Goal: Contribute content: Contribute content

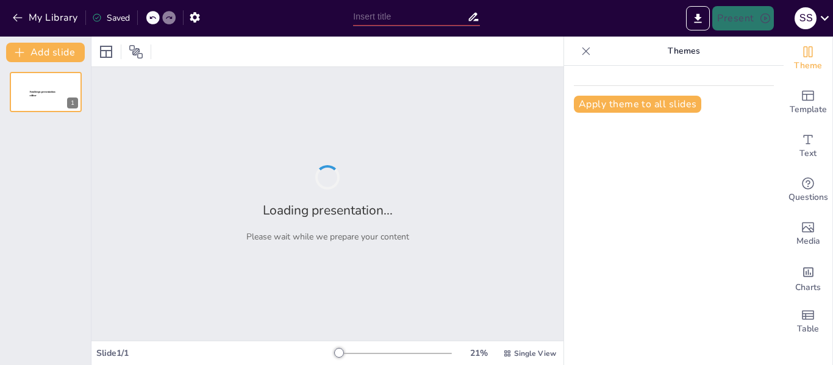
type input "[PERSON_NAME] Nature Seeker"
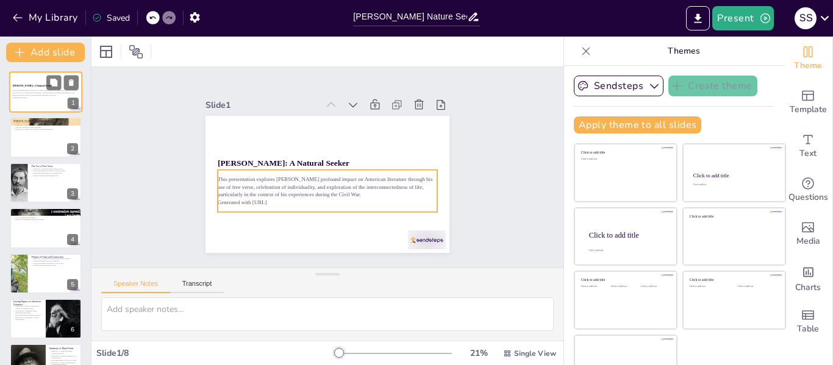
click at [39, 100] on div "This presentation explores Walt Whitman's profound impact on American literatur…" at bounding box center [46, 94] width 66 height 13
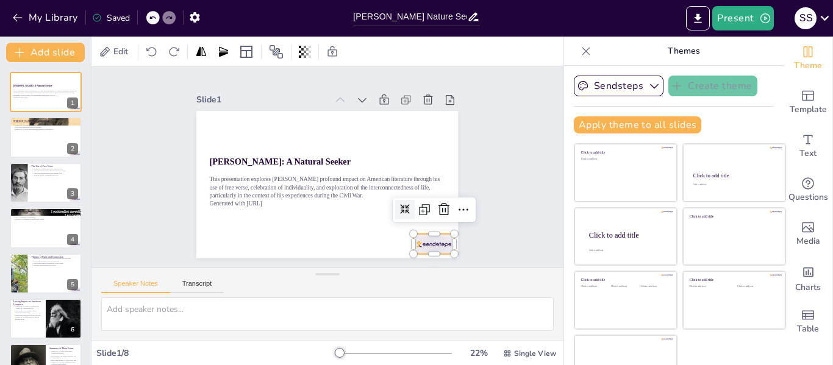
click at [419, 243] on div at bounding box center [425, 255] width 43 height 24
click at [396, 267] on icon at bounding box center [386, 277] width 21 height 21
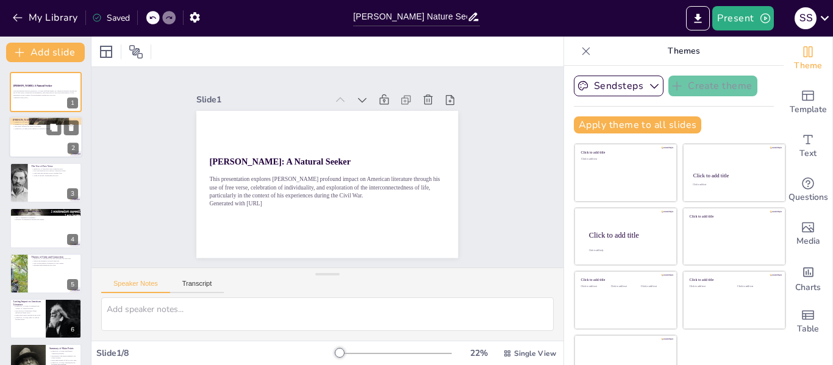
click at [44, 138] on div at bounding box center [45, 137] width 73 height 41
type textarea "[PERSON_NAME] time as a nurse during the Civil War exposed him to the realities…"
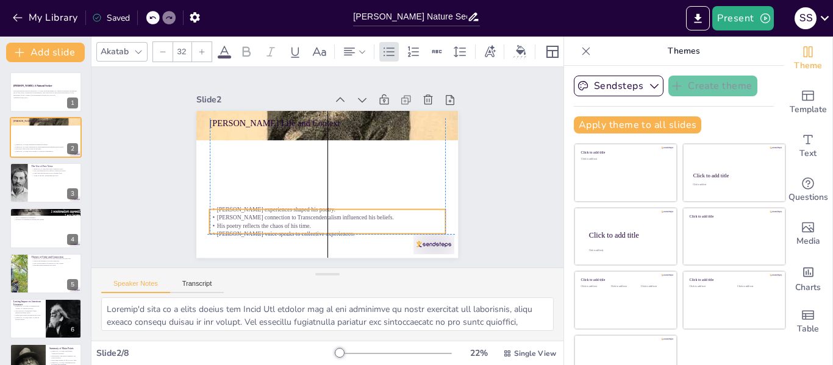
drag, startPoint x: 217, startPoint y: 137, endPoint x: 214, endPoint y: 217, distance: 79.9
click at [214, 217] on p "His poetry reflects the chaos of his time." at bounding box center [321, 225] width 235 height 33
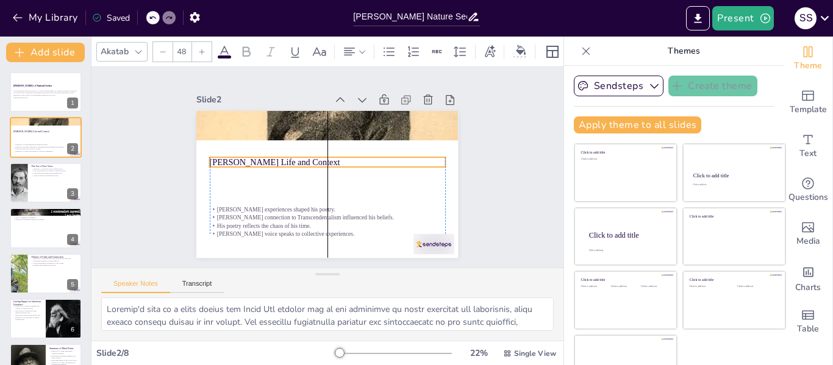
drag, startPoint x: 337, startPoint y: 117, endPoint x: 339, endPoint y: 156, distance: 38.5
click at [339, 156] on p "[PERSON_NAME] Life and Context" at bounding box center [327, 162] width 235 height 12
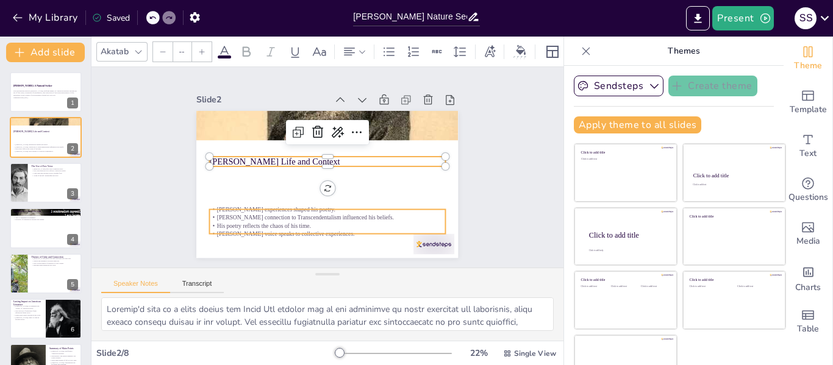
type input "32"
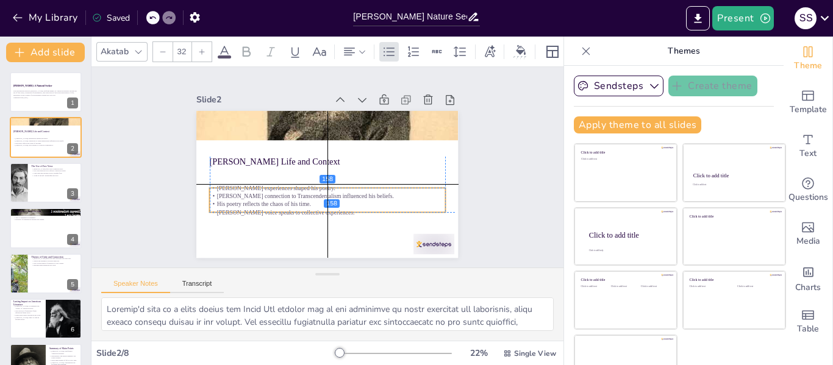
drag, startPoint x: 285, startPoint y: 231, endPoint x: 284, endPoint y: 208, distance: 22.6
click at [284, 208] on p "[PERSON_NAME] voice speaks to collective experiences." at bounding box center [313, 210] width 226 height 81
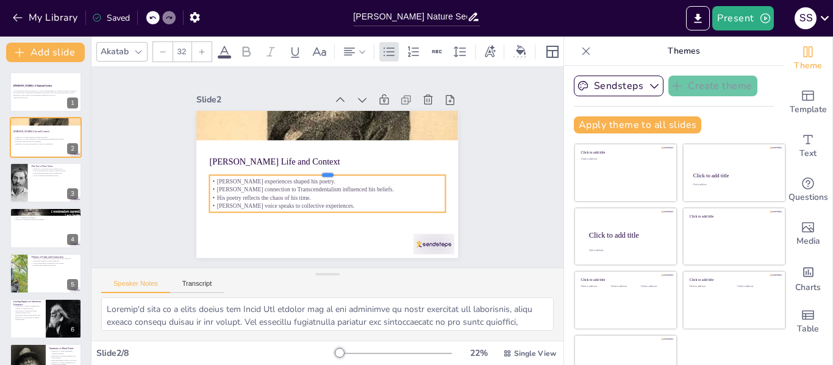
drag, startPoint x: 312, startPoint y: 179, endPoint x: 310, endPoint y: 167, distance: 12.9
click at [310, 167] on div at bounding box center [326, 170] width 227 height 82
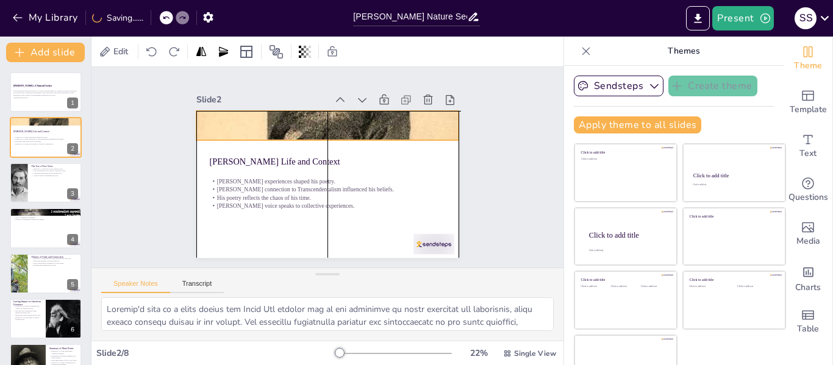
click at [313, 123] on div at bounding box center [331, 126] width 299 height 398
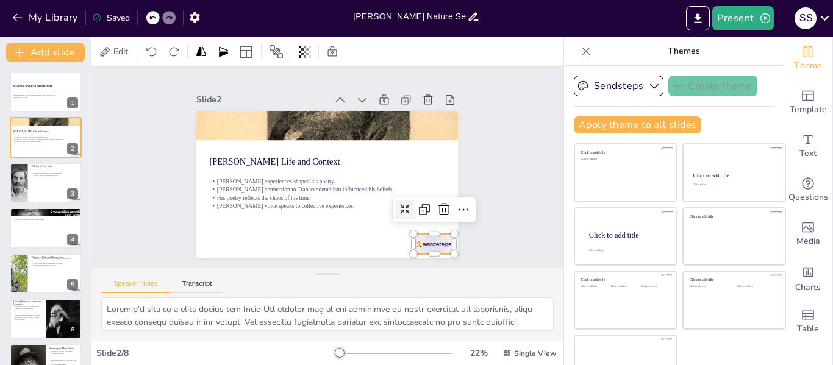
click at [434, 246] on div at bounding box center [425, 255] width 43 height 24
click at [430, 234] on icon at bounding box center [425, 243] width 18 height 18
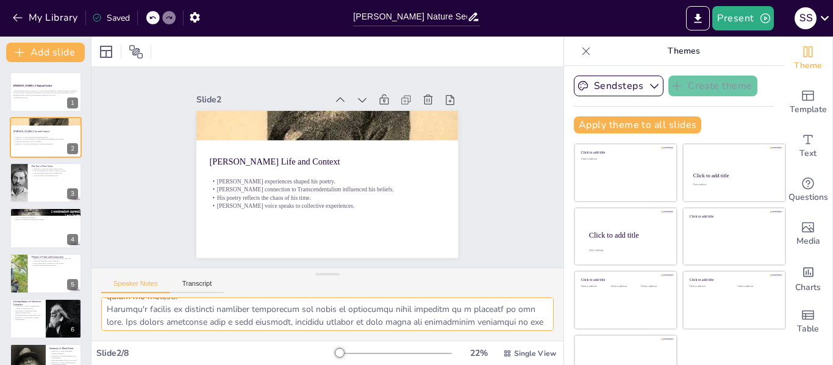
scroll to position [107, 0]
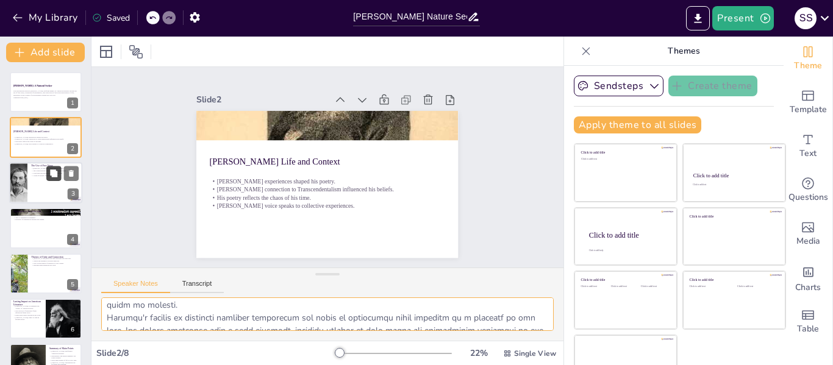
click at [54, 171] on icon at bounding box center [53, 173] width 7 height 7
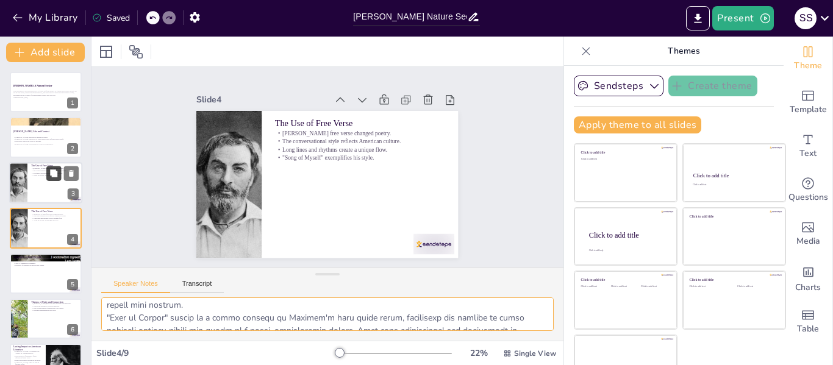
scroll to position [15, 0]
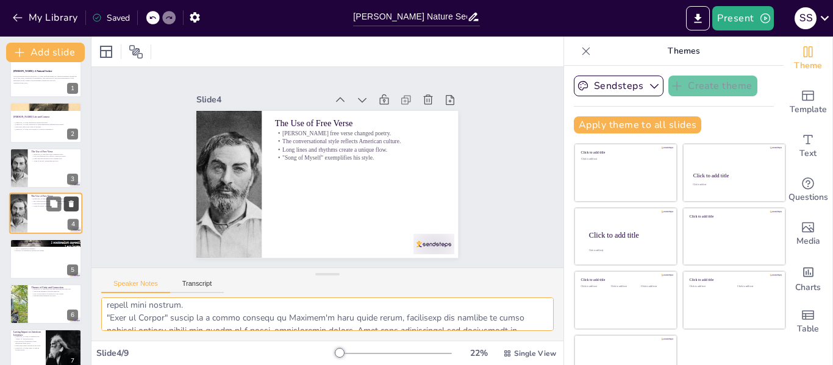
click at [73, 206] on icon at bounding box center [71, 204] width 5 height 7
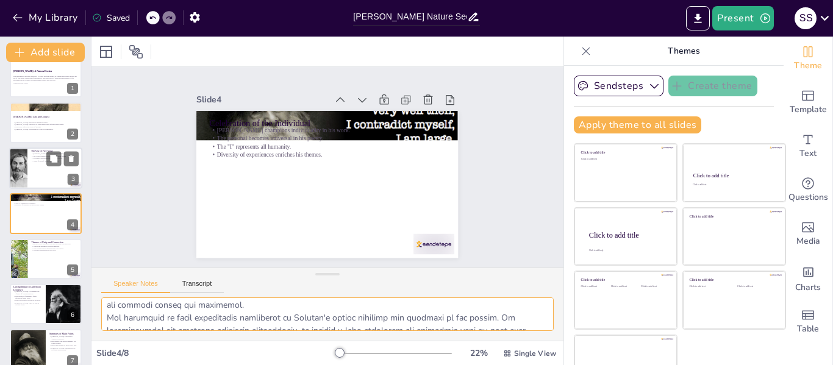
click at [43, 176] on div at bounding box center [45, 168] width 73 height 41
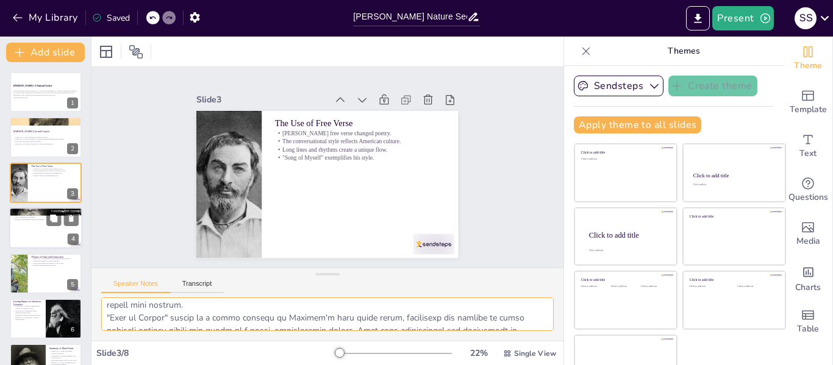
click at [30, 231] on div at bounding box center [45, 227] width 73 height 41
type textarea "Whitman's celebration of individuality is a central theme in his poetry, emphas…"
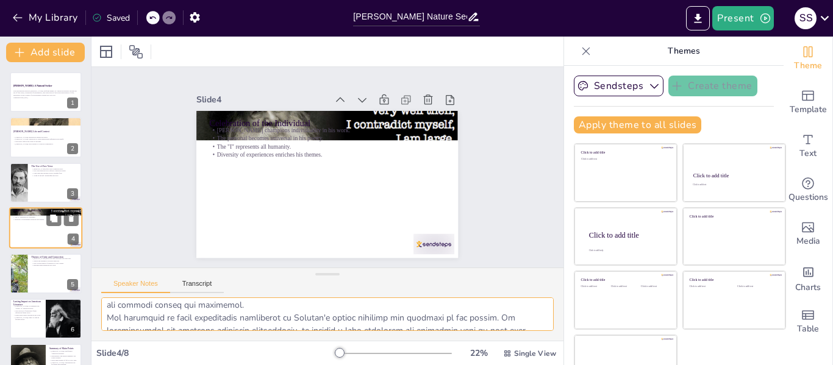
scroll to position [15, 0]
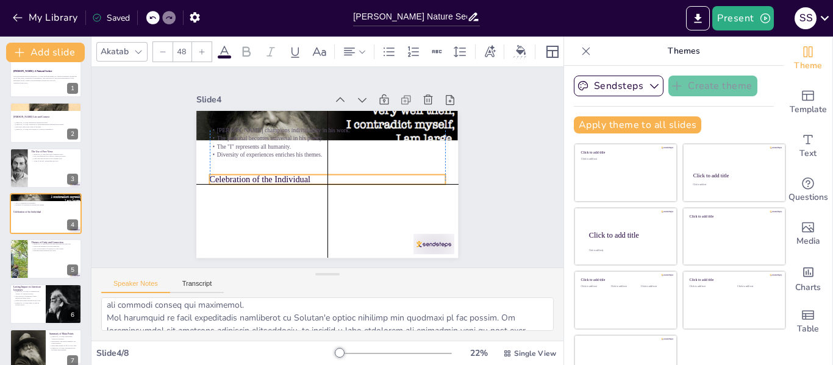
drag, startPoint x: 370, startPoint y: 113, endPoint x: 365, endPoint y: 166, distance: 53.2
click at [365, 139] on div "Celebration of the Individual Whitman champions individuality in his work. The …" at bounding box center [339, 112] width 256 height 54
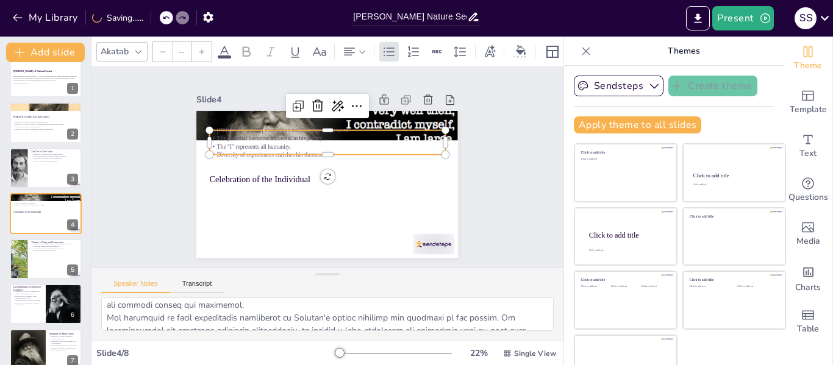
type input "32"
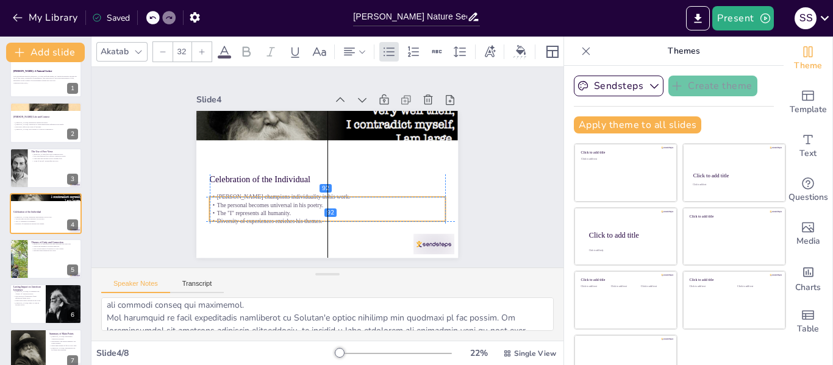
drag, startPoint x: 245, startPoint y: 143, endPoint x: 242, endPoint y: 212, distance: 69.0
click at [242, 212] on div "Whitman champions individuality in his work. The personal becomes universal in …" at bounding box center [323, 209] width 238 height 57
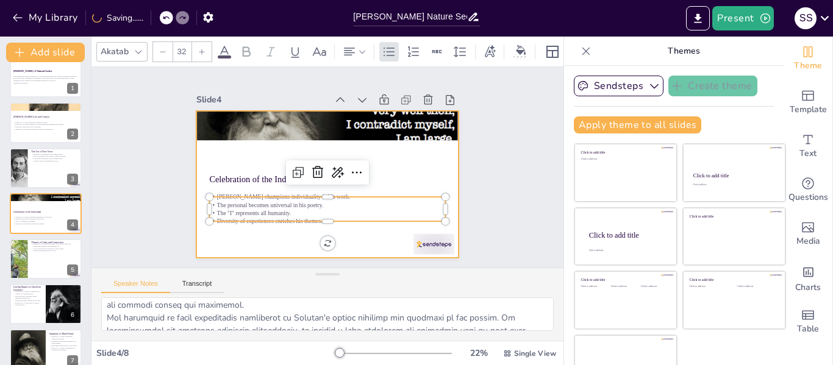
click at [238, 238] on div at bounding box center [326, 185] width 276 height 174
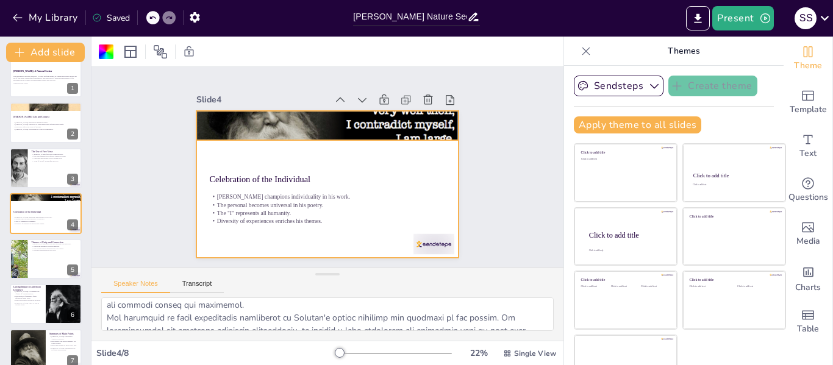
click at [365, 118] on div at bounding box center [327, 125] width 262 height 197
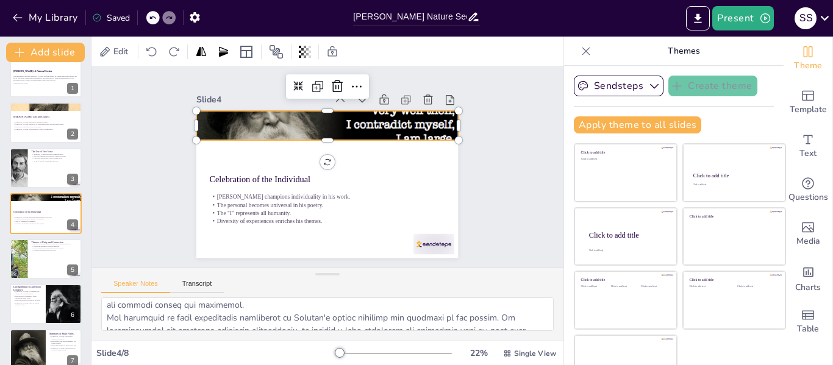
click at [317, 134] on div at bounding box center [348, 130] width 325 height 301
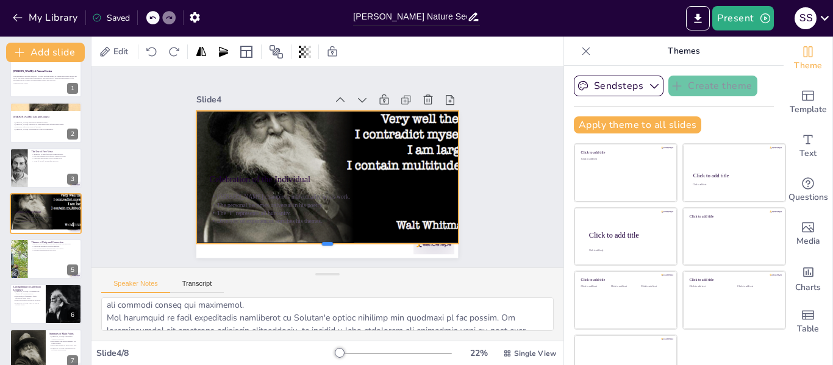
drag, startPoint x: 312, startPoint y: 139, endPoint x: 290, endPoint y: 243, distance: 106.0
click at [290, 243] on div at bounding box center [302, 245] width 252 height 90
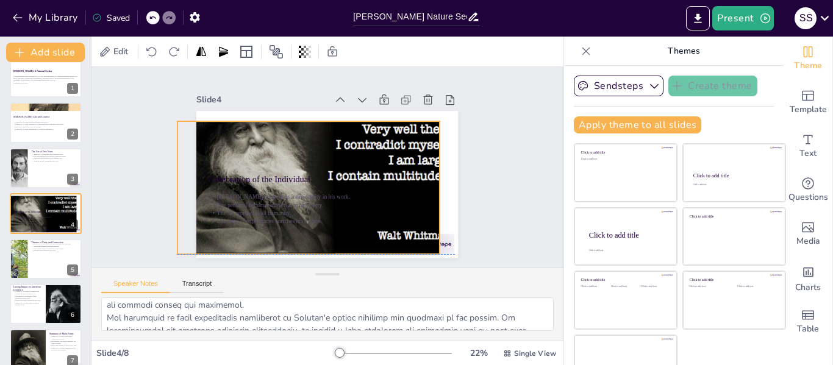
drag, startPoint x: 406, startPoint y: 160, endPoint x: 386, endPoint y: 167, distance: 21.6
click at [386, 167] on div at bounding box center [321, 144] width 316 height 270
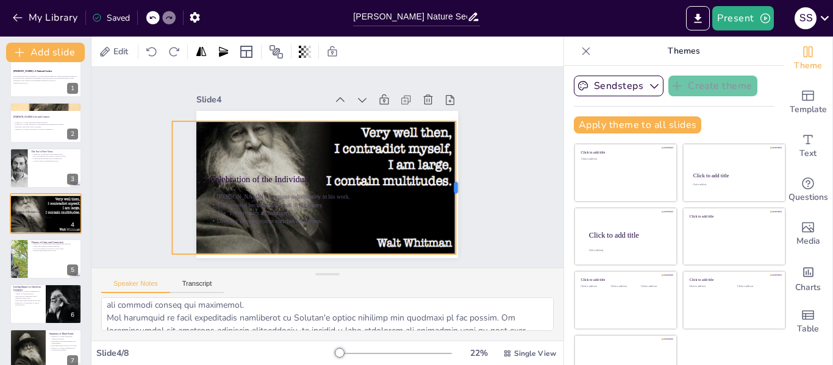
drag, startPoint x: 422, startPoint y: 183, endPoint x: 443, endPoint y: 182, distance: 21.4
click at [446, 182] on div at bounding box center [458, 202] width 24 height 134
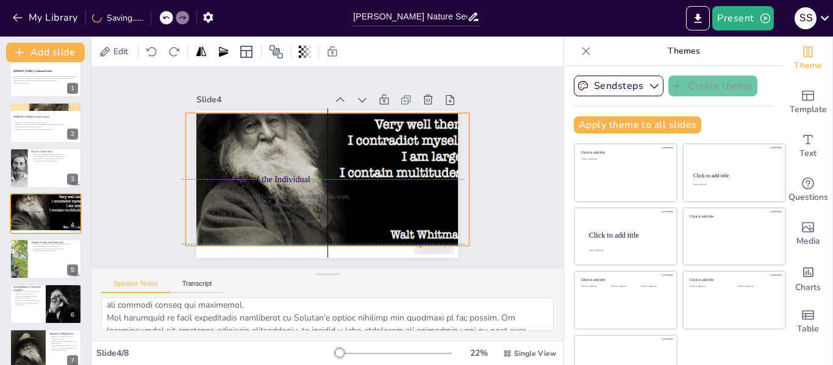
drag, startPoint x: 291, startPoint y: 148, endPoint x: 300, endPoint y: 135, distance: 15.7
click at [300, 135] on div at bounding box center [330, 142] width 305 height 254
click at [59, 207] on button at bounding box center [53, 204] width 15 height 15
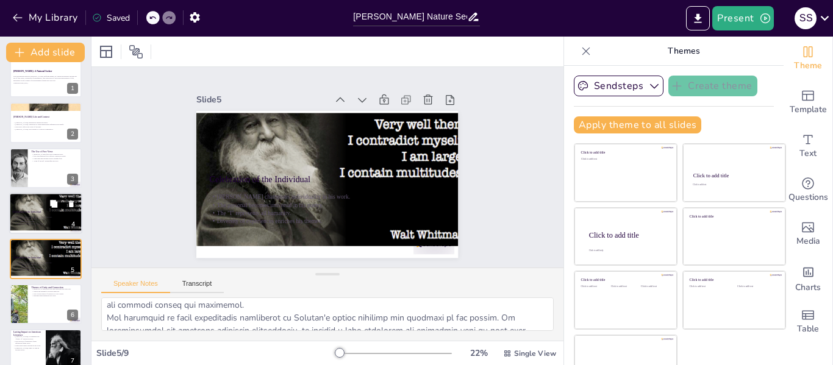
scroll to position [60, 0]
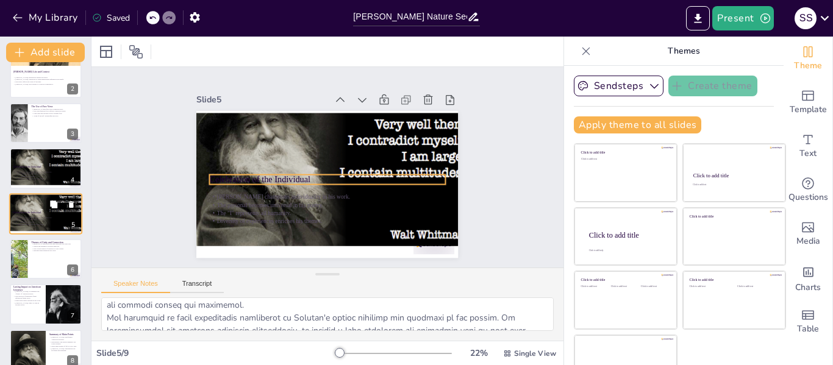
click at [20, 211] on p "Celebration of the Individual" at bounding box center [46, 213] width 66 height 4
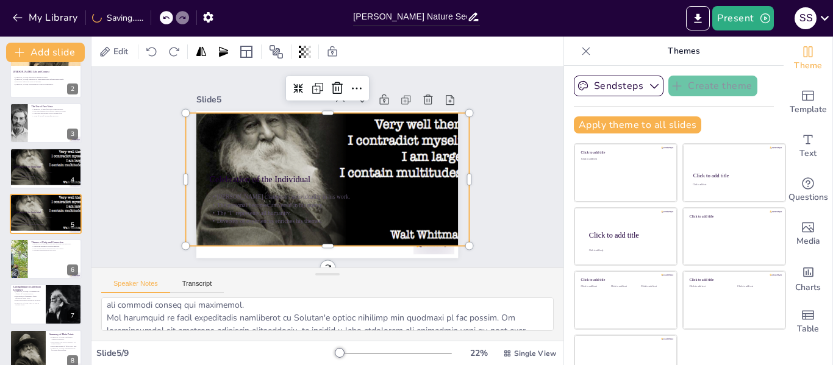
click at [253, 126] on div at bounding box center [330, 141] width 305 height 253
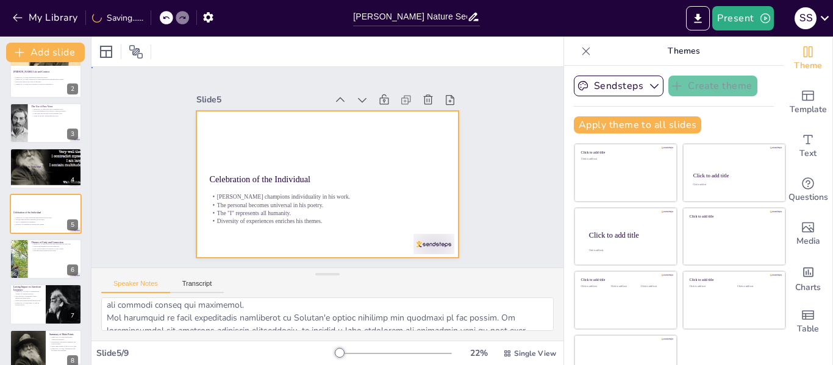
click at [265, 186] on div at bounding box center [322, 183] width 295 height 221
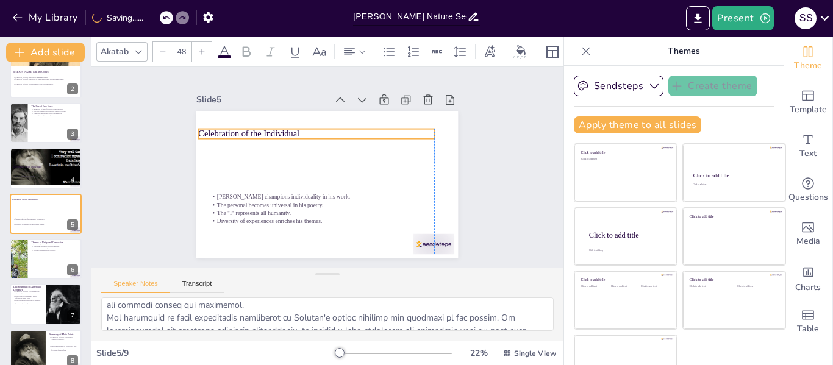
drag, startPoint x: 251, startPoint y: 171, endPoint x: 243, endPoint y: 126, distance: 46.4
click at [243, 126] on p "Celebration of the Individual" at bounding box center [335, 132] width 210 height 129
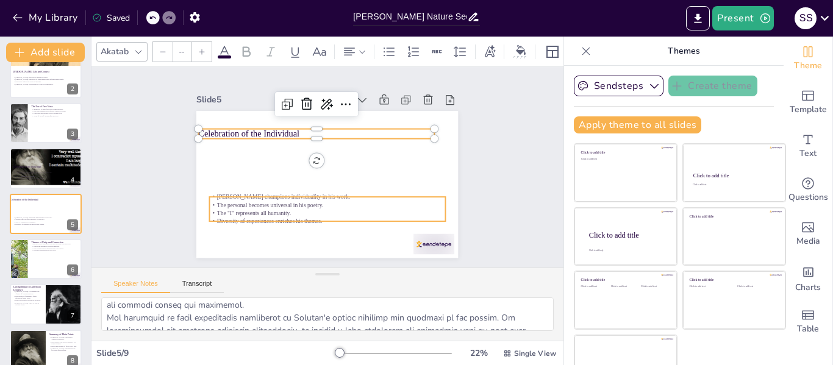
type input "32"
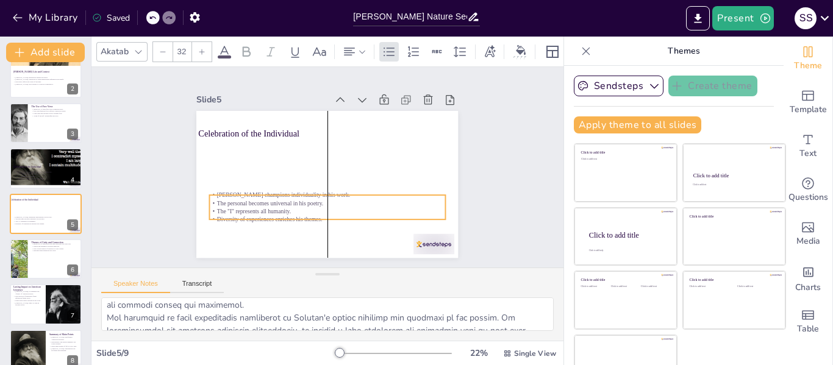
drag, startPoint x: 248, startPoint y: 217, endPoint x: 249, endPoint y: 207, distance: 9.8
click at [249, 207] on p "Diversity of experiences enriches his themes." at bounding box center [321, 219] width 235 height 33
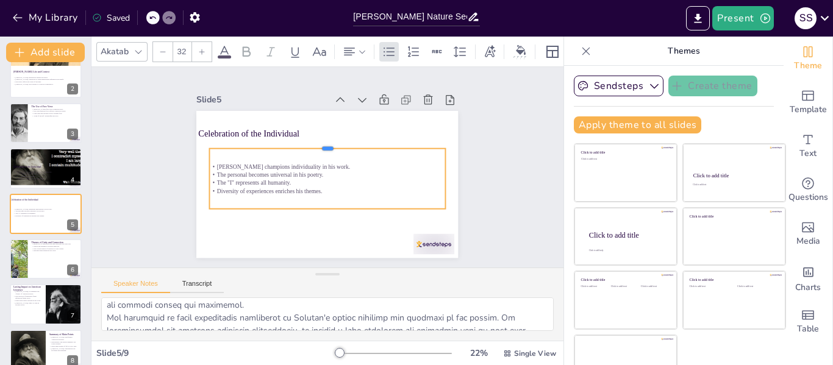
drag, startPoint x: 315, startPoint y: 178, endPoint x: 314, endPoint y: 141, distance: 36.6
click at [314, 141] on div at bounding box center [329, 144] width 235 height 34
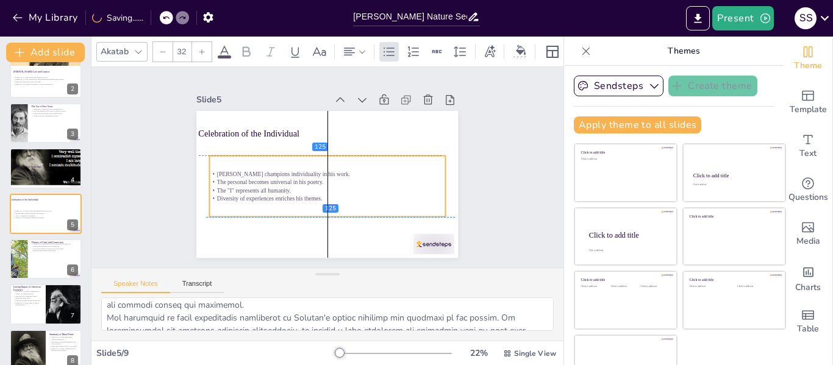
drag, startPoint x: 252, startPoint y: 165, endPoint x: 248, endPoint y: 175, distance: 11.0
click at [248, 175] on div "Whitman champions individuality in his work. The personal becomes universal in …" at bounding box center [323, 186] width 237 height 81
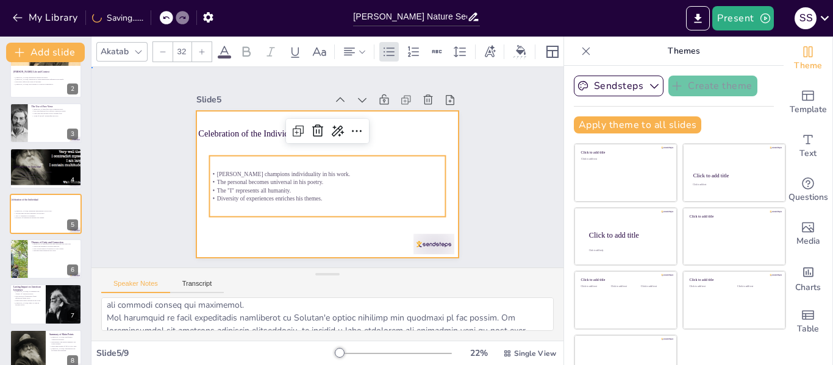
click at [254, 232] on div at bounding box center [324, 184] width 287 height 198
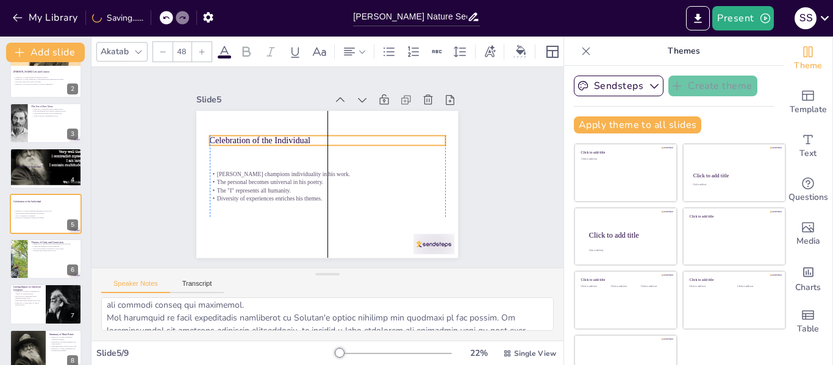
drag, startPoint x: 248, startPoint y: 126, endPoint x: 260, endPoint y: 133, distance: 13.4
click at [260, 133] on p "Celebration of the Individual" at bounding box center [330, 141] width 235 height 37
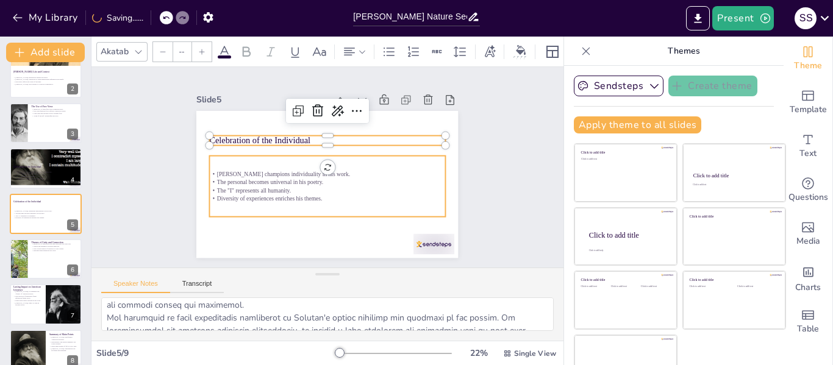
type input "32"
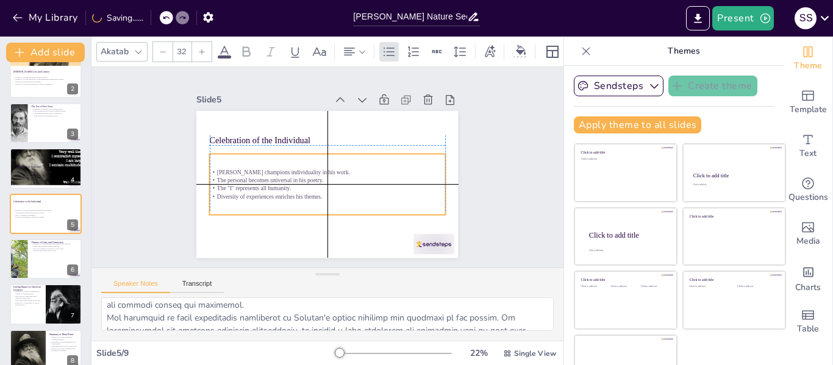
drag, startPoint x: 245, startPoint y: 176, endPoint x: 244, endPoint y: 170, distance: 6.7
click at [244, 170] on p "The personal becomes universal in his poetry." at bounding box center [325, 180] width 232 height 57
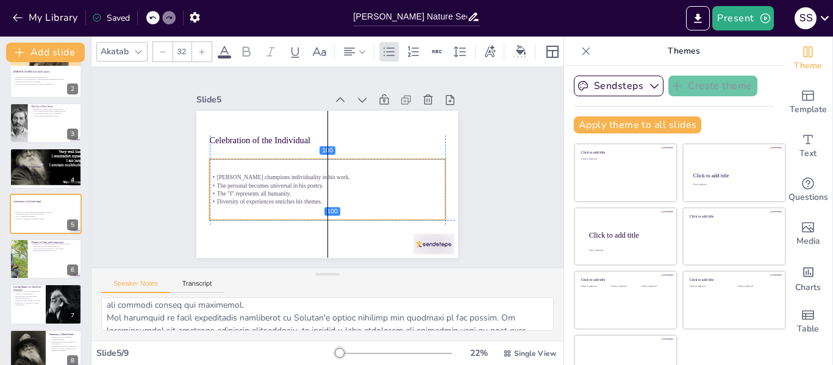
drag, startPoint x: 243, startPoint y: 181, endPoint x: 243, endPoint y: 199, distance: 18.3
click at [243, 199] on p "Diversity of experiences enriches his themes." at bounding box center [310, 197] width 208 height 125
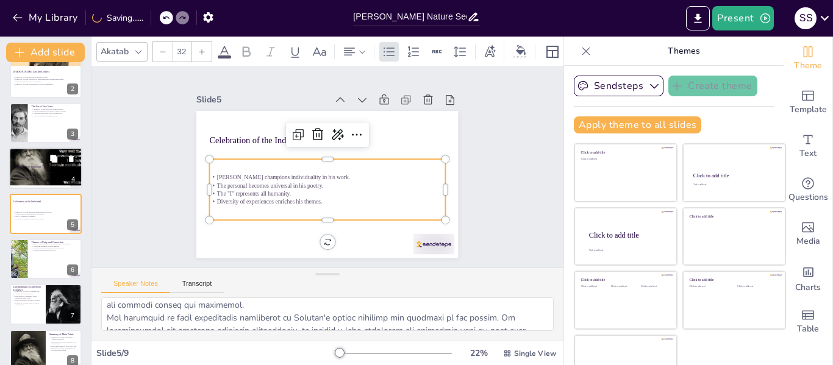
click at [43, 167] on p "Celebration of the Individual" at bounding box center [46, 167] width 66 height 4
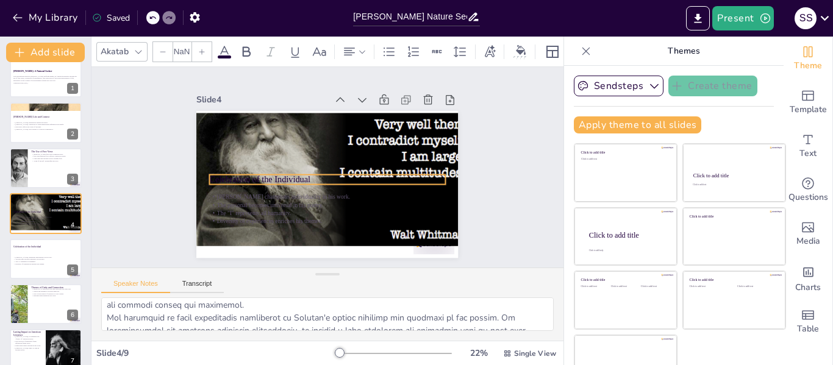
type input "48"
click at [309, 175] on p "Celebration of the Individual" at bounding box center [315, 166] width 12 height 235
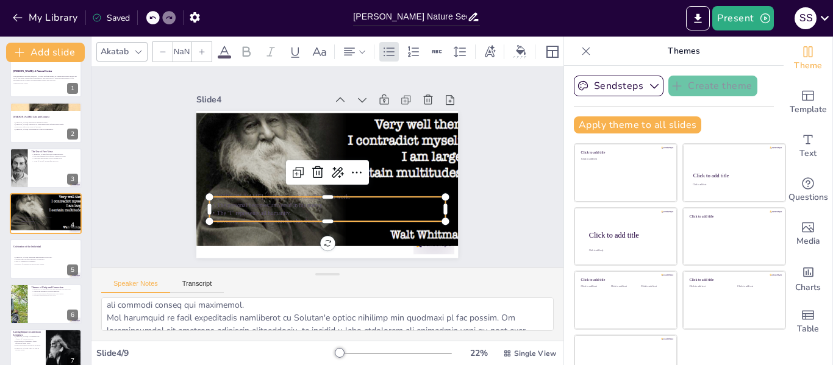
type input "32"
click at [255, 213] on p "Diversity of experiences enriches his themes." at bounding box center [321, 221] width 235 height 33
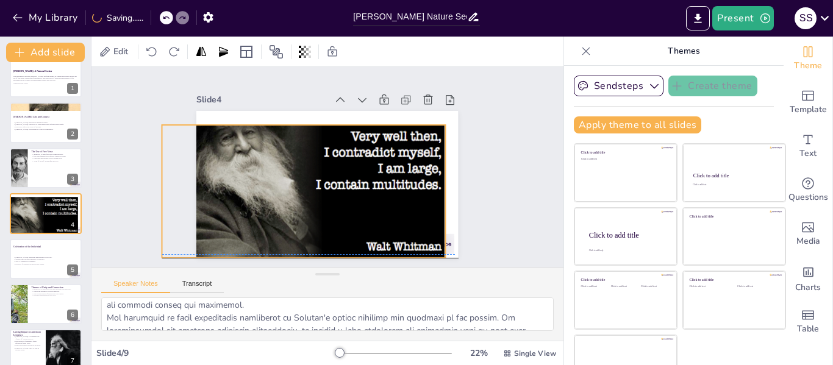
drag, startPoint x: 416, startPoint y: 168, endPoint x: 390, endPoint y: 177, distance: 27.6
click at [390, 177] on div at bounding box center [305, 151] width 305 height 254
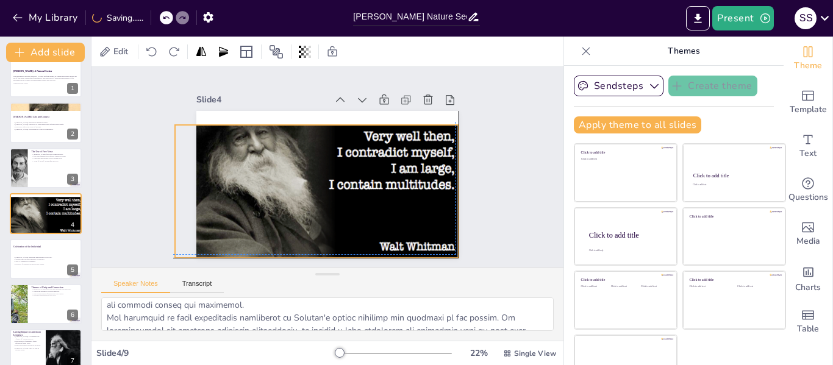
drag, startPoint x: 390, startPoint y: 177, endPoint x: 406, endPoint y: 173, distance: 16.9
click at [406, 173] on div at bounding box center [324, 150] width 357 height 337
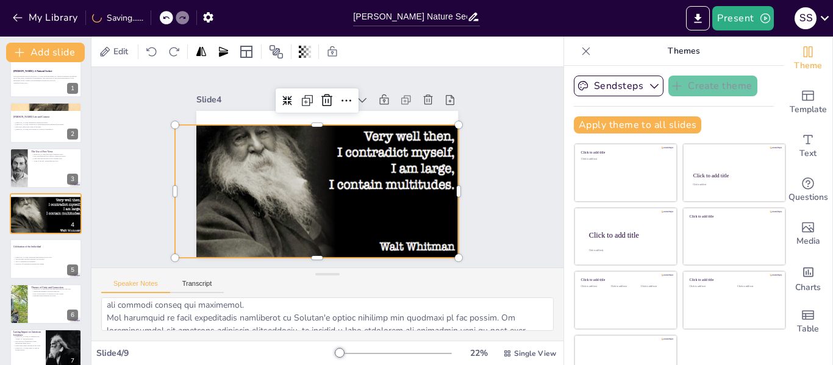
click at [302, 121] on div at bounding box center [321, 150] width 339 height 301
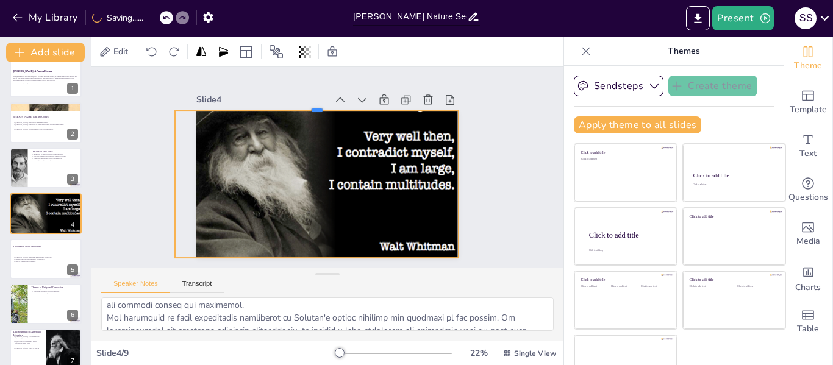
drag, startPoint x: 307, startPoint y: 120, endPoint x: 307, endPoint y: 106, distance: 14.7
click at [307, 108] on div at bounding box center [376, 206] width 217 height 197
click at [442, 176] on div at bounding box center [320, 151] width 324 height 279
click at [481, 220] on div "Slide 1 Walt Whitman: A Natural Seeker This presentation explores Walt Whitman'…" at bounding box center [327, 167] width 490 height 249
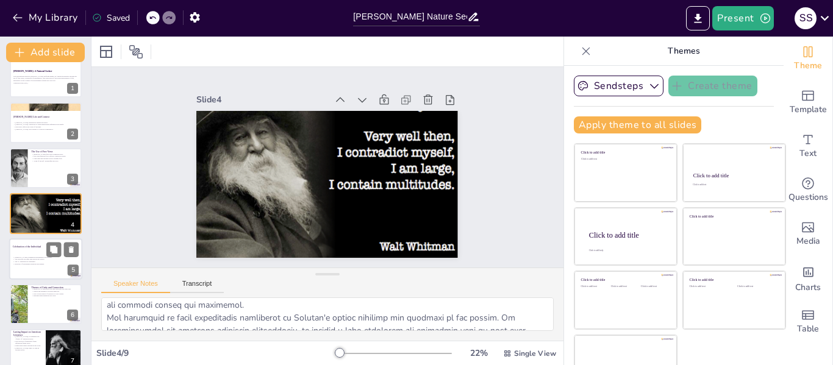
click at [48, 266] on div "Whitman champions individuality in his work. The personal becomes universal in …" at bounding box center [46, 260] width 66 height 17
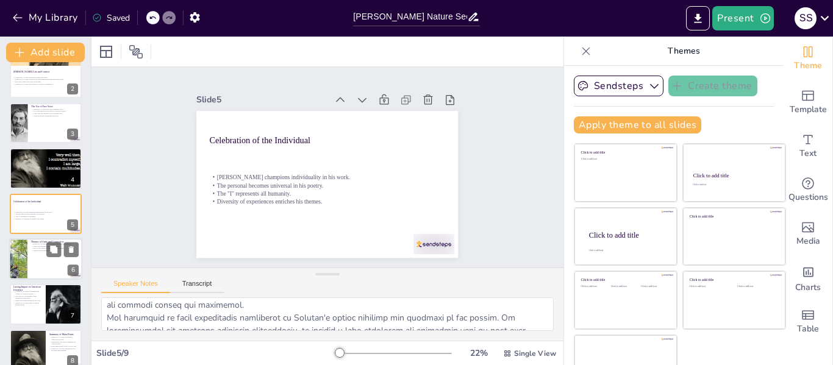
click at [35, 262] on div at bounding box center [45, 259] width 73 height 41
type textarea "By blurring the lines between body and soul, Whitman presents a holistic view o…"
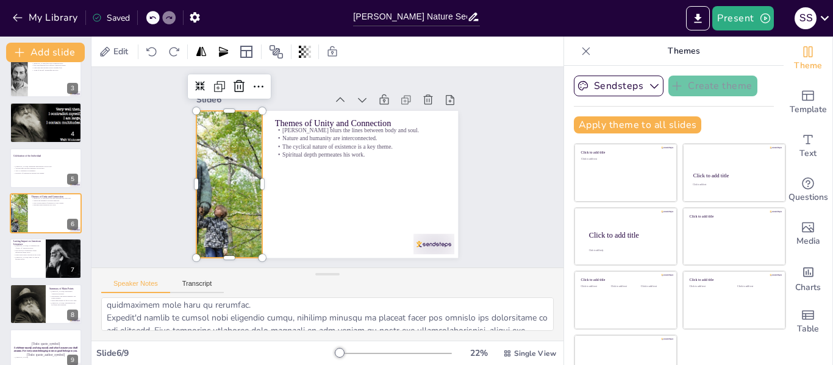
click at [222, 200] on div at bounding box center [228, 173] width 255 height 171
click at [248, 181] on div at bounding box center [228, 173] width 255 height 171
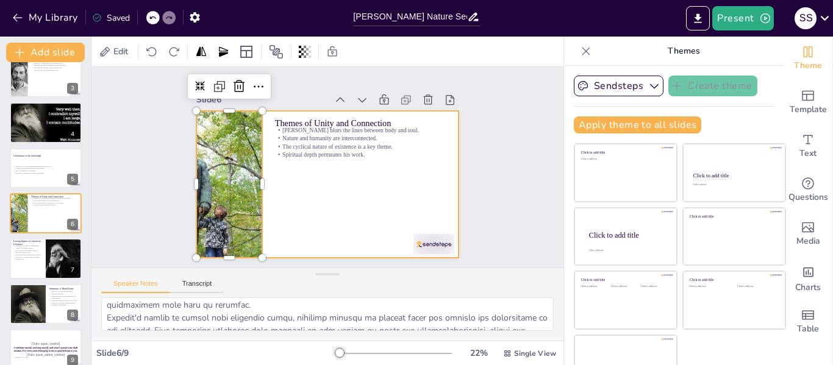
click at [268, 181] on div at bounding box center [326, 185] width 276 height 174
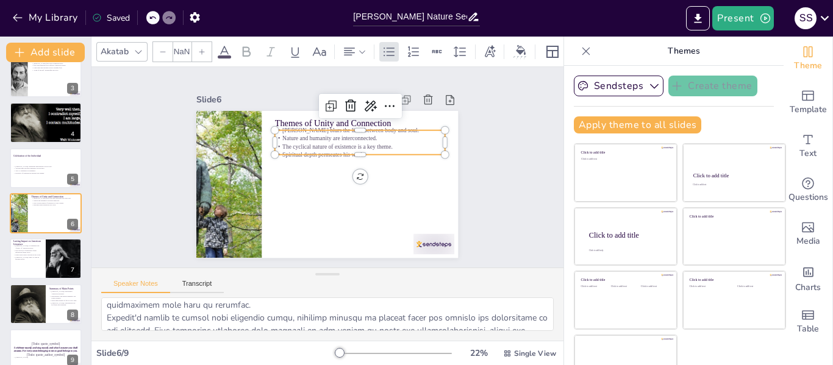
type input "32"
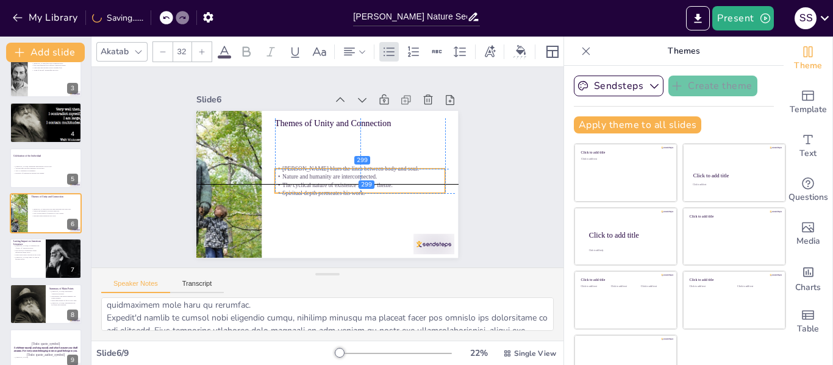
drag, startPoint x: 324, startPoint y: 145, endPoint x: 328, endPoint y: 182, distance: 37.4
click at [328, 182] on p "The cyclical nature of existence is a key theme." at bounding box center [356, 191] width 168 height 43
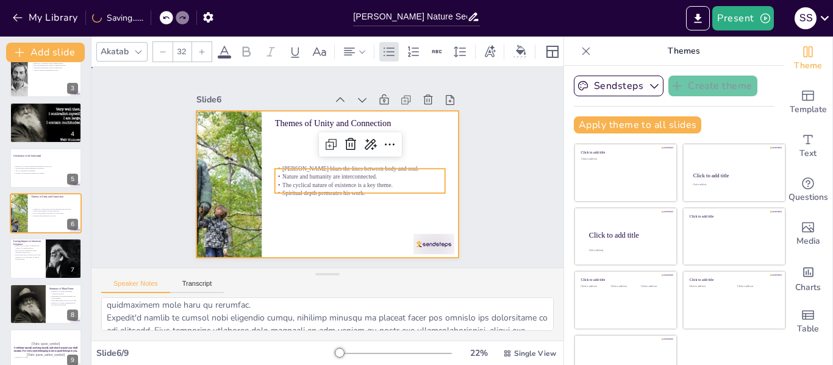
click at [278, 137] on div at bounding box center [326, 185] width 276 height 174
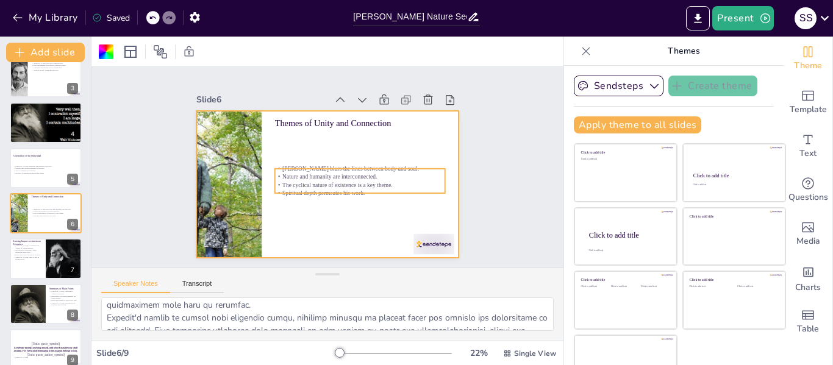
click at [331, 181] on p "The cyclical nature of existence is a key theme." at bounding box center [360, 185] width 170 height 8
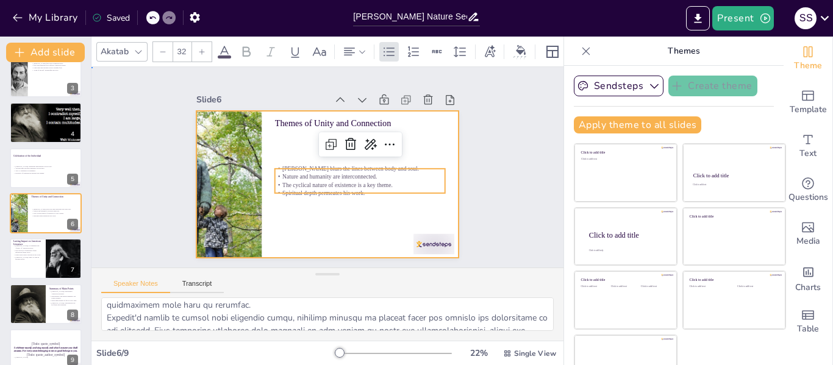
click at [322, 223] on div at bounding box center [313, 159] width 258 height 300
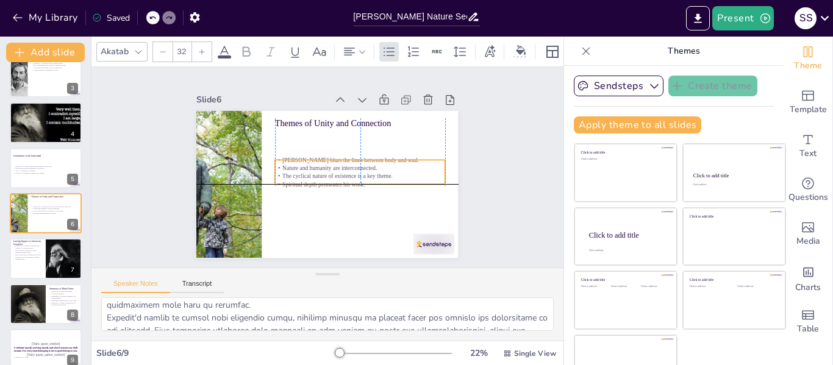
drag, startPoint x: 339, startPoint y: 173, endPoint x: 339, endPoint y: 164, distance: 9.2
click at [339, 164] on p "Nature and humanity are interconnected." at bounding box center [360, 172] width 170 height 26
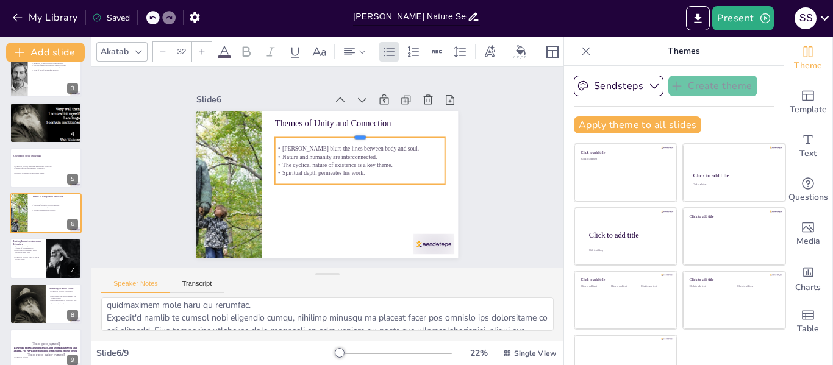
drag, startPoint x: 348, startPoint y: 154, endPoint x: 349, endPoint y: 131, distance: 22.6
click at [349, 131] on div at bounding box center [369, 144] width 165 height 62
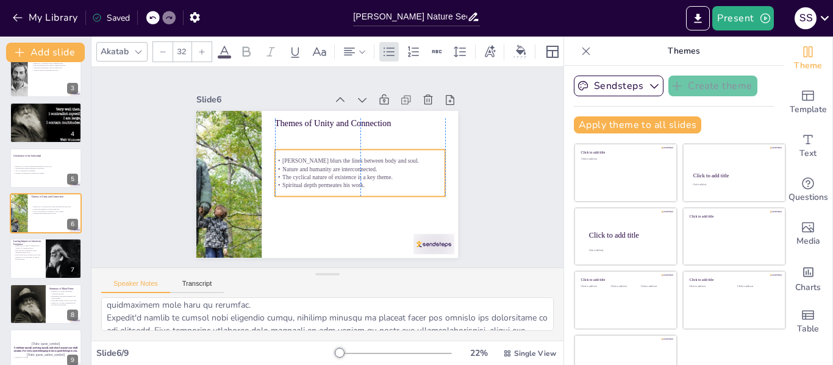
drag, startPoint x: 315, startPoint y: 157, endPoint x: 315, endPoint y: 169, distance: 11.6
click at [315, 169] on p "The cyclical nature of existence is a key theme." at bounding box center [357, 183] width 168 height 43
type input "48"
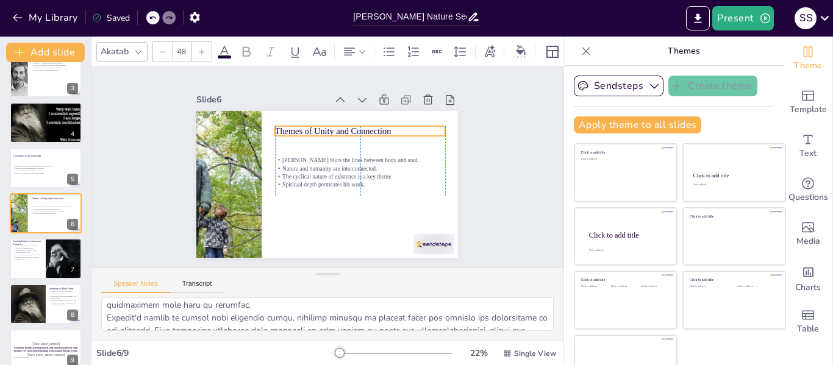
drag, startPoint x: 284, startPoint y: 117, endPoint x: 285, endPoint y: 125, distance: 8.0
click at [285, 125] on p "Themes of Unity and Connection" at bounding box center [366, 139] width 169 height 48
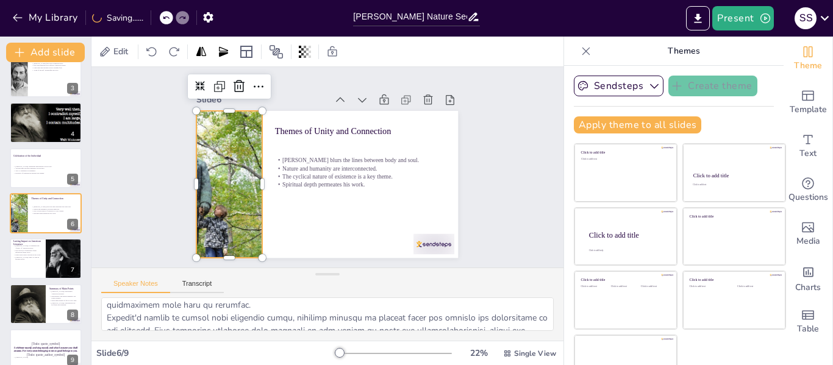
click at [184, 159] on div at bounding box center [228, 173] width 255 height 171
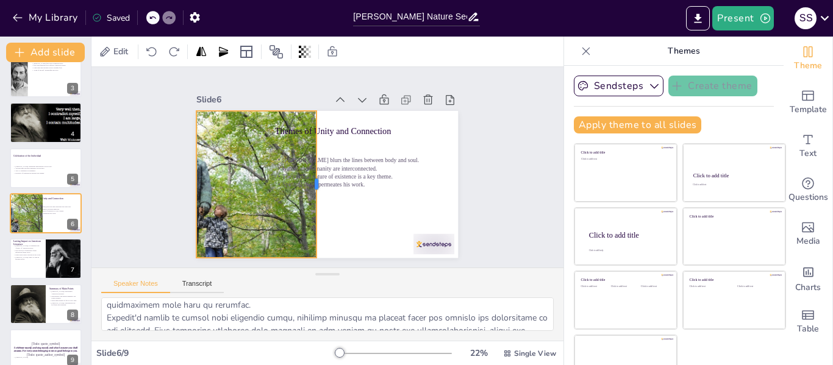
drag, startPoint x: 249, startPoint y: 179, endPoint x: 304, endPoint y: 198, distance: 57.5
click at [304, 198] on div at bounding box center [316, 181] width 55 height 143
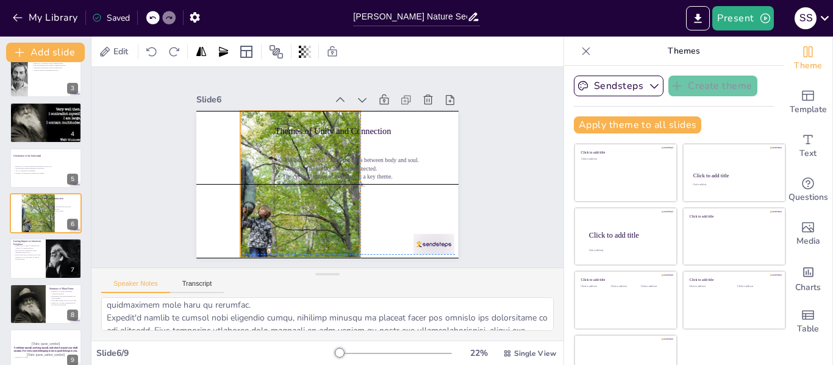
drag, startPoint x: 220, startPoint y: 210, endPoint x: 255, endPoint y: 208, distance: 34.9
click at [255, 208] on div at bounding box center [272, 178] width 255 height 171
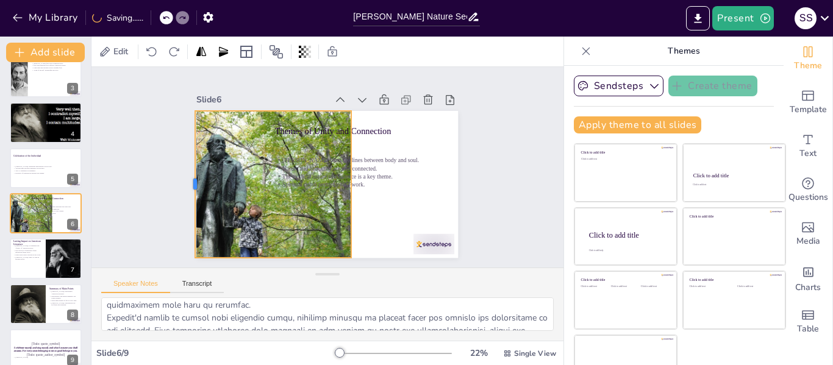
drag, startPoint x: 215, startPoint y: 181, endPoint x: 179, endPoint y: 181, distance: 36.0
click at [179, 181] on div at bounding box center [189, 170] width 25 height 148
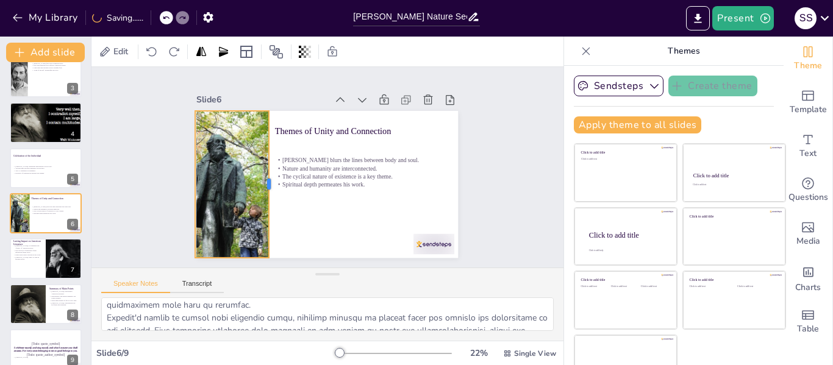
drag, startPoint x: 338, startPoint y: 179, endPoint x: 256, endPoint y: 177, distance: 82.4
click at [256, 177] on div at bounding box center [271, 173] width 40 height 146
click at [124, 183] on div "Slide 1 Walt Whitman: A Natural Seeker This presentation explores Walt Whitman'…" at bounding box center [327, 167] width 490 height 249
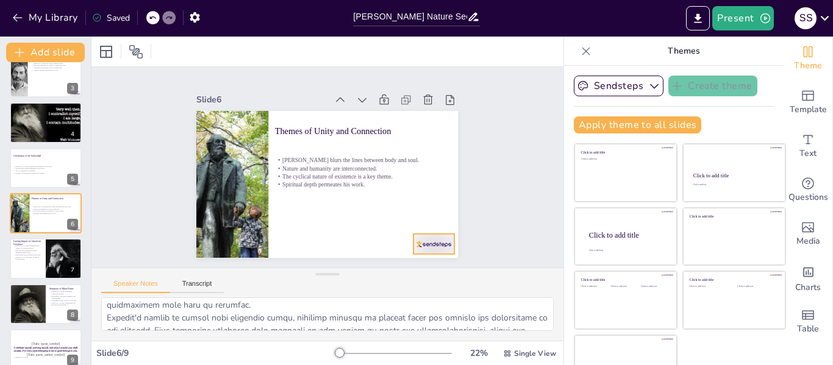
click at [422, 251] on div at bounding box center [416, 265] width 45 height 29
click at [40, 263] on div at bounding box center [45, 259] width 73 height 41
type textarea "Whitman's title as the "father" of American poetry reflects his foundational ro…"
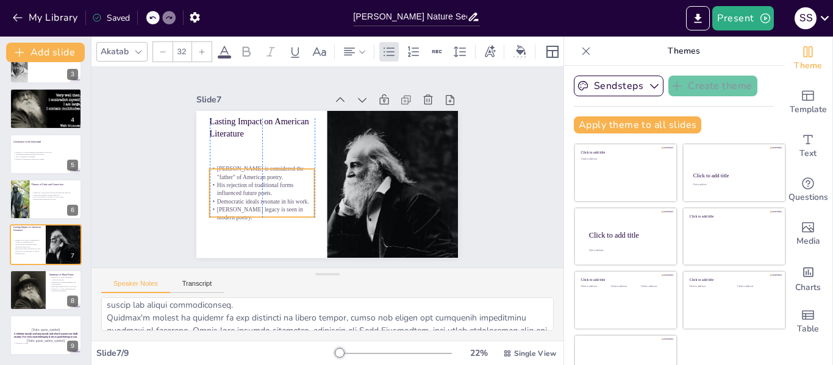
drag, startPoint x: 233, startPoint y: 163, endPoint x: 232, endPoint y: 191, distance: 27.5
click at [232, 198] on p "Democratic ideals resonate in his work." at bounding box center [262, 202] width 105 height 8
click at [109, 172] on div "Slide 1 Walt Whitman: A Natural Seeker This presentation explores Walt Whitman'…" at bounding box center [327, 167] width 472 height 201
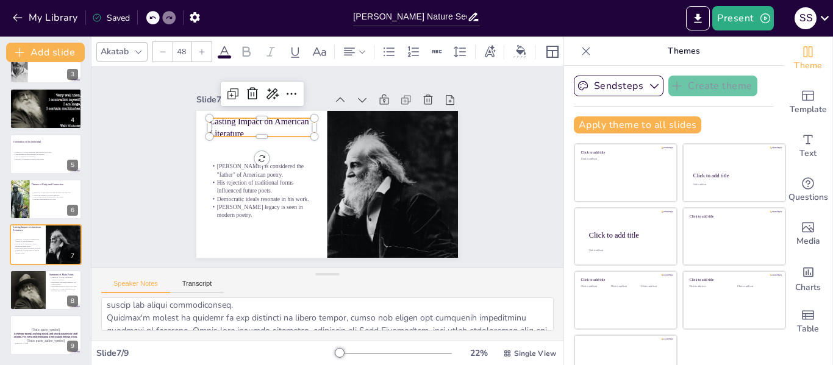
click at [224, 113] on div "Lasting Impact on American Literature Whitman is considered the "father" of Ame…" at bounding box center [326, 185] width 276 height 174
click at [162, 143] on div "Slide 1 Walt Whitman: A Natural Seeker This presentation explores Walt Whitman'…" at bounding box center [327, 167] width 330 height 181
type input "48"
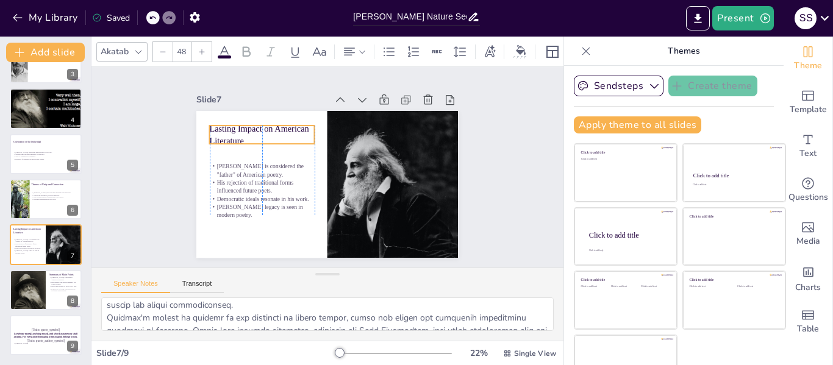
drag, startPoint x: 232, startPoint y: 118, endPoint x: 234, endPoint y: 126, distance: 7.5
click at [234, 126] on p "Lasting Impact on American Literature" at bounding box center [265, 127] width 107 height 35
click at [57, 296] on div at bounding box center [45, 290] width 73 height 41
type textarea "[PERSON_NAME] transformation of American literature is marked by his innovative…"
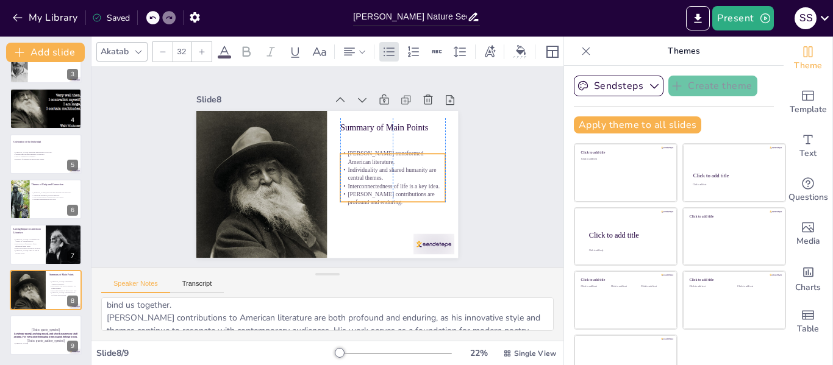
drag, startPoint x: 378, startPoint y: 160, endPoint x: 378, endPoint y: 174, distance: 14.6
click at [378, 174] on p "Individuality and shared humanity are central themes." at bounding box center [390, 187] width 106 height 38
click at [104, 124] on div "Slide 1 Walt Whitman: A Natural Seeker This presentation explores Walt Whitman'…" at bounding box center [327, 167] width 503 height 294
click at [369, 171] on p "Individuality and shared humanity are central themes." at bounding box center [392, 183] width 106 height 38
click at [475, 178] on div "Slide 1 Walt Whitman: A Natural Seeker This presentation explores Walt Whitman'…" at bounding box center [327, 167] width 347 height 215
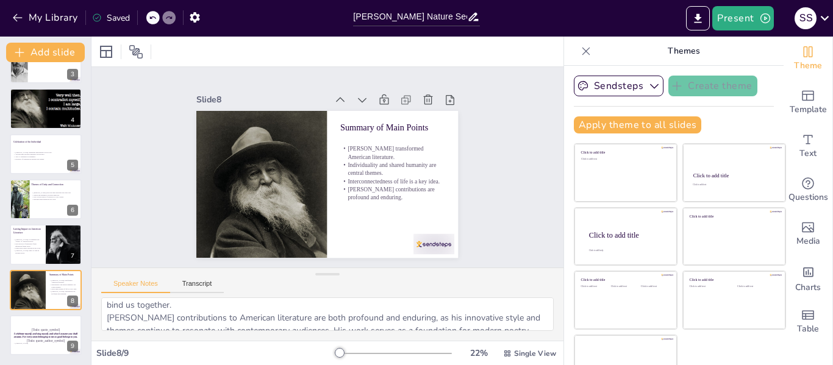
click at [536, 333] on div "[PERSON_NAME] transformation of American literature is marked by his innovative…" at bounding box center [327, 319] width 472 height 43
click at [34, 323] on div at bounding box center [45, 335] width 73 height 41
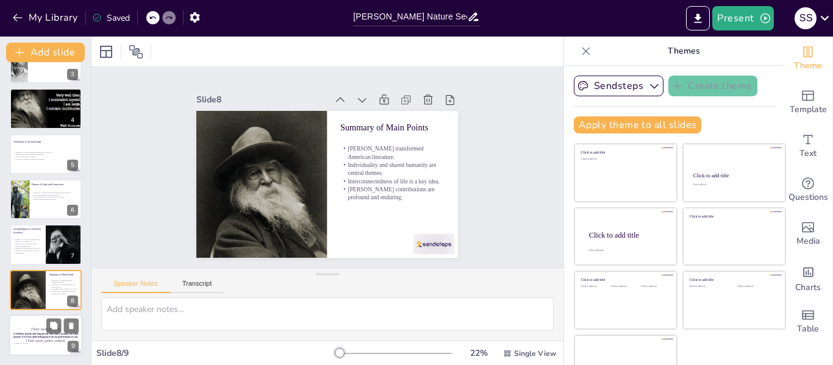
scroll to position [0, 0]
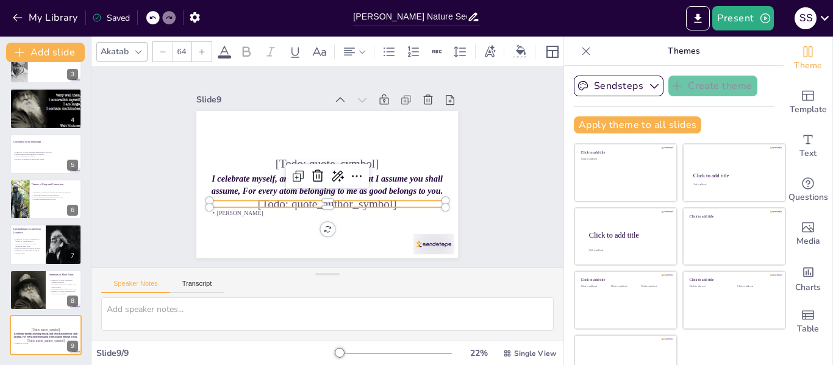
click at [370, 203] on div "[Todo: quote_symbol] I celebrate myself, and sing myself, and what I assume you…" at bounding box center [326, 185] width 276 height 174
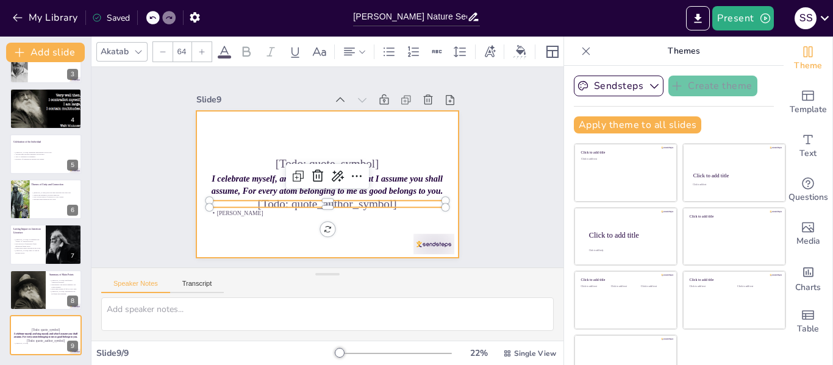
click at [263, 224] on div at bounding box center [322, 183] width 295 height 221
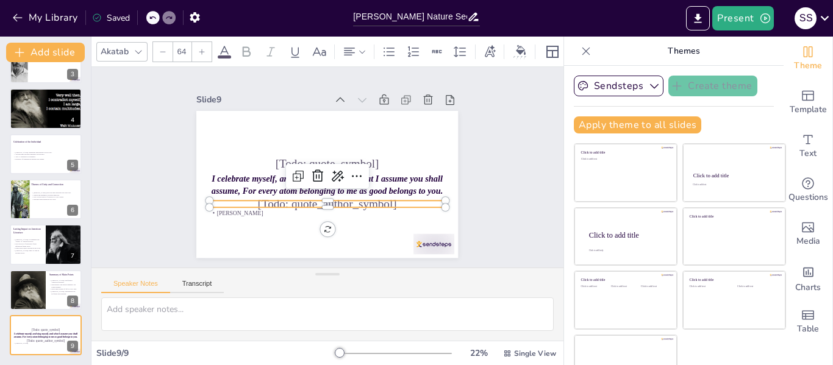
click at [284, 200] on p "[Todo: quote_author_symbol]" at bounding box center [320, 203] width 234 height 67
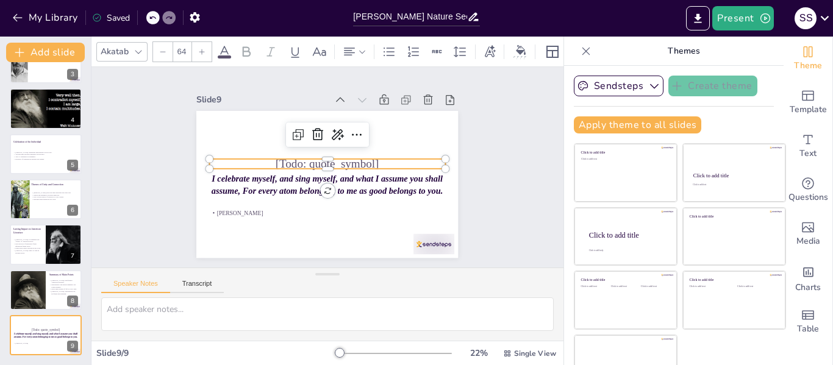
click at [278, 158] on p "[Todo: quote_symbol]" at bounding box center [328, 164] width 230 height 90
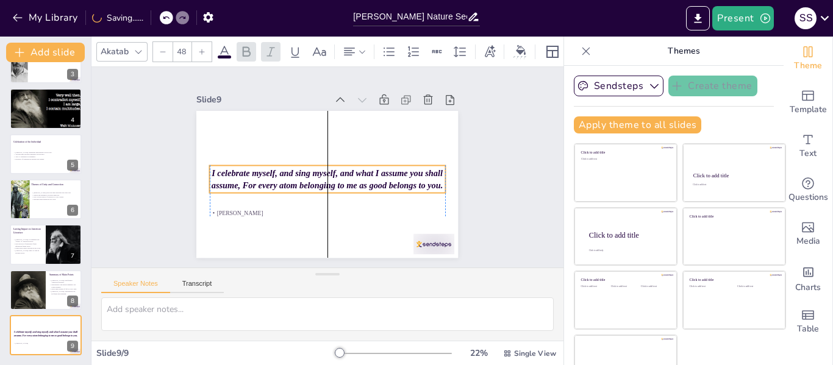
click at [271, 176] on strong "I celebrate myself, and sing myself, and what I assume you shall assume, For ev…" at bounding box center [326, 179] width 232 height 46
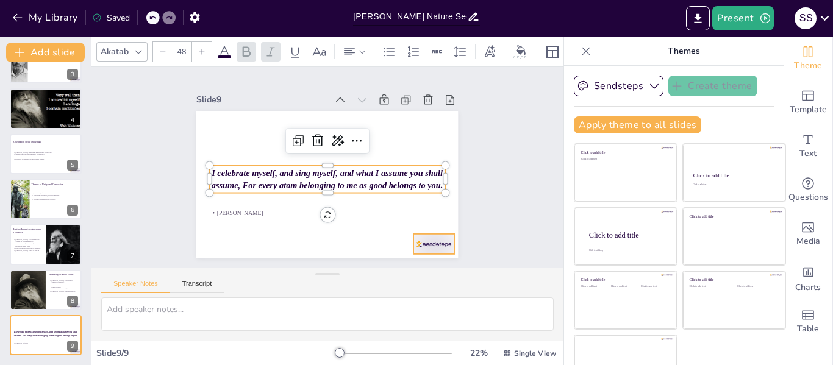
click at [417, 251] on div at bounding box center [416, 265] width 45 height 29
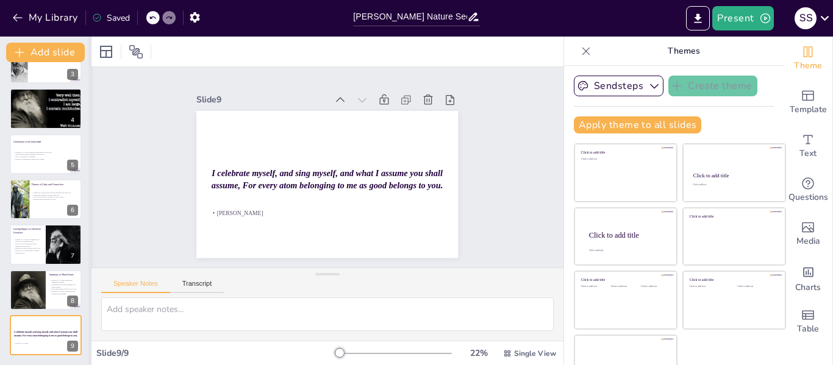
click at [90, 198] on div at bounding box center [90, 201] width 5 height 329
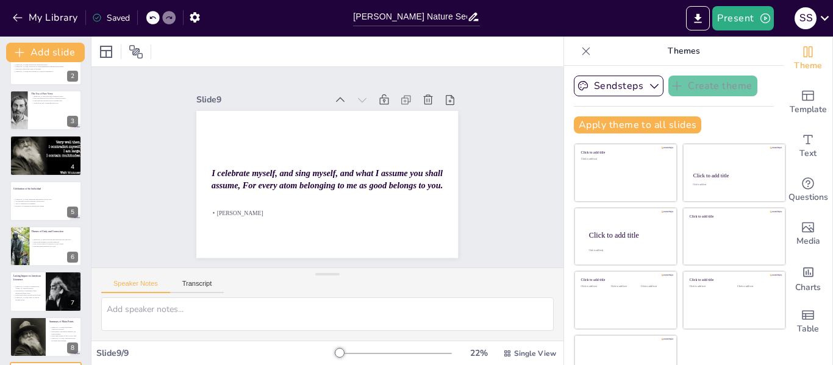
scroll to position [36, 0]
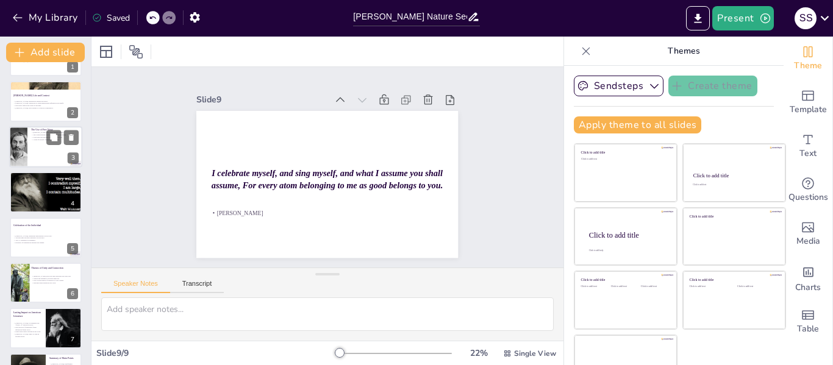
click at [27, 154] on div at bounding box center [45, 146] width 73 height 41
type textarea "By adopting free verse, Whitman liberated poetry from traditional constraints, …"
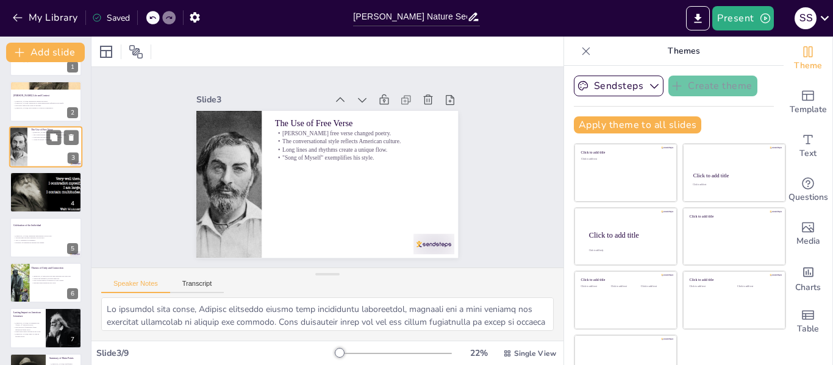
scroll to position [0, 0]
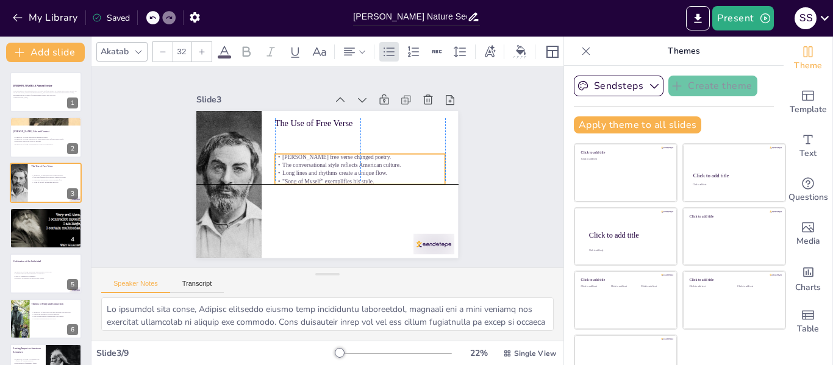
drag, startPoint x: 322, startPoint y: 141, endPoint x: 326, endPoint y: 161, distance: 20.6
click at [326, 161] on div "Whitman’s free verse changed poetry. The conversational style reflects American…" at bounding box center [359, 175] width 173 height 67
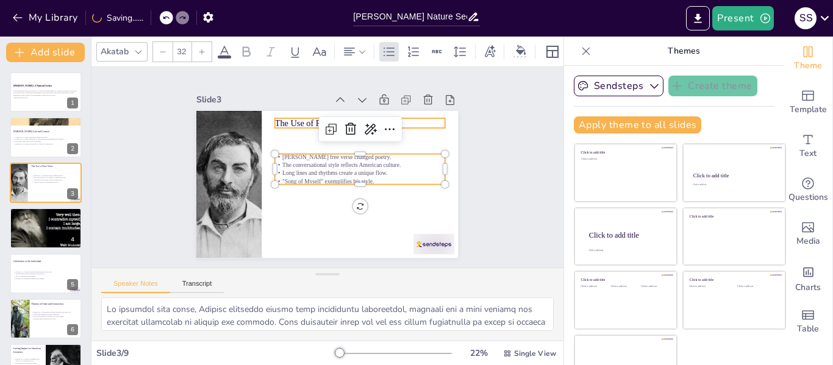
type input "48"
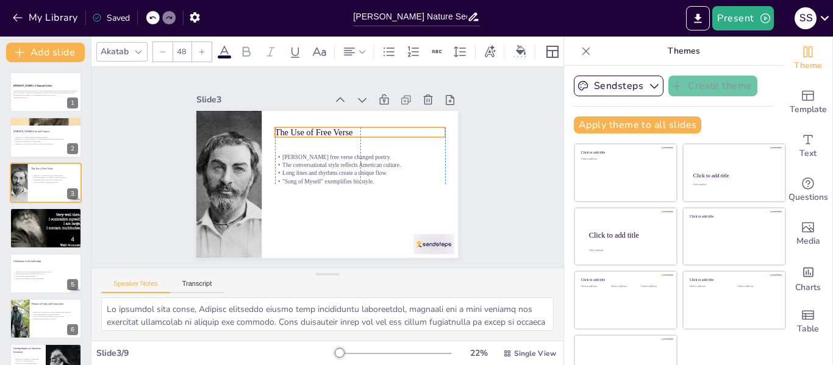
drag, startPoint x: 292, startPoint y: 118, endPoint x: 292, endPoint y: 127, distance: 9.1
click at [292, 127] on p "The Use of Free Verse" at bounding box center [364, 136] width 170 height 30
click at [131, 165] on div "Slide 1 Walt Whitman: A Natural Seeker This presentation explores Walt Whitman'…" at bounding box center [327, 167] width 490 height 249
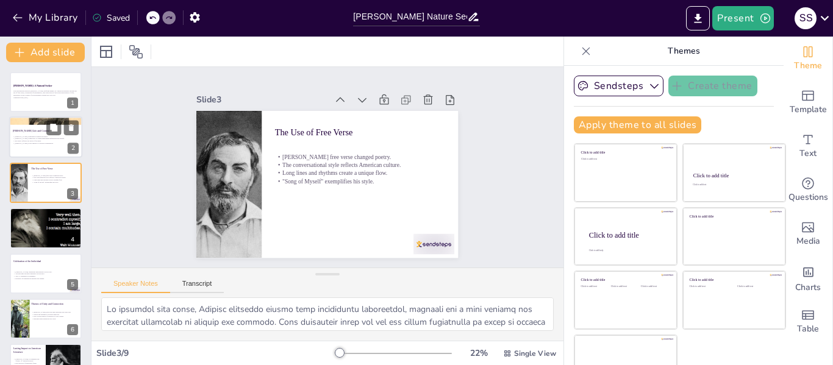
click at [41, 139] on p "[PERSON_NAME] connection to Transcendentalism influenced his beliefs." at bounding box center [46, 139] width 66 height 2
type textarea "[PERSON_NAME] time as a nurse during the Civil War exposed him to the realities…"
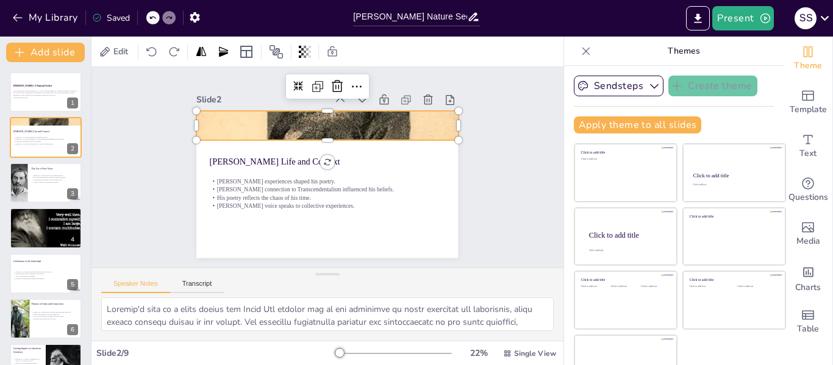
click at [312, 117] on div at bounding box center [337, 126] width 334 height 419
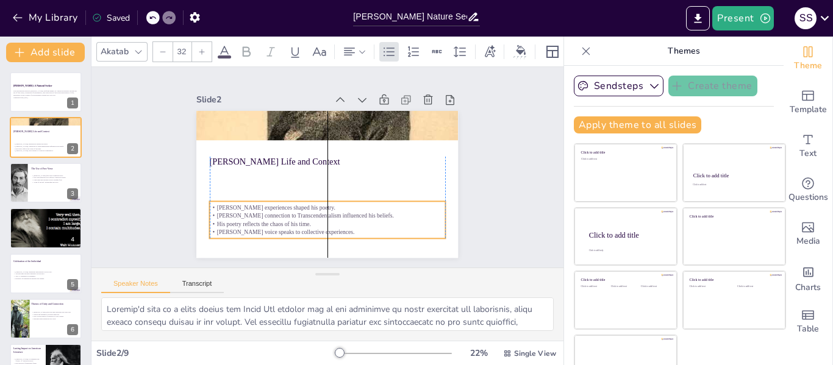
drag, startPoint x: 272, startPoint y: 186, endPoint x: 273, endPoint y: 212, distance: 26.3
click at [273, 212] on p "[PERSON_NAME] connection to Transcendentalism influenced his beliefs." at bounding box center [312, 213] width 226 height 81
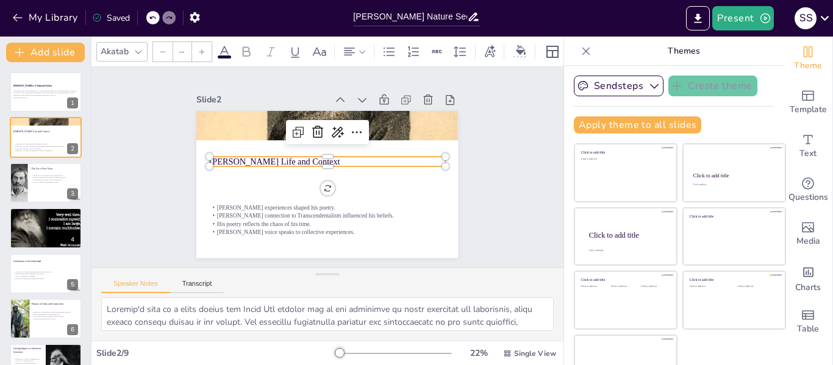
type input "48"
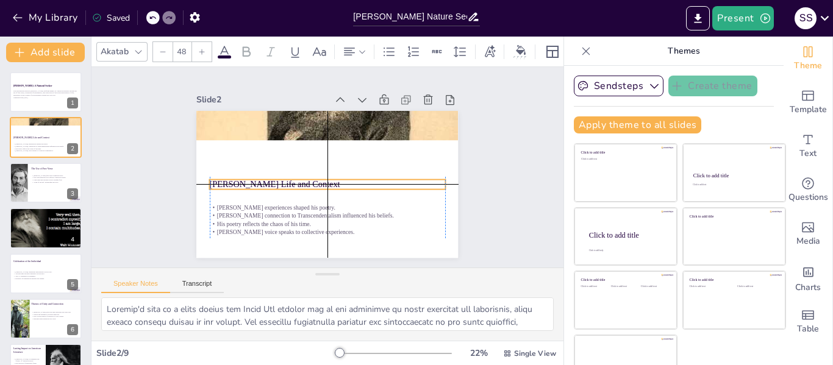
drag, startPoint x: 264, startPoint y: 160, endPoint x: 264, endPoint y: 180, distance: 20.1
click at [264, 180] on p "[PERSON_NAME] Life and Context" at bounding box center [323, 184] width 233 height 61
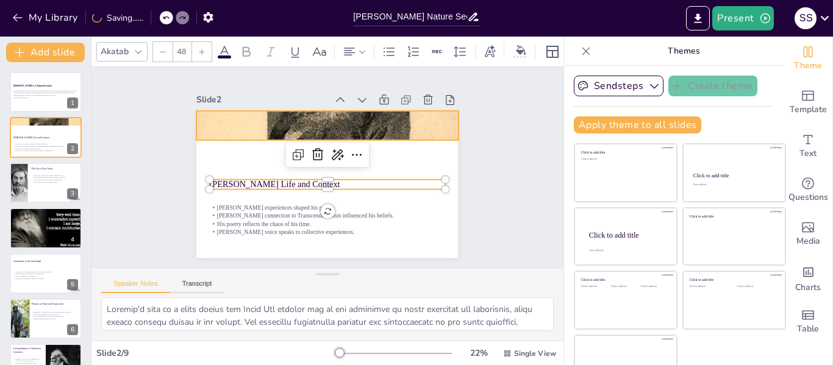
click at [311, 112] on div at bounding box center [331, 126] width 299 height 398
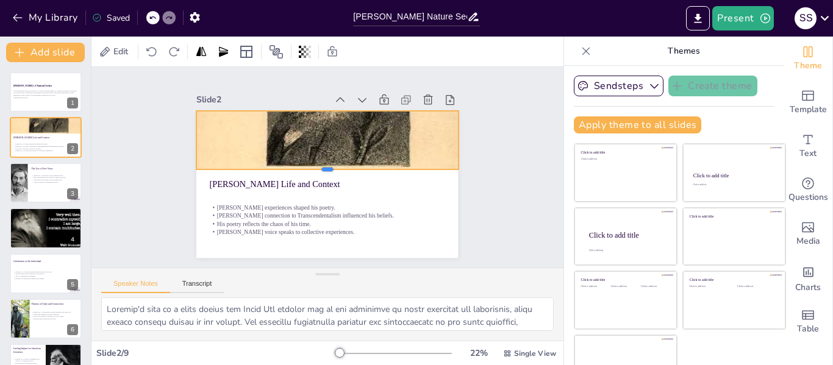
drag, startPoint x: 316, startPoint y: 136, endPoint x: 330, endPoint y: 165, distance: 32.5
click at [330, 165] on div at bounding box center [326, 174] width 261 height 37
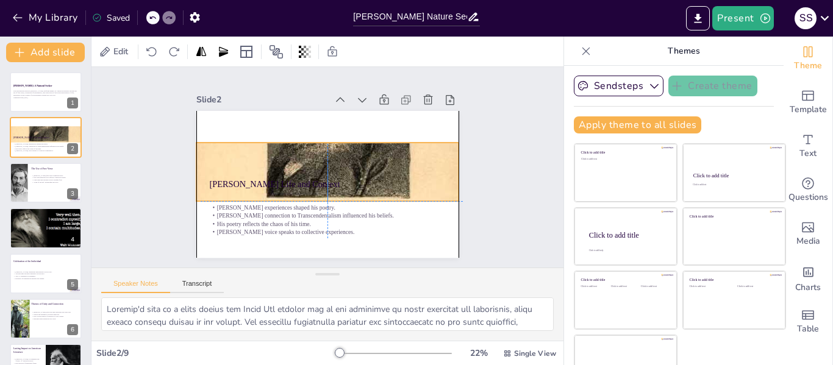
drag, startPoint x: 317, startPoint y: 114, endPoint x: 322, endPoint y: 144, distance: 30.3
click at [322, 144] on div at bounding box center [327, 157] width 262 height 373
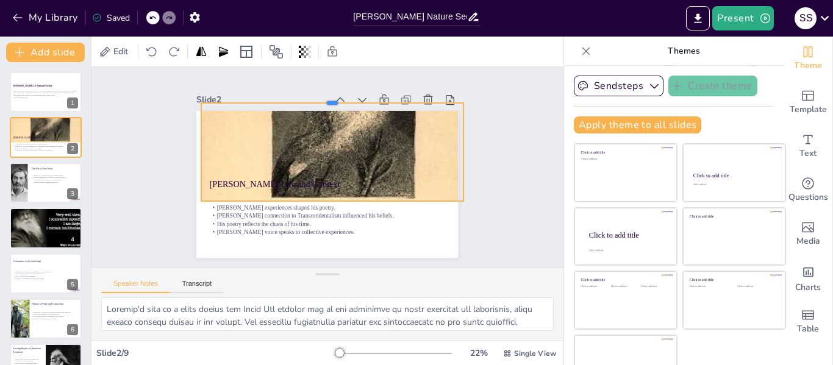
drag, startPoint x: 317, startPoint y: 137, endPoint x: 318, endPoint y: 97, distance: 39.7
click at [318, 97] on div at bounding box center [367, 109] width 232 height 139
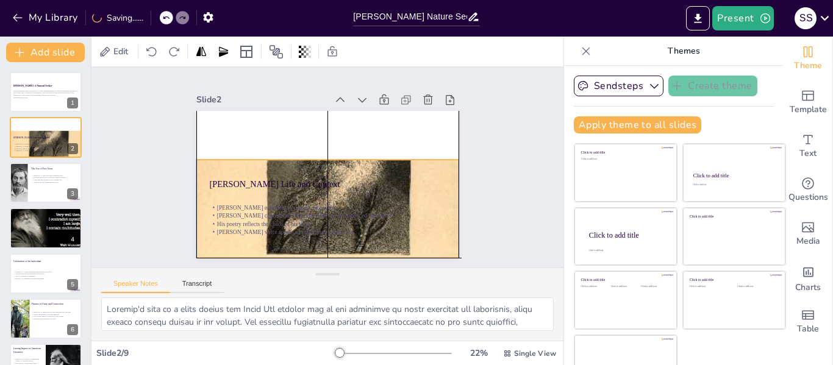
drag, startPoint x: 318, startPoint y: 150, endPoint x: 318, endPoint y: 207, distance: 57.3
click at [318, 125] on div "Whitman's Life and Context Whitman's experiences shaped his poetry. Whitman’s c…" at bounding box center [333, 111] width 260 height 27
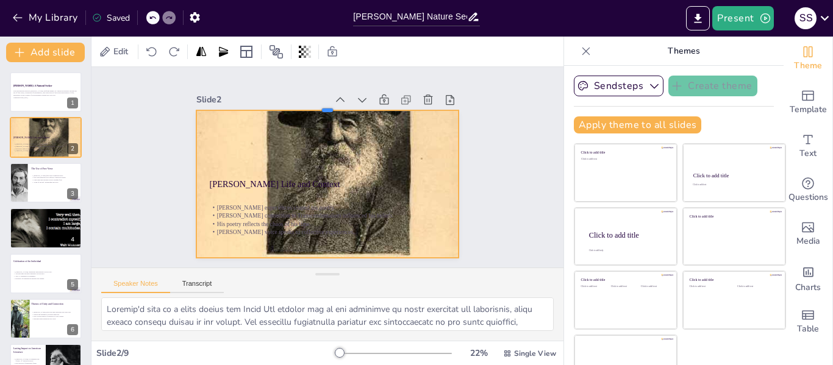
drag, startPoint x: 313, startPoint y: 155, endPoint x: 315, endPoint y: 106, distance: 49.5
click at [326, 106] on div at bounding box center [383, 192] width 115 height 243
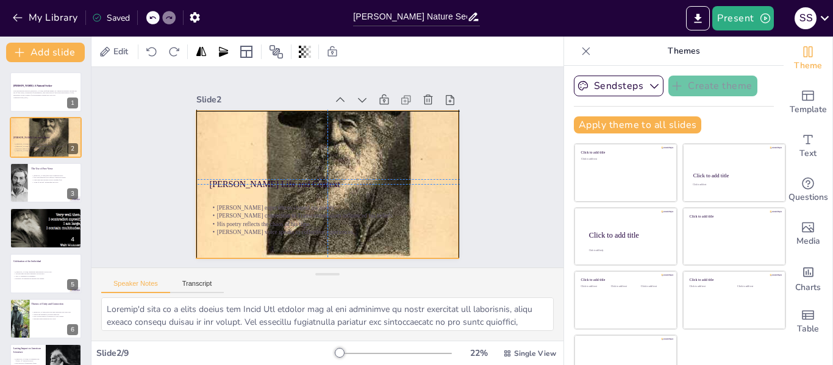
click at [335, 165] on div at bounding box center [313, 213] width 364 height 436
click at [350, 145] on div at bounding box center [299, 206] width 431 height 456
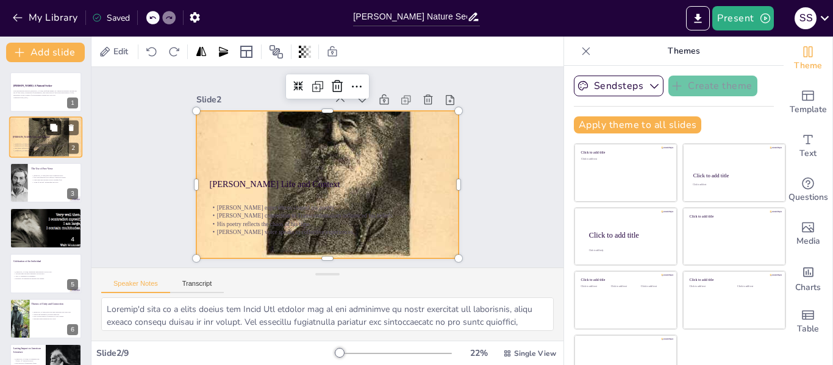
click at [54, 125] on icon at bounding box center [53, 127] width 7 height 7
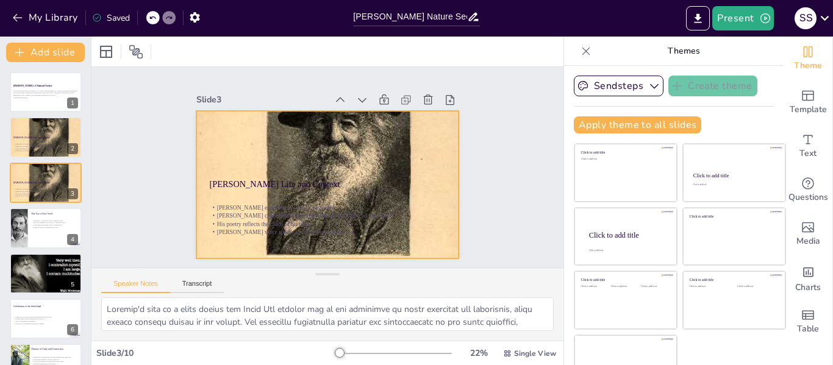
click at [238, 149] on div at bounding box center [318, 213] width 334 height 419
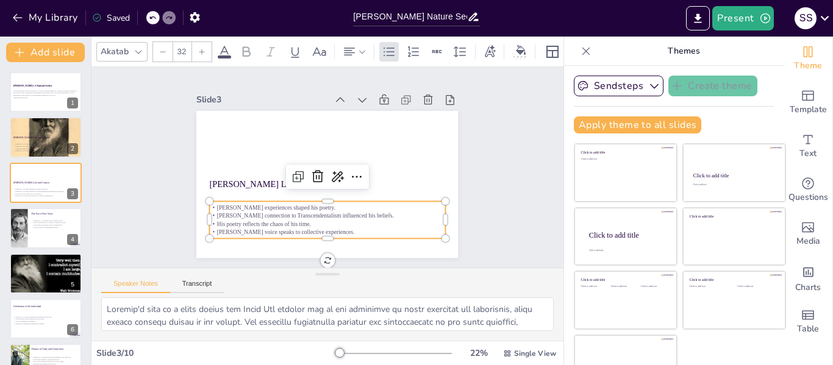
click at [254, 214] on p "His poetry reflects the chaos of his time." at bounding box center [274, 185] width 81 height 226
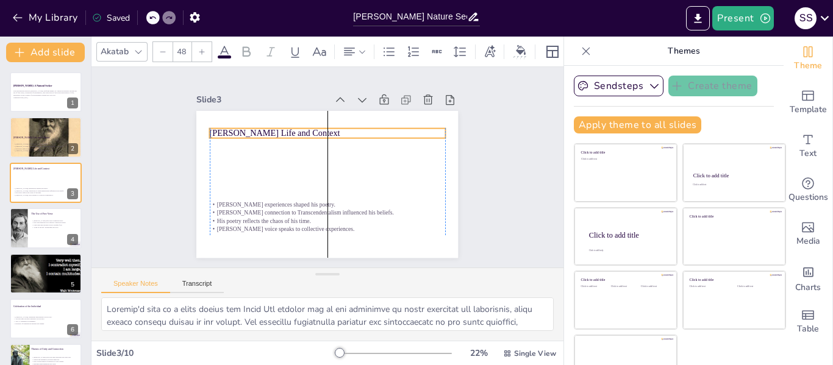
drag, startPoint x: 245, startPoint y: 179, endPoint x: 245, endPoint y: 127, distance: 51.2
click at [245, 127] on p "[PERSON_NAME] Life and Context" at bounding box center [334, 134] width 233 height 61
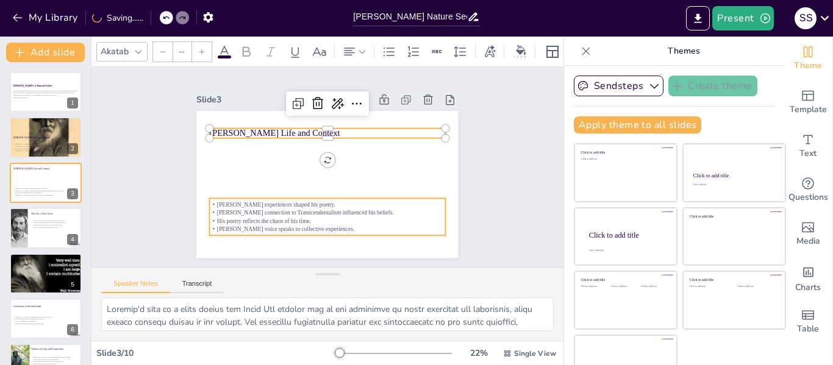
type input "32"
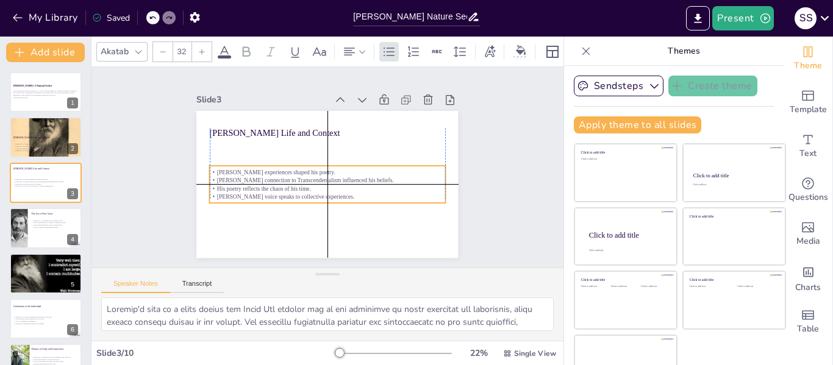
drag, startPoint x: 248, startPoint y: 220, endPoint x: 246, endPoint y: 183, distance: 36.7
click at [257, 183] on p "His poetry reflects the chaos of his time." at bounding box center [308, 175] width 103 height 218
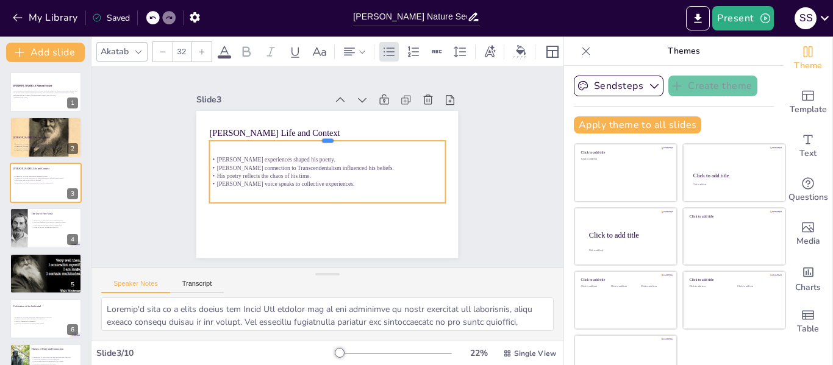
drag, startPoint x: 313, startPoint y: 158, endPoint x: 309, endPoint y: 133, distance: 25.4
click at [309, 133] on div at bounding box center [330, 136] width 235 height 34
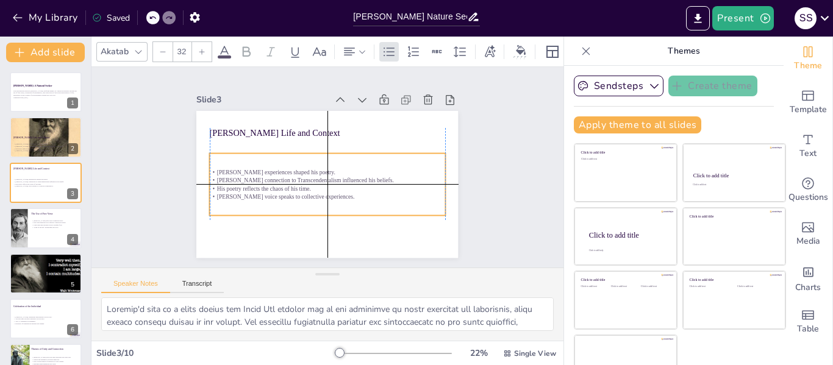
drag, startPoint x: 274, startPoint y: 156, endPoint x: 274, endPoint y: 173, distance: 17.1
click at [274, 173] on div "[PERSON_NAME] experiences shaped his poetry. [PERSON_NAME] connection to Transc…" at bounding box center [320, 183] width 229 height 126
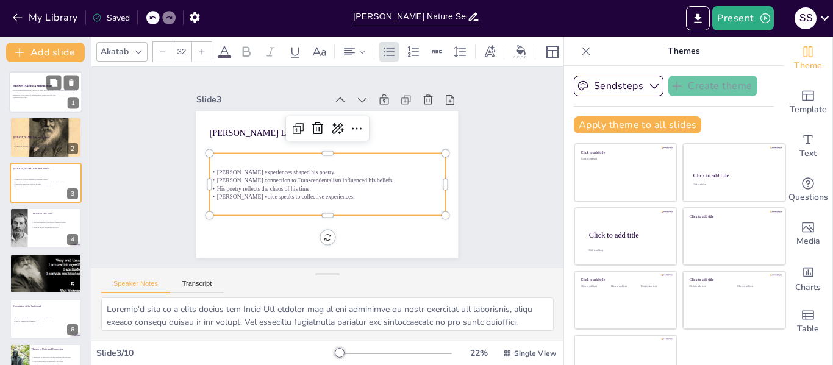
click at [45, 96] on p "This presentation explores [PERSON_NAME] profound impact on American literature…" at bounding box center [46, 93] width 66 height 7
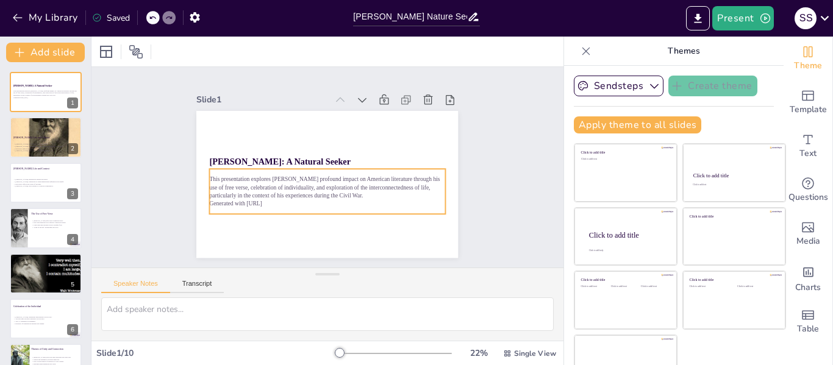
click at [220, 193] on p "This presentation explores [PERSON_NAME] profound impact on American literature…" at bounding box center [325, 187] width 237 height 49
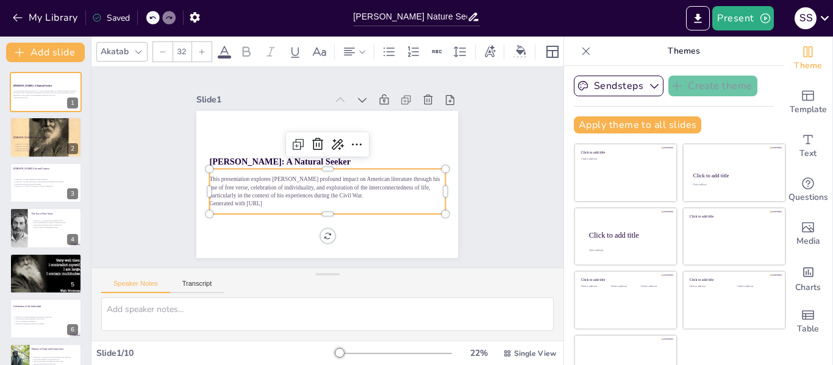
click at [307, 195] on p "This presentation explores [PERSON_NAME] profound impact on American literature…" at bounding box center [323, 187] width 235 height 73
click at [261, 198] on p "Generated with Sendsteps.ai" at bounding box center [320, 202] width 232 height 57
click at [261, 198] on p "Generated with Sendsteps.ai" at bounding box center [323, 203] width 235 height 33
drag, startPoint x: 265, startPoint y: 198, endPoint x: 193, endPoint y: 198, distance: 71.4
click at [193, 198] on div "Walt Whitman: A Natural Seeker This presentation explores Walt Whitman's profou…" at bounding box center [324, 184] width 287 height 198
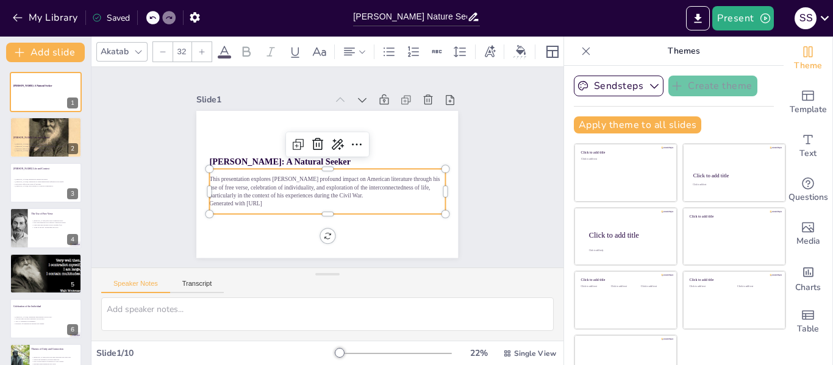
click at [268, 194] on p "This presentation explores [PERSON_NAME] profound impact on American literature…" at bounding box center [325, 187] width 237 height 49
click at [267, 203] on div "This presentation explores Walt Whitman's profound impact on American literatur…" at bounding box center [320, 190] width 238 height 116
click at [267, 199] on p "Generated with Sendsteps.ai" at bounding box center [327, 203] width 235 height 8
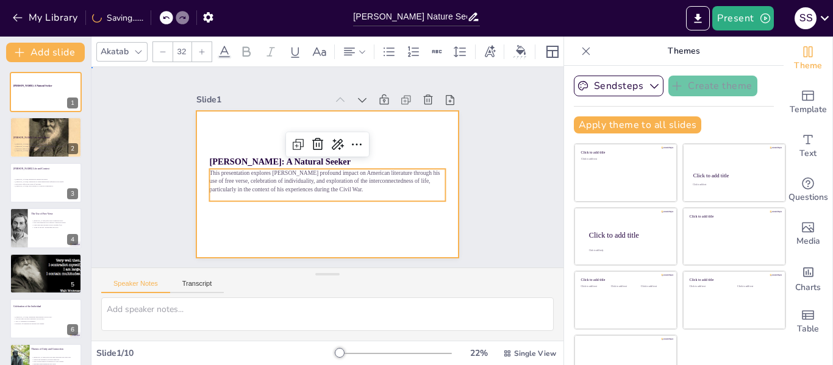
click at [267, 218] on div at bounding box center [324, 184] width 287 height 198
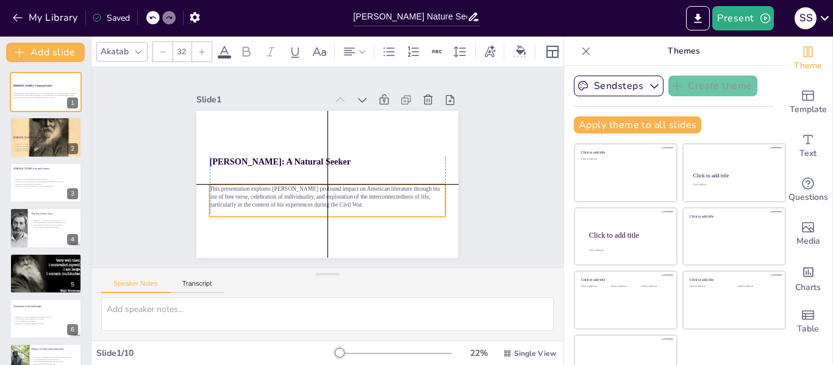
drag, startPoint x: 273, startPoint y: 174, endPoint x: 273, endPoint y: 187, distance: 12.8
click at [273, 187] on p "This presentation explores [PERSON_NAME] profound impact on American literature…" at bounding box center [319, 195] width 232 height 96
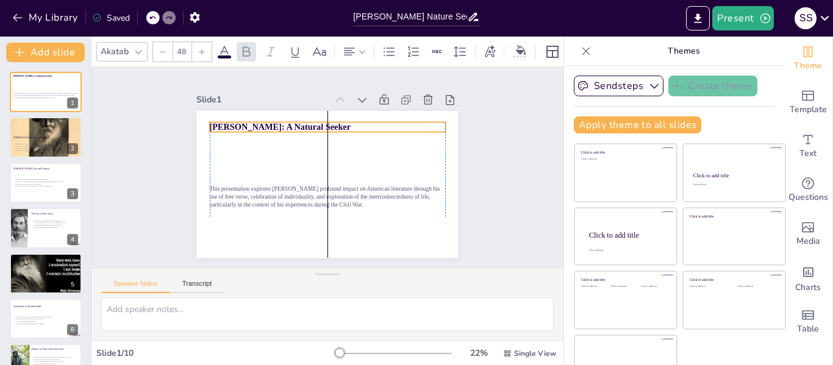
drag, startPoint x: 239, startPoint y: 159, endPoint x: 236, endPoint y: 124, distance: 34.9
click at [236, 124] on strong "[PERSON_NAME]: A Natural Seeker" at bounding box center [300, 111] width 133 height 66
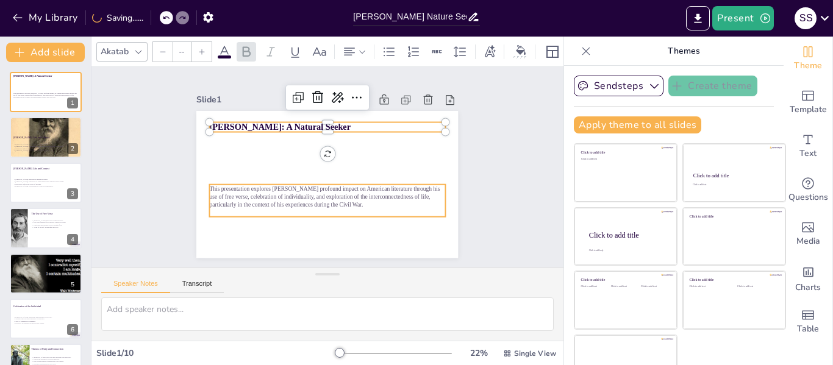
type input "32"
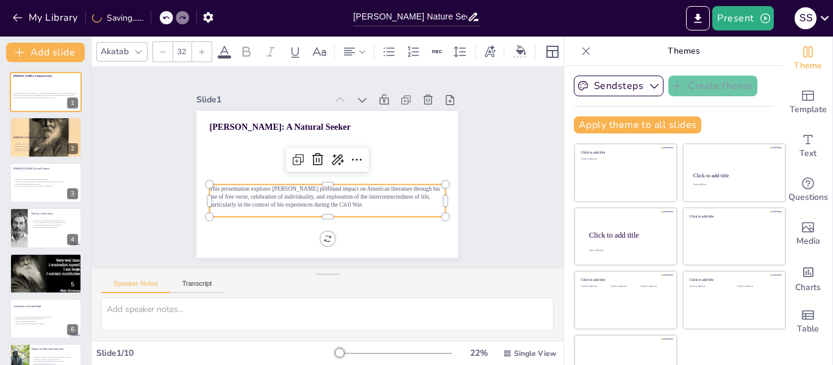
click at [238, 203] on p "This presentation explores [PERSON_NAME] profound impact on American literature…" at bounding box center [321, 196] width 235 height 73
click at [310, 181] on p "This presentation explores [PERSON_NAME] profound impact on American literature…" at bounding box center [321, 196] width 235 height 73
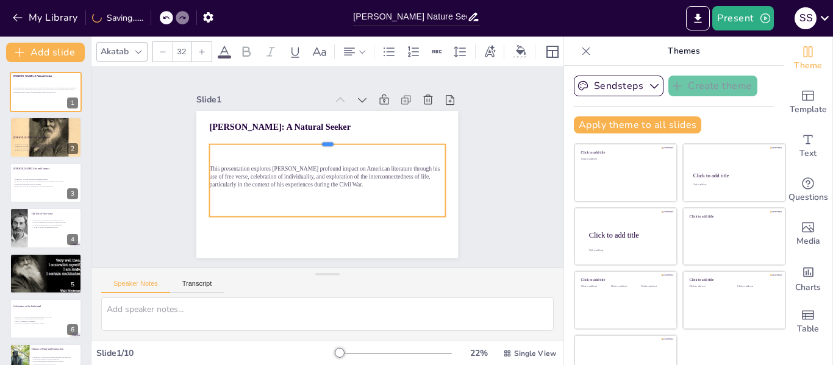
drag, startPoint x: 318, startPoint y: 177, endPoint x: 315, endPoint y: 136, distance: 40.9
click at [315, 136] on div at bounding box center [303, 181] width 126 height 209
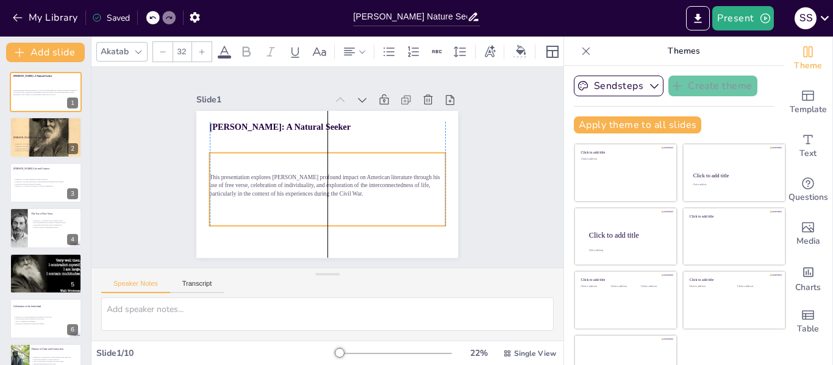
drag, startPoint x: 253, startPoint y: 170, endPoint x: 253, endPoint y: 178, distance: 7.9
click at [253, 178] on p "This presentation explores [PERSON_NAME] profound impact on American literature…" at bounding box center [323, 185] width 235 height 73
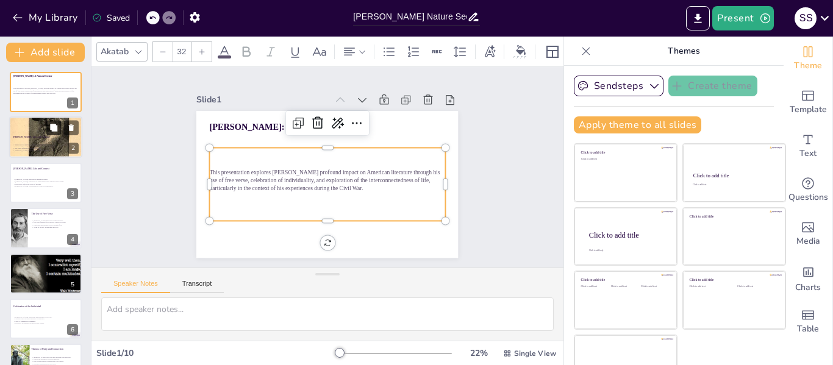
click at [51, 124] on icon at bounding box center [53, 127] width 7 height 7
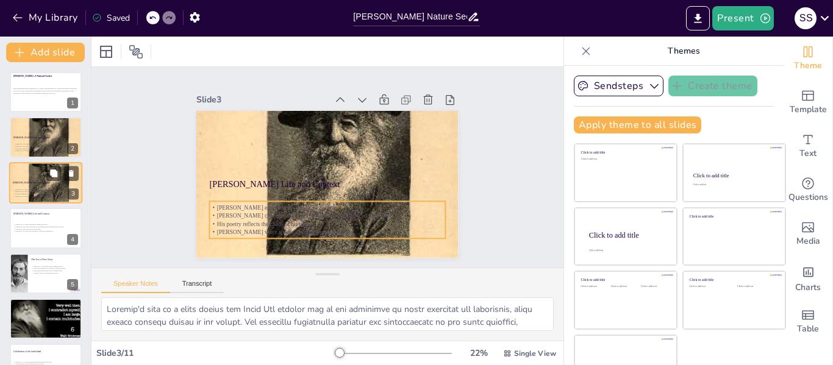
click at [34, 191] on p "[PERSON_NAME] connection to Transcendentalism influenced his beliefs." at bounding box center [46, 192] width 66 height 2
click at [224, 220] on p "His poetry reflects the chaos of his time." at bounding box center [315, 223] width 232 height 57
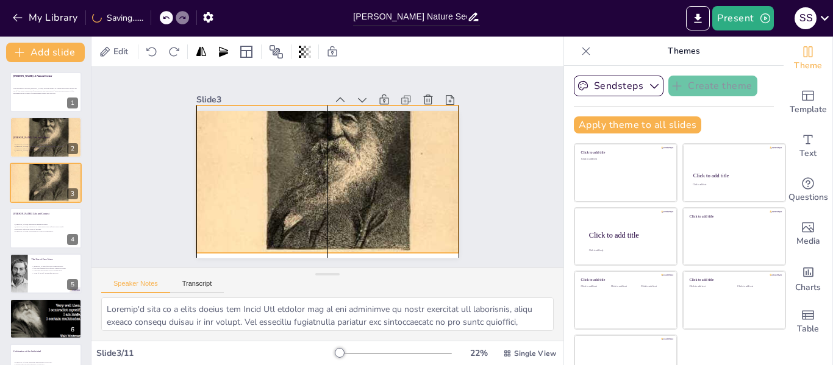
click at [328, 160] on div at bounding box center [299, 136] width 444 height 453
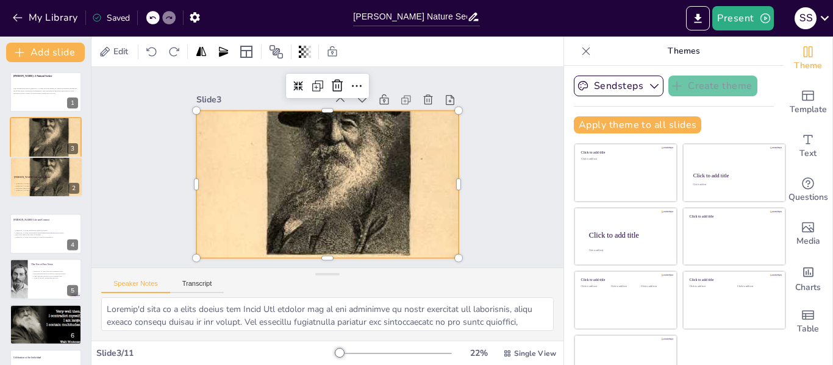
drag, startPoint x: 45, startPoint y: 148, endPoint x: 45, endPoint y: 200, distance: 51.8
click at [45, 200] on div "Walt Whitman: A Natural Seeker This presentation explores Walt Whitman's profou…" at bounding box center [45, 319] width 91 height 495
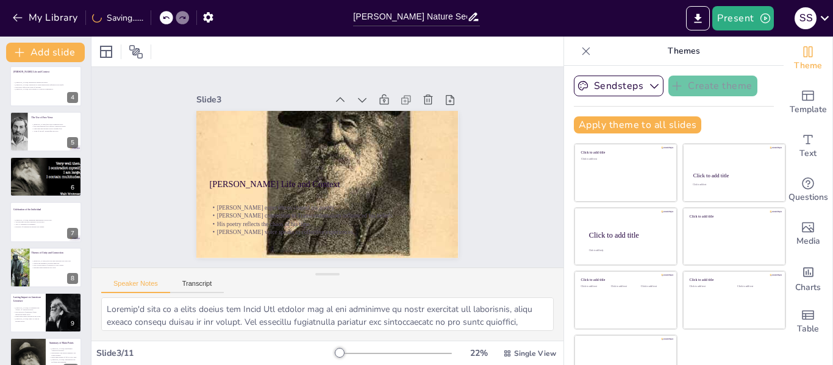
scroll to position [210, 0]
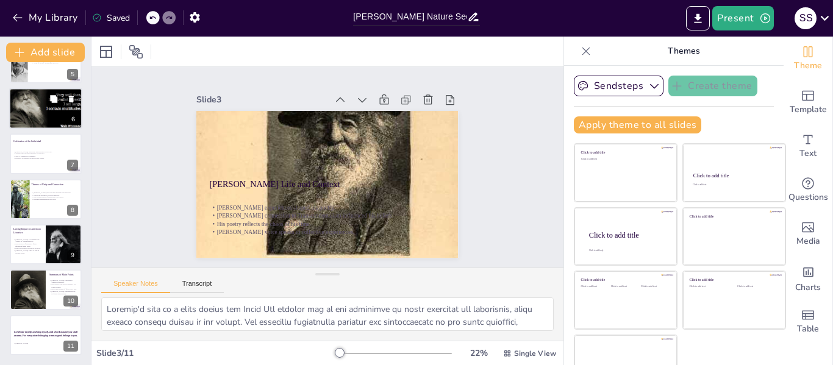
click at [45, 99] on div at bounding box center [42, 99] width 79 height 63
type textarea "Whitman's celebration of individuality is a central theme in his poetry, emphas…"
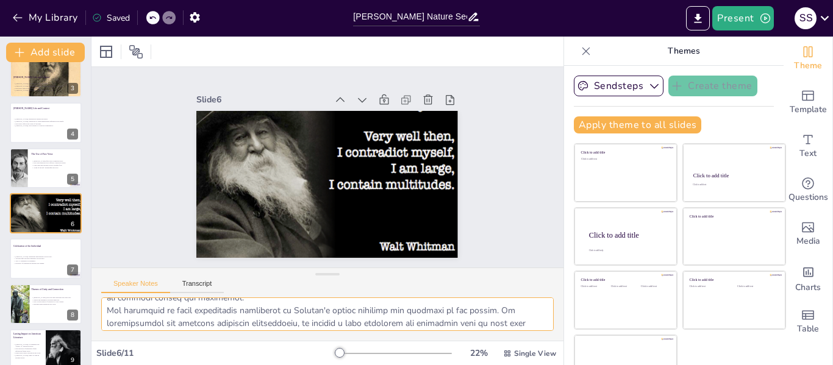
scroll to position [131, 0]
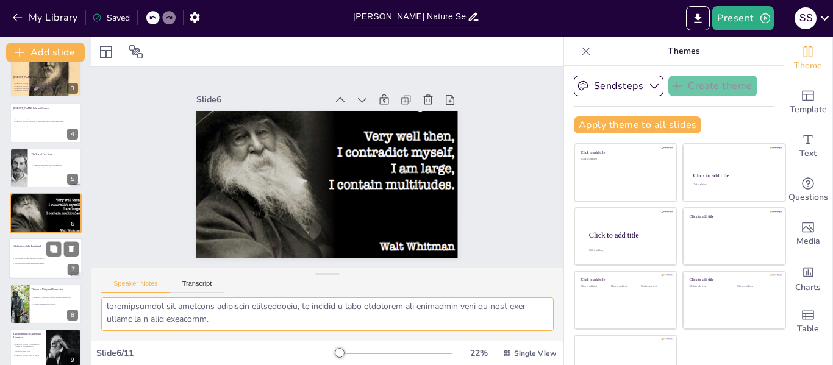
click at [49, 264] on p "Diversity of experiences enriches his themes." at bounding box center [46, 264] width 66 height 2
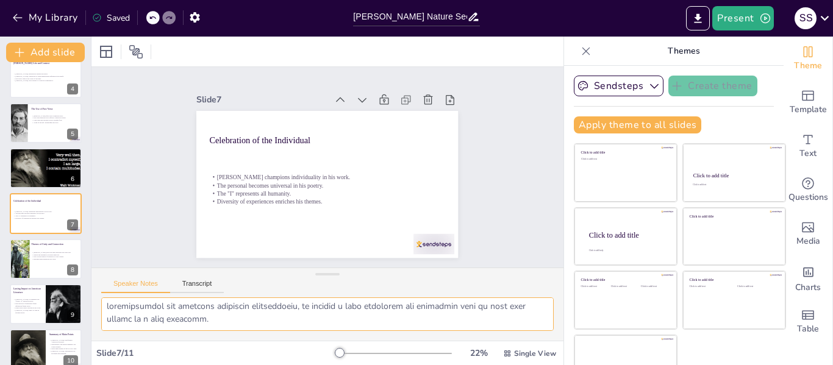
scroll to position [210, 0]
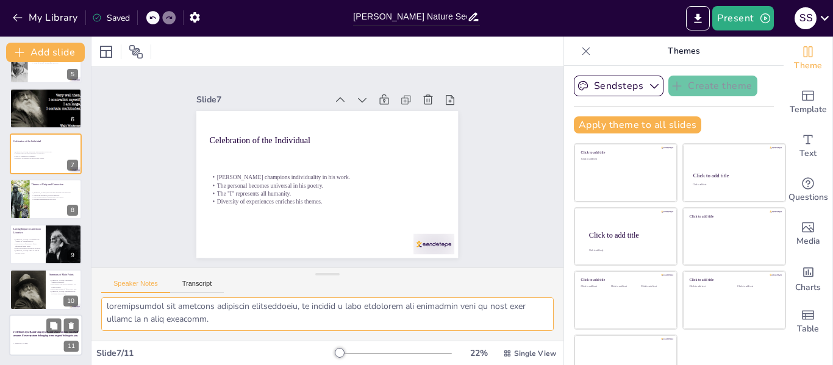
click at [24, 329] on div at bounding box center [45, 335] width 73 height 41
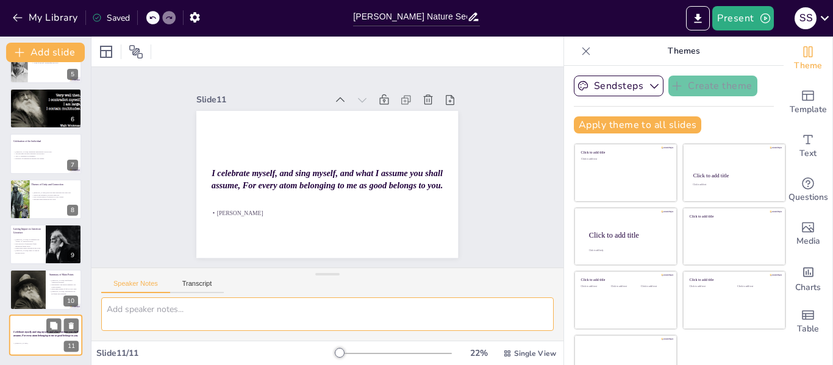
scroll to position [0, 0]
click at [19, 300] on div at bounding box center [27, 289] width 37 height 45
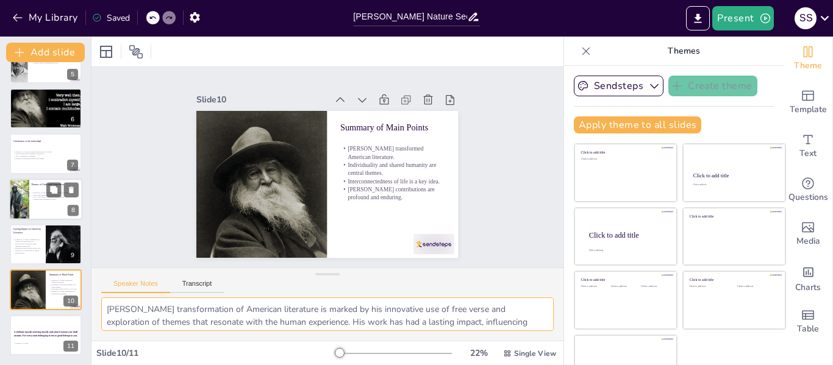
click at [27, 202] on div at bounding box center [28, 199] width 68 height 41
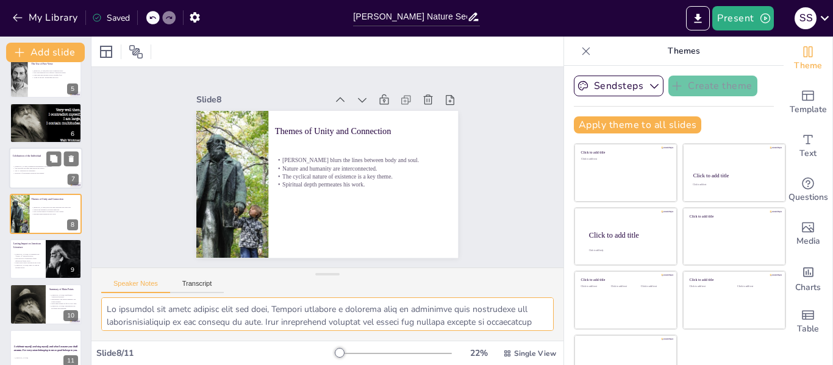
click at [20, 173] on p "Diversity of experiences enriches his themes." at bounding box center [46, 174] width 66 height 2
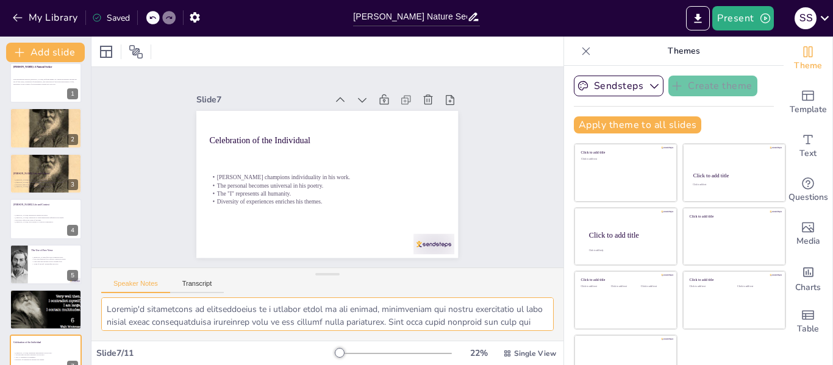
scroll to position [0, 0]
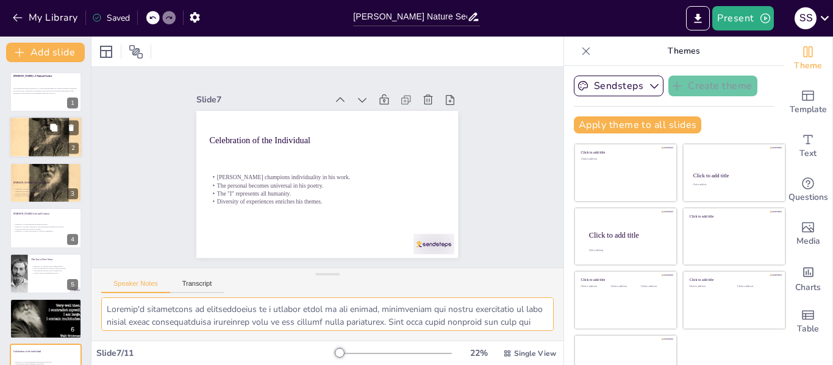
click at [44, 143] on div at bounding box center [45, 146] width 73 height 105
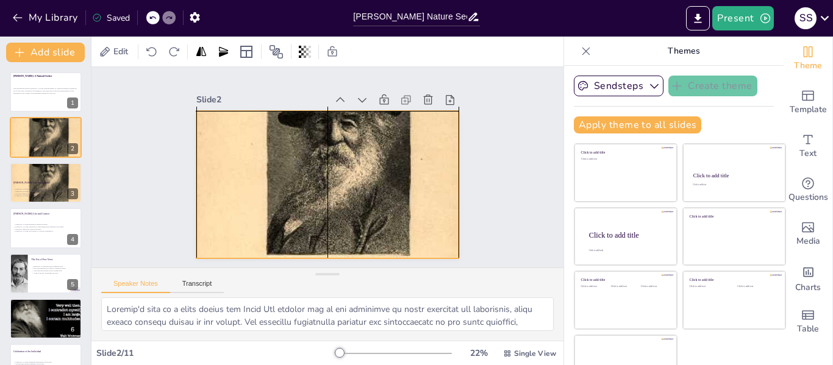
click at [357, 174] on div at bounding box center [323, 214] width 300 height 398
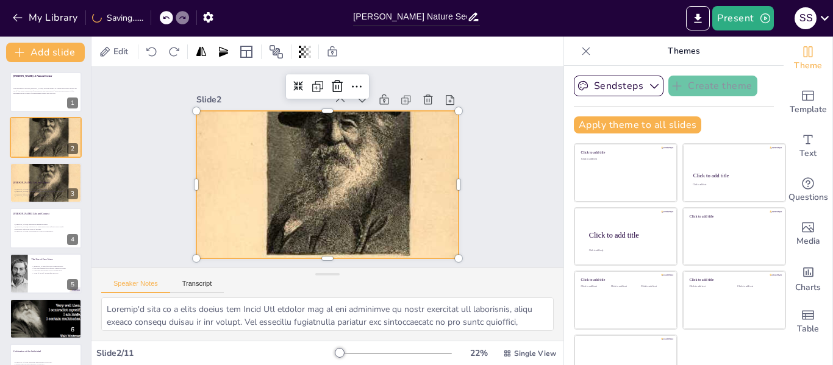
click at [298, 179] on div at bounding box center [318, 213] width 334 height 419
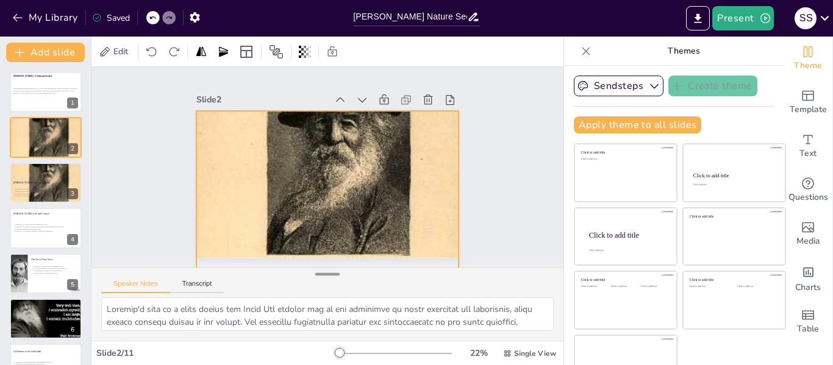
drag, startPoint x: 315, startPoint y: 256, endPoint x: 314, endPoint y: 280, distance: 24.4
click at [314, 280] on div "Slide 1 [PERSON_NAME]: A Natural Seeker This presentation explores [PERSON_NAME…" at bounding box center [327, 204] width 472 height 274
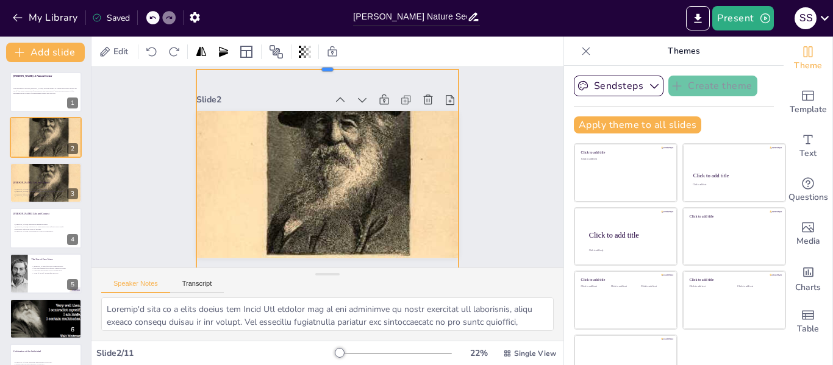
drag, startPoint x: 311, startPoint y: 104, endPoint x: 310, endPoint y: 92, distance: 12.3
click at [310, 92] on div at bounding box center [360, 69] width 252 height 90
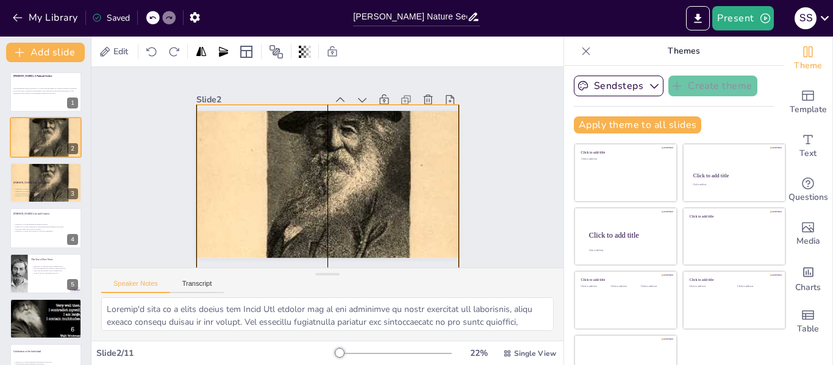
drag, startPoint x: 309, startPoint y: 141, endPoint x: 308, endPoint y: 147, distance: 6.1
click at [308, 147] on div at bounding box center [296, 211] width 431 height 456
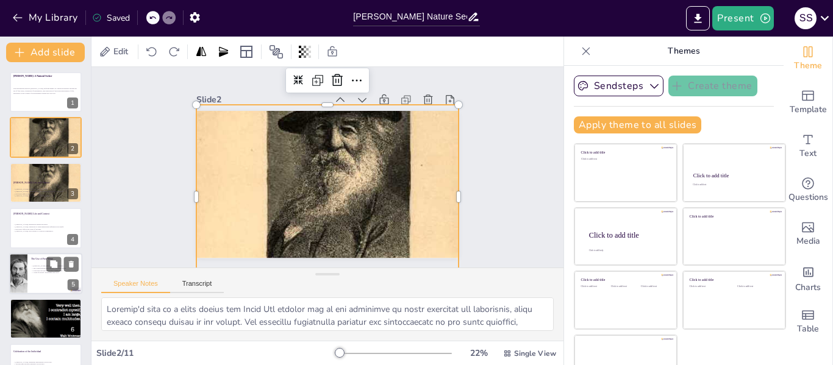
click at [28, 273] on div at bounding box center [45, 273] width 73 height 41
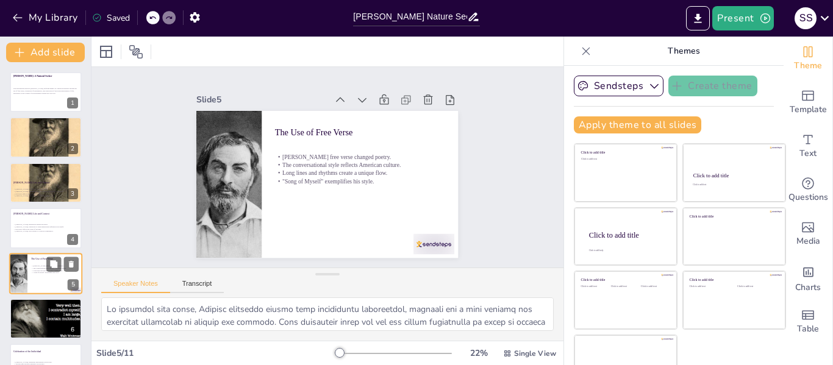
scroll to position [60, 0]
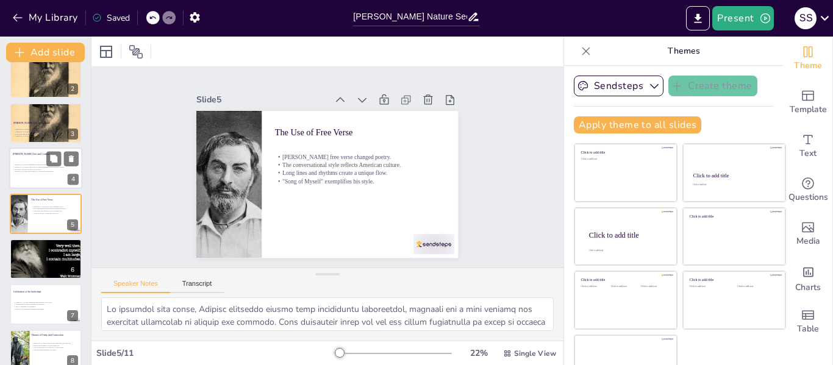
click at [50, 181] on div at bounding box center [45, 168] width 73 height 41
type textarea "[PERSON_NAME] time as a nurse during the Civil War exposed him to the realities…"
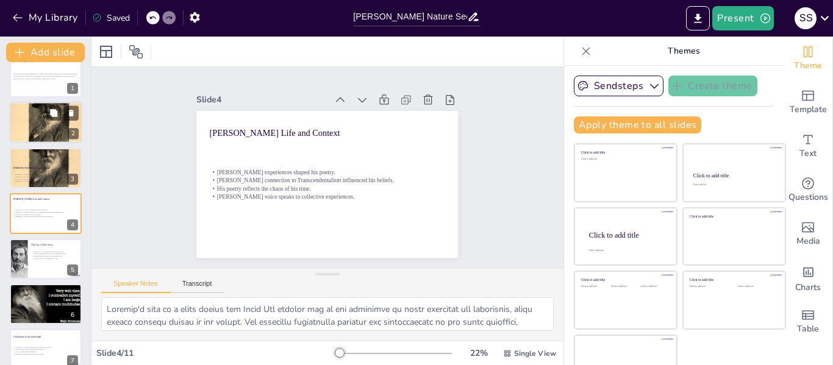
click at [46, 129] on div at bounding box center [45, 133] width 73 height 105
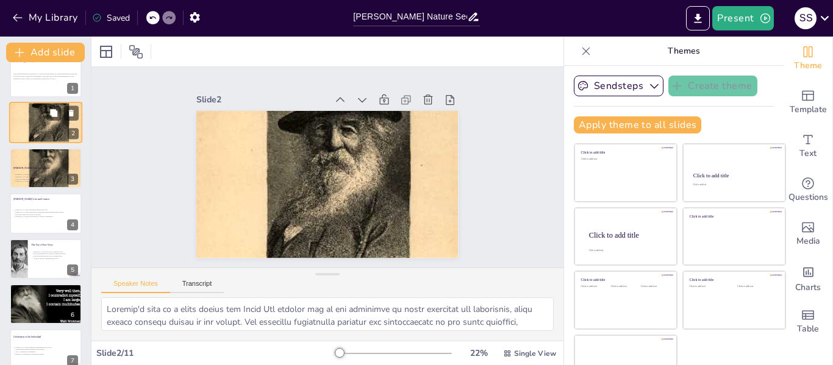
scroll to position [0, 0]
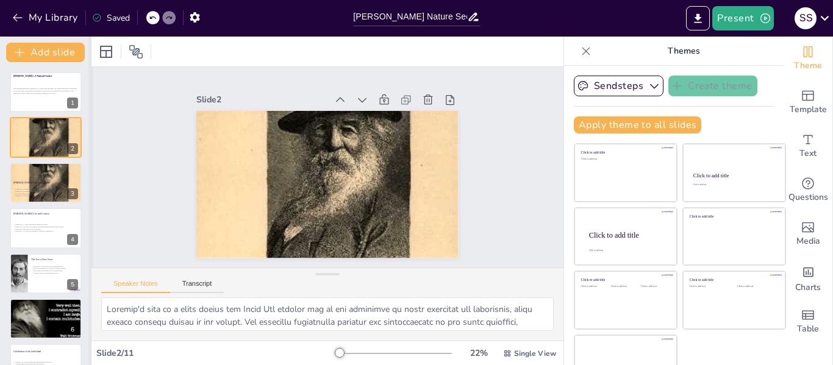
click at [88, 195] on div at bounding box center [90, 201] width 5 height 329
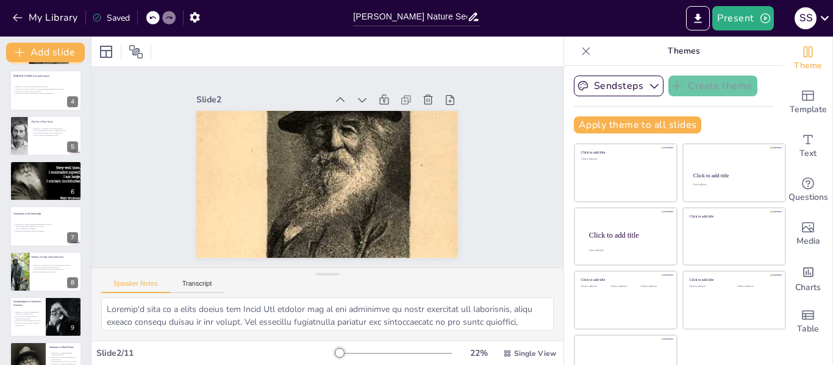
scroll to position [210, 0]
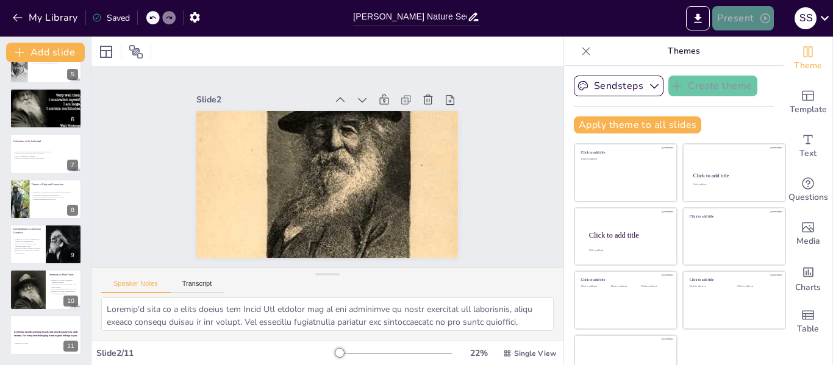
click at [742, 13] on button "Present" at bounding box center [742, 18] width 61 height 24
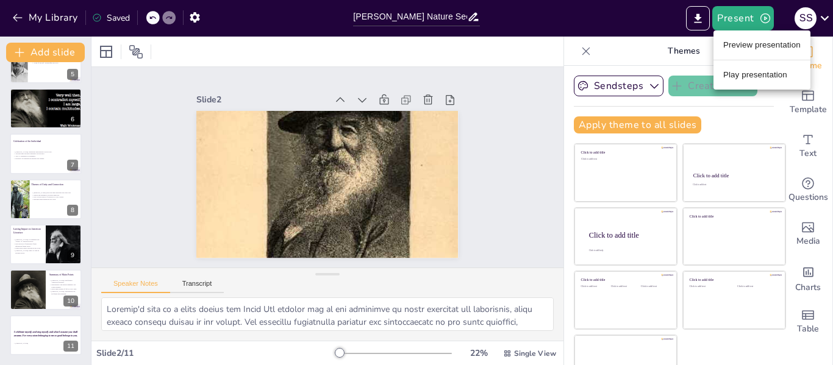
click at [744, 49] on li "Preview presentation" at bounding box center [762, 45] width 97 height 20
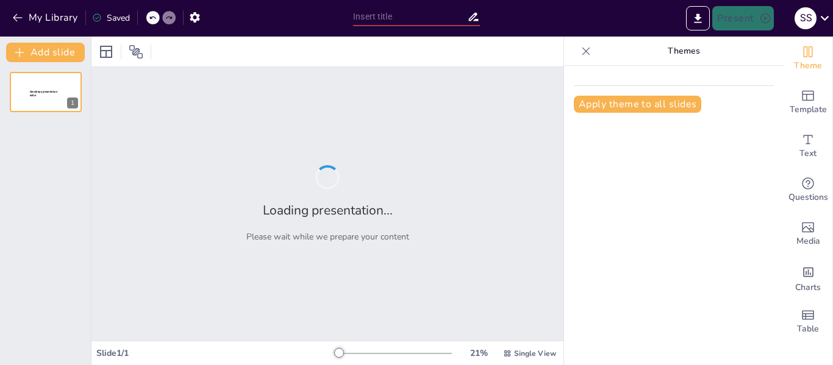
type input "[PERSON_NAME] Nature Seeker"
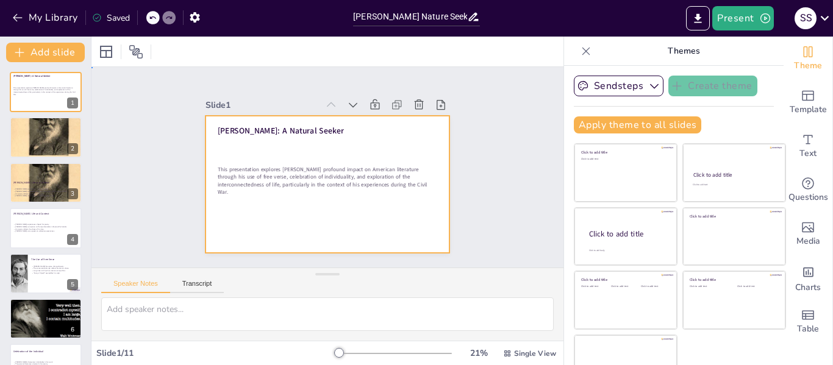
click at [264, 225] on div at bounding box center [325, 151] width 257 height 162
click at [267, 233] on div at bounding box center [322, 184] width 274 height 206
click at [38, 54] on button "Add slide" at bounding box center [45, 53] width 79 height 20
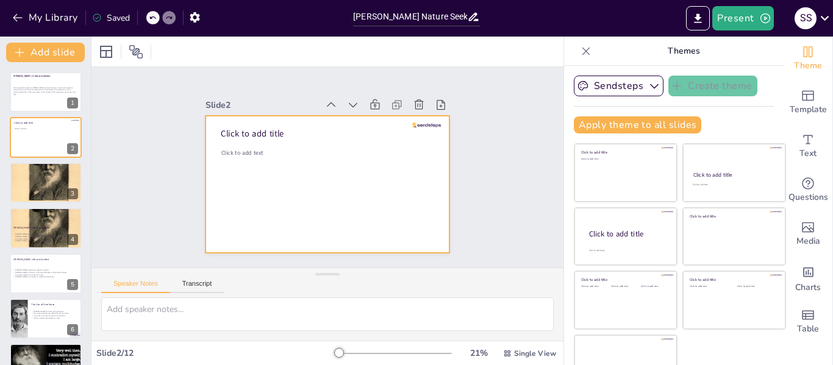
click at [237, 175] on div at bounding box center [323, 183] width 267 height 185
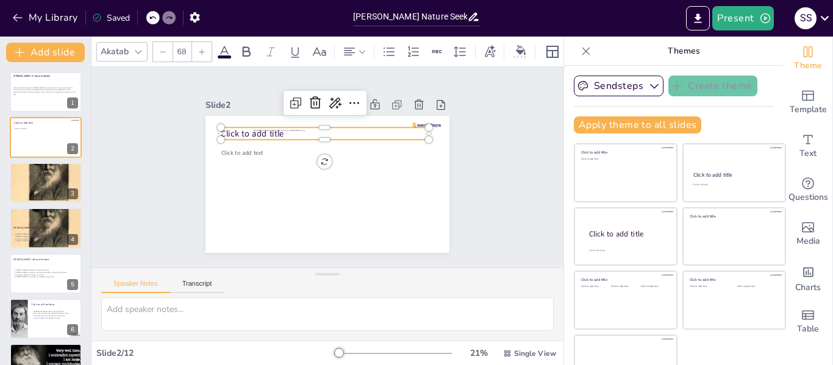
click at [242, 124] on span "Click to add title" at bounding box center [273, 106] width 62 height 37
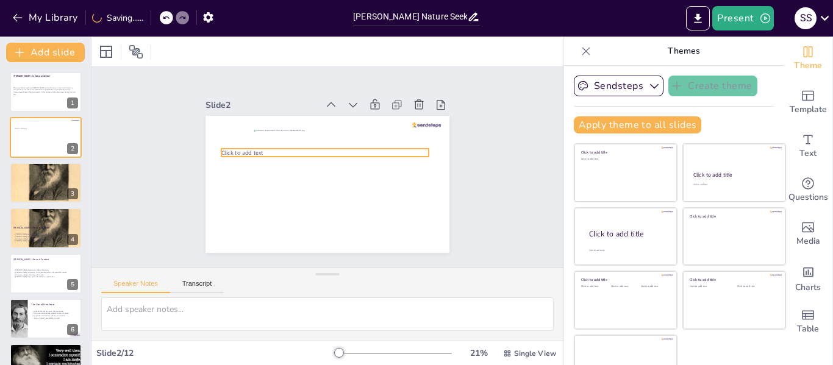
click at [220, 152] on div "Click to add text" at bounding box center [323, 183] width 267 height 185
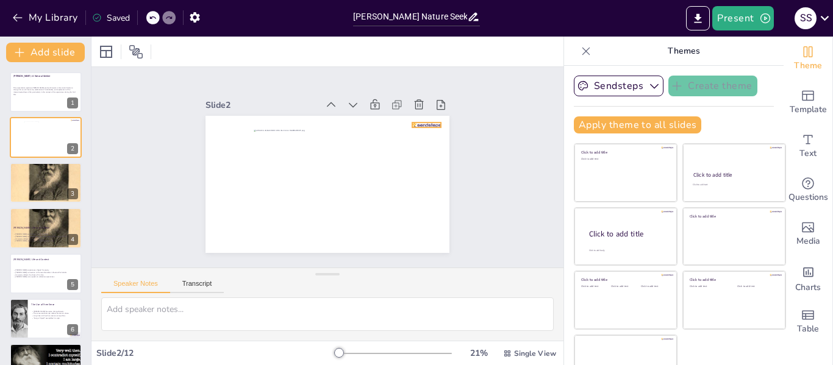
click at [418, 123] on div at bounding box center [322, 184] width 274 height 206
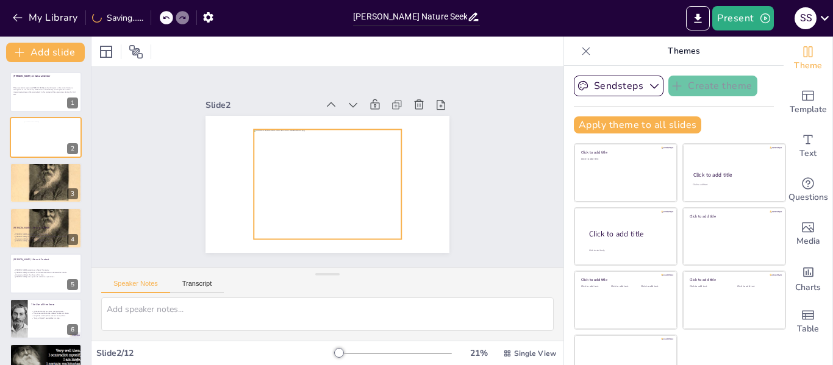
click at [312, 168] on div at bounding box center [326, 184] width 158 height 124
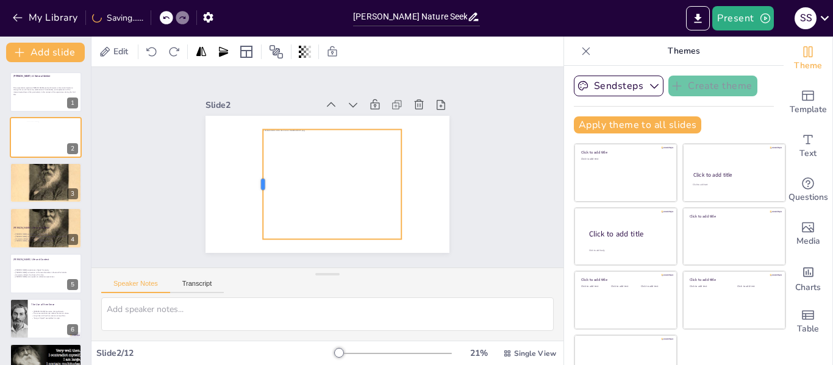
drag, startPoint x: 239, startPoint y: 180, endPoint x: 231, endPoint y: 182, distance: 8.3
click at [235, 182] on div at bounding box center [256, 162] width 43 height 107
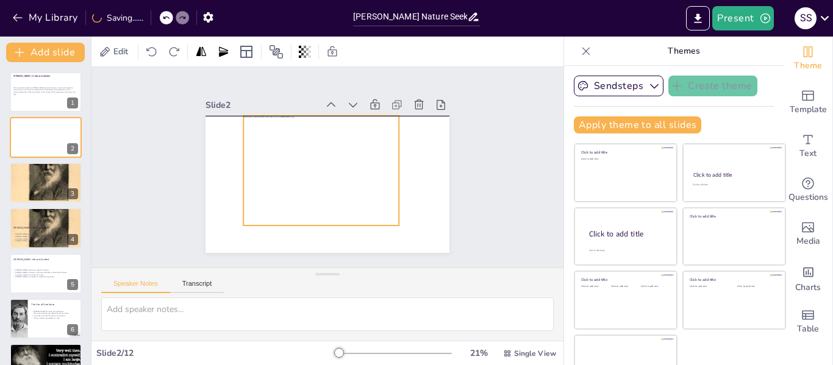
drag, startPoint x: 321, startPoint y: 193, endPoint x: 318, endPoint y: 177, distance: 16.2
click at [318, 177] on div at bounding box center [318, 174] width 185 height 163
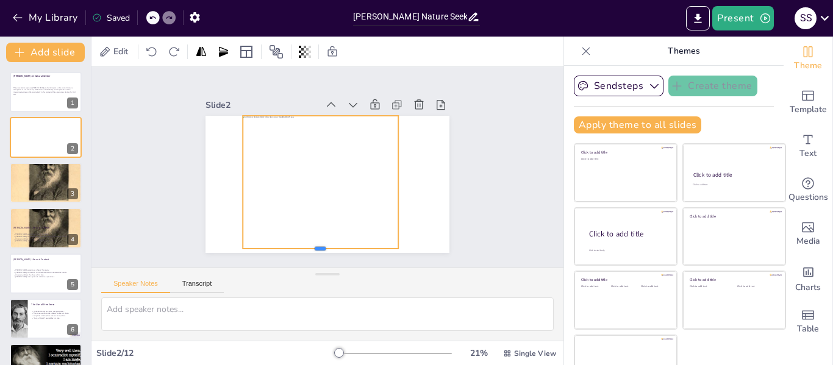
drag, startPoint x: 304, startPoint y: 223, endPoint x: 306, endPoint y: 246, distance: 23.3
click at [306, 246] on div at bounding box center [294, 247] width 151 height 57
click at [382, 181] on div at bounding box center [324, 181] width 178 height 149
click at [383, 179] on div at bounding box center [324, 181] width 178 height 149
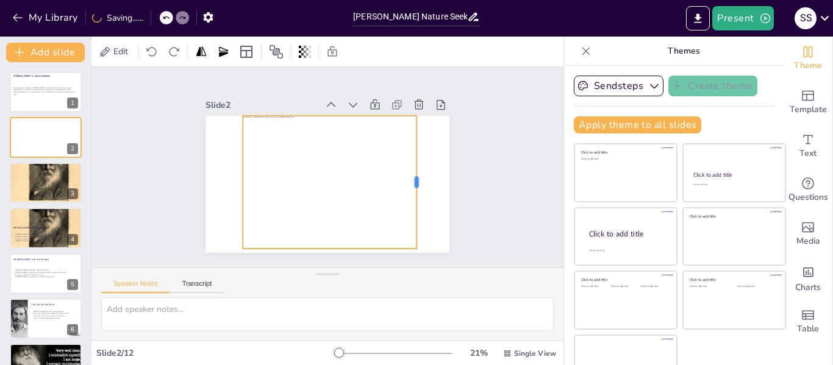
drag, startPoint x: 386, startPoint y: 177, endPoint x: 404, endPoint y: 183, distance: 19.3
click at [404, 183] on div at bounding box center [416, 201] width 37 height 132
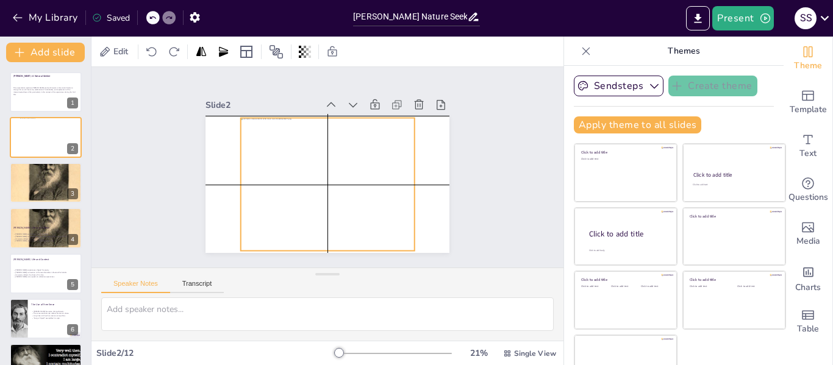
click at [322, 184] on div at bounding box center [325, 189] width 188 height 161
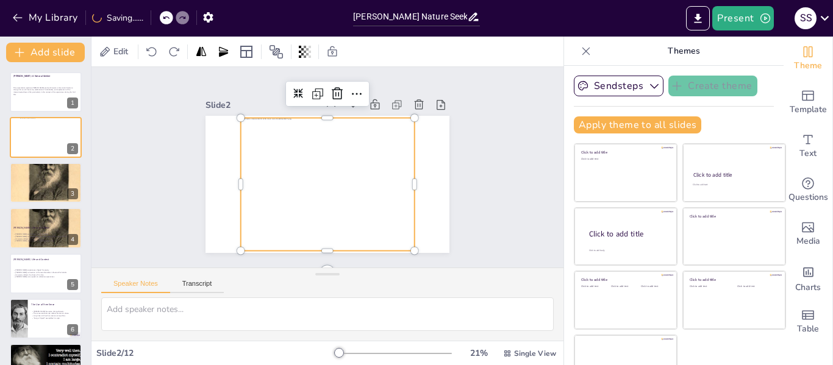
click at [124, 138] on div "Slide 1 Walt Whitman: A Natural Seeker This presentation explores Walt Whitman'…" at bounding box center [327, 167] width 503 height 295
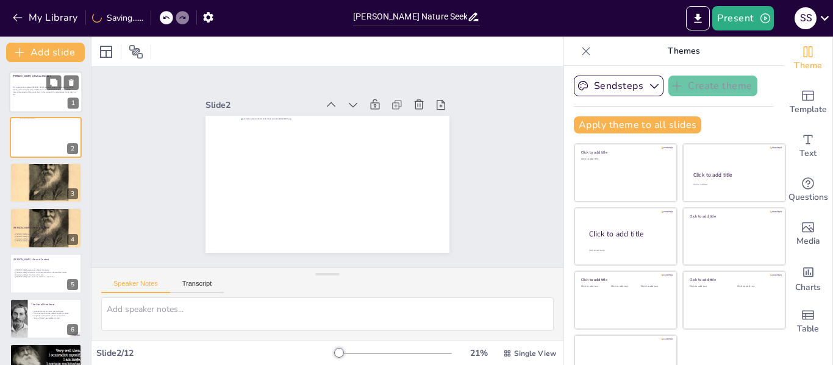
click at [45, 101] on div "This presentation explores [PERSON_NAME] profound impact on American literature…" at bounding box center [46, 92] width 66 height 21
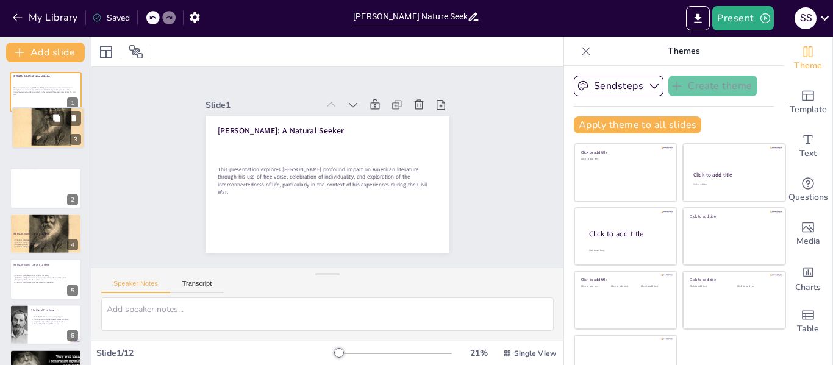
drag, startPoint x: 50, startPoint y: 170, endPoint x: 47, endPoint y: 114, distance: 55.6
click at [47, 114] on div "3" at bounding box center [48, 127] width 73 height 41
type textarea "[PERSON_NAME] time as a nurse during the Civil War exposed him to the realities…"
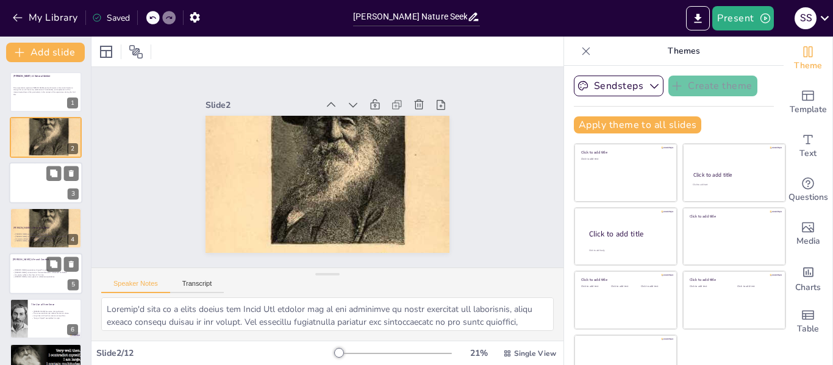
click at [32, 273] on p "[PERSON_NAME] connection to Transcendentalism influenced his beliefs." at bounding box center [46, 272] width 66 height 2
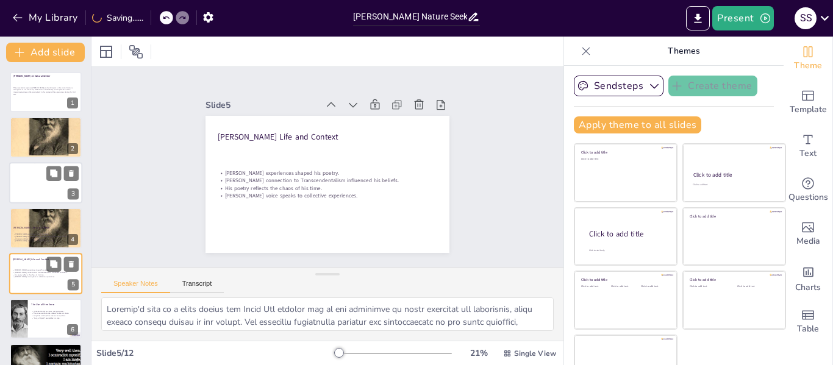
scroll to position [60, 0]
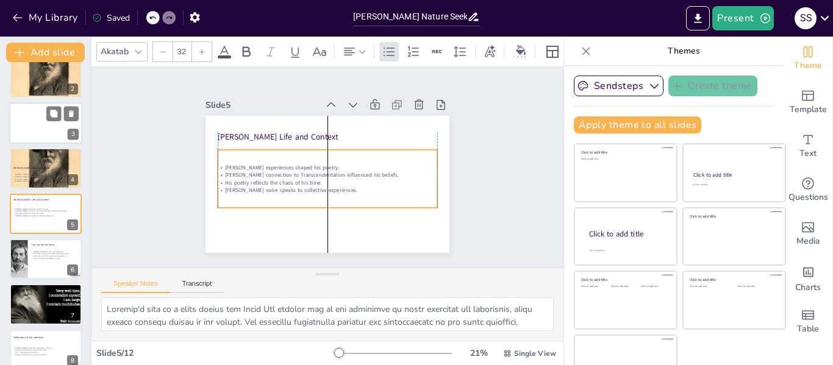
click at [255, 173] on p "[PERSON_NAME] connection to Transcendentalism influenced his beliefs." at bounding box center [325, 174] width 204 height 96
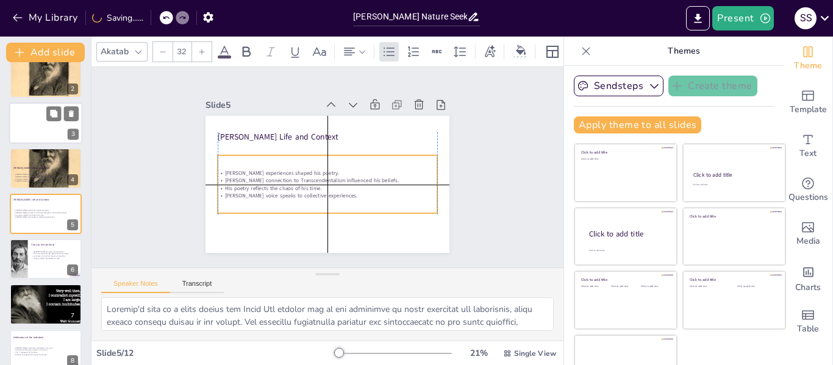
drag, startPoint x: 255, startPoint y: 184, endPoint x: 256, endPoint y: 195, distance: 11.0
click at [256, 195] on p "[PERSON_NAME] voice speaks to collective experiences." at bounding box center [318, 194] width 211 height 75
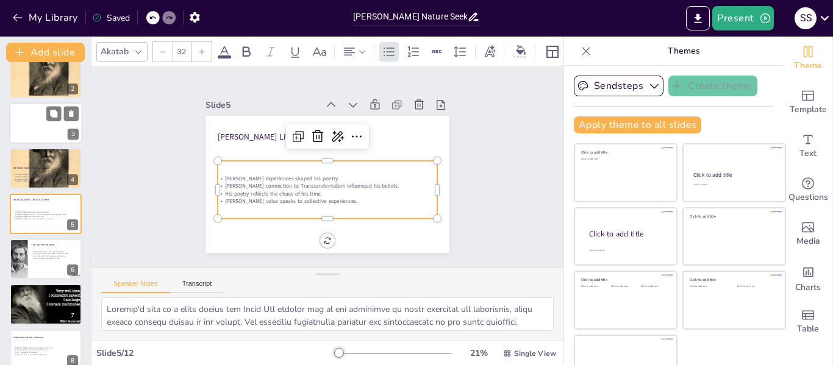
click at [56, 131] on div at bounding box center [46, 124] width 52 height 43
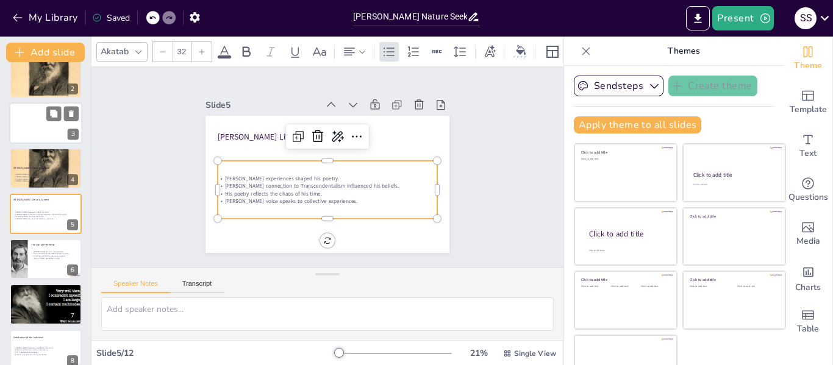
scroll to position [0, 0]
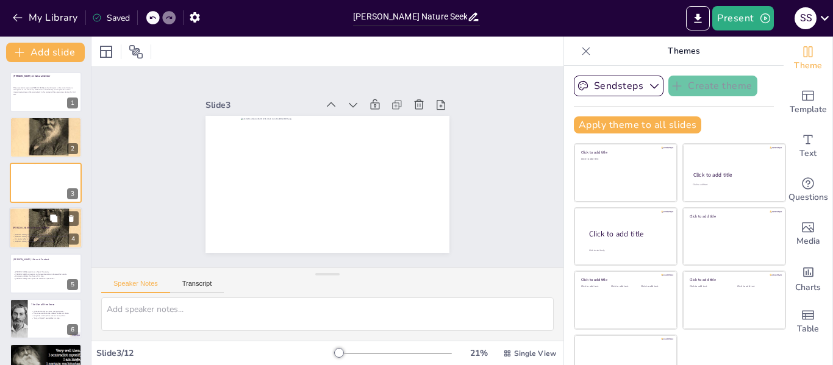
click at [36, 221] on div at bounding box center [45, 236] width 73 height 105
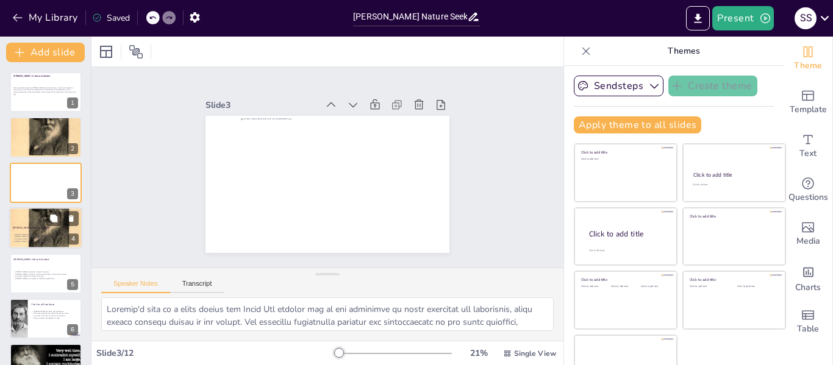
scroll to position [15, 0]
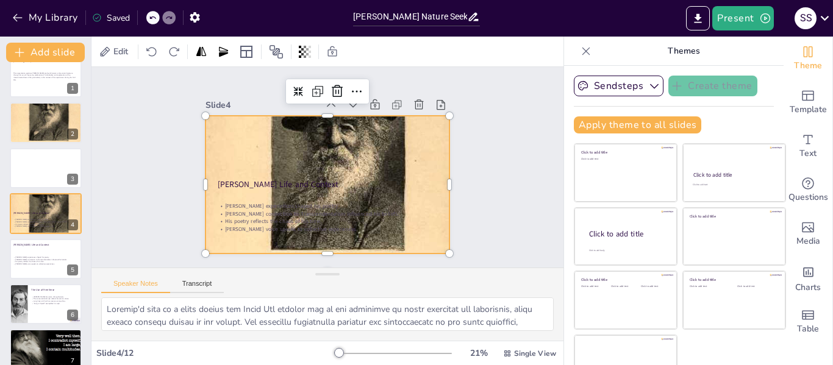
click at [306, 151] on div at bounding box center [318, 211] width 311 height 391
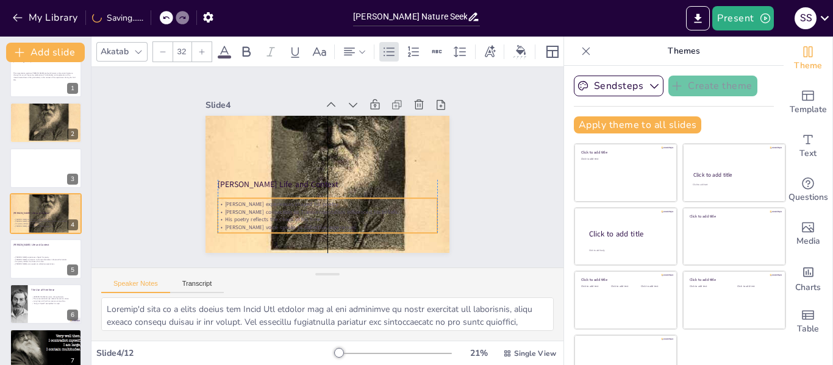
click at [257, 207] on p "[PERSON_NAME] connection to Transcendentalism influenced his beliefs." at bounding box center [313, 209] width 211 height 75
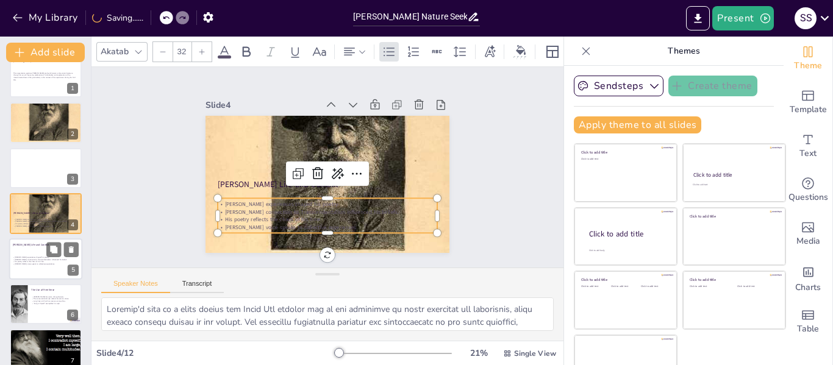
click at [44, 250] on div at bounding box center [45, 259] width 73 height 41
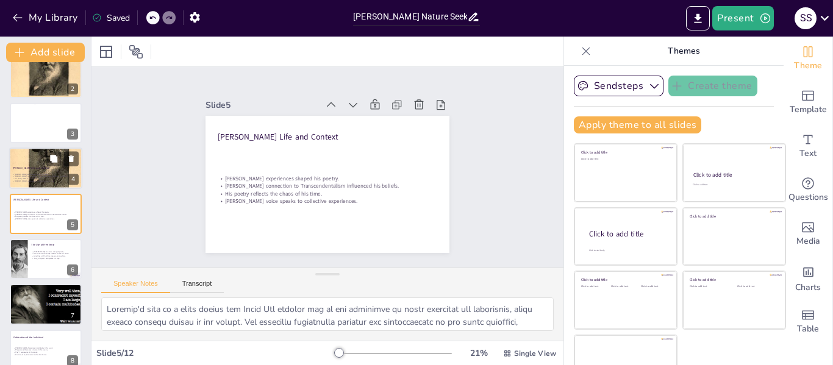
click at [26, 148] on div "Whitman's Life and Context Whitman's experiences shaped his poetry. Whitman’s c…" at bounding box center [45, 168] width 73 height 41
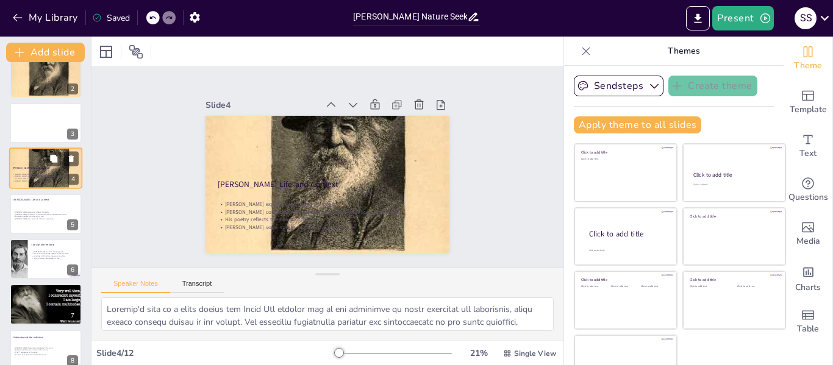
scroll to position [15, 0]
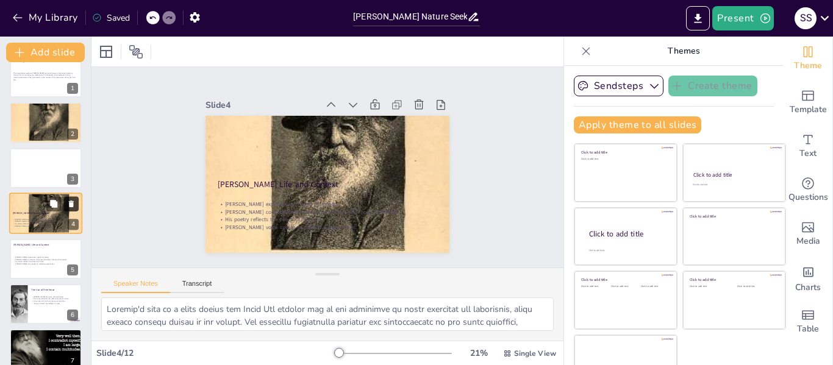
click at [73, 203] on icon at bounding box center [71, 204] width 5 height 7
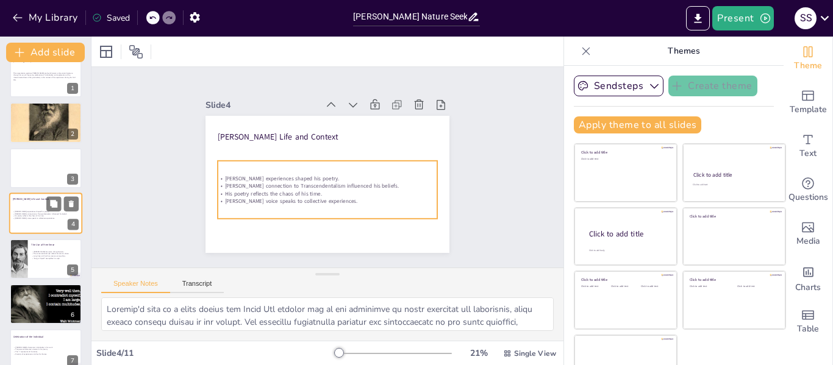
click at [38, 223] on div "[PERSON_NAME] experiences shaped his poetry. [PERSON_NAME] connection to Transc…" at bounding box center [46, 216] width 66 height 18
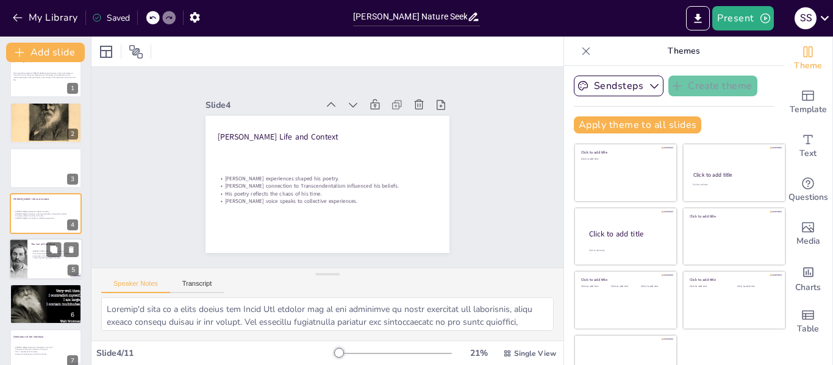
click at [38, 268] on div at bounding box center [45, 259] width 73 height 41
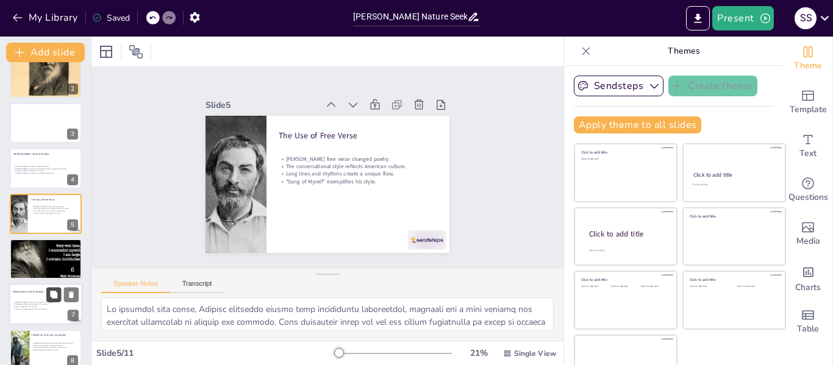
click at [60, 296] on button at bounding box center [53, 295] width 15 height 15
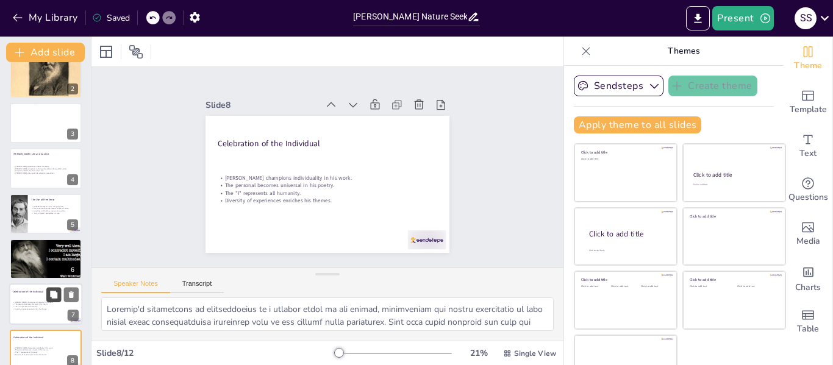
scroll to position [196, 0]
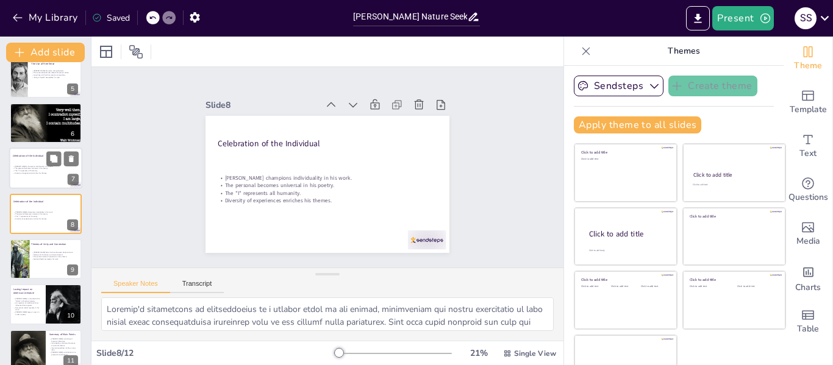
click at [46, 184] on div at bounding box center [45, 168] width 73 height 41
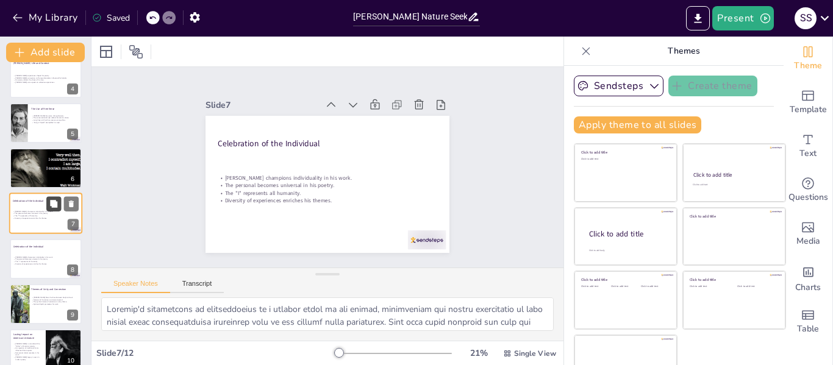
click at [50, 206] on icon at bounding box center [53, 204] width 9 height 9
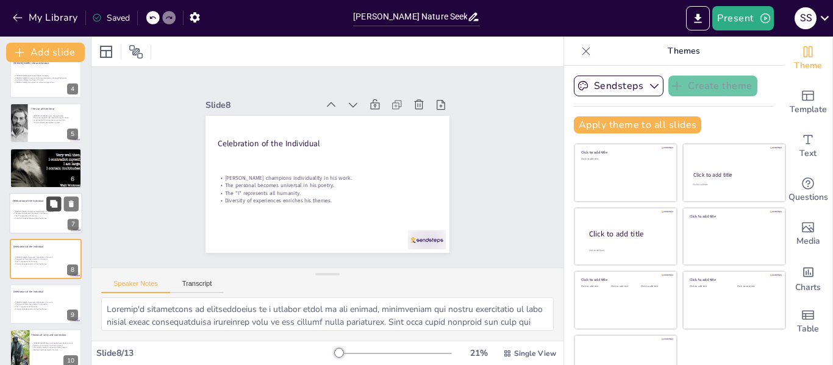
scroll to position [196, 0]
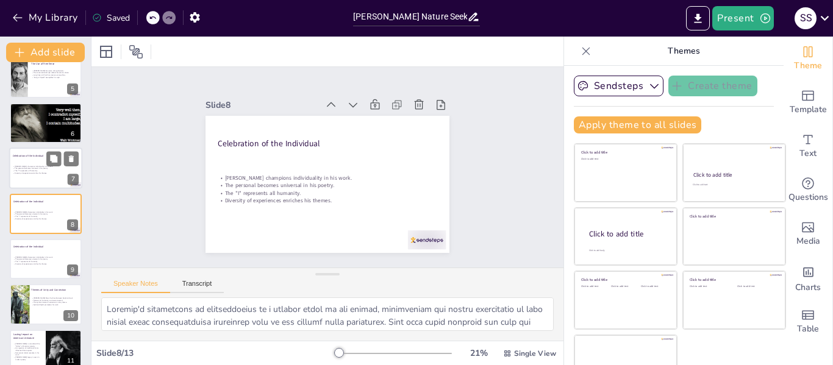
click at [46, 180] on div at bounding box center [45, 168] width 73 height 41
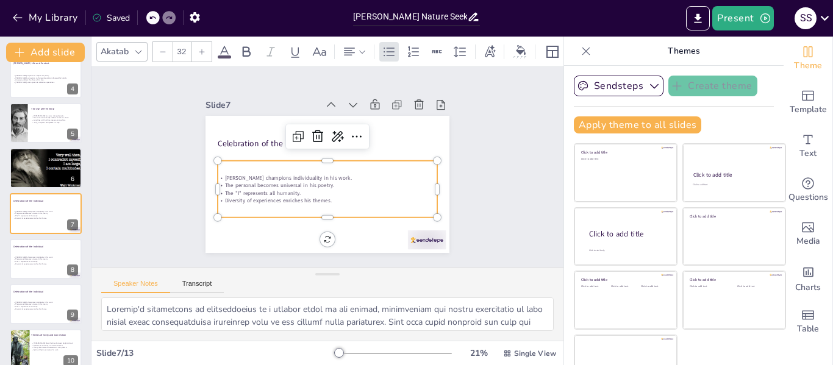
click at [313, 196] on p "Diversity of experiences enriches his themes." at bounding box center [320, 199] width 217 height 53
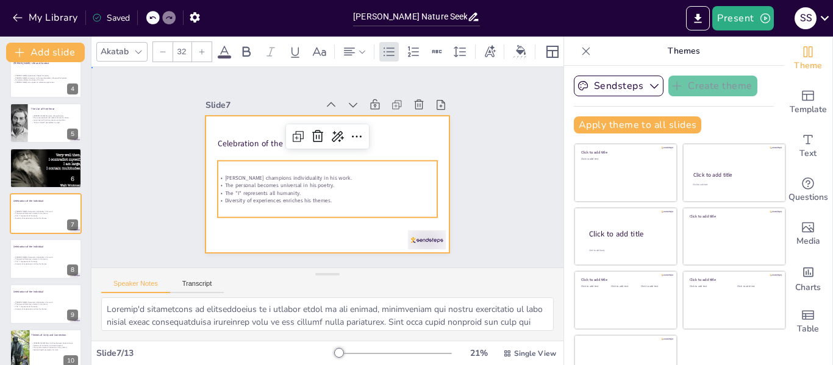
click at [353, 234] on div at bounding box center [320, 183] width 279 height 224
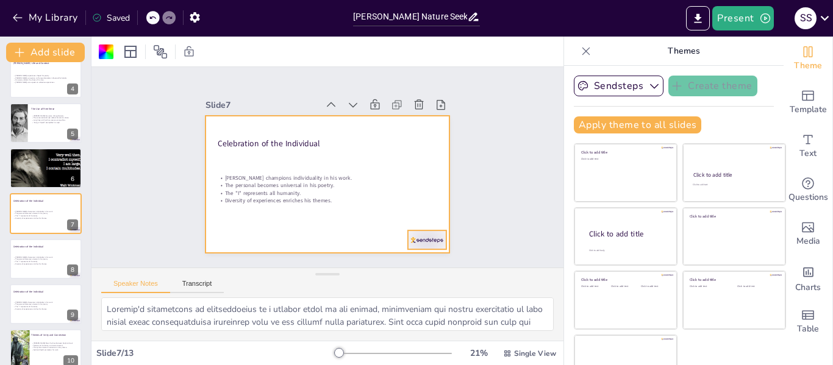
click at [414, 239] on div at bounding box center [419, 250] width 40 height 23
click at [269, 231] on div at bounding box center [310, 165] width 162 height 257
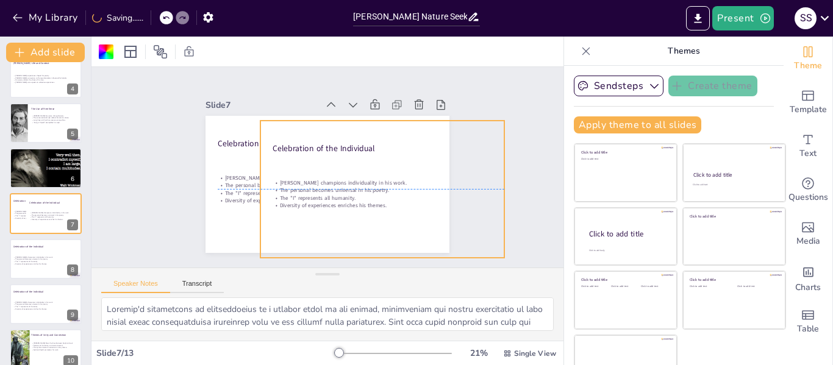
drag, startPoint x: 266, startPoint y: 183, endPoint x: 321, endPoint y: 190, distance: 55.3
click at [321, 190] on div "Whitman champions individuality in his work. The personal becomes universal in …" at bounding box center [371, 210] width 218 height 97
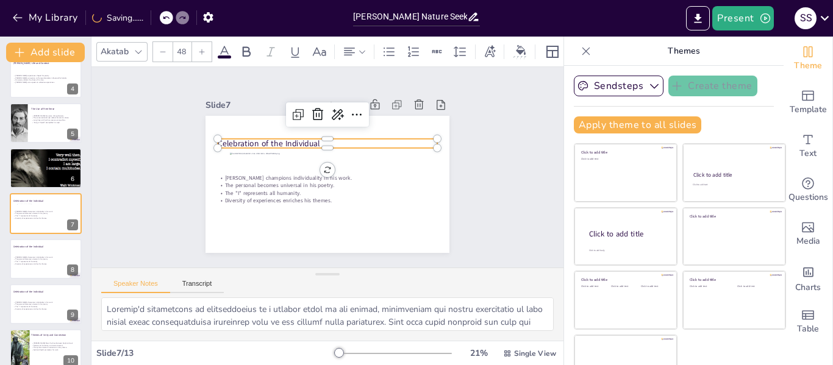
click at [248, 139] on p "Celebration of the Individual" at bounding box center [332, 144] width 217 height 57
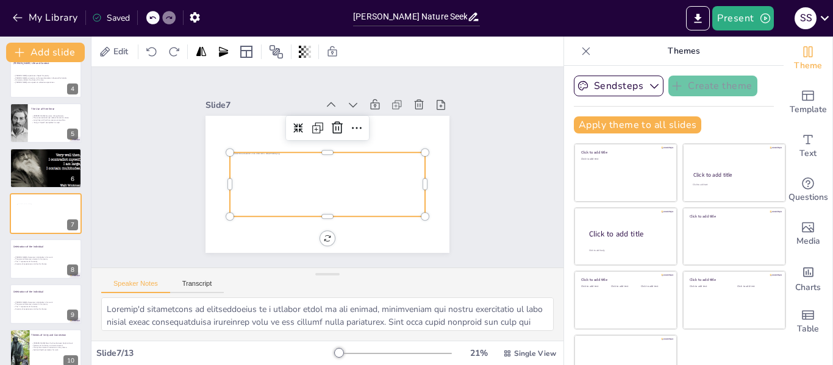
click at [277, 192] on div at bounding box center [323, 183] width 206 height 121
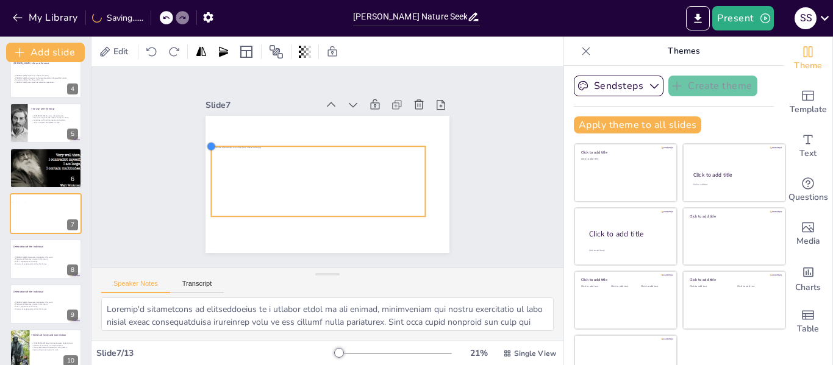
drag, startPoint x: 215, startPoint y: 151, endPoint x: 256, endPoint y: 145, distance: 41.3
click at [256, 145] on div at bounding box center [325, 185] width 257 height 162
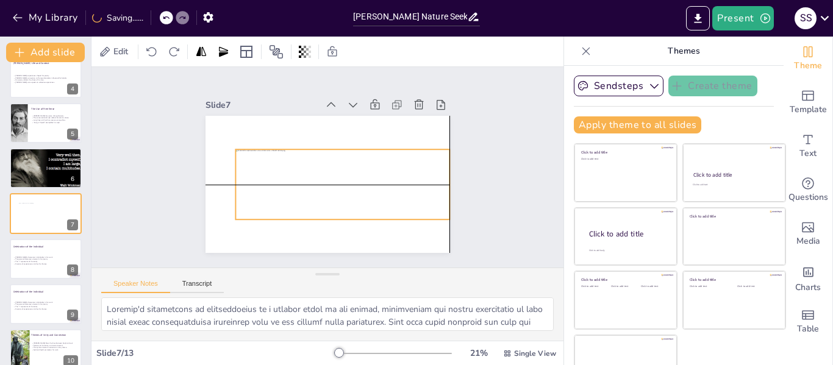
drag, startPoint x: 310, startPoint y: 204, endPoint x: 335, endPoint y: 209, distance: 24.9
click at [335, 209] on div at bounding box center [339, 187] width 224 height 113
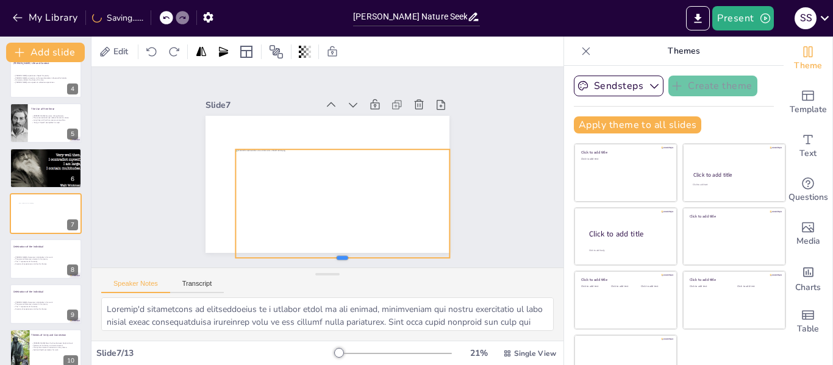
drag, startPoint x: 327, startPoint y: 216, endPoint x: 334, endPoint y: 256, distance: 40.2
click at [334, 256] on div at bounding box center [312, 262] width 206 height 75
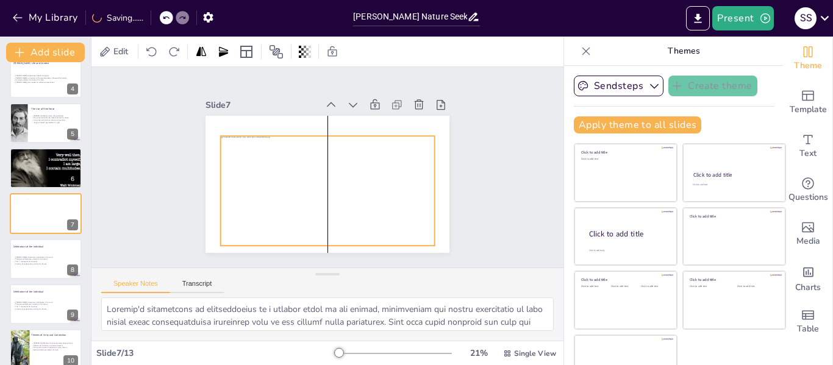
drag, startPoint x: 319, startPoint y: 181, endPoint x: 307, endPoint y: 167, distance: 18.2
click at [307, 167] on div at bounding box center [312, 187] width 222 height 248
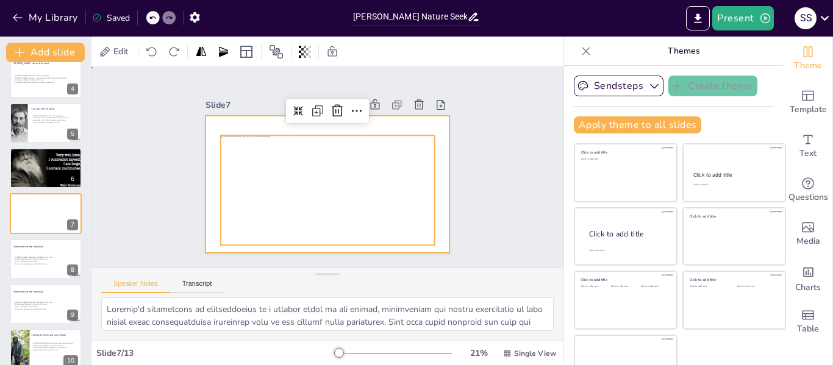
click at [427, 185] on div at bounding box center [323, 183] width 267 height 185
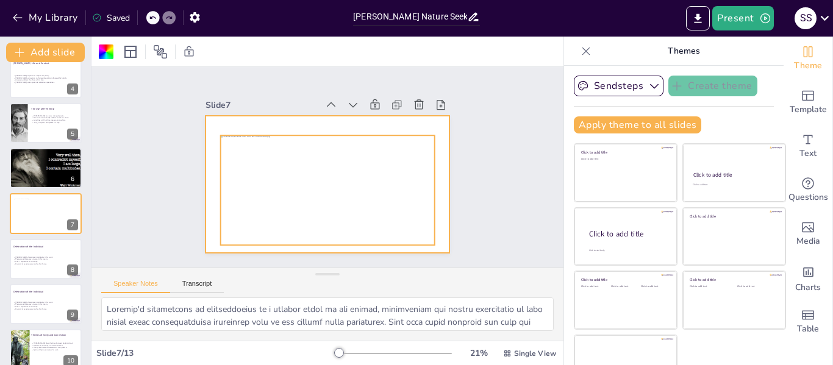
click at [406, 181] on div at bounding box center [329, 191] width 245 height 154
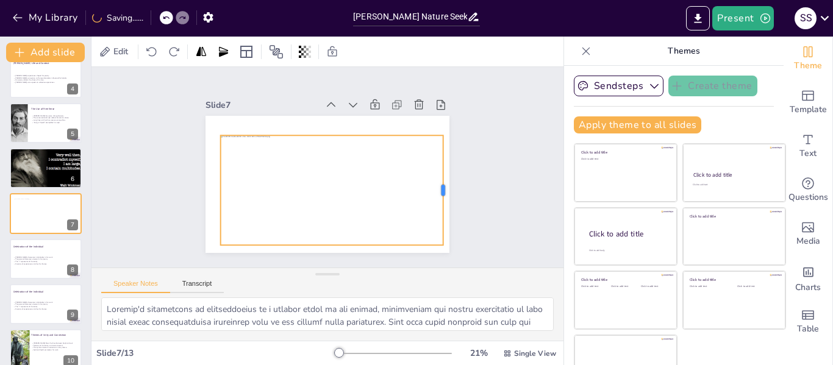
drag, startPoint x: 420, startPoint y: 184, endPoint x: 428, endPoint y: 184, distance: 8.0
click at [434, 184] on div at bounding box center [444, 203] width 21 height 110
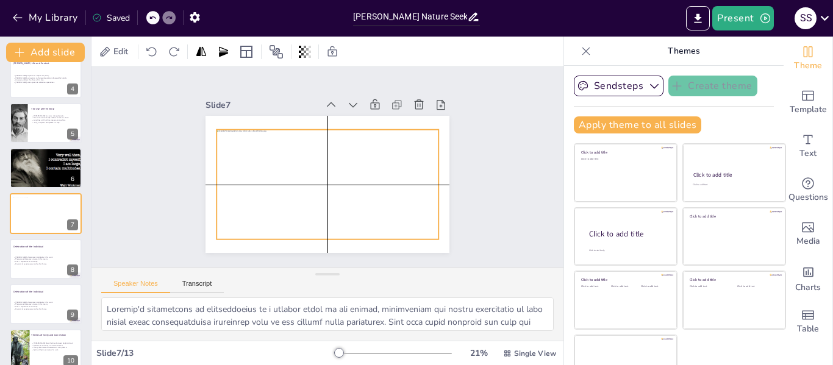
click at [363, 180] on div at bounding box center [326, 184] width 245 height 154
click at [497, 213] on div "Slide 1 Walt Whitman: A Natural Seeker This presentation explores Walt Whitman'…" at bounding box center [327, 167] width 503 height 295
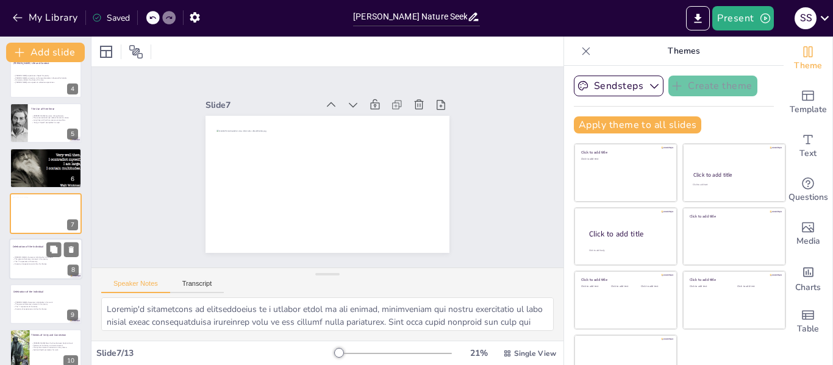
click at [34, 277] on div at bounding box center [45, 259] width 73 height 41
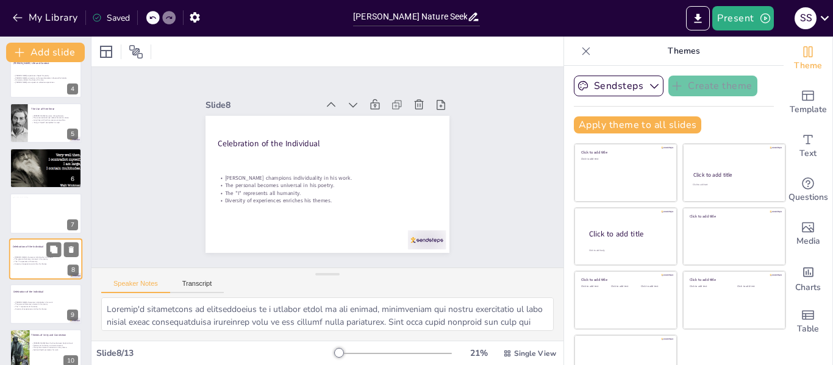
scroll to position [196, 0]
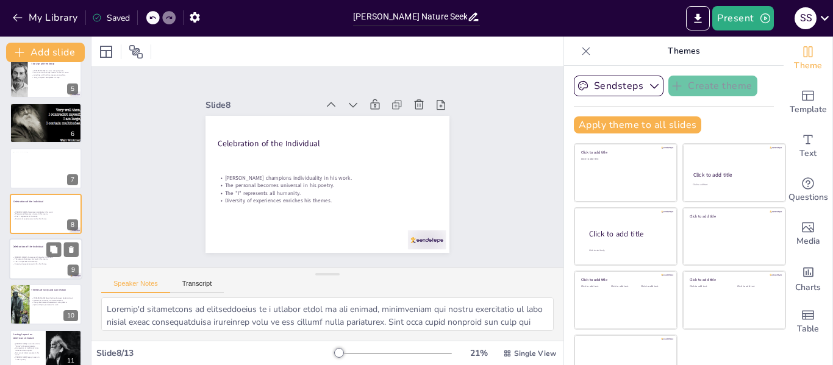
click at [40, 273] on div at bounding box center [45, 259] width 73 height 41
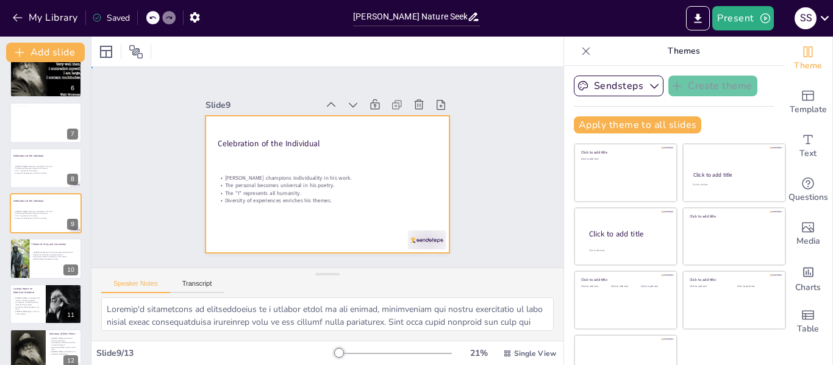
click at [310, 236] on div at bounding box center [323, 183] width 267 height 185
click at [411, 258] on div at bounding box center [389, 274] width 43 height 33
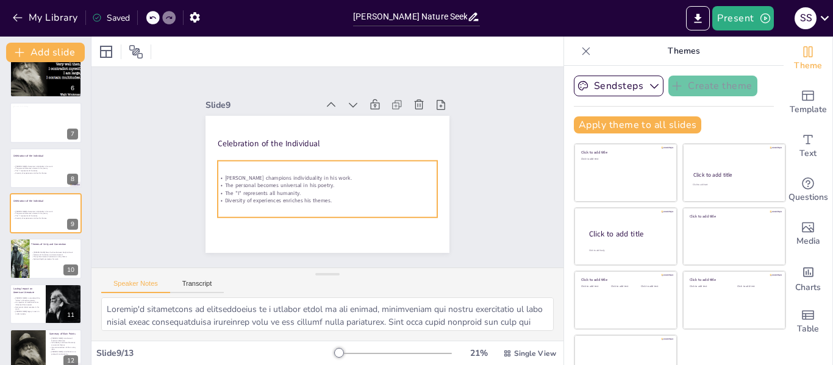
click at [267, 190] on p "The "I" represents all humanity." at bounding box center [322, 192] width 217 height 53
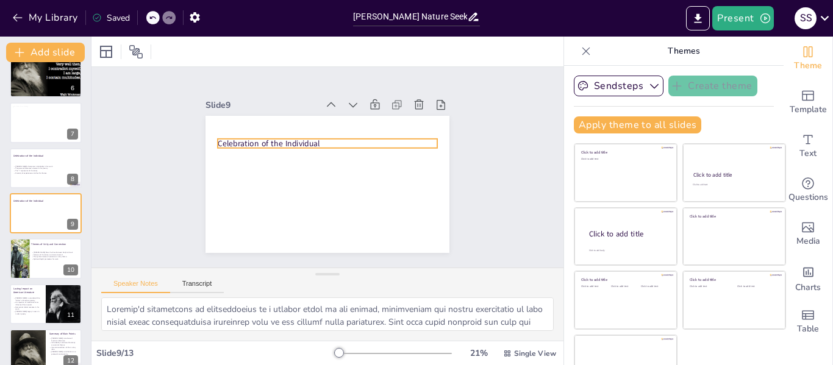
click at [232, 140] on p "Celebration of the Individual" at bounding box center [335, 145] width 212 height 79
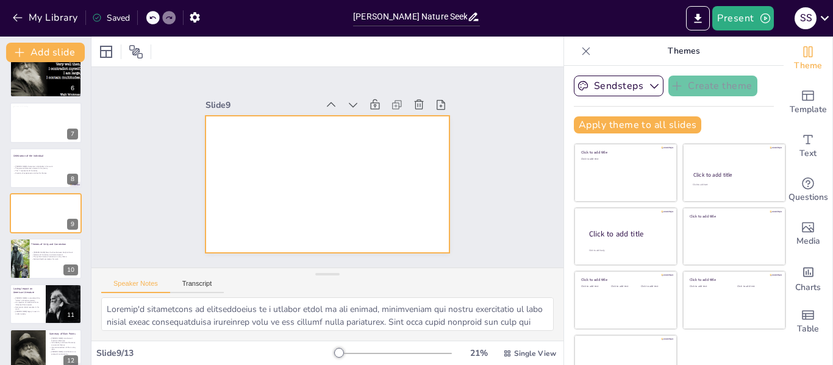
click at [271, 196] on div at bounding box center [322, 184] width 274 height 206
click at [242, 163] on div at bounding box center [325, 185] width 257 height 162
drag, startPoint x: 242, startPoint y: 163, endPoint x: 195, endPoint y: 101, distance: 77.6
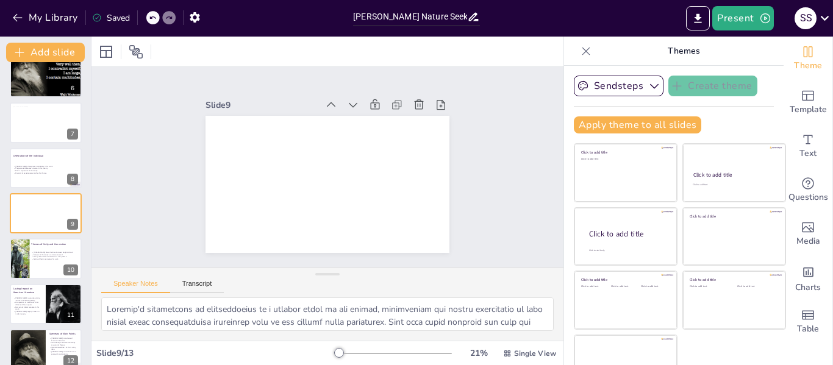
drag, startPoint x: 195, startPoint y: 101, endPoint x: 173, endPoint y: 81, distance: 30.7
click at [173, 81] on div "Slide 1 Walt Whitman: A Natural Seeker This presentation explores Walt Whitman'…" at bounding box center [327, 167] width 341 height 232
click at [19, 181] on div at bounding box center [45, 168] width 73 height 41
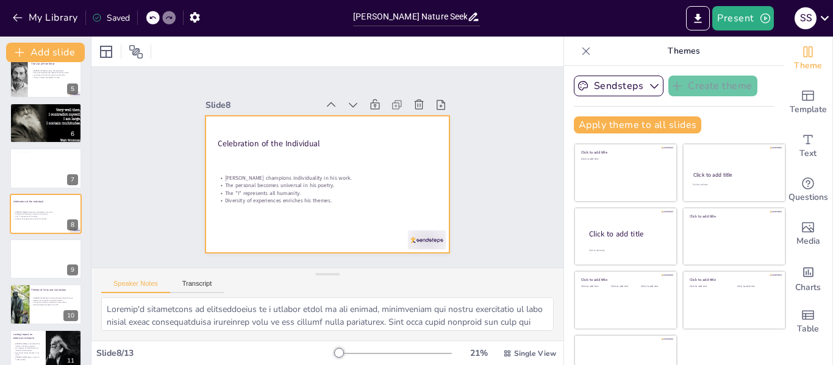
click at [217, 223] on div at bounding box center [323, 183] width 267 height 185
click at [243, 232] on div at bounding box center [323, 183] width 267 height 185
click at [35, 261] on div at bounding box center [45, 259] width 73 height 41
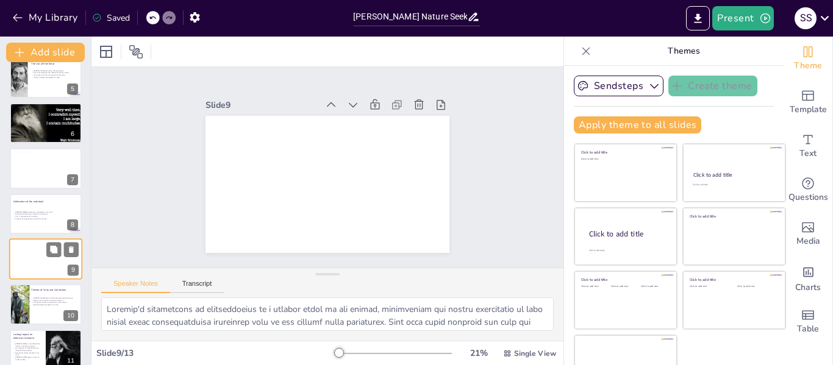
scroll to position [242, 0]
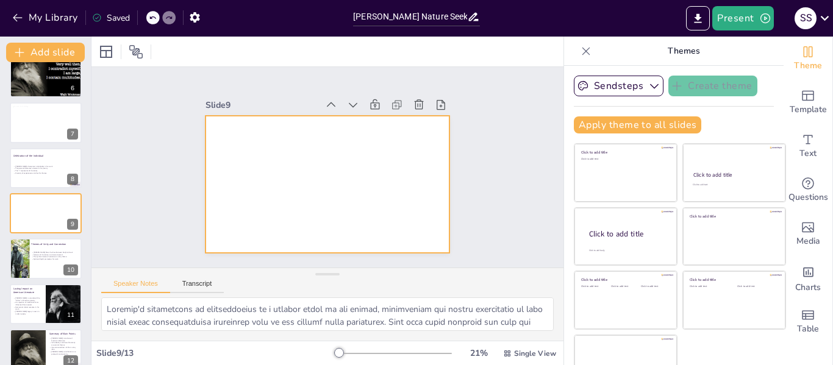
click at [257, 201] on div at bounding box center [323, 183] width 267 height 185
click at [163, 49] on icon at bounding box center [160, 51] width 13 height 13
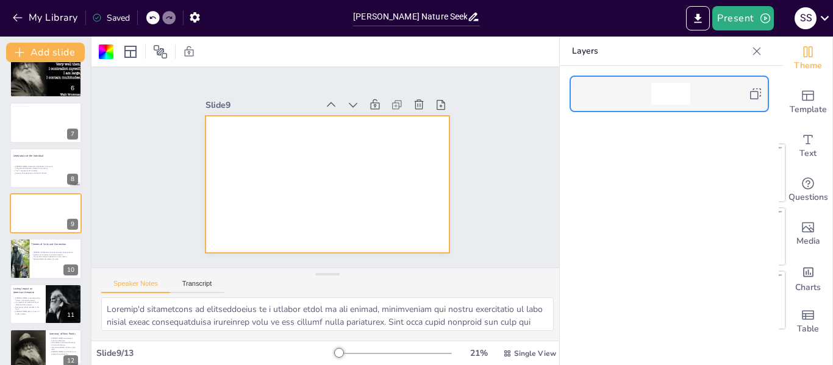
click at [344, 104] on div "Slide 9" at bounding box center [367, 85] width 46 height 110
click at [43, 113] on div at bounding box center [46, 122] width 68 height 33
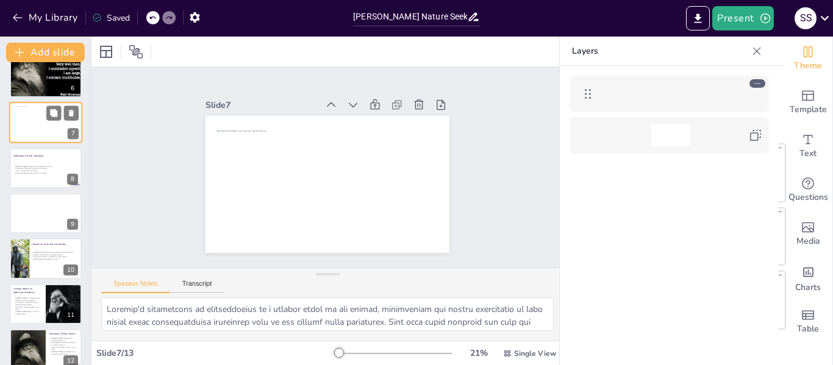
scroll to position [151, 0]
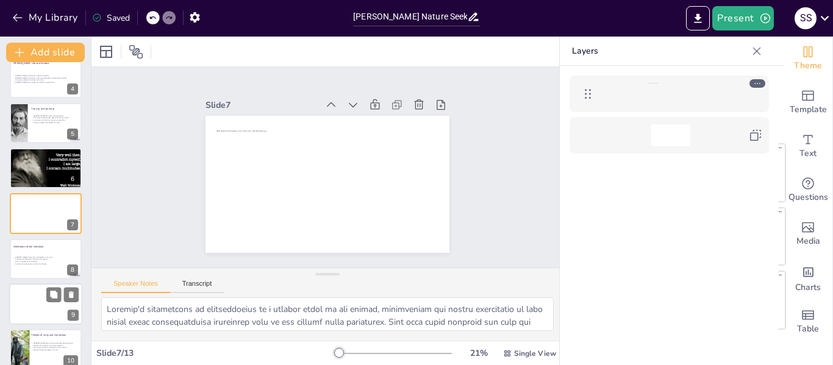
click at [45, 299] on div at bounding box center [45, 304] width 73 height 41
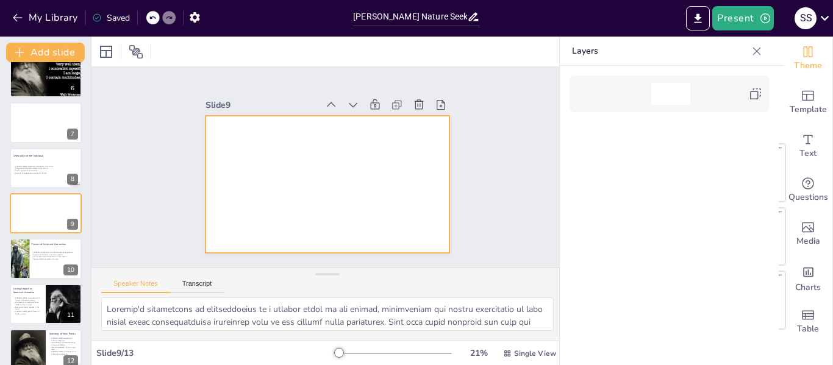
click at [242, 201] on div at bounding box center [323, 183] width 267 height 185
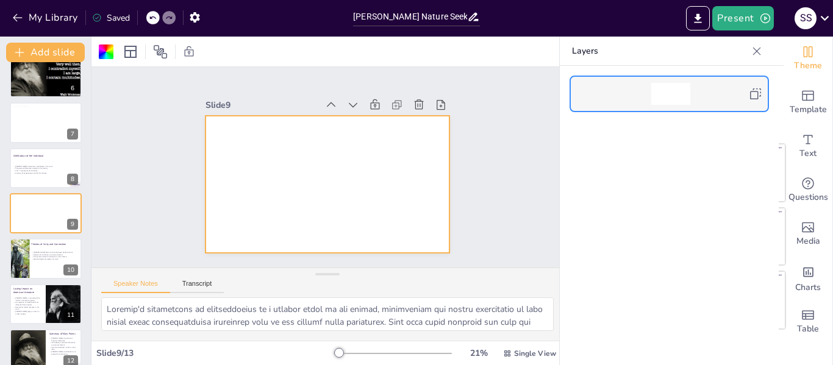
click at [697, 82] on div at bounding box center [669, 94] width 187 height 24
click at [756, 94] on icon at bounding box center [755, 94] width 15 height 15
click at [759, 56] on icon at bounding box center [757, 51] width 12 height 12
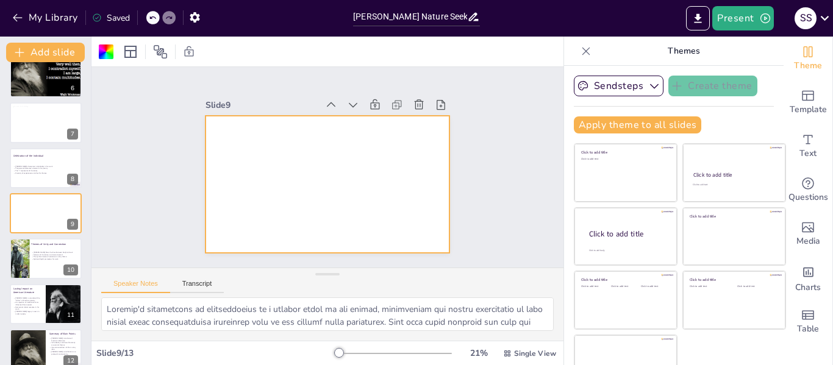
click at [359, 167] on div at bounding box center [323, 183] width 267 height 185
click at [580, 52] on icon at bounding box center [586, 51] width 12 height 12
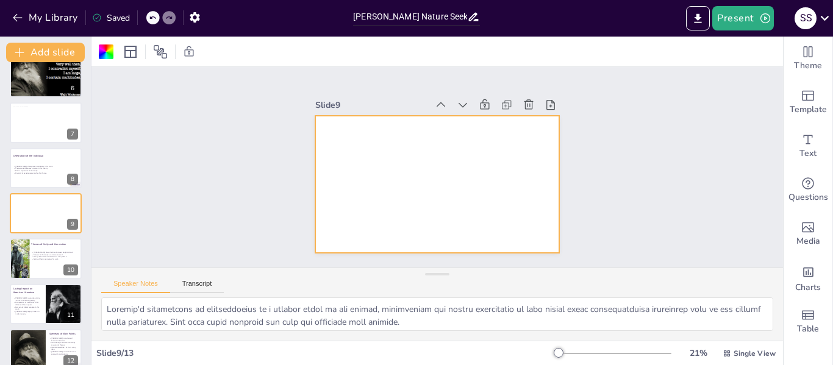
click at [404, 176] on div at bounding box center [433, 183] width 267 height 185
click at [197, 148] on div "Slide 1 Walt Whitman: A Natural Seeker This presentation explores Walt Whitman'…" at bounding box center [437, 167] width 709 height 271
click at [376, 184] on div at bounding box center [433, 183] width 267 height 185
click at [205, 143] on div "Slide 1 Walt Whitman: A Natural Seeker This presentation explores Walt Whitman'…" at bounding box center [437, 168] width 709 height 272
click at [205, 143] on div "Slide 1 Walt Whitman: A Natural Seeker This presentation explores Walt Whitman'…" at bounding box center [437, 167] width 720 height 404
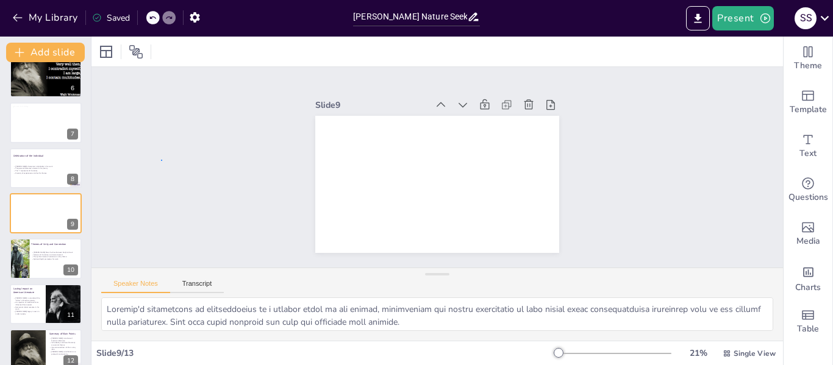
drag, startPoint x: 205, startPoint y: 143, endPoint x: 161, endPoint y: 160, distance: 47.1
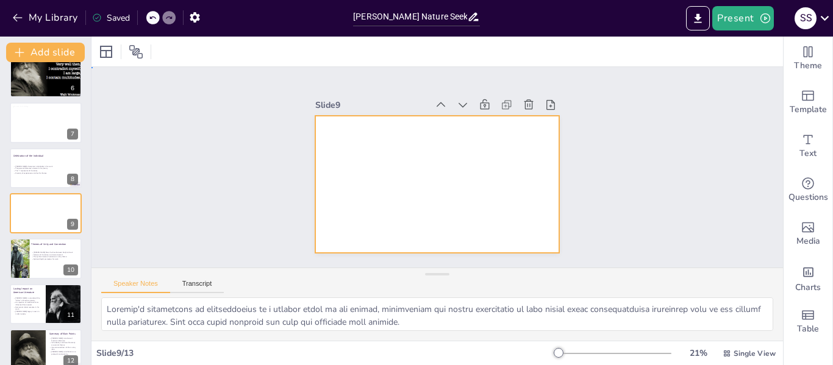
click at [378, 157] on div at bounding box center [421, 162] width 206 height 274
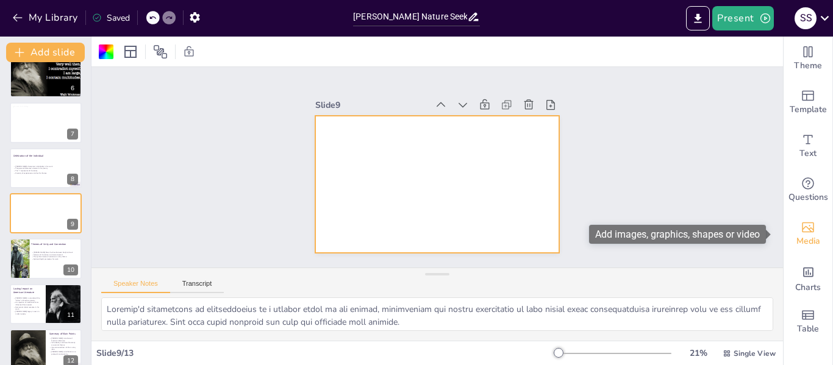
click at [797, 239] on span "Media" at bounding box center [809, 241] width 24 height 13
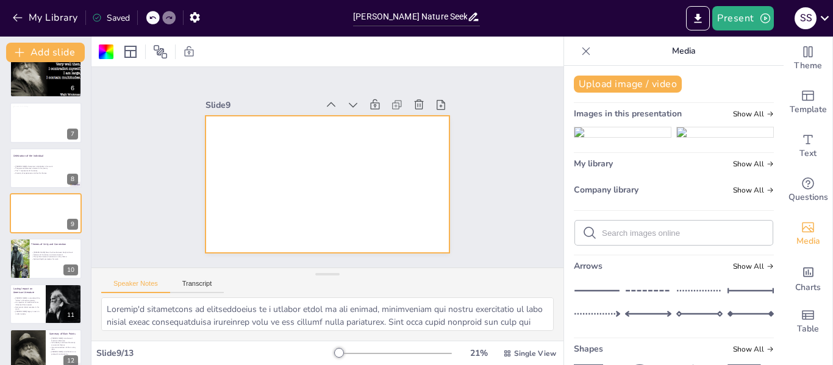
click at [584, 143] on ul at bounding box center [674, 135] width 200 height 16
click at [595, 170] on span "My library" at bounding box center [593, 164] width 39 height 12
click at [767, 168] on icon at bounding box center [770, 163] width 7 height 7
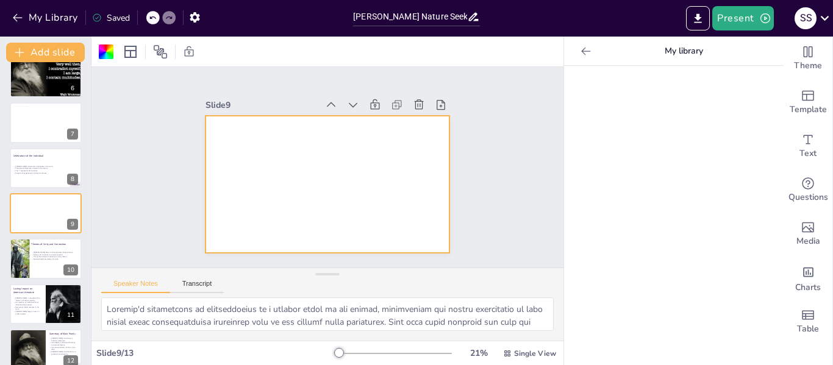
click at [606, 174] on div at bounding box center [674, 216] width 220 height 300
click at [204, 184] on div at bounding box center [325, 185] width 257 height 162
click at [38, 190] on div "Walt Whitman: A Natural Seeker This presentation explores Walt Whitman's profou…" at bounding box center [45, 122] width 91 height 585
click at [30, 174] on p "Diversity of experiences enriches his themes." at bounding box center [46, 173] width 66 height 2
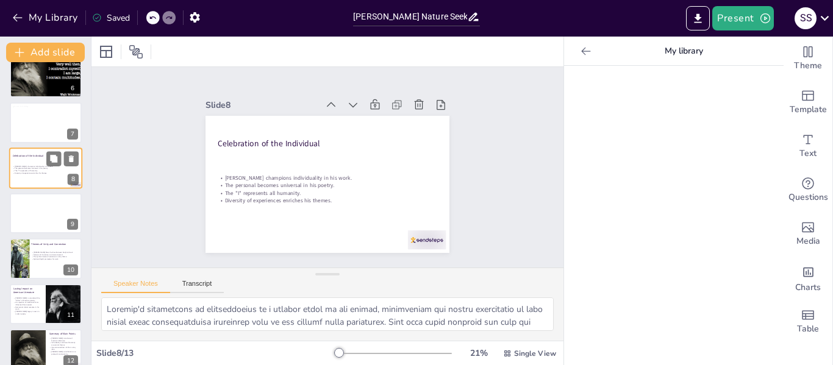
scroll to position [196, 0]
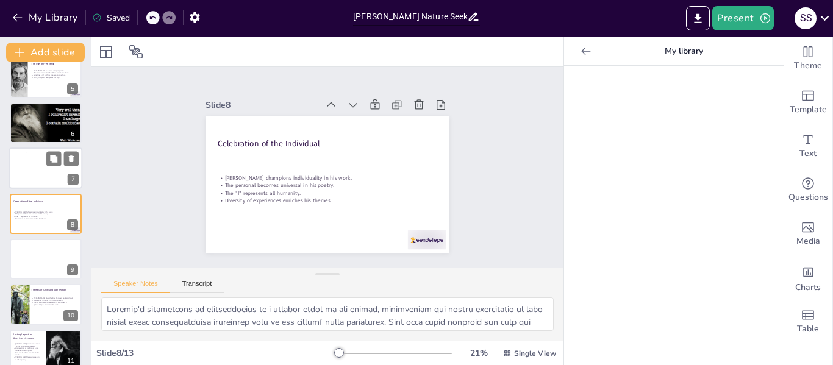
click at [40, 167] on div at bounding box center [46, 168] width 68 height 33
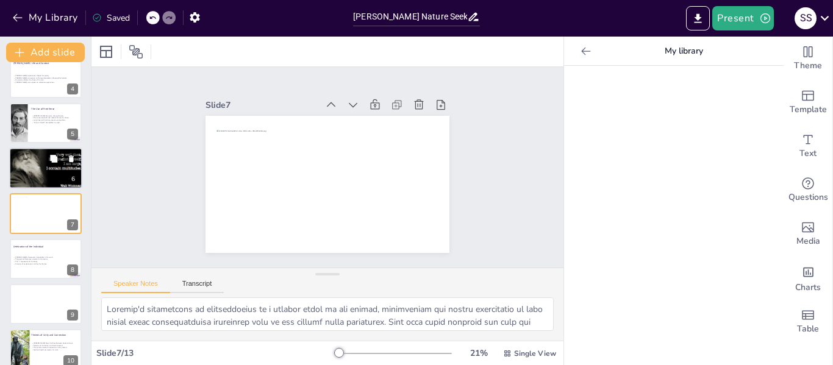
click at [44, 165] on div at bounding box center [42, 159] width 79 height 63
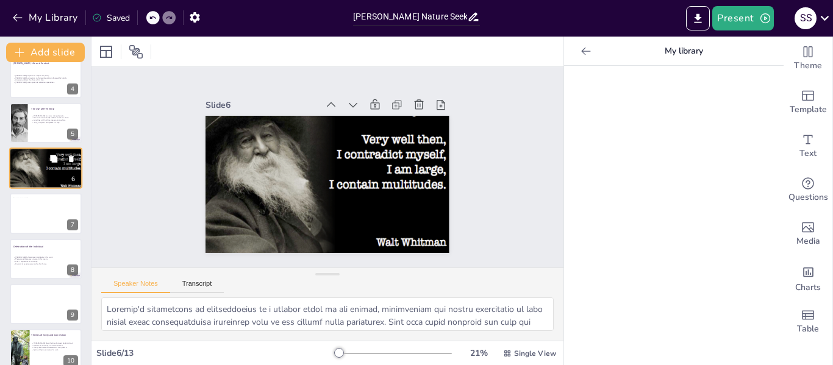
scroll to position [106, 0]
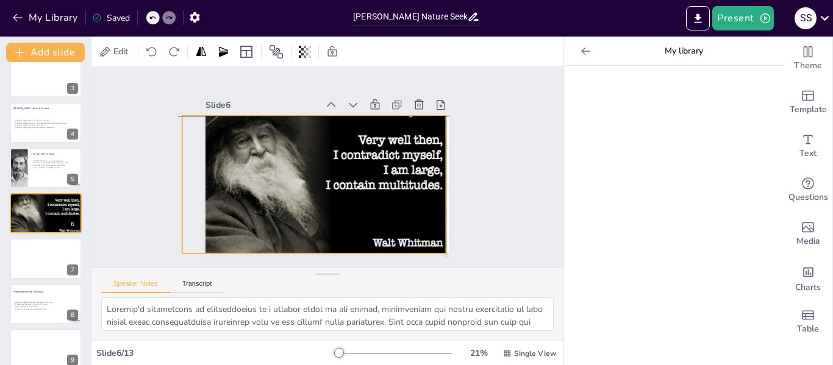
drag, startPoint x: 356, startPoint y: 172, endPoint x: 349, endPoint y: 174, distance: 7.5
click at [349, 174] on div at bounding box center [320, 151] width 326 height 299
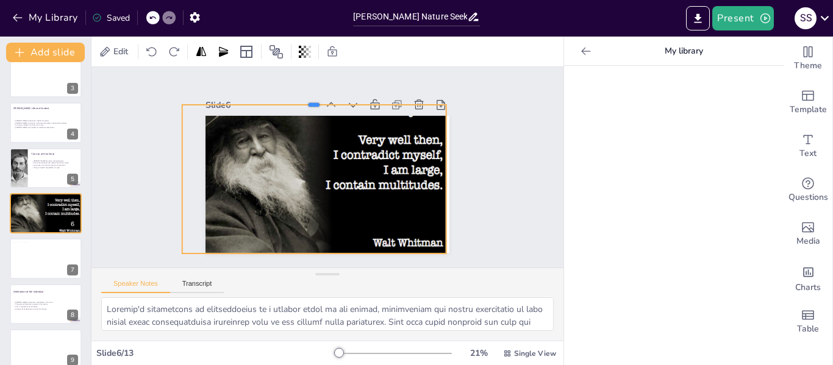
drag, startPoint x: 305, startPoint y: 111, endPoint x: 304, endPoint y: 100, distance: 11.0
click at [304, 100] on div at bounding box center [328, 98] width 260 height 65
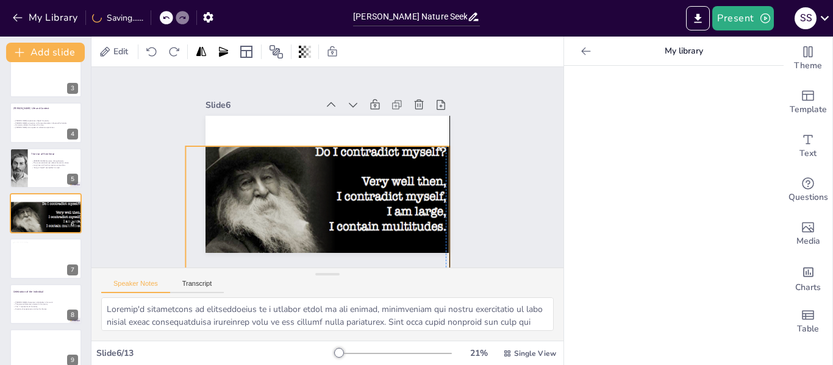
drag, startPoint x: 310, startPoint y: 198, endPoint x: 313, endPoint y: 239, distance: 41.6
click at [313, 239] on div at bounding box center [306, 190] width 326 height 299
click at [281, 149] on div at bounding box center [306, 190] width 326 height 299
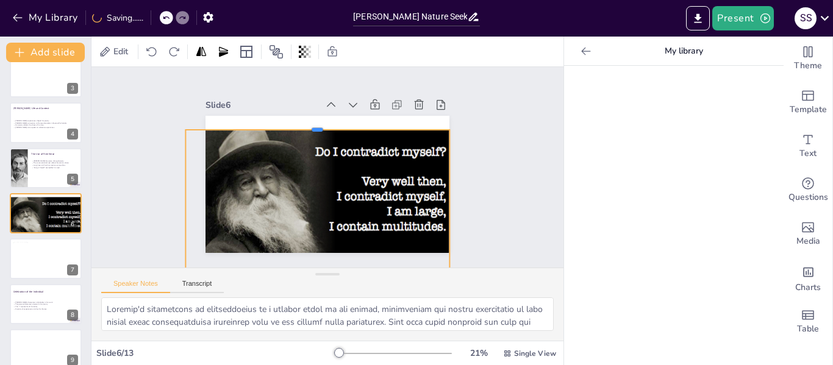
drag, startPoint x: 308, startPoint y: 138, endPoint x: 309, endPoint y: 122, distance: 16.5
click at [309, 122] on div at bounding box center [331, 124] width 254 height 91
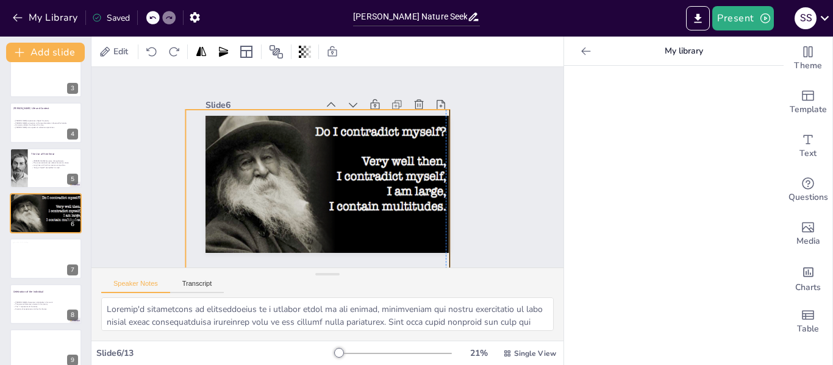
drag, startPoint x: 331, startPoint y: 202, endPoint x: 330, endPoint y: 181, distance: 20.8
click at [330, 181] on div at bounding box center [316, 177] width 284 height 236
click at [486, 201] on div "Slide 1 Walt Whitman: A Natural Seeker This presentation explores Walt Whitman'…" at bounding box center [327, 167] width 503 height 295
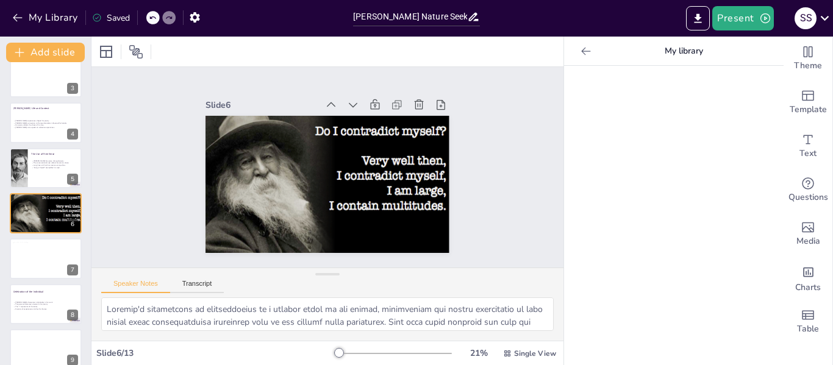
click at [127, 162] on div "Slide 1 Walt Whitman: A Natural Seeker This presentation explores Walt Whitman'…" at bounding box center [328, 167] width 504 height 295
click at [28, 167] on div at bounding box center [45, 168] width 73 height 41
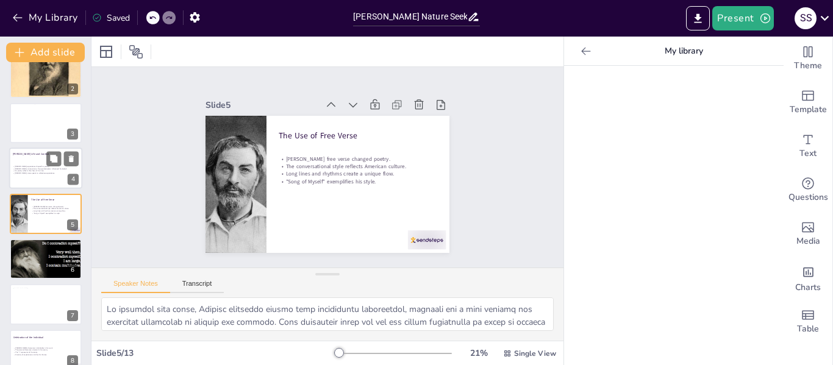
click at [28, 175] on div "[PERSON_NAME] experiences shaped his poetry. [PERSON_NAME] connection to Transc…" at bounding box center [46, 171] width 66 height 18
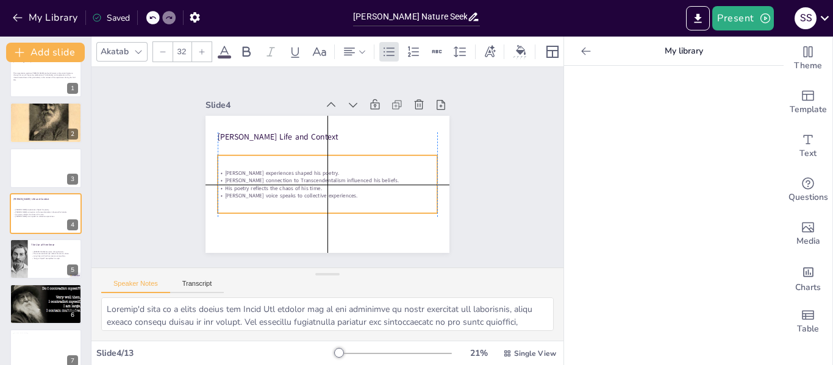
click at [310, 195] on p "[PERSON_NAME] voice speaks to collective experiences." at bounding box center [321, 195] width 217 height 53
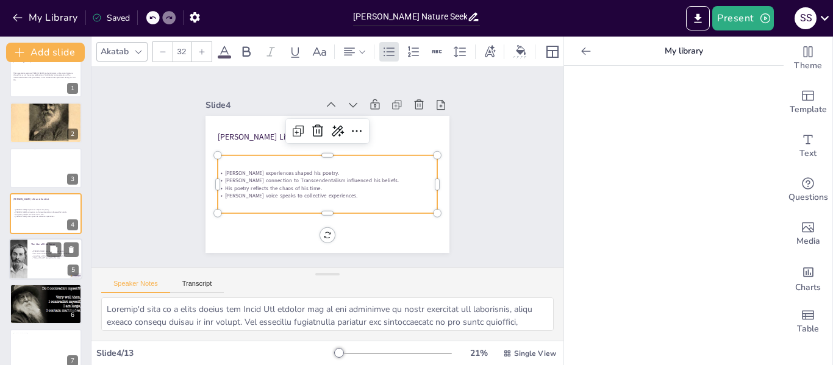
click at [33, 273] on div at bounding box center [45, 259] width 73 height 41
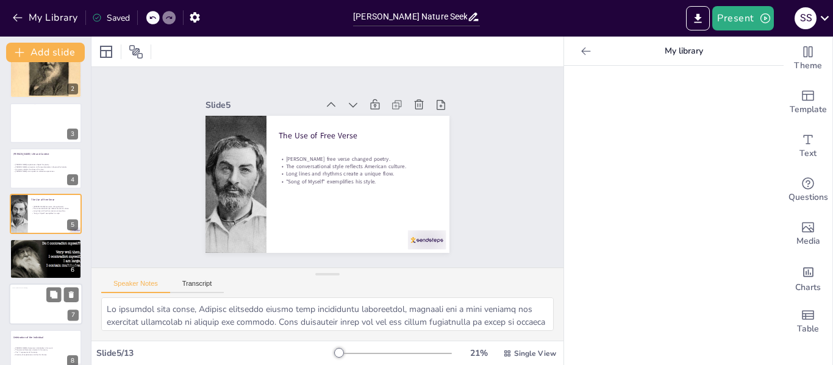
click at [36, 316] on div at bounding box center [46, 304] width 68 height 33
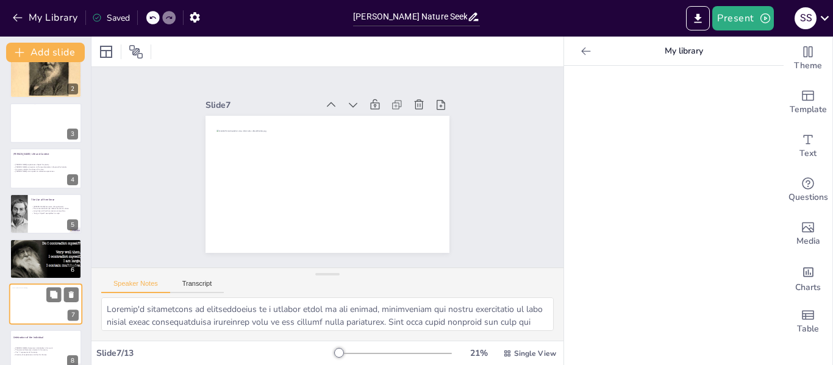
scroll to position [151, 0]
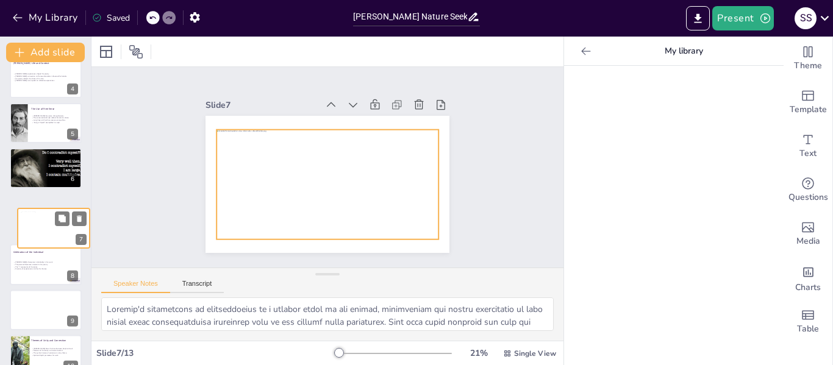
drag, startPoint x: 38, startPoint y: 207, endPoint x: 46, endPoint y: 218, distance: 13.5
click at [46, 218] on div at bounding box center [54, 228] width 67 height 32
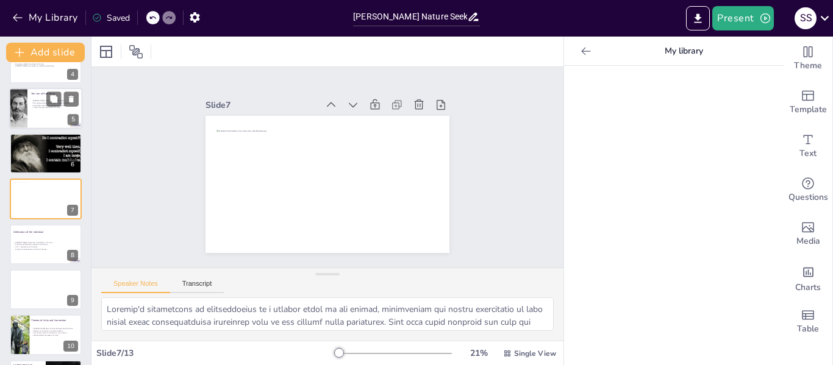
click at [28, 104] on div at bounding box center [45, 108] width 73 height 41
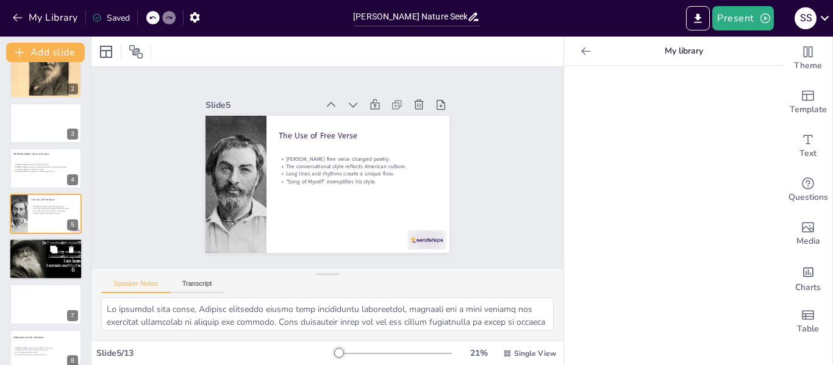
click at [38, 257] on div at bounding box center [42, 257] width 79 height 63
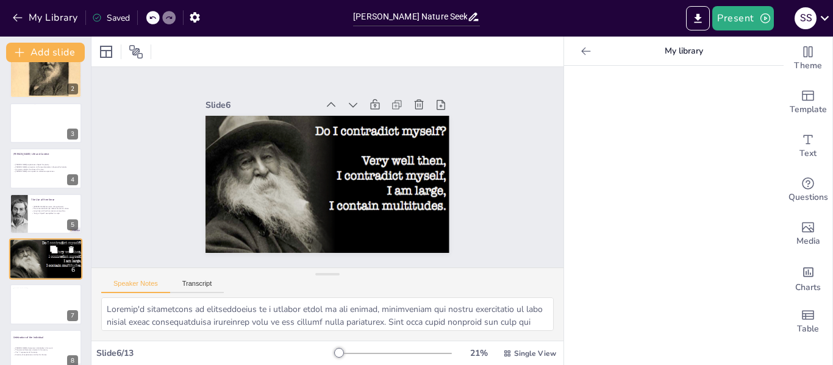
scroll to position [106, 0]
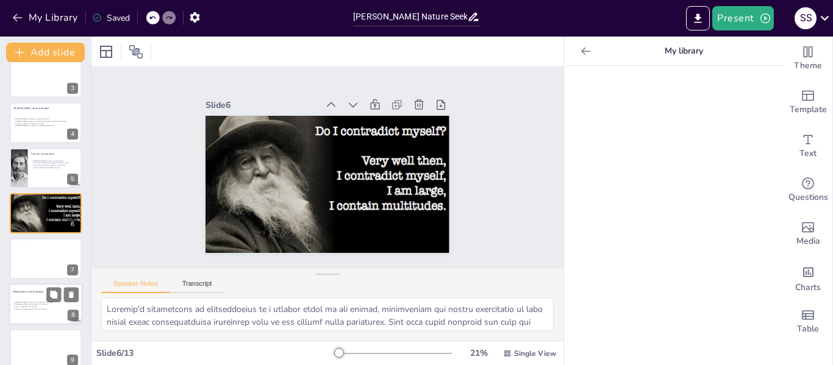
click at [40, 301] on p "[PERSON_NAME] champions individuality in his work." at bounding box center [46, 302] width 66 height 2
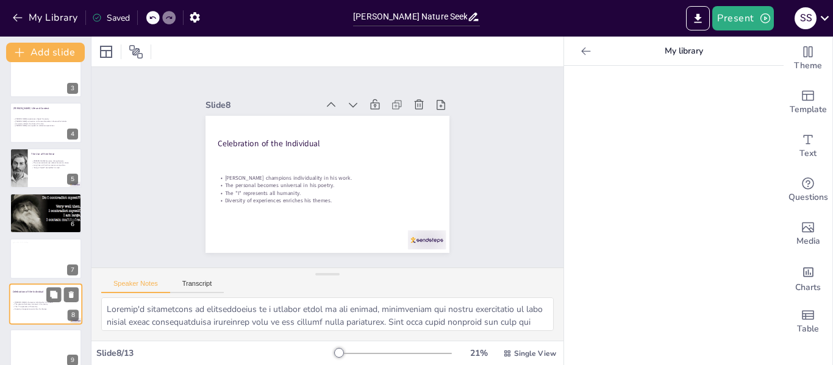
scroll to position [196, 0]
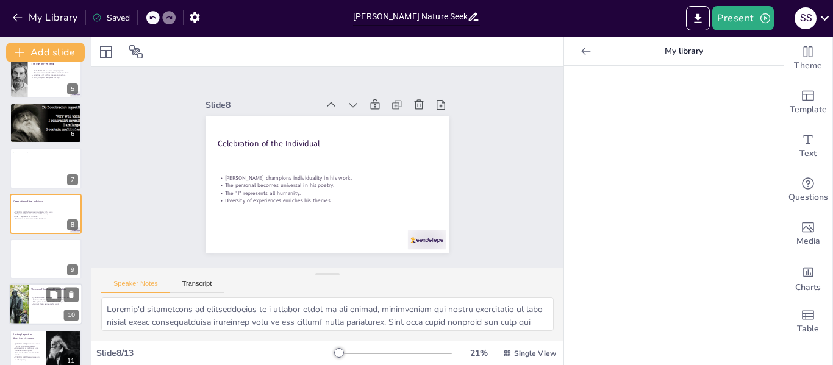
click at [38, 309] on div at bounding box center [45, 304] width 73 height 41
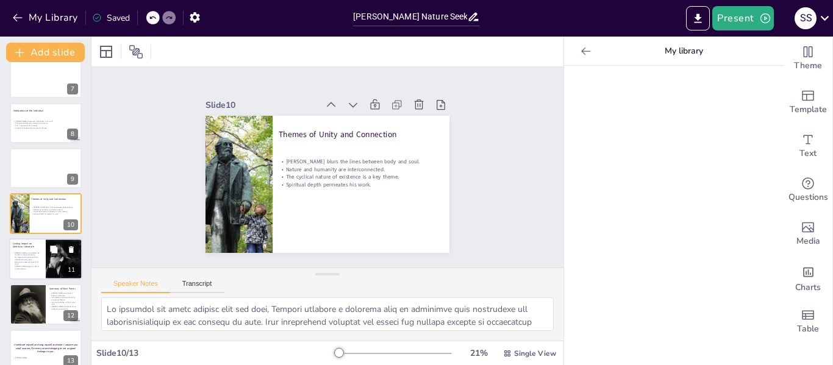
click at [18, 269] on p "[PERSON_NAME] legacy is seen in modern poetry." at bounding box center [27, 267] width 29 height 4
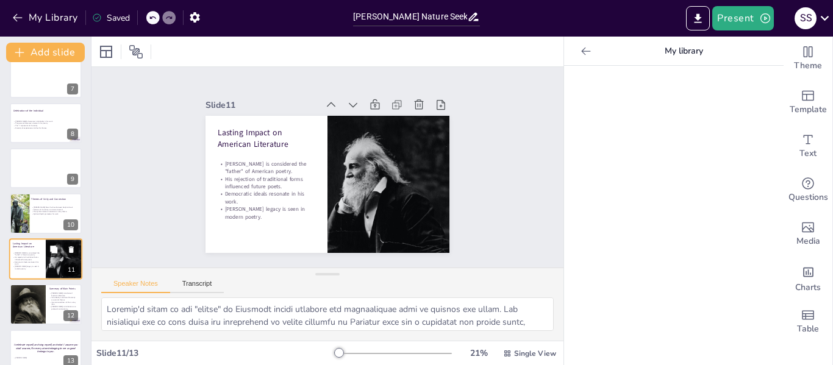
scroll to position [301, 0]
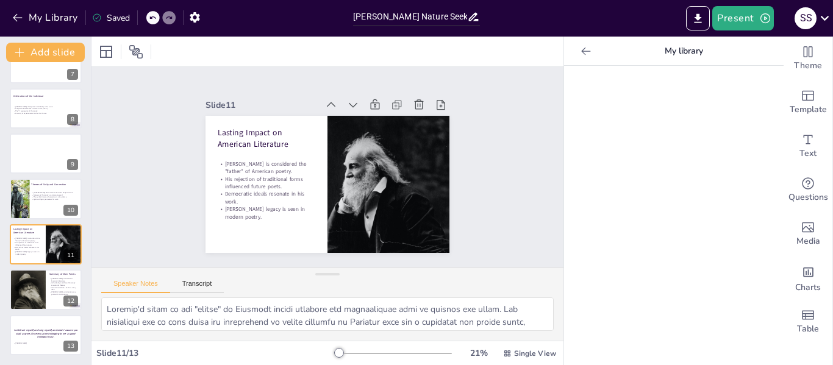
click at [23, 314] on div "Walt Whitman: A Natural Seeker This presentation explores Walt Whitman's profou…" at bounding box center [45, 63] width 91 height 585
click at [24, 299] on div at bounding box center [27, 289] width 37 height 45
type textarea "[PERSON_NAME] transformation of American literature is marked by his innovative…"
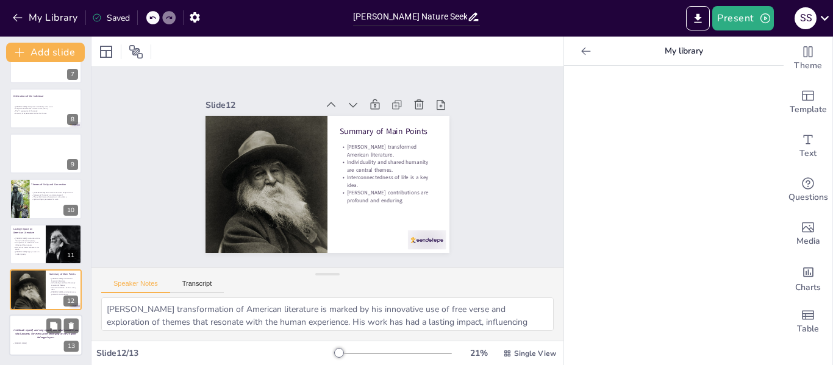
click at [29, 340] on div at bounding box center [45, 335] width 73 height 41
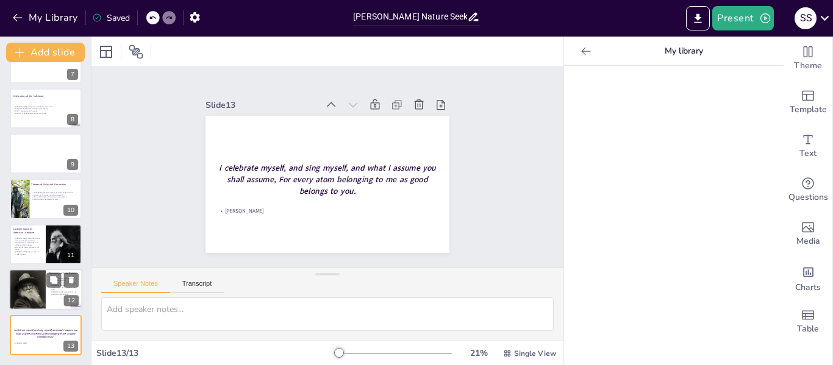
click at [29, 302] on div at bounding box center [27, 289] width 37 height 45
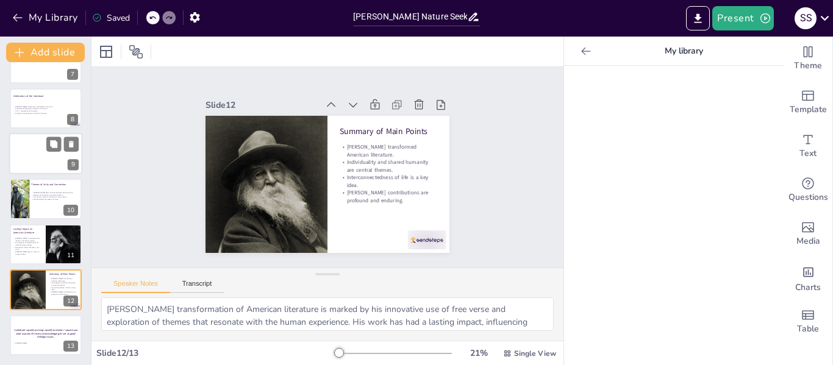
click at [47, 157] on div at bounding box center [45, 153] width 73 height 41
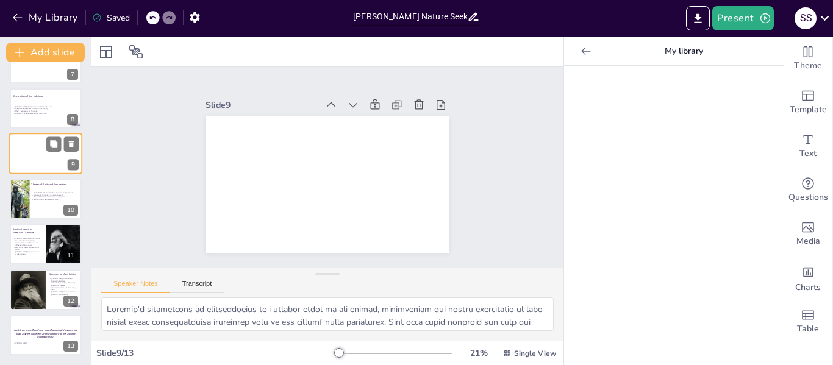
scroll to position [242, 0]
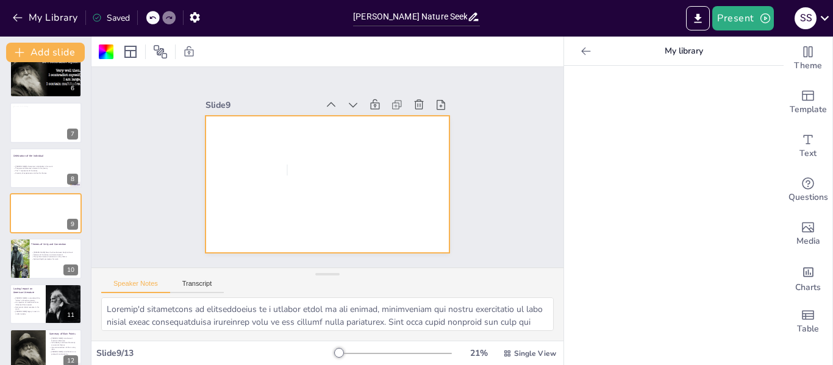
click at [287, 165] on div at bounding box center [325, 185] width 257 height 162
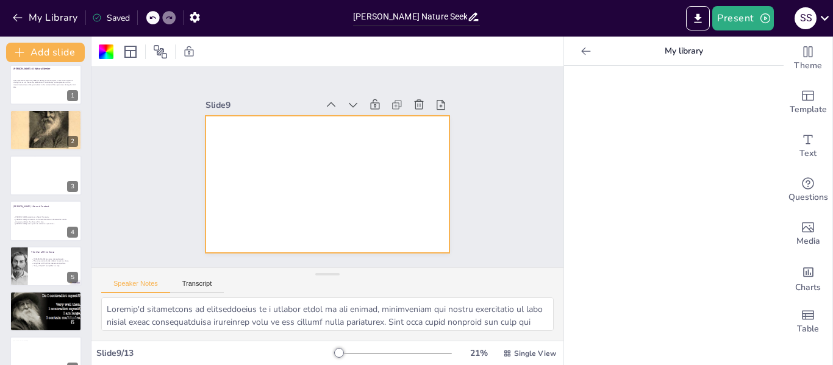
scroll to position [0, 0]
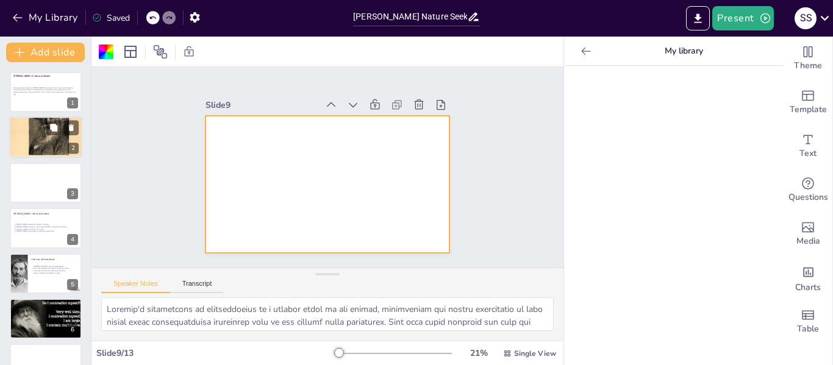
click at [29, 137] on div at bounding box center [45, 144] width 73 height 105
type textarea "[PERSON_NAME] time as a nurse during the Civil War exposed him to the realities…"
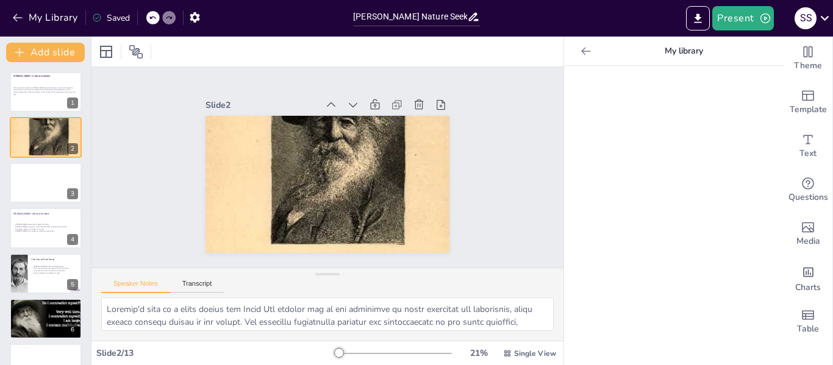
click at [100, 134] on div "Slide 1 Walt Whitman: A Natural Seeker This presentation explores Walt Whitman'…" at bounding box center [327, 167] width 511 height 337
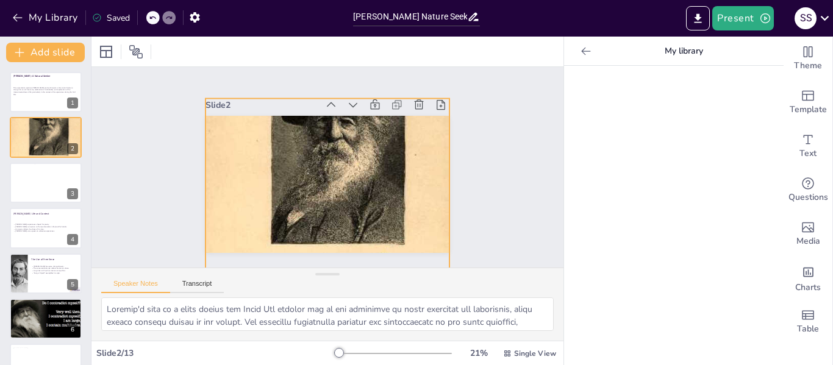
click at [414, 195] on div at bounding box center [316, 205] width 340 height 406
click at [147, 179] on div "Slide 1 Walt Whitman: A Natural Seeker This presentation explores Walt Whitman'…" at bounding box center [328, 167] width 504 height 295
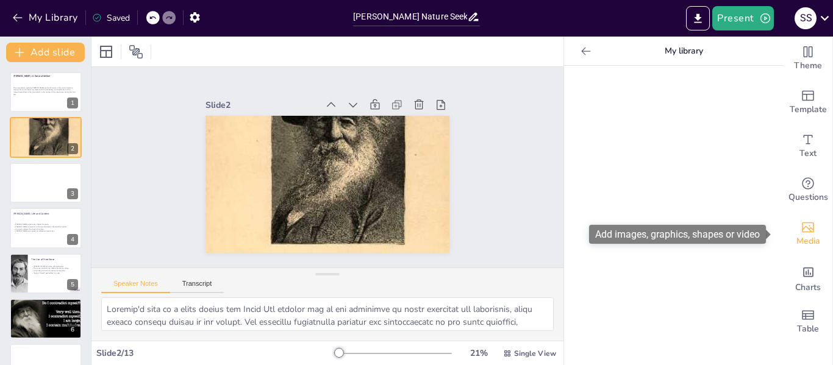
click at [797, 237] on span "Media" at bounding box center [809, 241] width 24 height 13
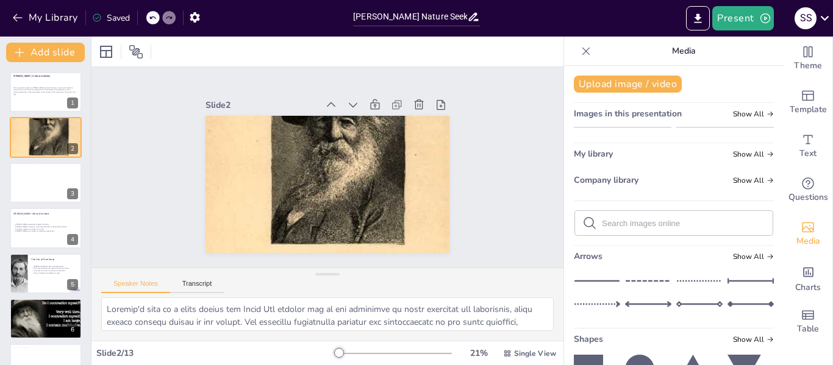
click at [742, 165] on div "My library Show All" at bounding box center [674, 156] width 200 height 16
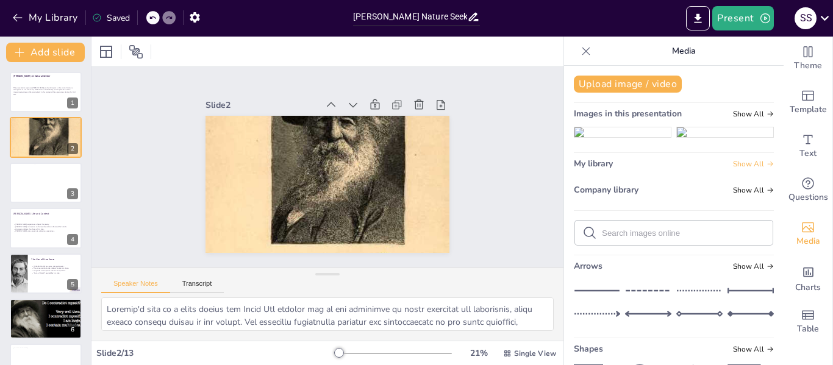
click at [734, 168] on span "Show All" at bounding box center [753, 164] width 41 height 9
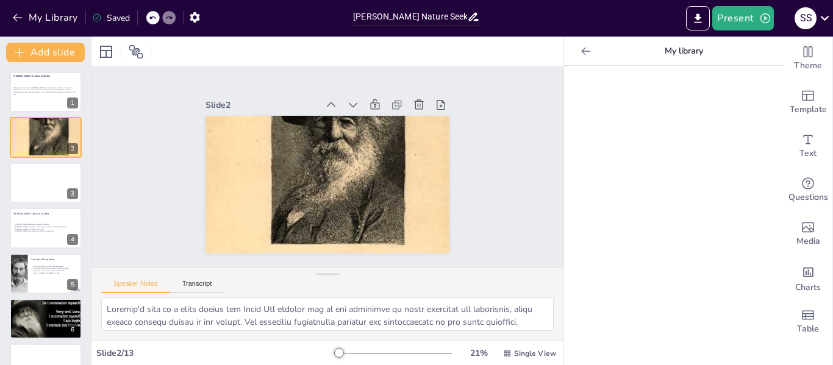
click at [578, 59] on div at bounding box center [586, 51] width 20 height 20
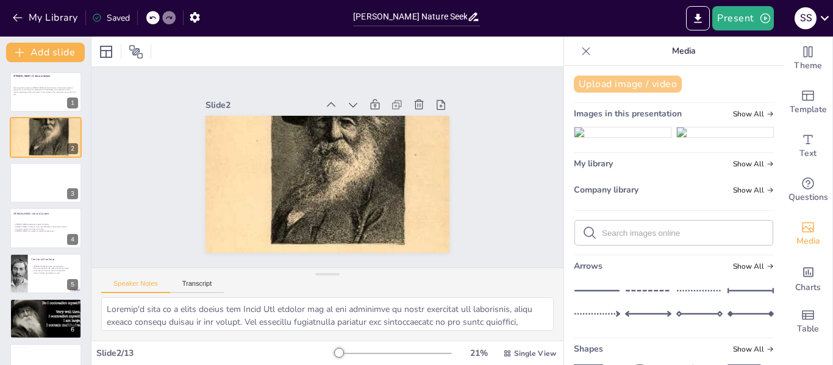
click at [620, 88] on button "Upload image / video" at bounding box center [628, 84] width 108 height 17
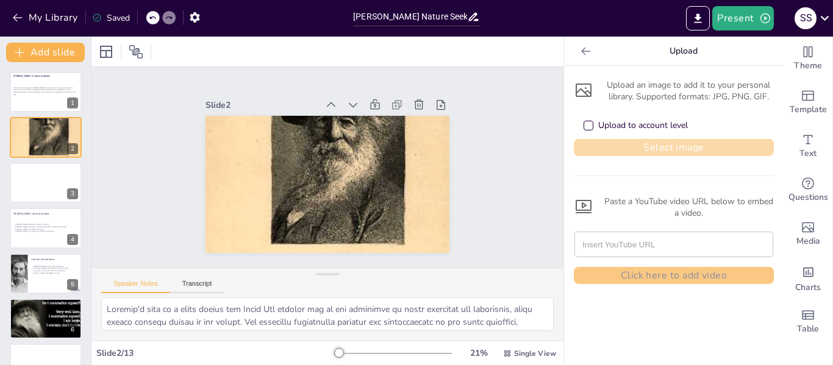
click at [612, 142] on button "Select image" at bounding box center [674, 147] width 200 height 17
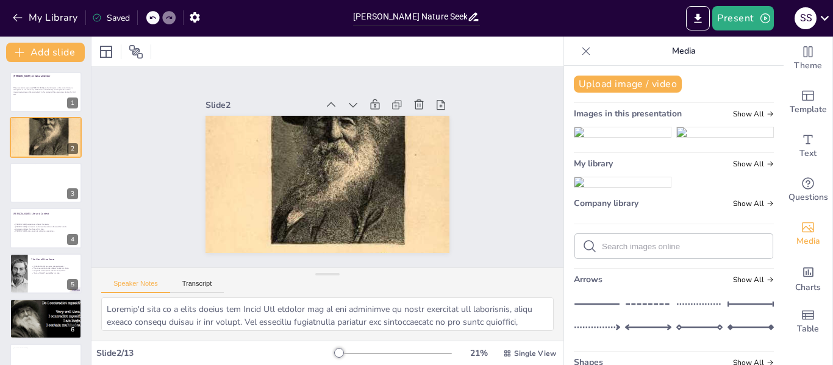
click at [636, 187] on img at bounding box center [623, 183] width 96 height 10
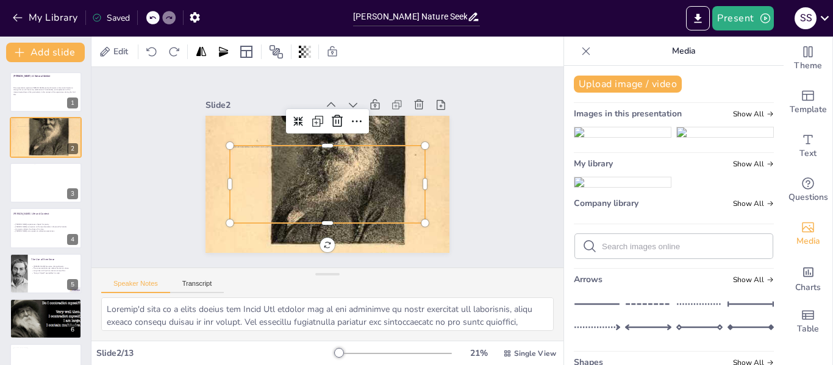
click at [636, 187] on img at bounding box center [623, 183] width 96 height 10
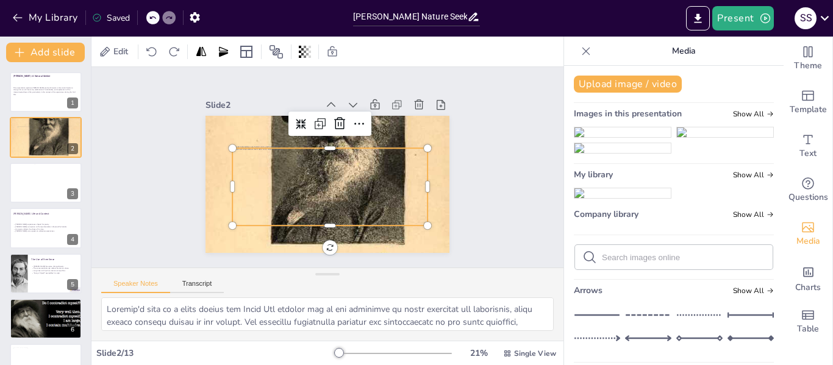
click at [373, 192] on div at bounding box center [326, 187] width 207 height 117
click at [327, 201] on div at bounding box center [323, 184] width 207 height 117
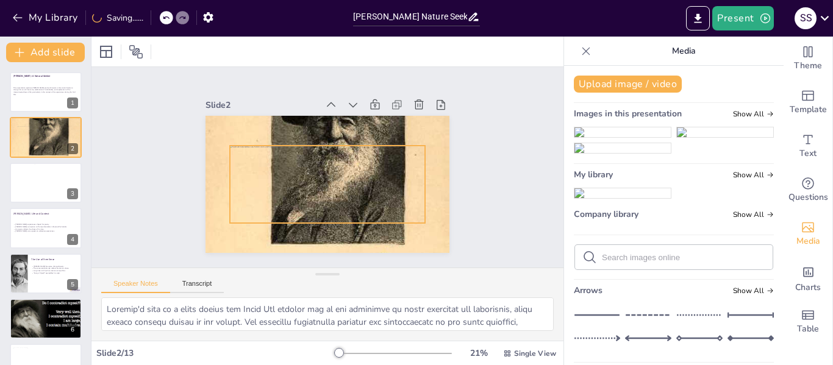
click at [308, 182] on div at bounding box center [323, 184] width 207 height 117
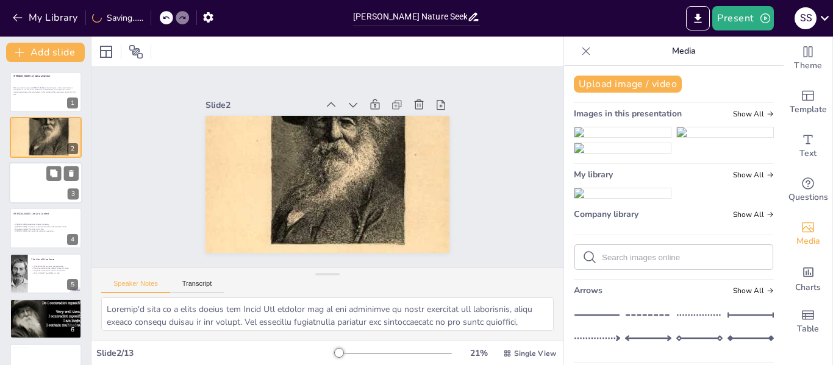
click at [26, 185] on div at bounding box center [46, 184] width 52 height 43
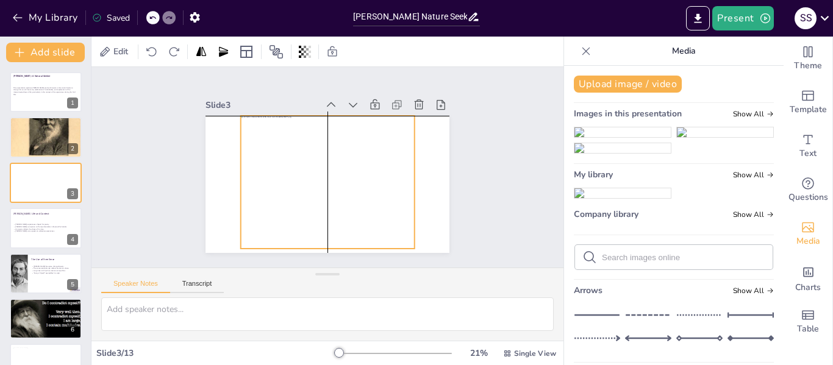
drag, startPoint x: 274, startPoint y: 176, endPoint x: 277, endPoint y: 169, distance: 7.4
click at [277, 169] on div at bounding box center [321, 186] width 209 height 190
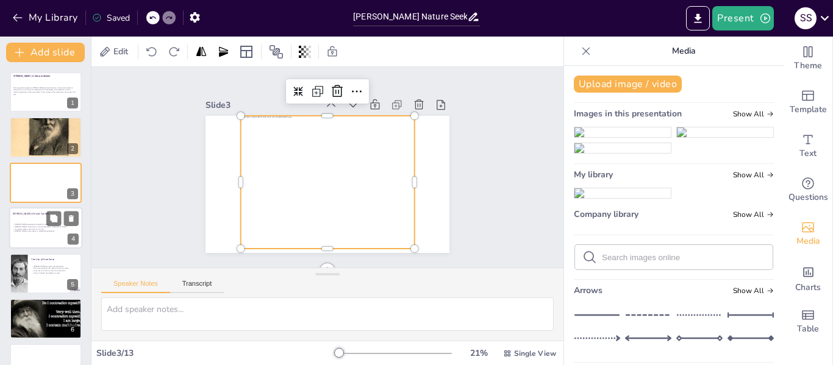
click at [45, 220] on div "[PERSON_NAME] experiences shaped his poetry. [PERSON_NAME] connection to Transc…" at bounding box center [46, 229] width 66 height 18
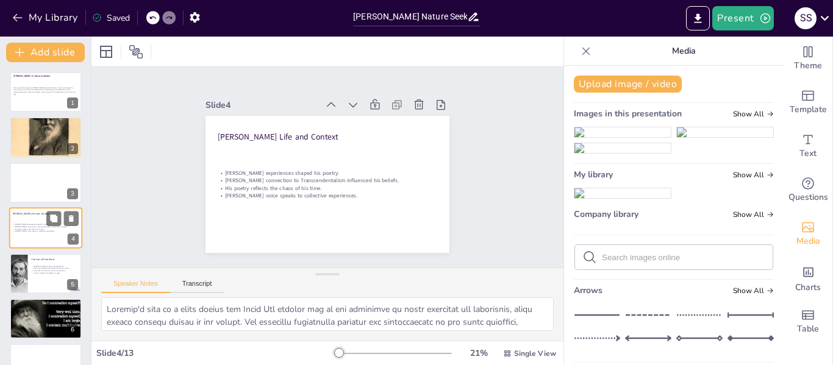
scroll to position [15, 0]
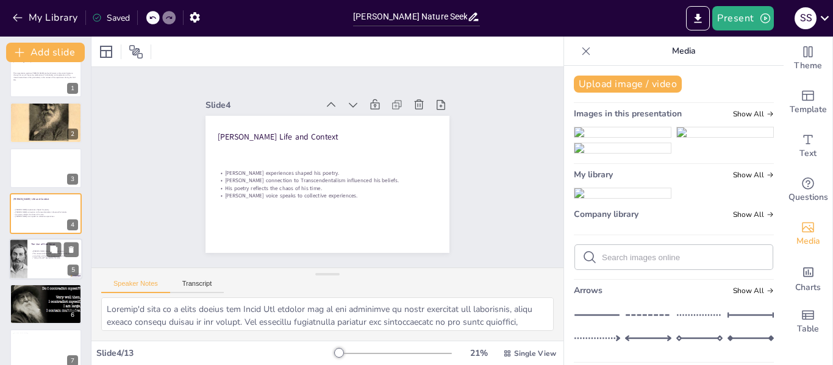
click at [53, 274] on div at bounding box center [45, 259] width 73 height 41
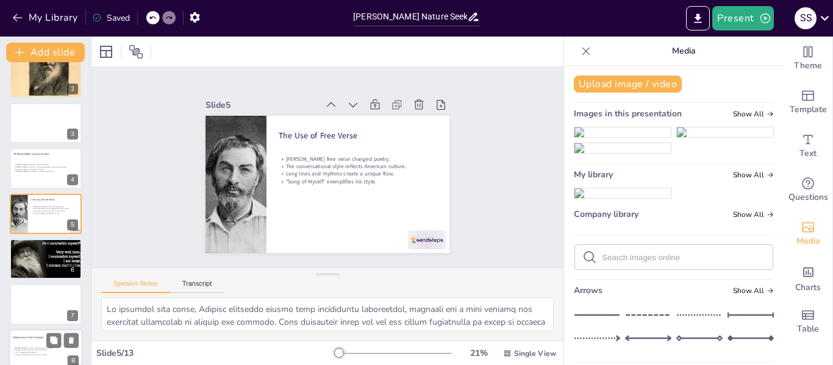
click at [41, 337] on p "Celebration of the Individual" at bounding box center [46, 338] width 66 height 4
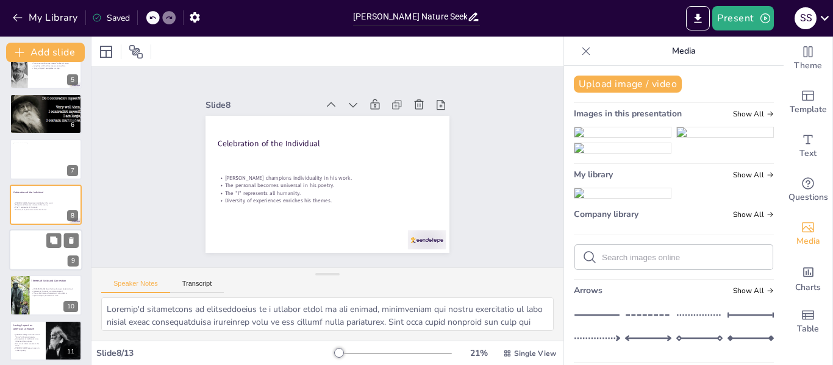
click at [18, 256] on div at bounding box center [45, 249] width 73 height 41
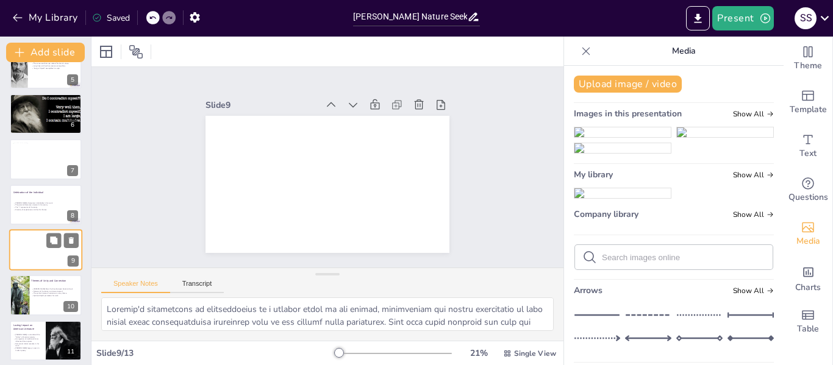
scroll to position [242, 0]
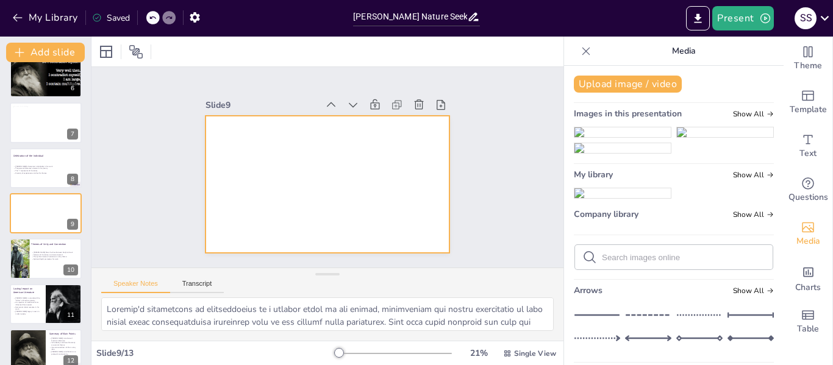
click at [246, 152] on div at bounding box center [322, 184] width 274 height 206
click at [251, 163] on div at bounding box center [322, 184] width 274 height 206
click at [251, 163] on div at bounding box center [323, 183] width 267 height 185
click at [237, 149] on div at bounding box center [322, 184] width 274 height 206
click at [274, 176] on div at bounding box center [323, 183] width 267 height 185
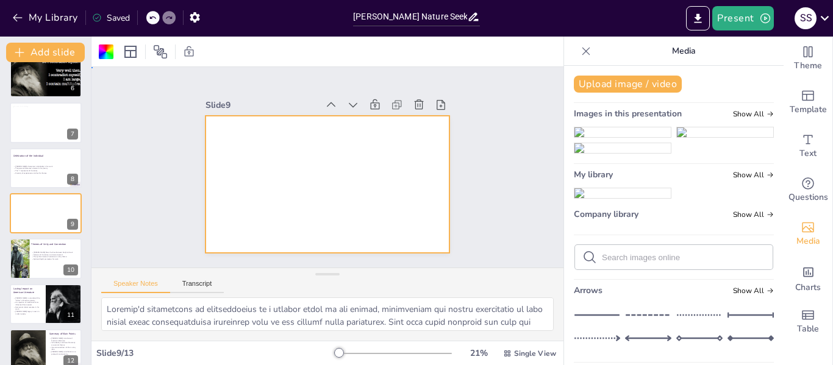
click at [274, 176] on div at bounding box center [322, 184] width 274 height 206
click at [801, 138] on icon "Add text boxes" at bounding box center [808, 139] width 15 height 15
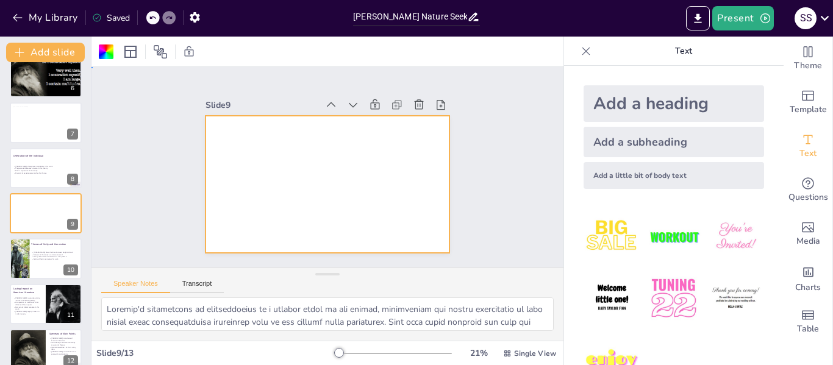
click at [236, 187] on div at bounding box center [325, 185] width 257 height 162
click at [630, 182] on div "Add a little bit of body text" at bounding box center [674, 175] width 181 height 27
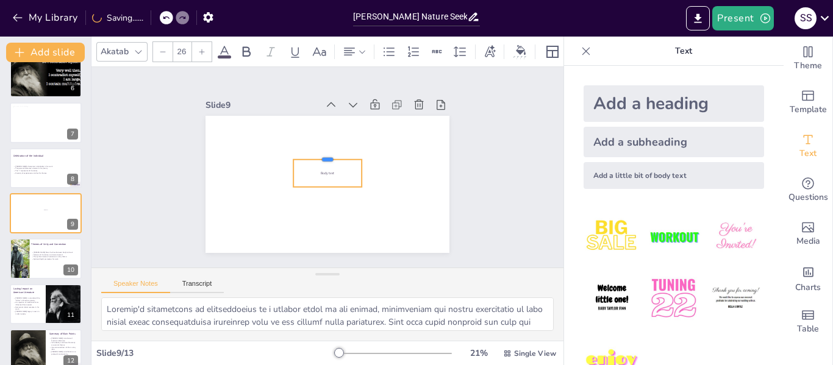
drag, startPoint x: 316, startPoint y: 174, endPoint x: 313, endPoint y: 148, distance: 26.4
click at [317, 148] on div at bounding box center [338, 174] width 43 height 64
click at [334, 169] on p "Body text" at bounding box center [327, 171] width 68 height 19
click at [334, 169] on p "Body text" at bounding box center [326, 172] width 66 height 26
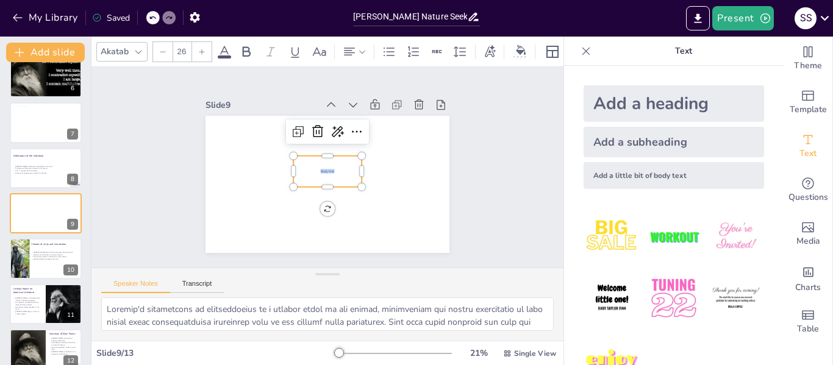
click at [333, 169] on p "Body text" at bounding box center [323, 167] width 19 height 68
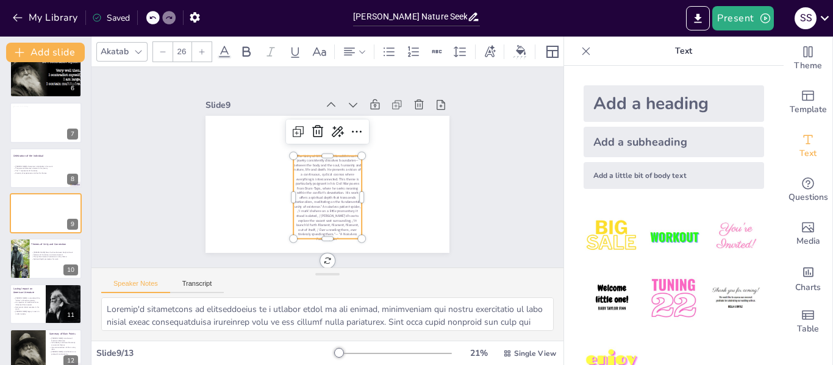
click at [350, 192] on p "The Unity of All LifeRead AloudWhitman's poetry consistently dissolves boundari…" at bounding box center [340, 195] width 98 height 108
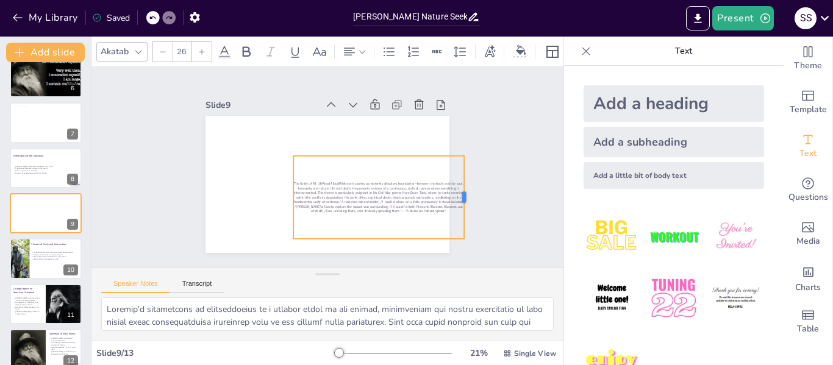
drag, startPoint x: 356, startPoint y: 192, endPoint x: 459, endPoint y: 188, distance: 102.5
click at [459, 212] on div at bounding box center [444, 252] width 43 height 80
click at [323, 156] on div "The Unity of All LifeRead AloudWhitman's poetry consistently dissolves boundari…" at bounding box center [371, 207] width 184 height 117
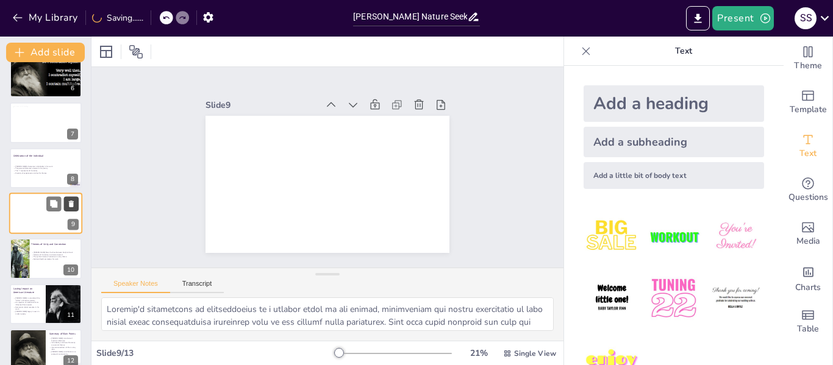
click at [73, 203] on icon at bounding box center [71, 204] width 5 height 7
type textarea "By blurring the lines between body and soul, Whitman presents a holistic view o…"
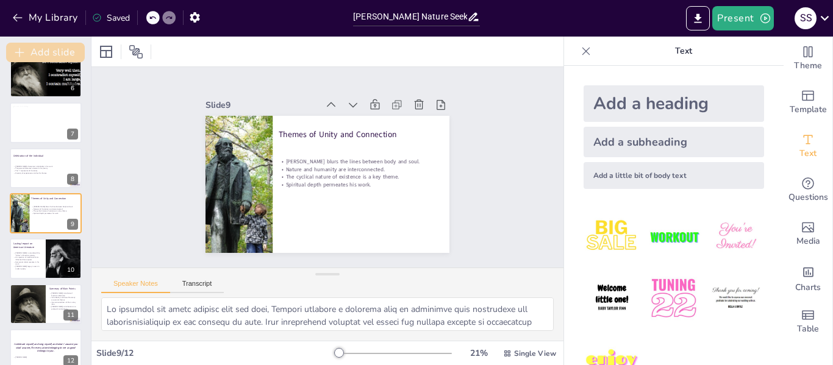
click at [69, 46] on button "Add slide" at bounding box center [45, 53] width 79 height 20
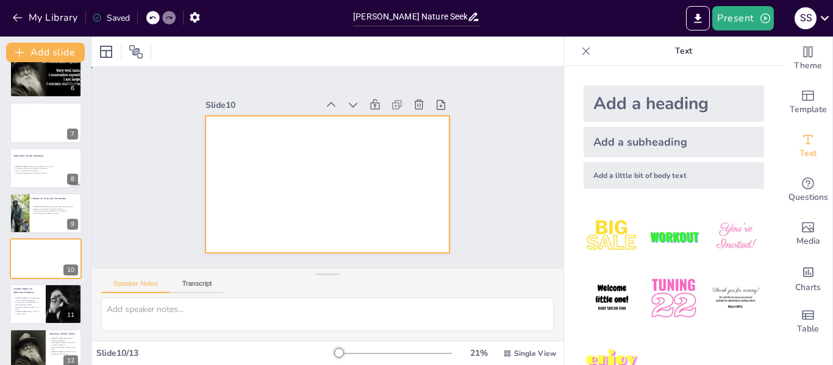
click at [253, 198] on div at bounding box center [323, 183] width 267 height 185
click at [253, 198] on div at bounding box center [322, 184] width 274 height 206
click at [283, 147] on div at bounding box center [319, 182] width 280 height 241
click at [283, 147] on div at bounding box center [322, 184] width 274 height 206
click at [447, 124] on icon at bounding box center [452, 130] width 10 height 12
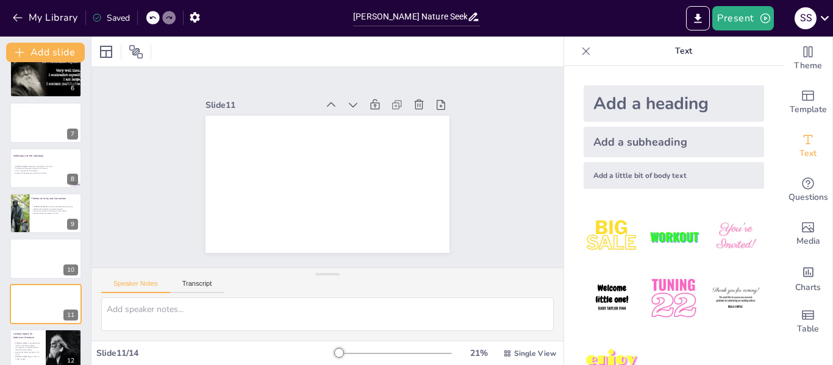
click at [447, 124] on icon at bounding box center [452, 130] width 10 height 12
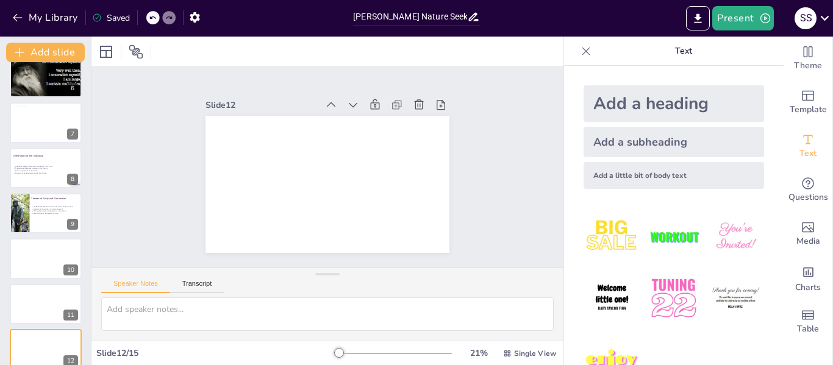
click at [447, 124] on icon at bounding box center [452, 130] width 10 height 12
click at [426, 129] on icon at bounding box center [433, 136] width 15 height 15
type textarea "Whitman's title as the "father" of American poetry reflects his foundational ro…"
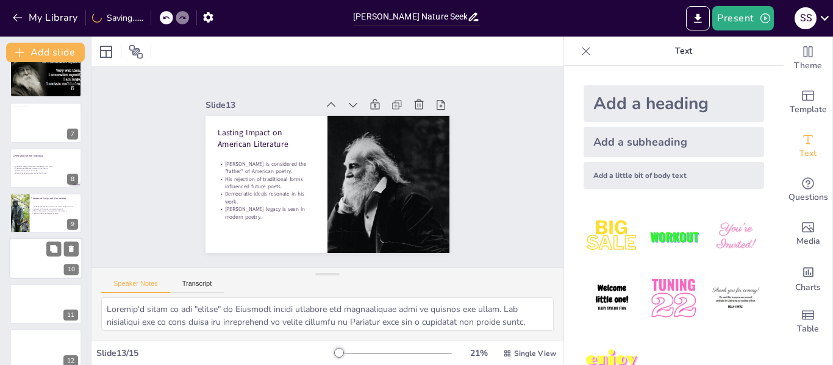
click at [34, 273] on div at bounding box center [45, 259] width 73 height 41
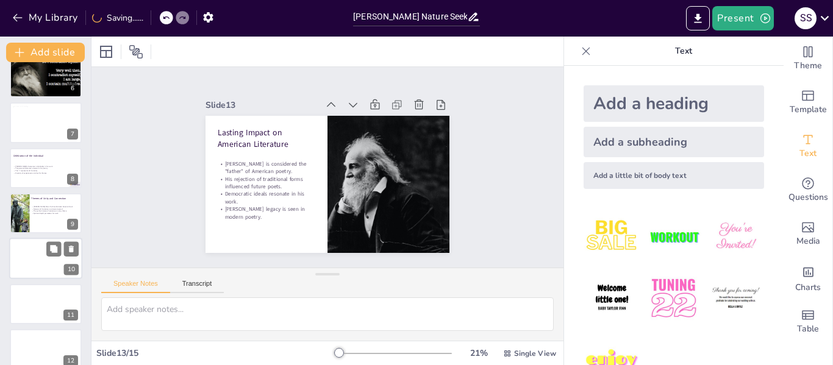
scroll to position [287, 0]
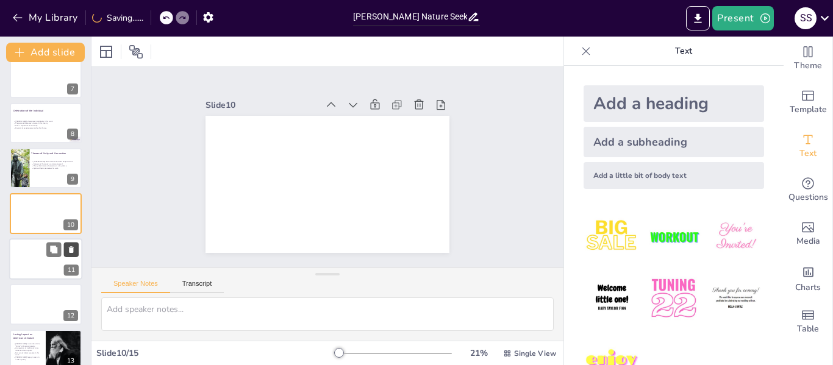
click at [74, 253] on icon at bounding box center [71, 249] width 9 height 9
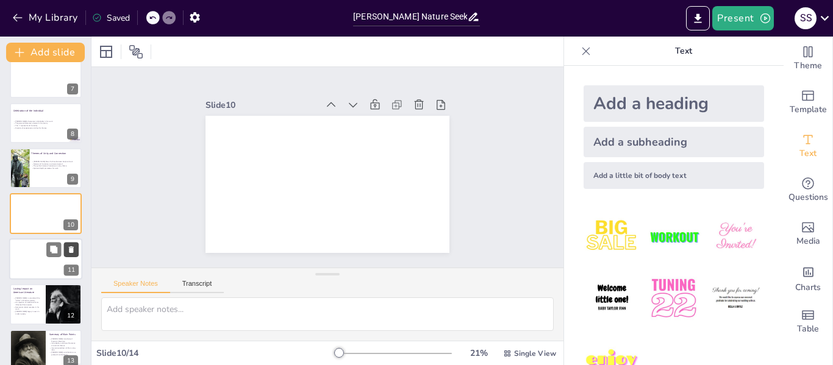
click at [74, 253] on icon at bounding box center [71, 249] width 9 height 9
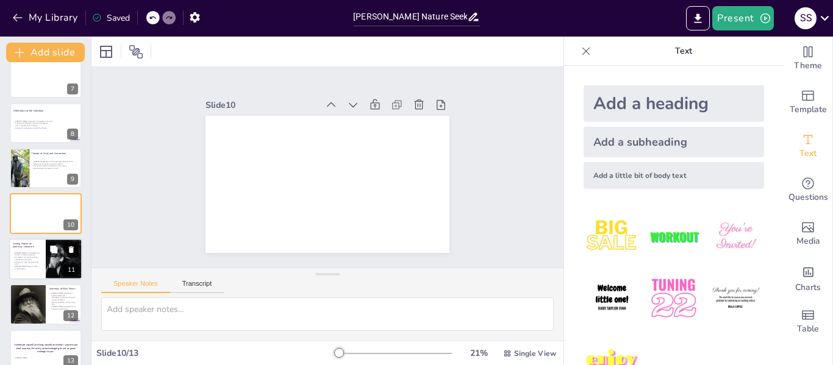
click at [74, 253] on icon at bounding box center [71, 249] width 9 height 9
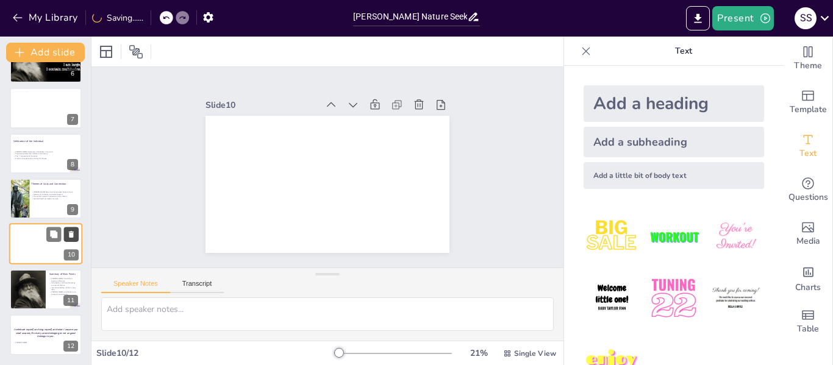
click at [72, 239] on icon at bounding box center [71, 235] width 9 height 9
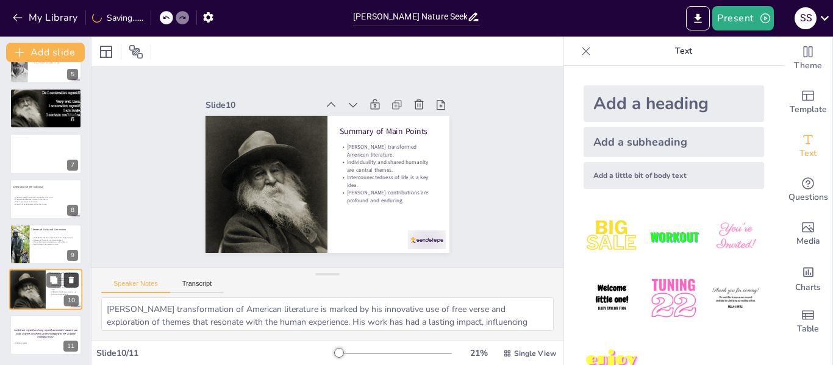
scroll to position [210, 0]
click at [161, 272] on div "Speaker Notes Transcript" at bounding box center [327, 282] width 472 height 29
click at [26, 198] on p "[PERSON_NAME] champions individuality in his work." at bounding box center [46, 197] width 66 height 2
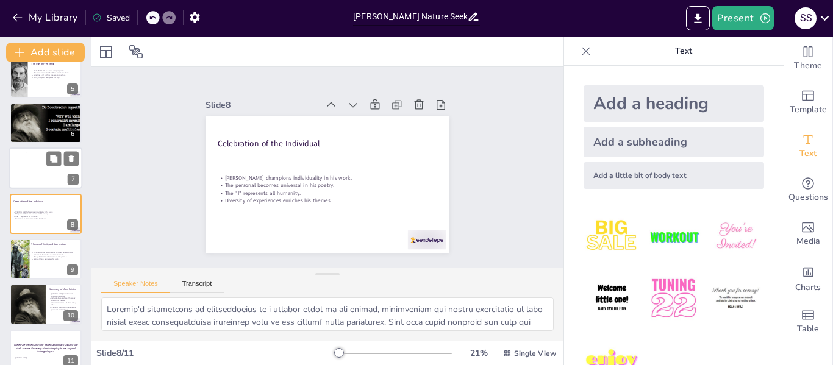
click at [35, 176] on div at bounding box center [46, 168] width 68 height 33
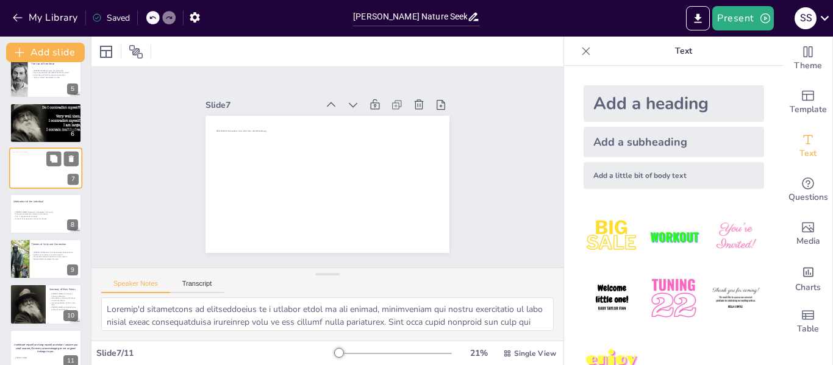
scroll to position [151, 0]
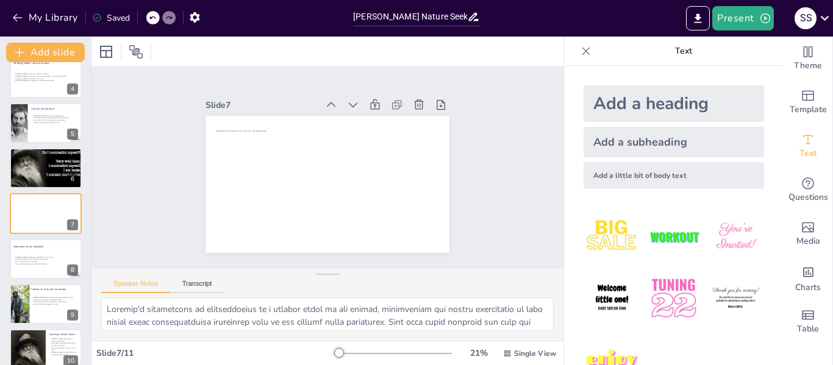
click at [290, 364] on div "Slide 7 / 11 21 % Single View" at bounding box center [327, 353] width 472 height 24
click at [36, 259] on p "The personal becomes universal in his poetry." at bounding box center [46, 259] width 66 height 2
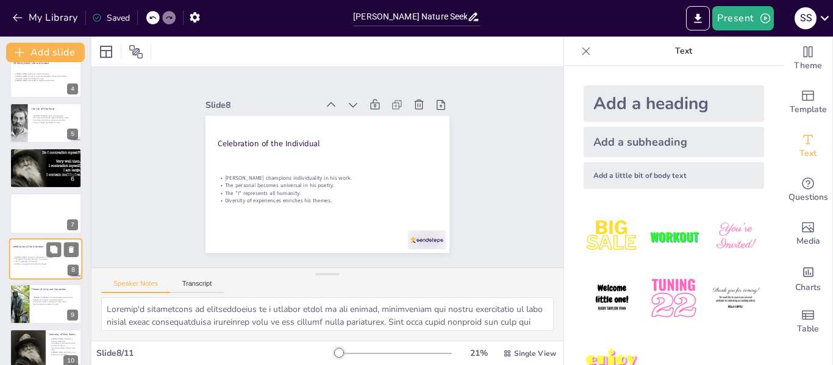
scroll to position [196, 0]
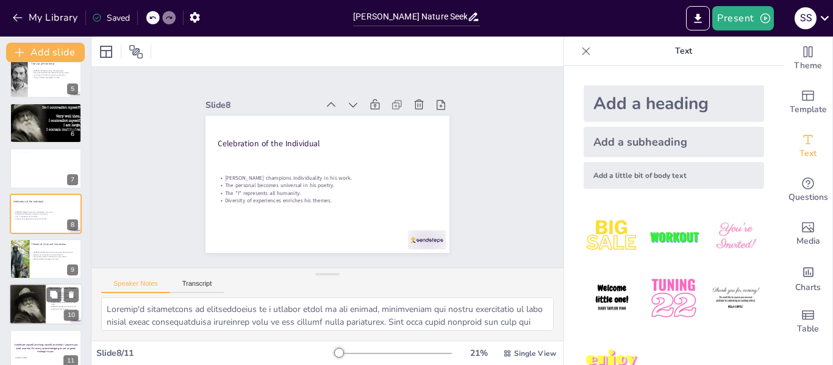
click at [40, 297] on div at bounding box center [27, 304] width 37 height 45
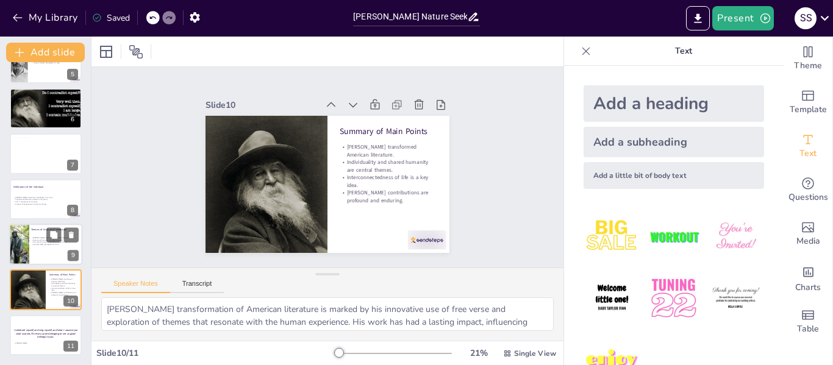
click at [27, 245] on div at bounding box center [28, 244] width 68 height 41
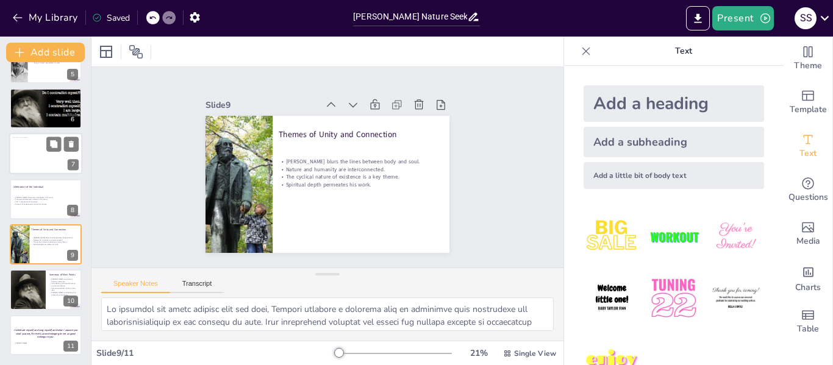
click at [28, 162] on div at bounding box center [46, 153] width 68 height 33
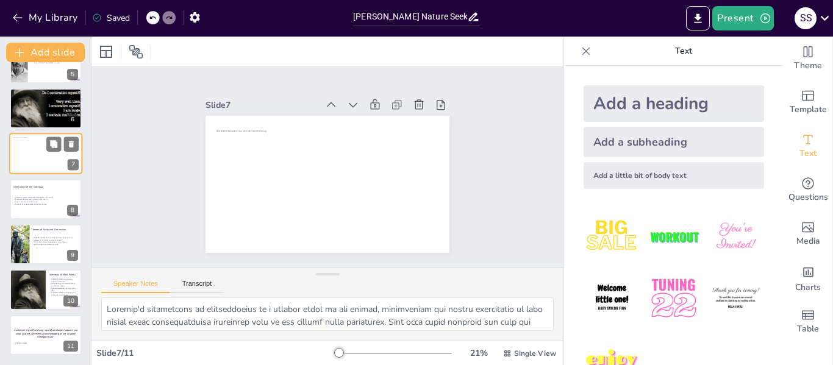
scroll to position [151, 0]
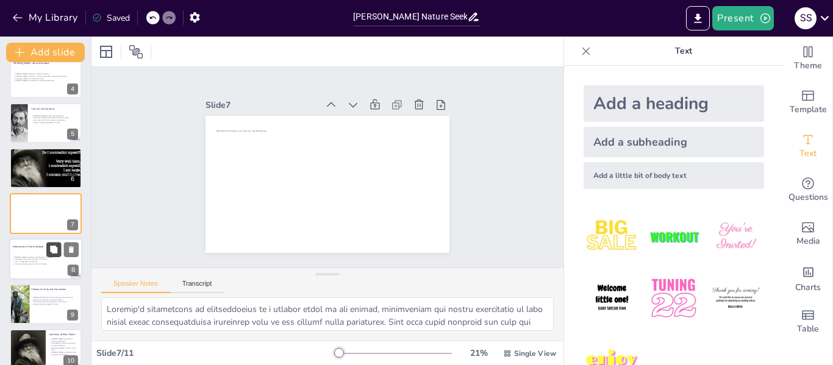
click at [60, 256] on button at bounding box center [53, 249] width 15 height 15
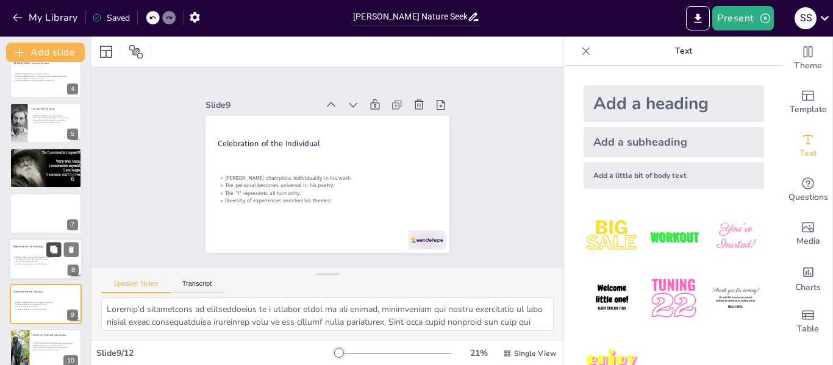
scroll to position [242, 0]
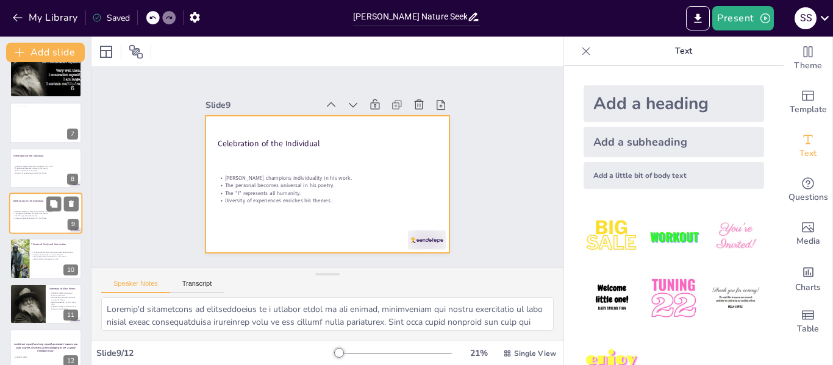
click at [60, 225] on div at bounding box center [45, 213] width 73 height 41
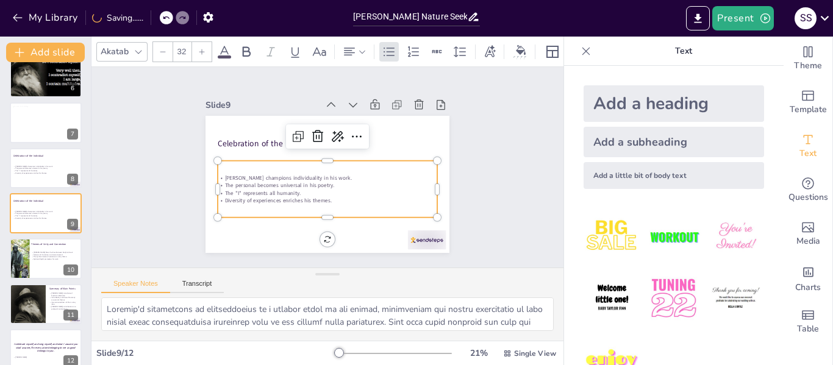
click at [365, 199] on p "Diversity of experiences enriches his themes." at bounding box center [320, 199] width 217 height 53
click at [365, 205] on div "Whitman champions individuality in his work. The personal becomes universal in …" at bounding box center [320, 188] width 226 height 122
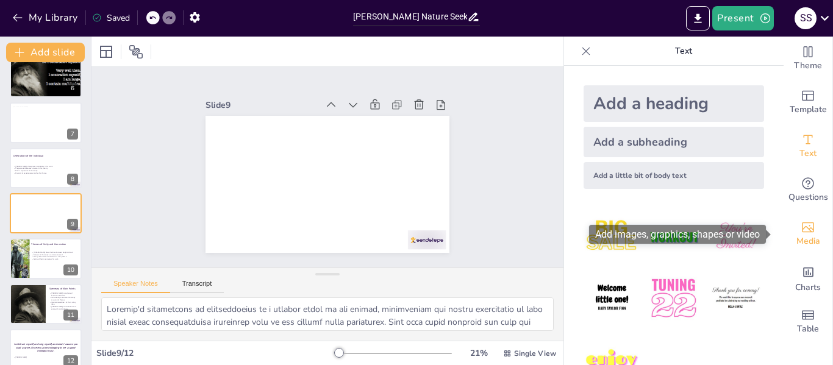
click at [803, 240] on span "Media" at bounding box center [809, 241] width 24 height 13
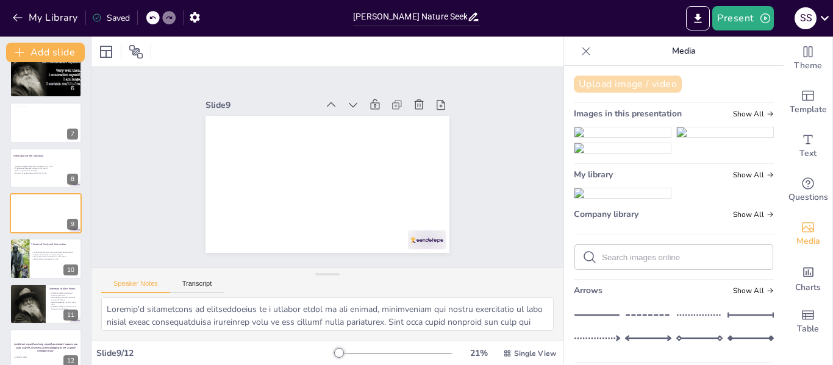
click at [630, 83] on button "Upload image / video" at bounding box center [628, 84] width 108 height 17
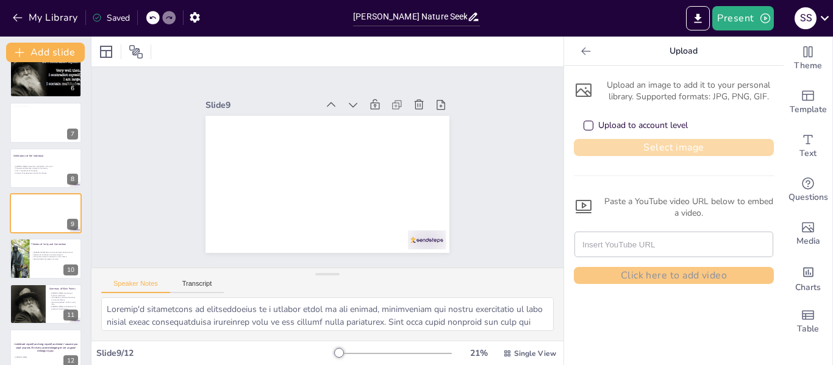
click at [613, 147] on button "Select image" at bounding box center [674, 147] width 200 height 17
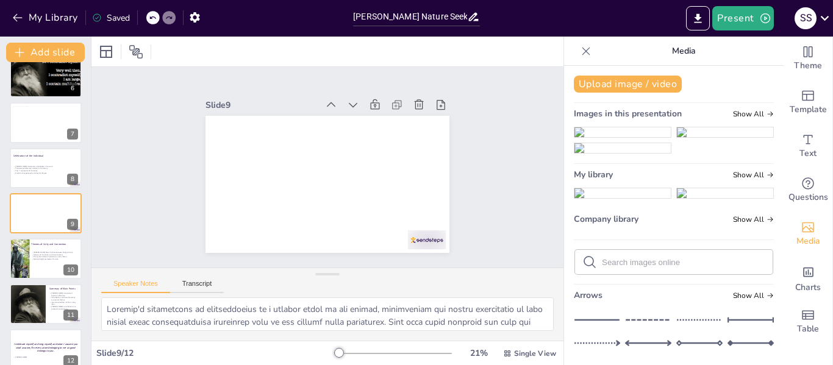
click at [595, 198] on img at bounding box center [623, 193] width 96 height 10
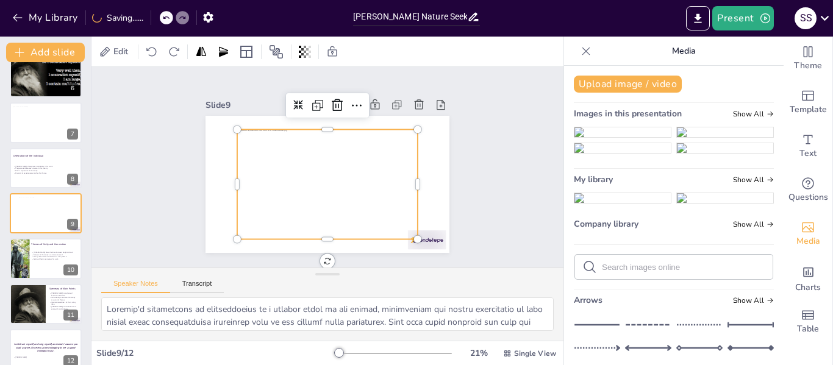
click at [314, 198] on div at bounding box center [321, 183] width 210 height 174
click at [314, 194] on div at bounding box center [323, 184] width 199 height 145
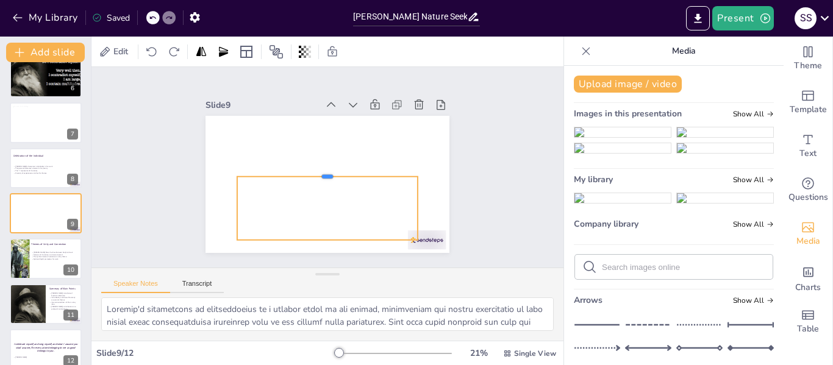
drag, startPoint x: 318, startPoint y: 126, endPoint x: 315, endPoint y: 172, distance: 46.5
click at [315, 172] on div at bounding box center [326, 171] width 175 height 65
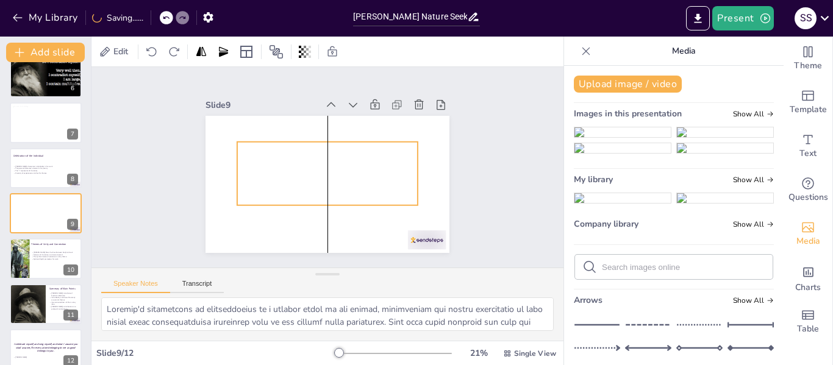
drag, startPoint x: 306, startPoint y: 197, endPoint x: 307, endPoint y: 171, distance: 25.7
click at [307, 171] on div at bounding box center [330, 151] width 199 height 145
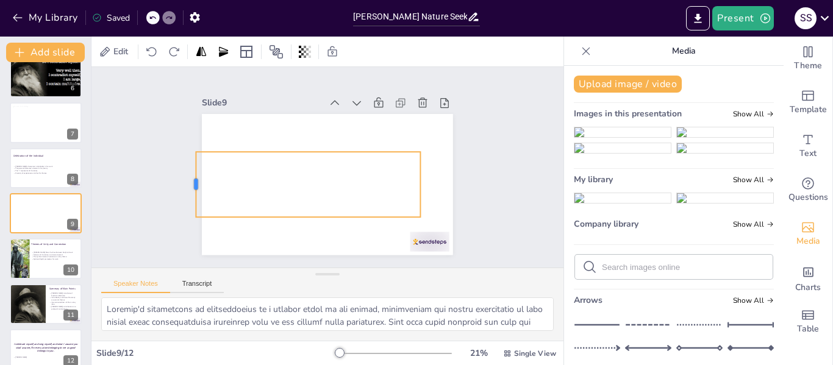
drag, startPoint x: 223, startPoint y: 178, endPoint x: 184, endPoint y: 173, distance: 39.3
click at [184, 173] on div at bounding box center [190, 156] width 23 height 66
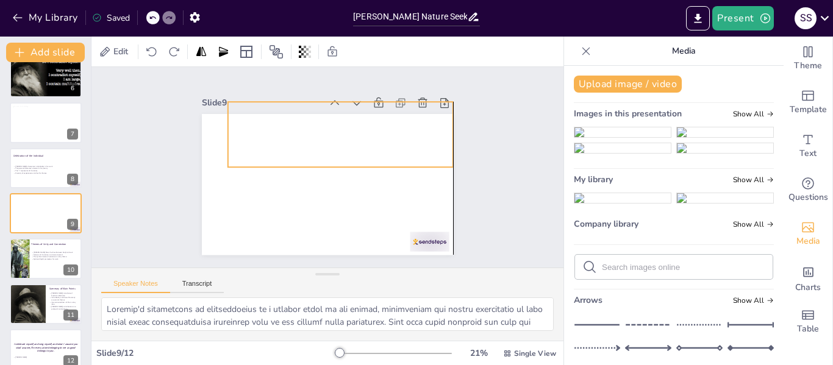
drag, startPoint x: 241, startPoint y: 196, endPoint x: 279, endPoint y: 146, distance: 62.7
click at [279, 146] on div at bounding box center [345, 146] width 257 height 220
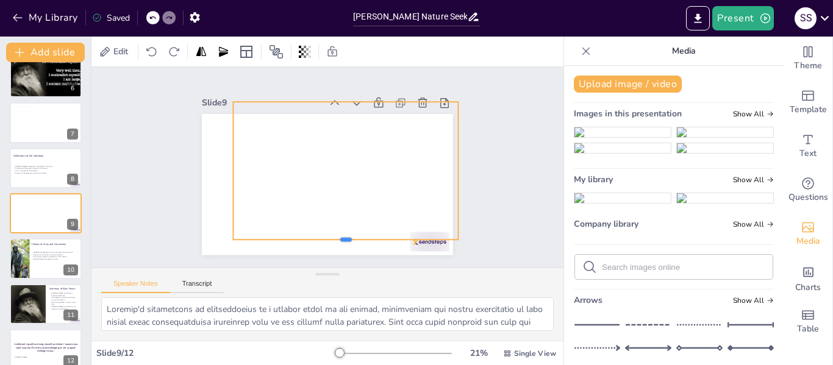
drag, startPoint x: 338, startPoint y: 164, endPoint x: 335, endPoint y: 237, distance: 72.7
click at [335, 237] on div at bounding box center [321, 246] width 217 height 79
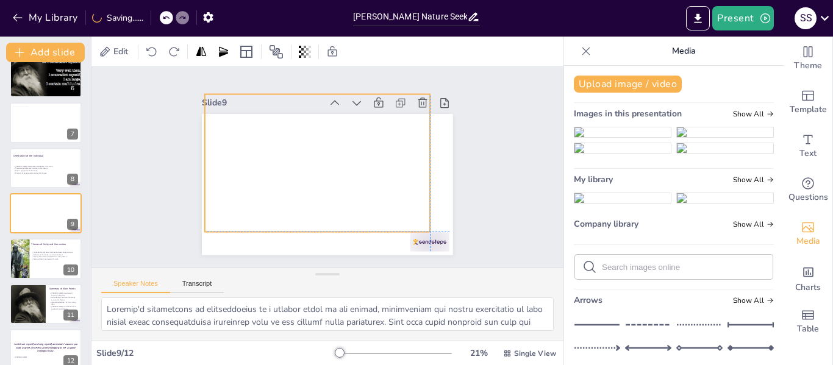
drag, startPoint x: 346, startPoint y: 183, endPoint x: 320, endPoint y: 178, distance: 26.8
click at [320, 178] on div at bounding box center [326, 139] width 265 height 230
click at [423, 254] on div at bounding box center [401, 269] width 43 height 30
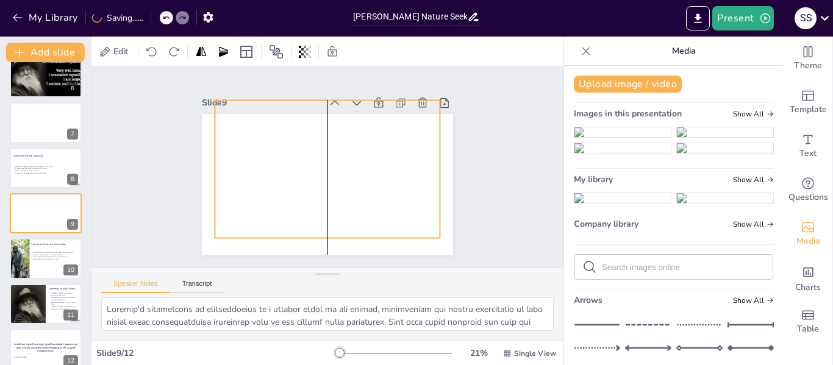
drag, startPoint x: 369, startPoint y: 154, endPoint x: 379, endPoint y: 160, distance: 12.0
click at [379, 160] on div at bounding box center [335, 147] width 265 height 230
click at [460, 201] on div "Slide 1 Walt Whitman: A Natural Seeker This presentation explores Walt Whitman'…" at bounding box center [328, 167] width 358 height 265
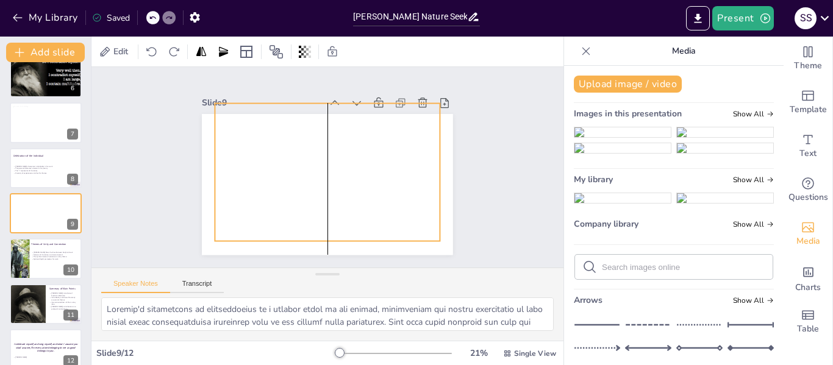
click at [365, 174] on div at bounding box center [338, 152] width 287 height 264
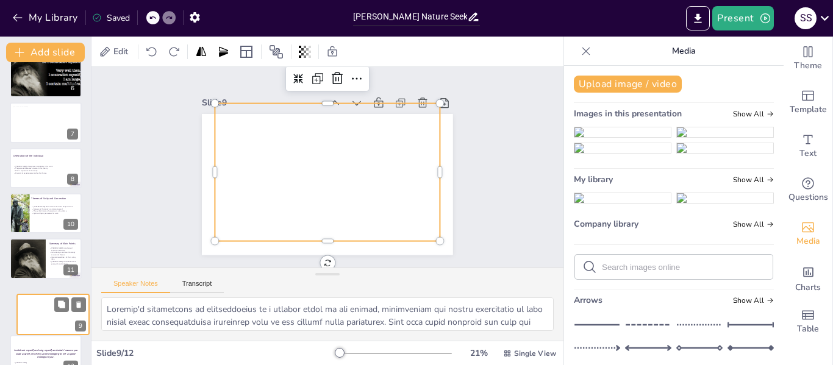
scroll to position [257, 0]
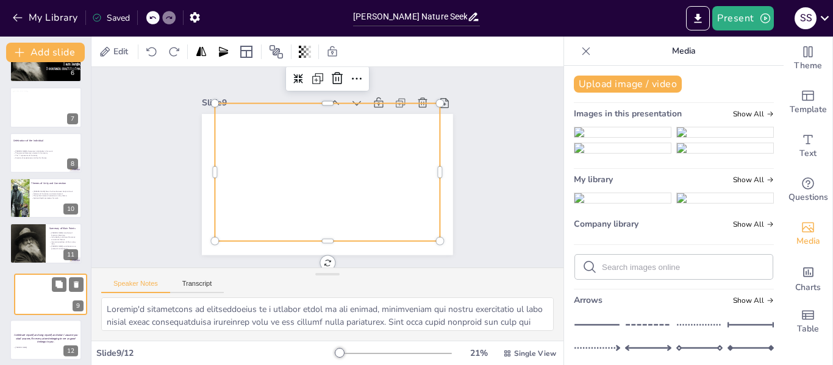
drag, startPoint x: 40, startPoint y: 218, endPoint x: 43, endPoint y: 305, distance: 87.3
click at [43, 305] on div at bounding box center [51, 284] width 66 height 53
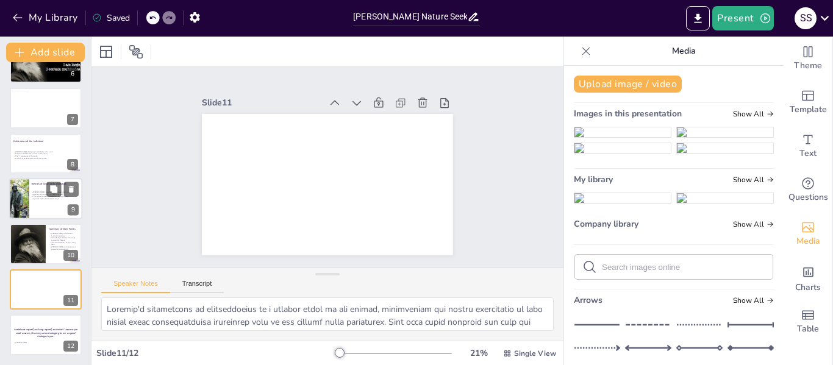
scroll to position [256, 0]
click at [26, 253] on div at bounding box center [27, 243] width 37 height 45
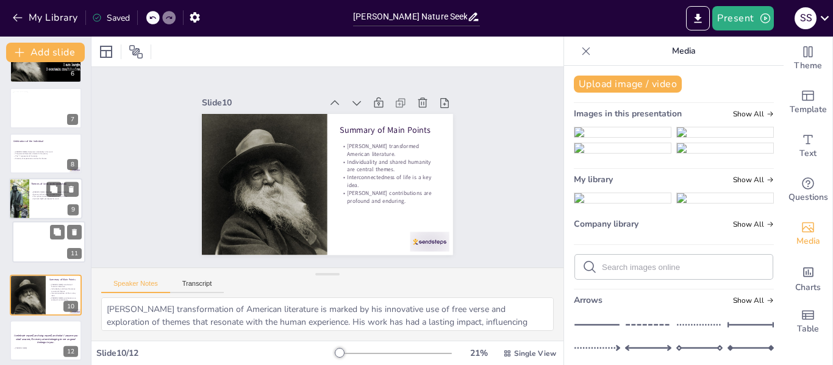
drag, startPoint x: 39, startPoint y: 297, endPoint x: 42, endPoint y: 243, distance: 53.8
click at [42, 243] on div at bounding box center [49, 231] width 66 height 53
type textarea "Whitman's celebration of individuality is a central theme in his poetry, emphas…"
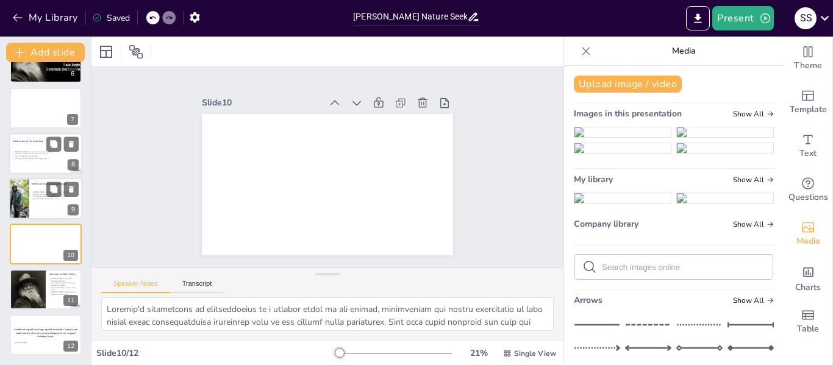
click at [35, 149] on div "Whitman champions individuality in his work. The personal becomes universal in …" at bounding box center [46, 154] width 66 height 17
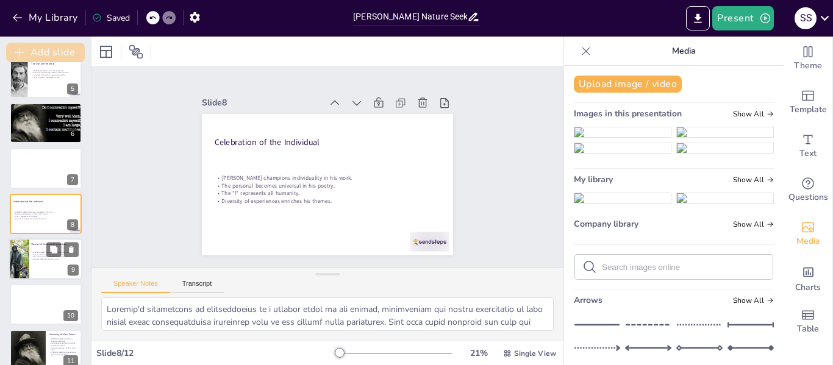
click at [35, 43] on button "Add slide" at bounding box center [45, 53] width 79 height 20
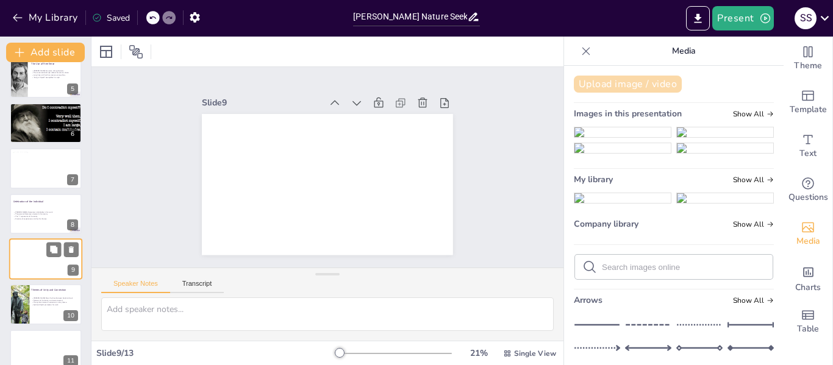
click at [609, 91] on button "Upload image / video" at bounding box center [628, 84] width 108 height 17
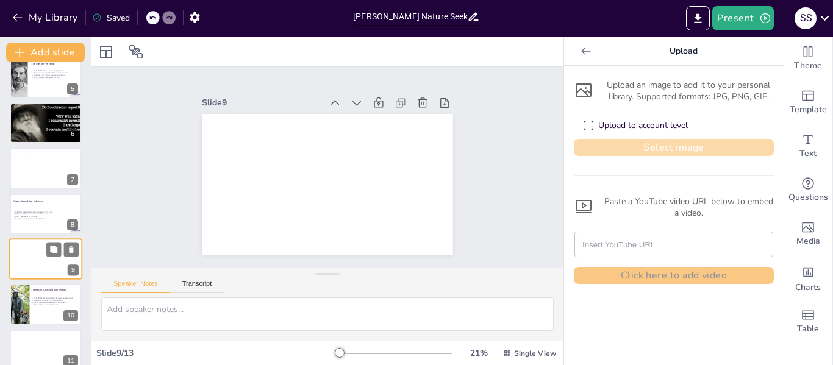
click at [595, 144] on button "Select image" at bounding box center [674, 147] width 200 height 17
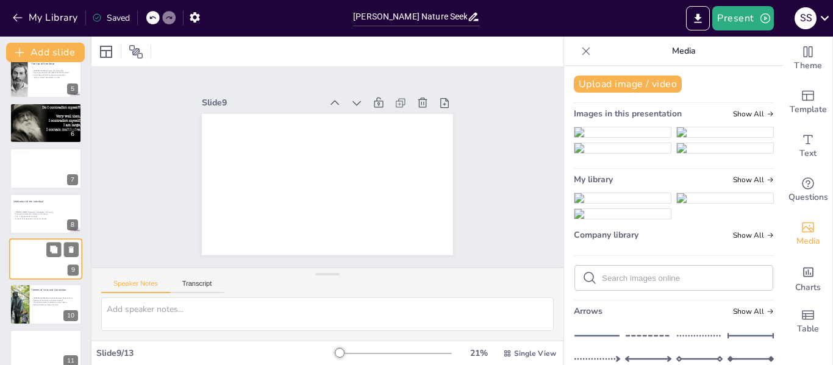
click at [619, 203] on img at bounding box center [623, 198] width 96 height 10
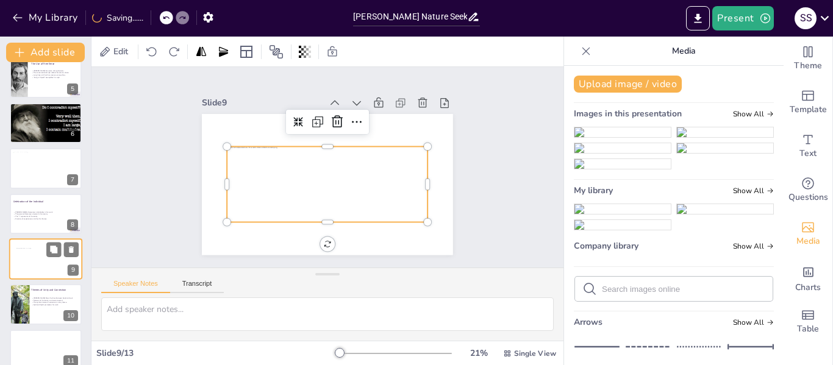
click at [289, 179] on div at bounding box center [322, 184] width 215 height 134
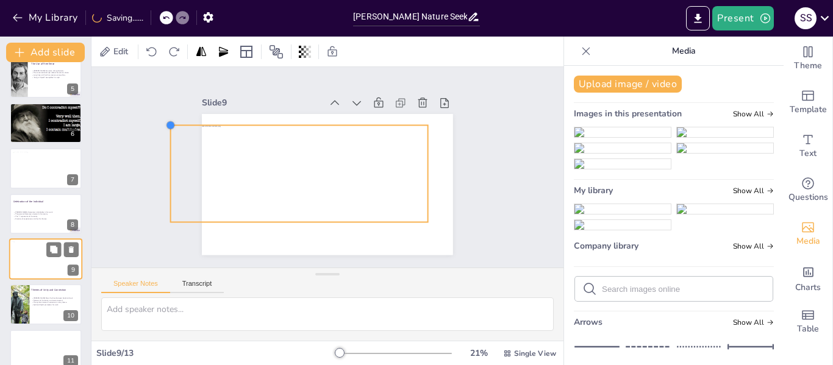
drag, startPoint x: 215, startPoint y: 139, endPoint x: 223, endPoint y: 118, distance: 22.0
click at [223, 118] on div at bounding box center [319, 183] width 288 height 248
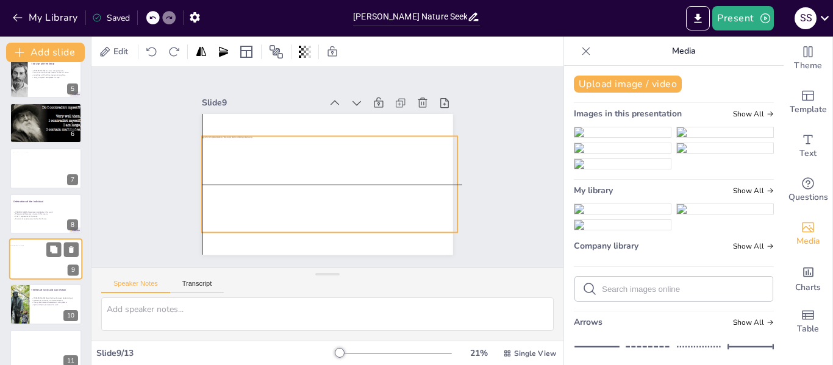
drag, startPoint x: 244, startPoint y: 166, endPoint x: 278, endPoint y: 181, distance: 37.4
click at [278, 181] on div at bounding box center [322, 184] width 273 height 192
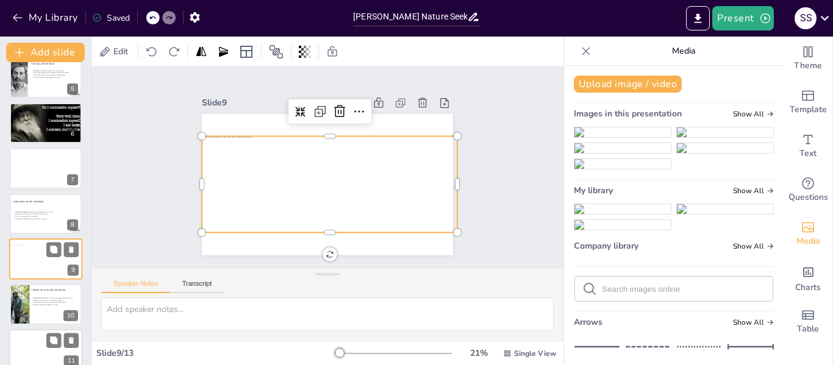
click at [32, 347] on div at bounding box center [47, 339] width 68 height 54
type textarea "Whitman's celebration of individuality is a central theme in his poetry, emphas…"
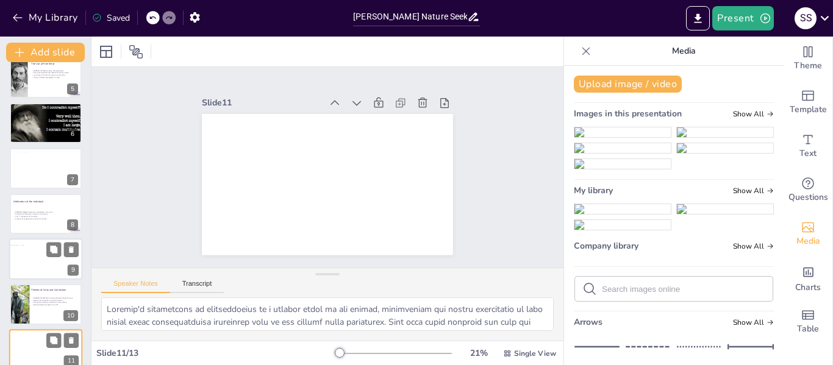
scroll to position [301, 0]
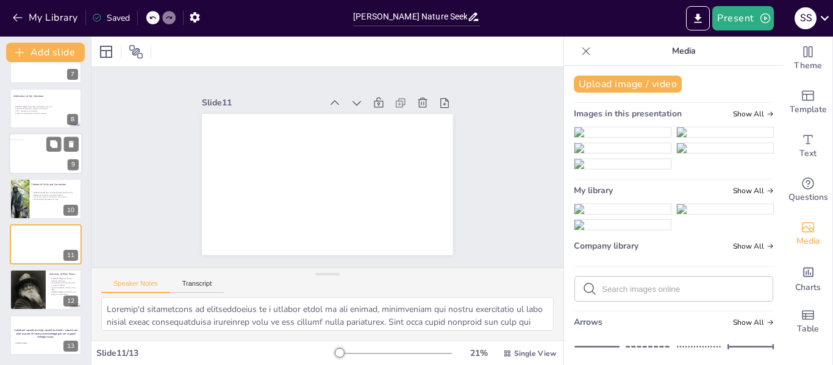
click at [27, 165] on div at bounding box center [46, 154] width 75 height 28
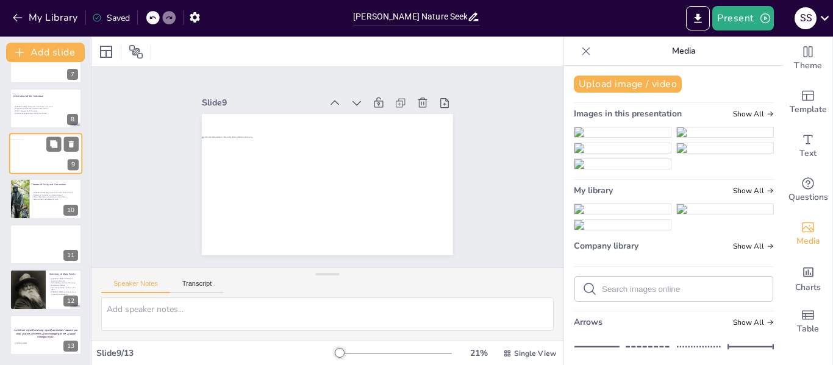
scroll to position [242, 0]
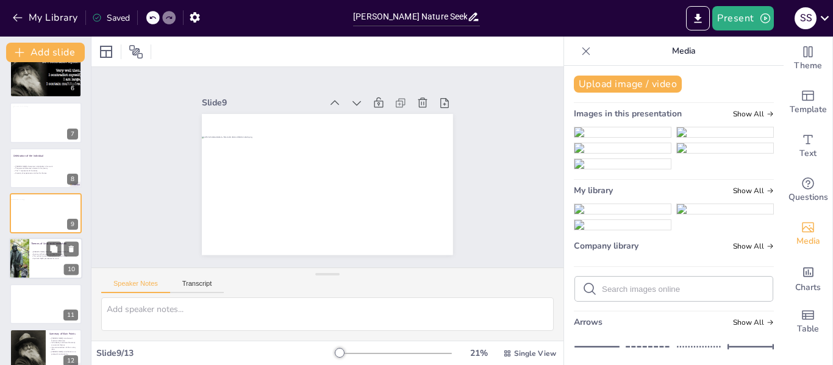
click at [38, 261] on div "[PERSON_NAME] blurs the lines between body and soul. Nature and humanity are in…" at bounding box center [55, 255] width 48 height 13
type textarea "By blurring the lines between body and soul, Whitman presents a holistic view o…"
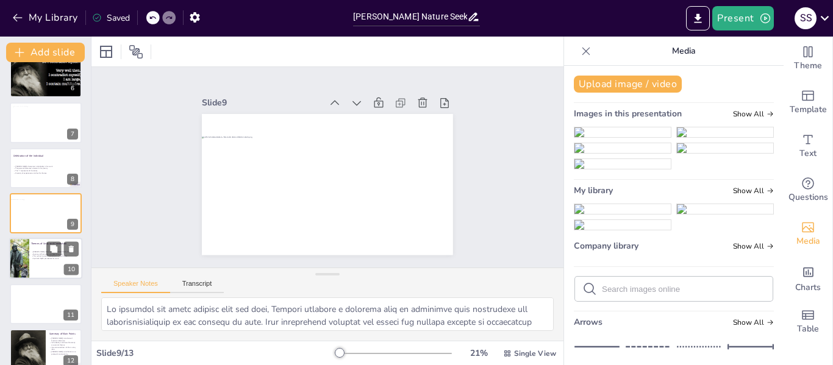
scroll to position [287, 0]
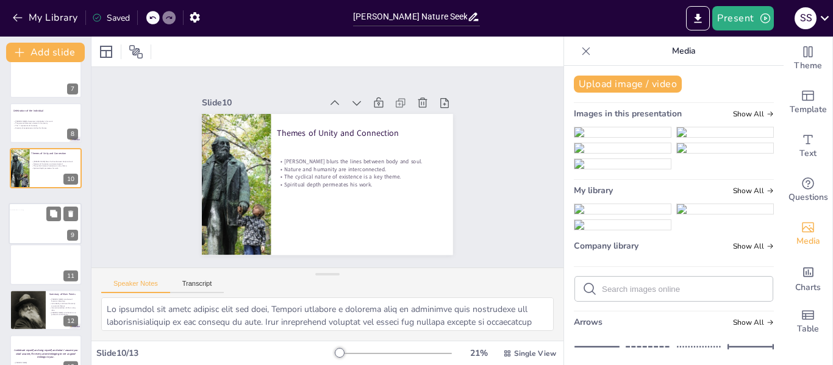
drag, startPoint x: 40, startPoint y: 174, endPoint x: 40, endPoint y: 236, distance: 62.2
click at [40, 236] on div at bounding box center [45, 223] width 73 height 27
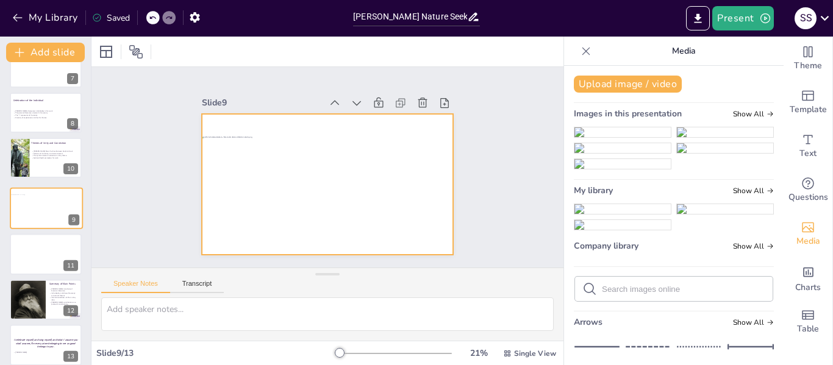
scroll to position [242, 0]
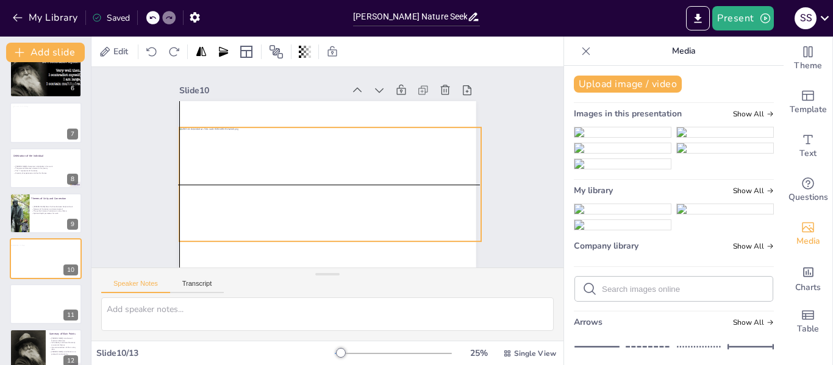
click at [331, 181] on div at bounding box center [323, 185] width 323 height 228
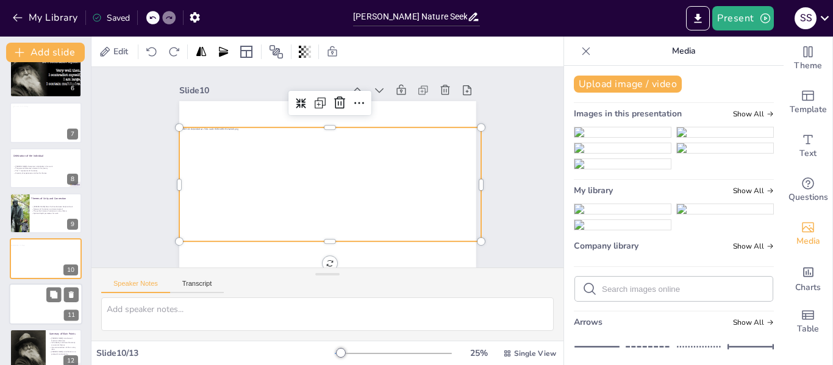
click at [35, 304] on div at bounding box center [47, 294] width 68 height 54
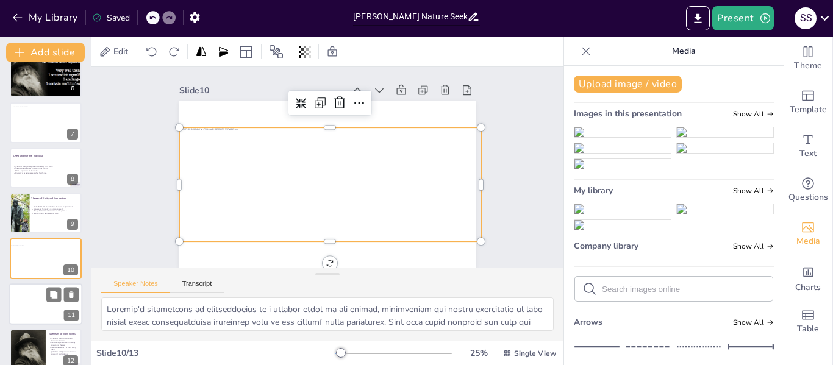
scroll to position [301, 0]
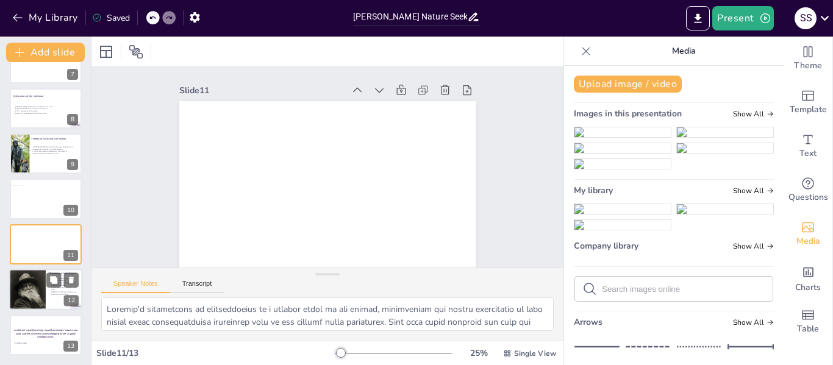
click at [35, 298] on div at bounding box center [27, 289] width 37 height 45
type textarea "[PERSON_NAME] transformation of American literature is marked by his innovative…"
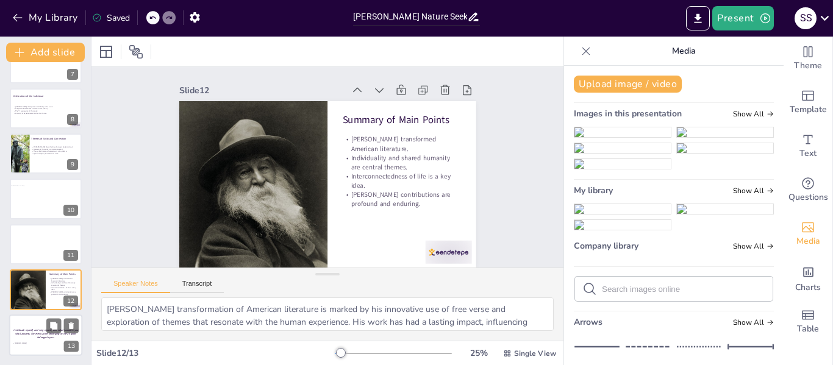
click at [34, 338] on p "I celebrate myself, and sing myself, and what I assume you shall assume, For ev…" at bounding box center [46, 334] width 66 height 10
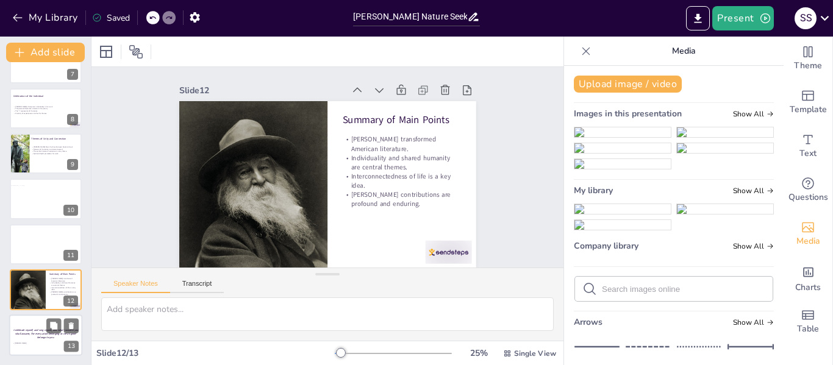
scroll to position [10, 0]
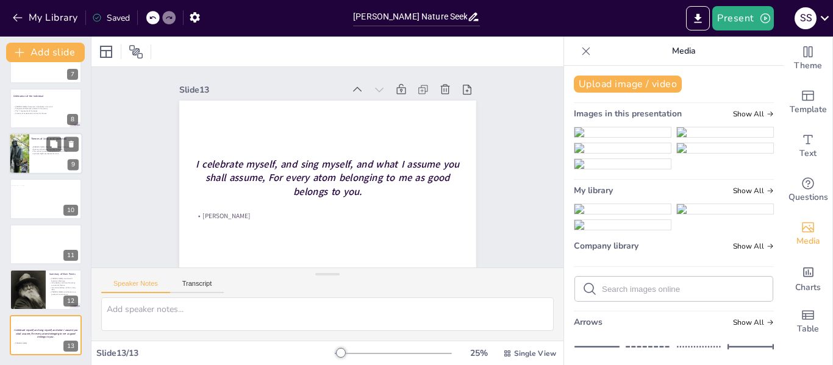
click at [44, 151] on p "The cyclical nature of existence is a key theme." at bounding box center [55, 152] width 48 height 2
type textarea "By blurring the lines between body and soul, Whitman presents a holistic view o…"
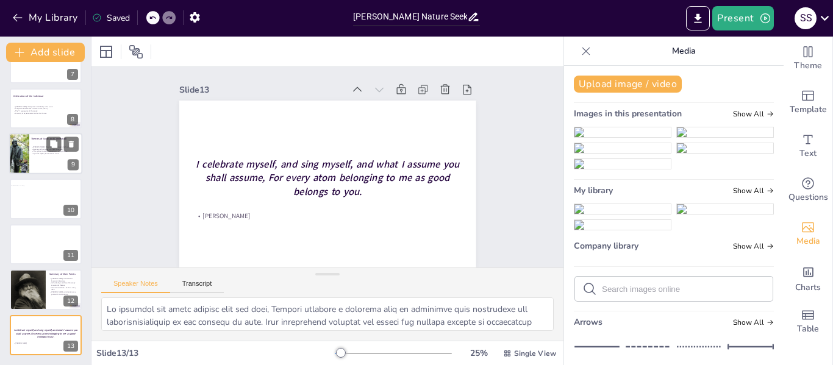
scroll to position [0, 0]
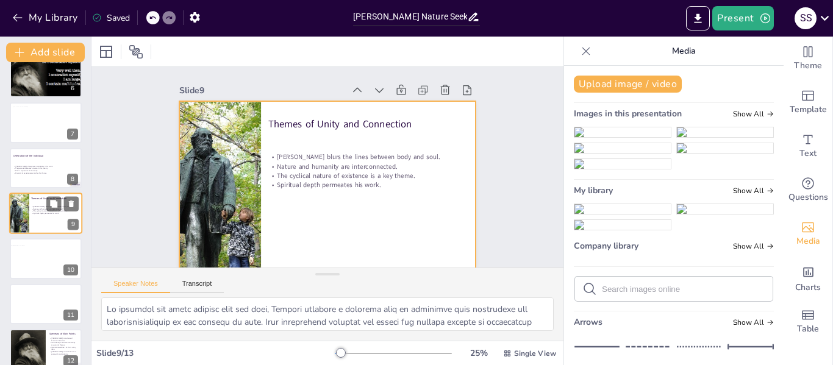
click at [37, 217] on div at bounding box center [45, 213] width 73 height 41
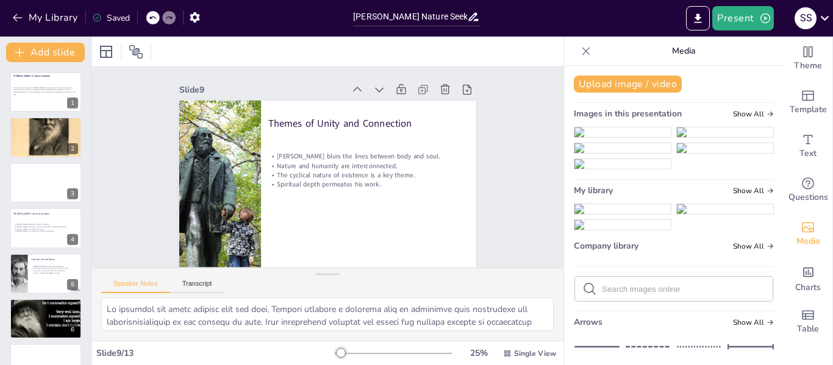
scroll to position [10, 0]
click at [604, 89] on button "Upload image / video" at bounding box center [628, 84] width 108 height 17
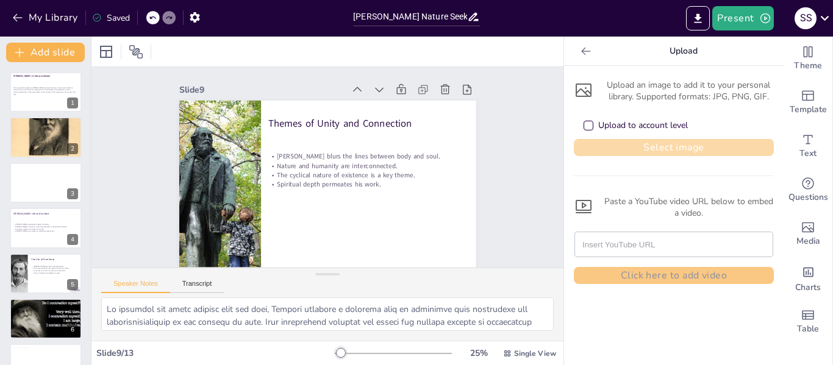
click at [590, 145] on button "Select image" at bounding box center [674, 147] width 200 height 17
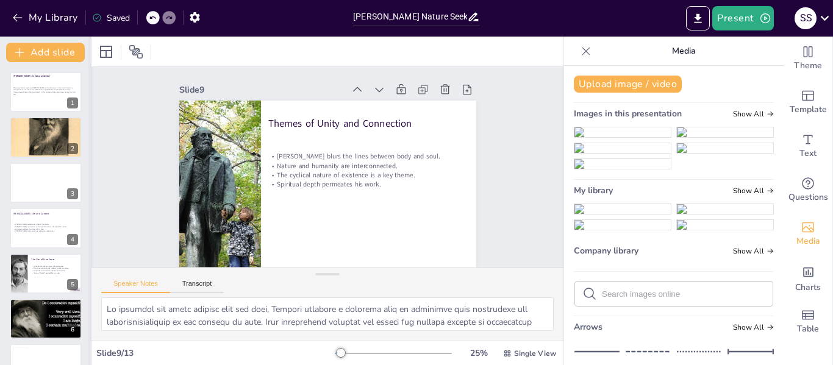
click at [90, 104] on div at bounding box center [90, 201] width 5 height 329
click at [81, 103] on div at bounding box center [45, 91] width 73 height 41
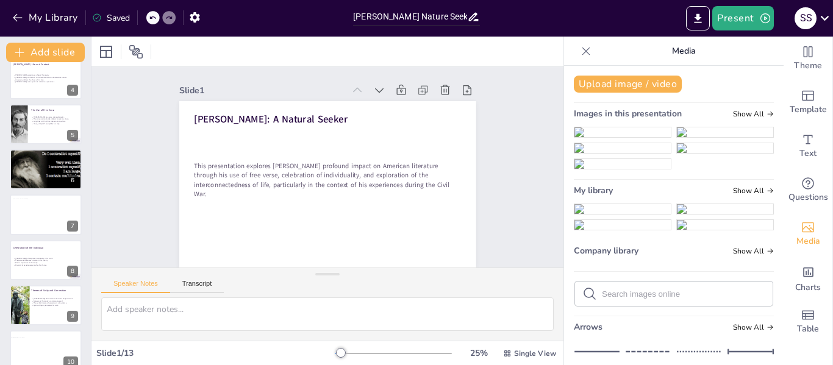
scroll to position [213, 0]
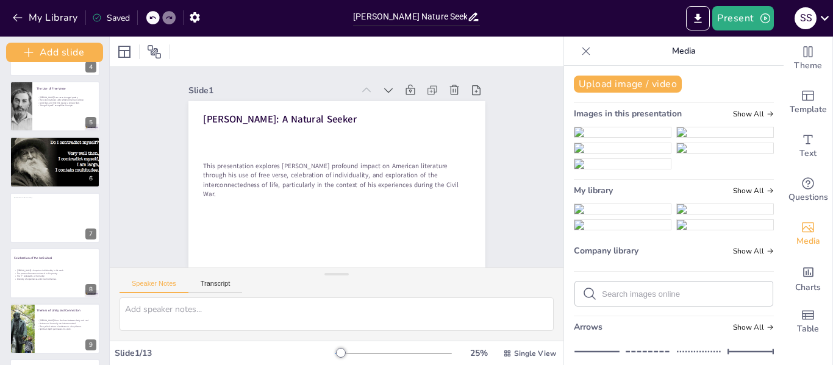
drag, startPoint x: 88, startPoint y: 208, endPoint x: 88, endPoint y: 246, distance: 38.4
click at [88, 246] on div "Add slide Walt Whitman: A Natural Seeker This presentation explores Walt Whitma…" at bounding box center [55, 201] width 110 height 329
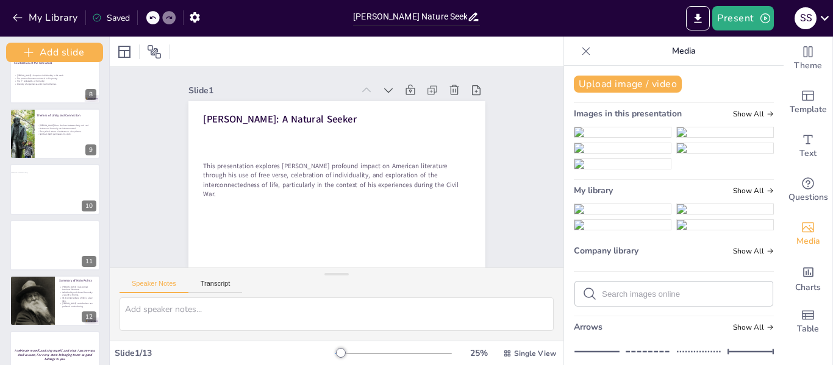
scroll to position [414, 0]
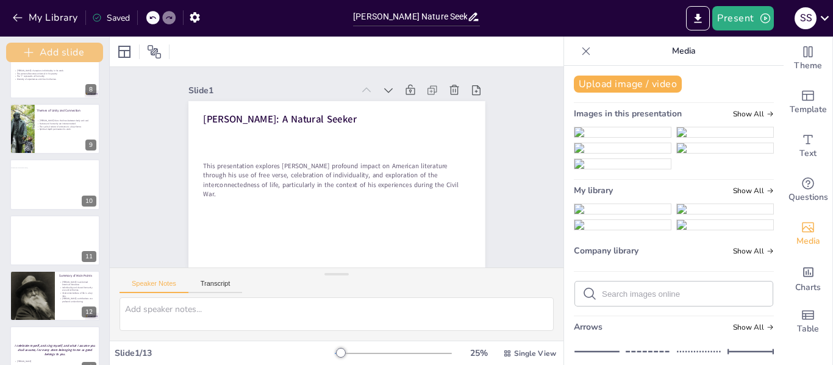
click at [48, 59] on button "Add slide" at bounding box center [54, 53] width 97 height 20
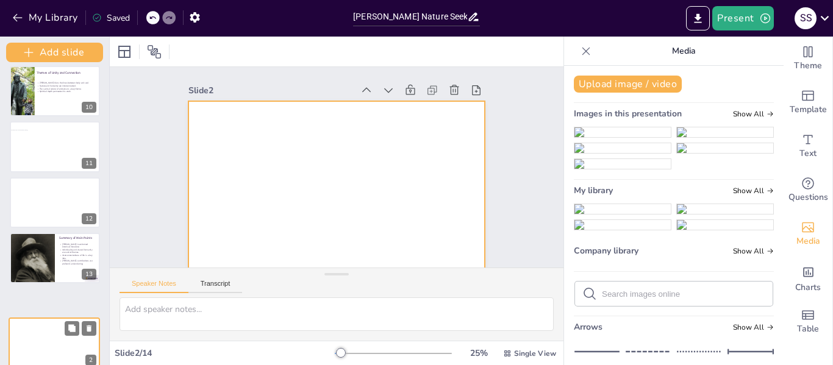
scroll to position [492, 0]
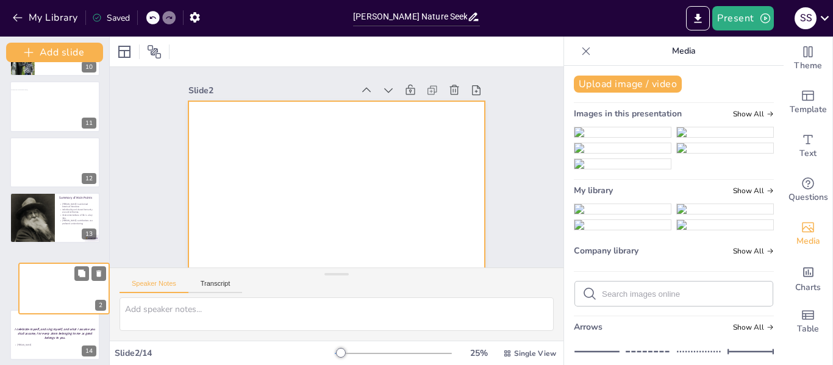
drag, startPoint x: 67, startPoint y: 133, endPoint x: 76, endPoint y: 299, distance: 166.2
click at [76, 299] on div at bounding box center [64, 289] width 90 height 51
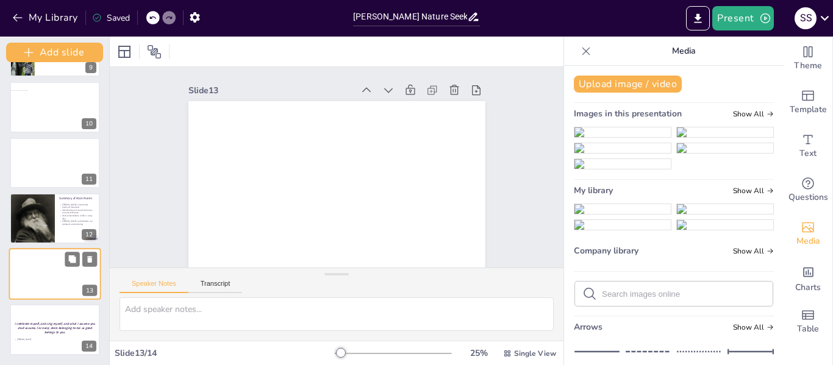
scroll to position [491, 0]
click at [614, 214] on img at bounding box center [623, 209] width 96 height 10
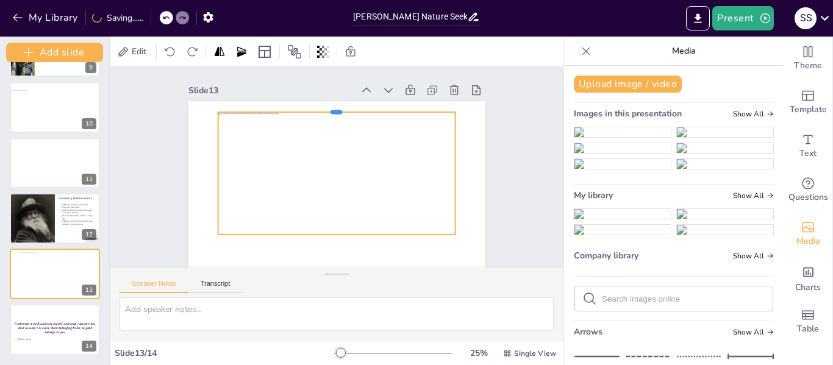
drag, startPoint x: 330, startPoint y: 134, endPoint x: 331, endPoint y: 111, distance: 22.6
click at [331, 111] on div at bounding box center [361, 113] width 221 height 106
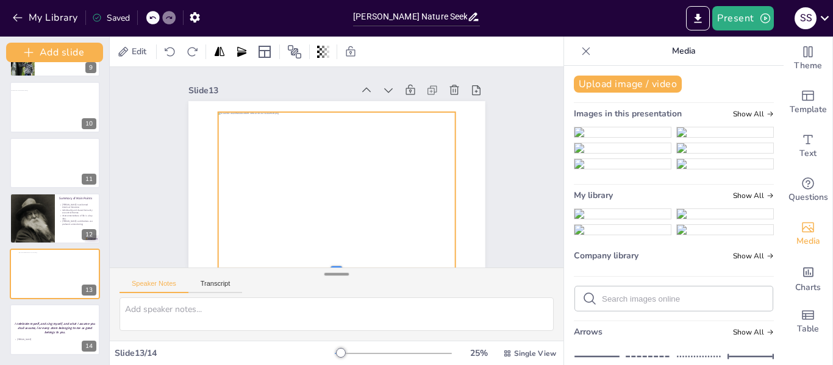
drag, startPoint x: 326, startPoint y: 235, endPoint x: 328, endPoint y: 269, distance: 33.6
click at [328, 269] on div "Slide 1 Walt Whitman: A Natural Seeker This presentation explores Walt Whitman'…" at bounding box center [337, 204] width 454 height 274
click at [443, 187] on div at bounding box center [331, 193] width 300 height 292
click at [445, 188] on div at bounding box center [344, 191] width 290 height 207
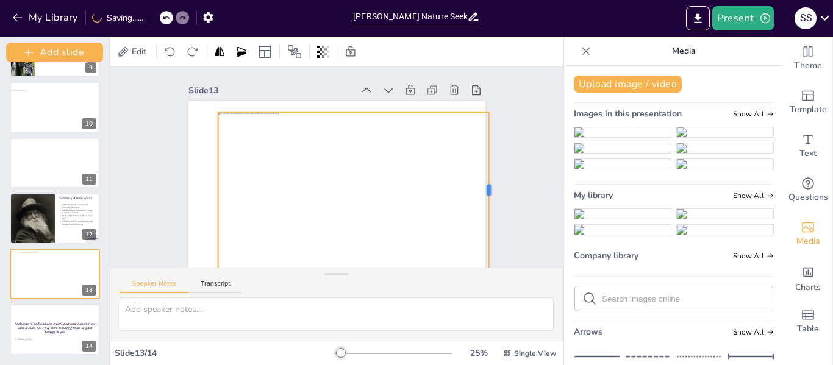
drag, startPoint x: 448, startPoint y: 187, endPoint x: 482, endPoint y: 181, distance: 34.2
click at [482, 181] on div at bounding box center [478, 237] width 57 height 151
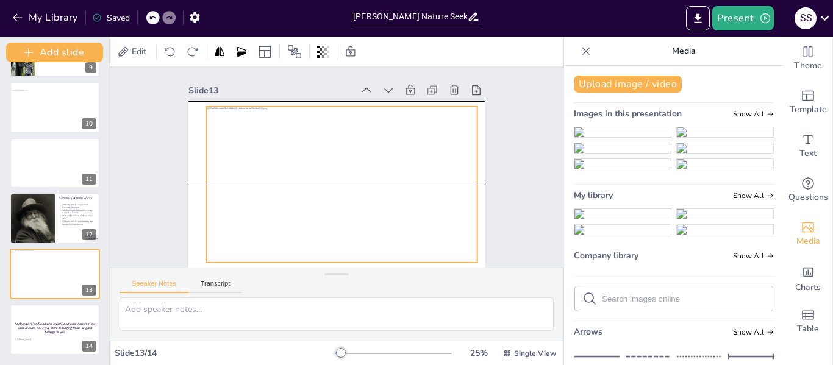
drag, startPoint x: 342, startPoint y: 178, endPoint x: 331, endPoint y: 168, distance: 15.2
click at [331, 168] on div at bounding box center [334, 192] width 310 height 244
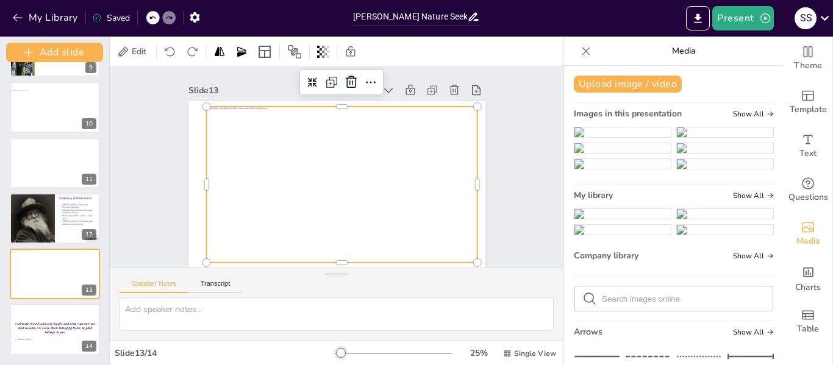
click at [519, 180] on div "Slide 1 Walt Whitman: A Natural Seeker This presentation explores Walt Whitman'…" at bounding box center [337, 167] width 486 height 291
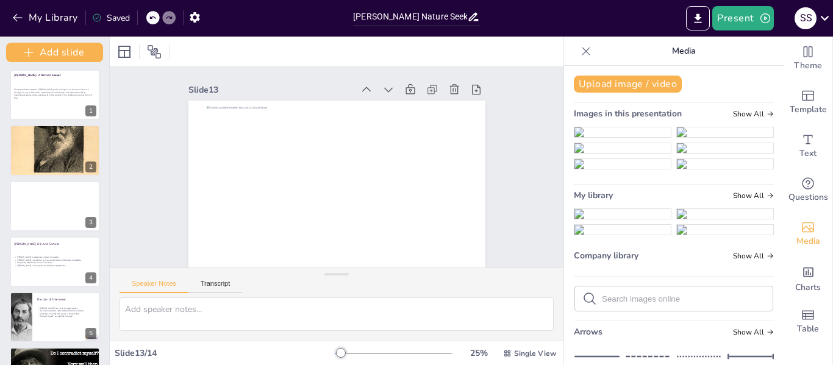
scroll to position [0, 0]
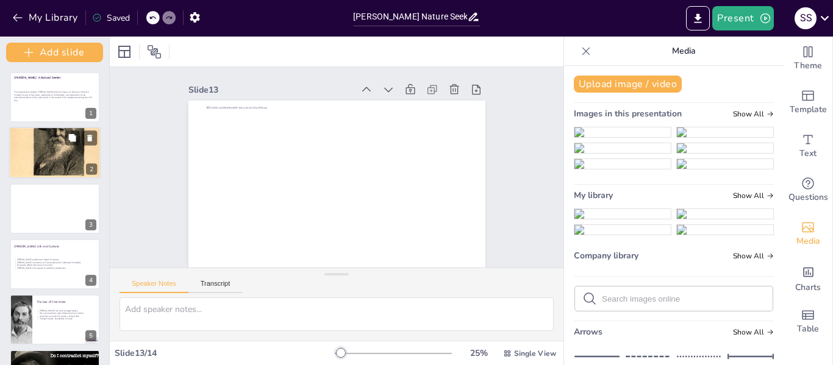
click at [31, 166] on div at bounding box center [55, 161] width 92 height 131
type textarea "[PERSON_NAME] time as a nurse during the Civil War exposed him to the realities…"
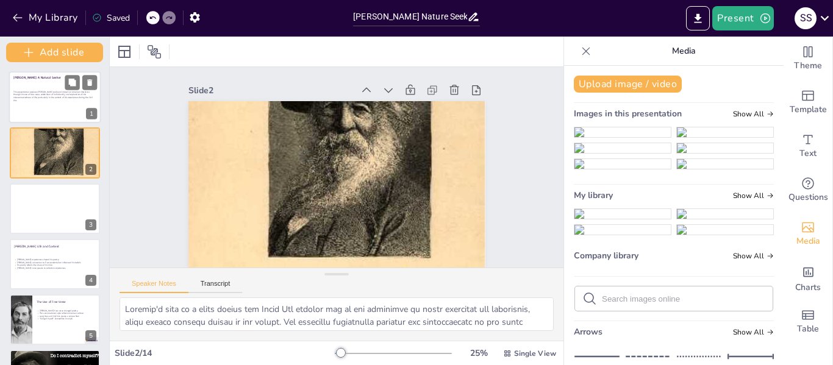
click at [24, 99] on p "This presentation explores [PERSON_NAME] profound impact on American literature…" at bounding box center [54, 96] width 83 height 12
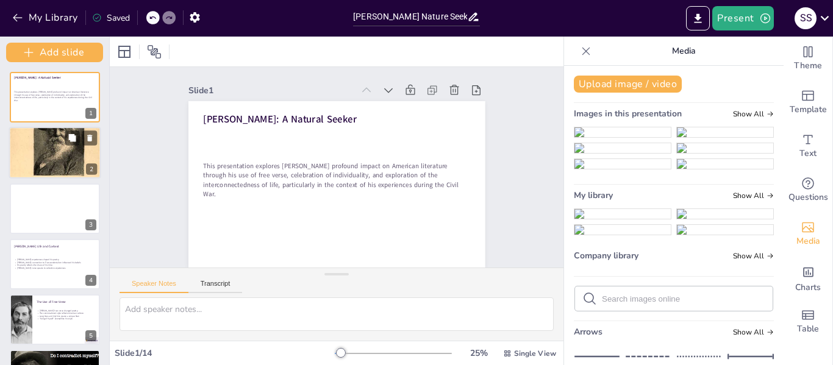
click at [41, 152] on div at bounding box center [55, 161] width 92 height 131
type textarea "[PERSON_NAME] time as a nurse during the Civil War exposed him to the realities…"
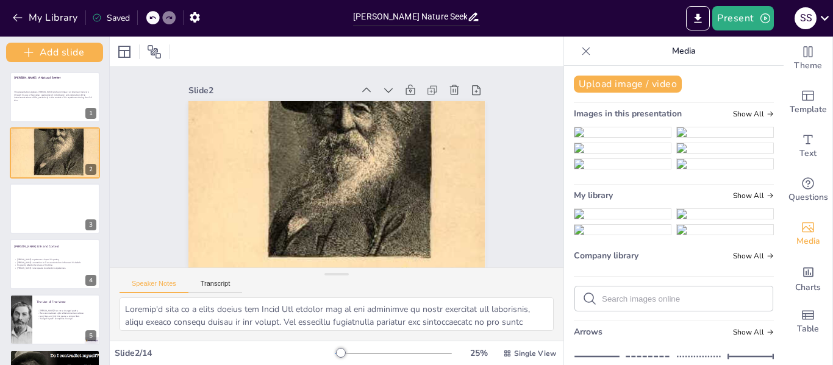
click at [160, 141] on div "Slide 1 Walt Whitman: A Natural Seeker This presentation explores Walt Whitman'…" at bounding box center [336, 167] width 417 height 357
click at [811, 16] on div "S S" at bounding box center [806, 18] width 22 height 22
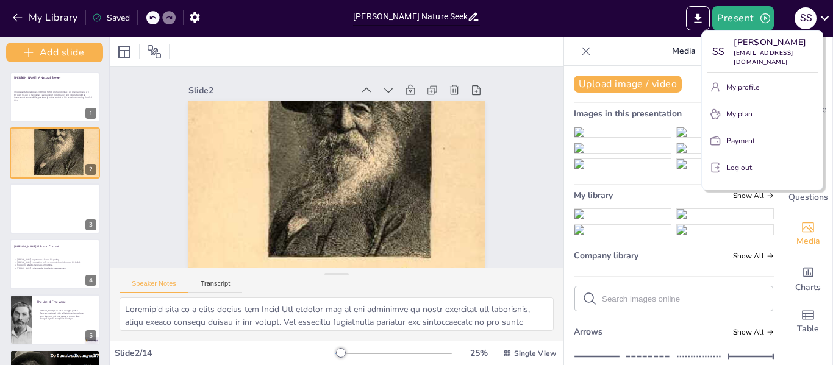
click at [518, 59] on div at bounding box center [416, 182] width 833 height 365
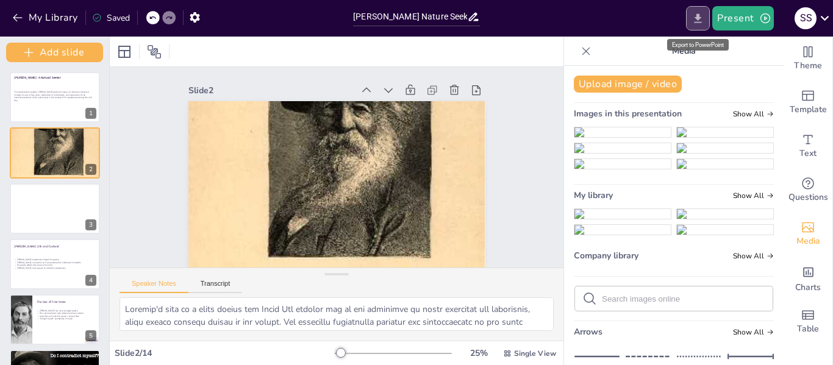
click at [705, 14] on icon "Export to PowerPoint" at bounding box center [698, 18] width 13 height 13
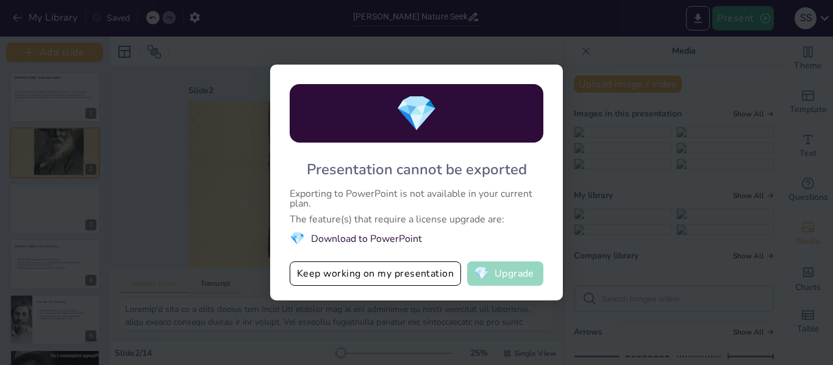
click at [528, 269] on button "💎 Upgrade" at bounding box center [505, 274] width 76 height 24
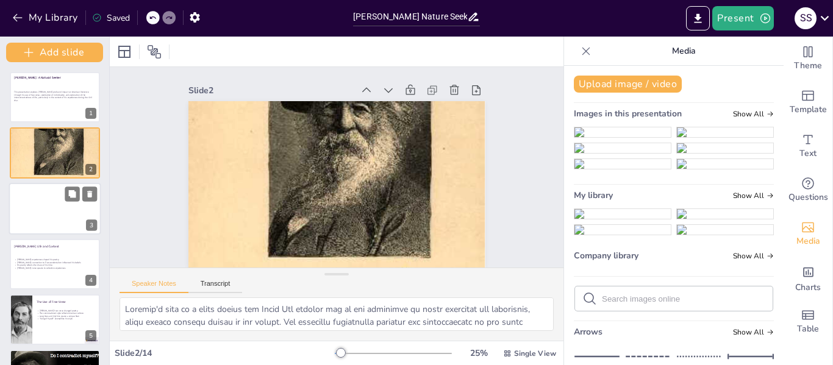
click at [56, 221] on div at bounding box center [54, 210] width 65 height 54
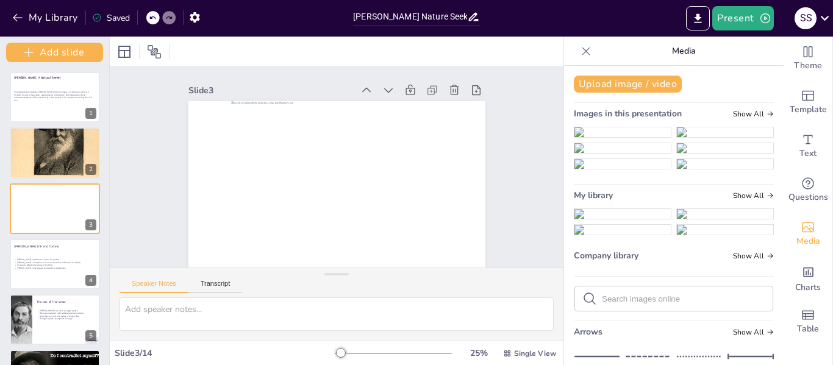
click at [580, 47] on icon at bounding box center [586, 51] width 12 height 12
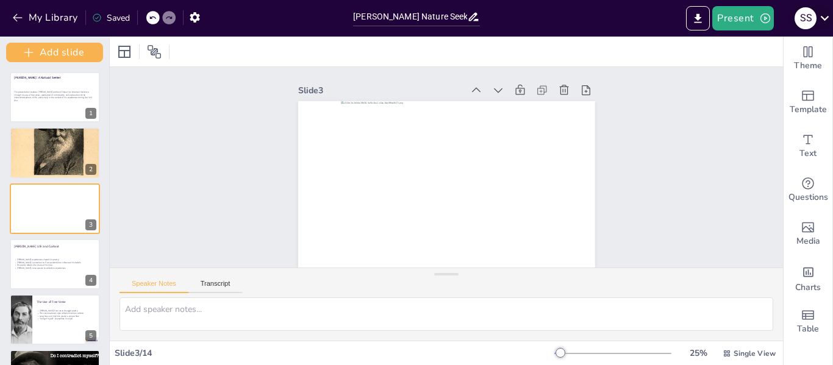
click at [820, 23] on icon at bounding box center [825, 18] width 16 height 16
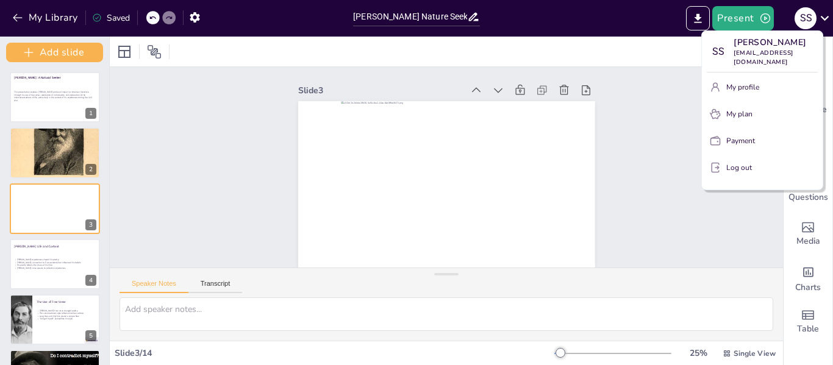
click at [609, 34] on div at bounding box center [416, 182] width 833 height 365
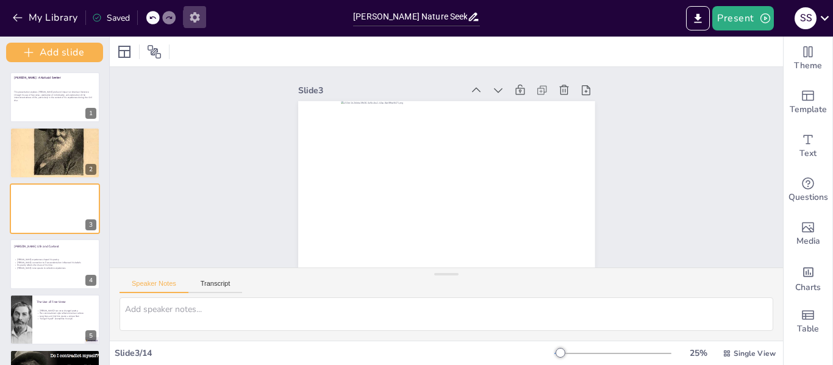
click at [194, 15] on icon "button" at bounding box center [195, 17] width 10 height 10
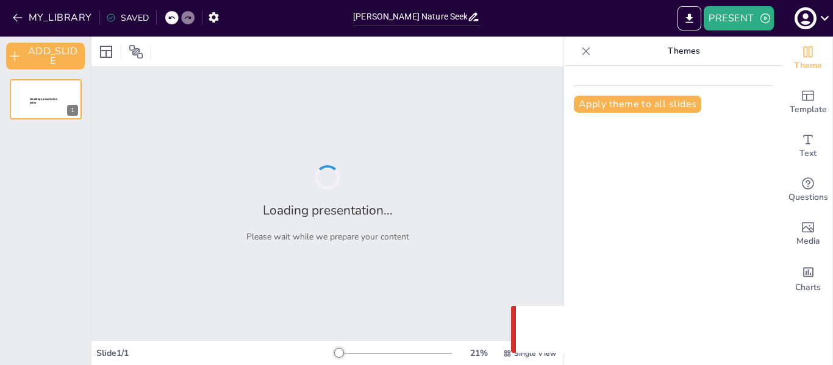
type input "[PERSON_NAME] Nature Seeker"
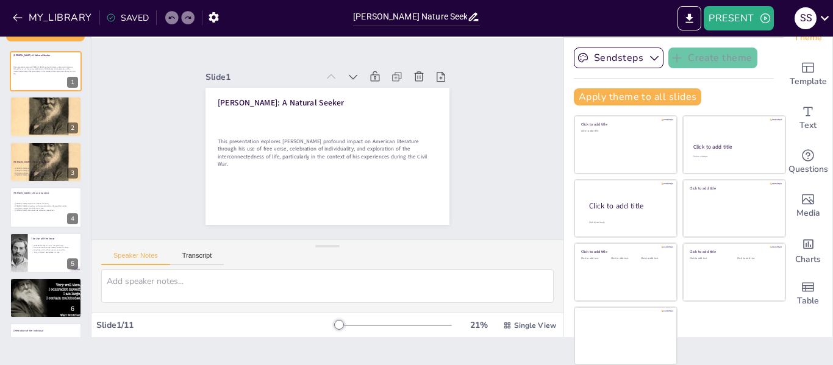
scroll to position [218, 0]
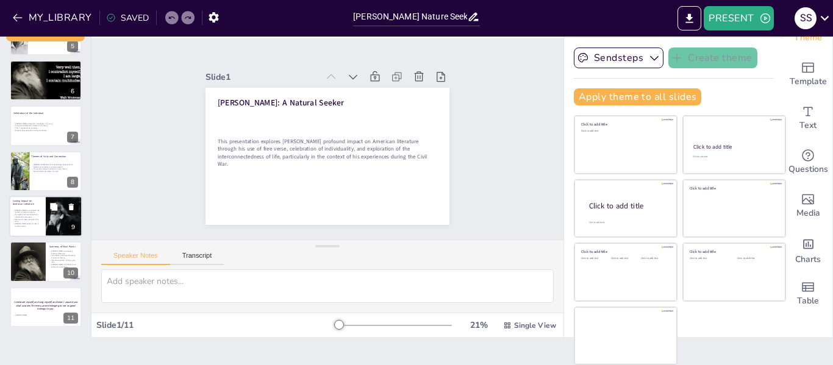
click at [26, 215] on p "His rejection of traditional forms influenced future poets." at bounding box center [27, 216] width 29 height 4
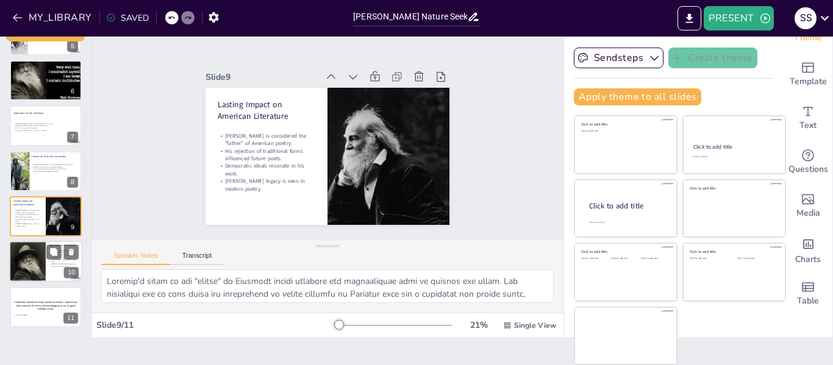
click at [53, 274] on div at bounding box center [45, 262] width 73 height 41
type textarea "[PERSON_NAME] transformation of American literature is marked by his innovative…"
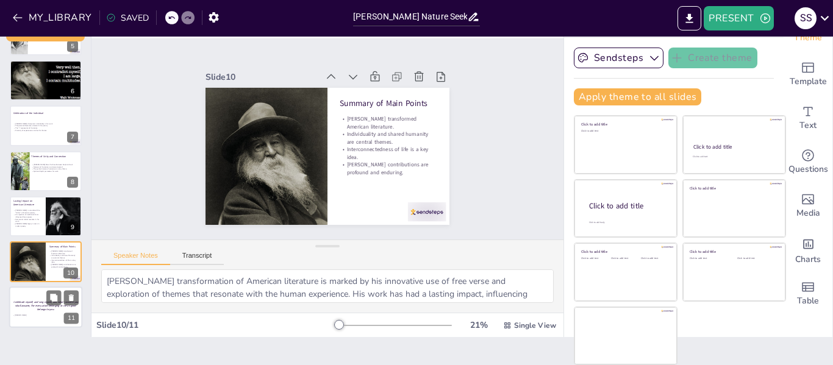
click at [52, 325] on div at bounding box center [45, 307] width 73 height 41
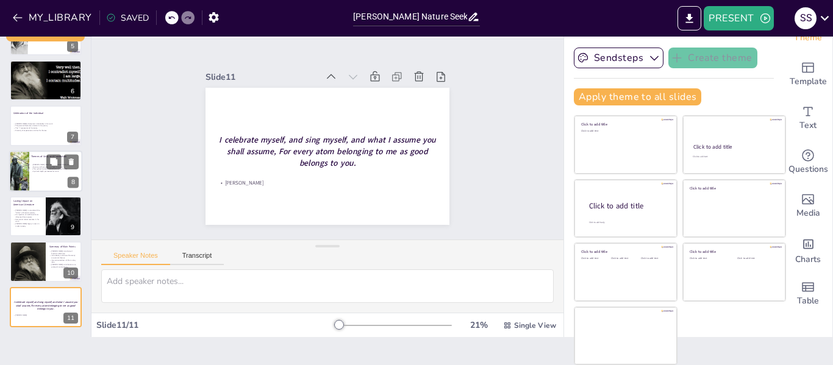
click at [32, 174] on div "[PERSON_NAME] blurs the lines between body and soul. Nature and humanity are in…" at bounding box center [55, 167] width 48 height 13
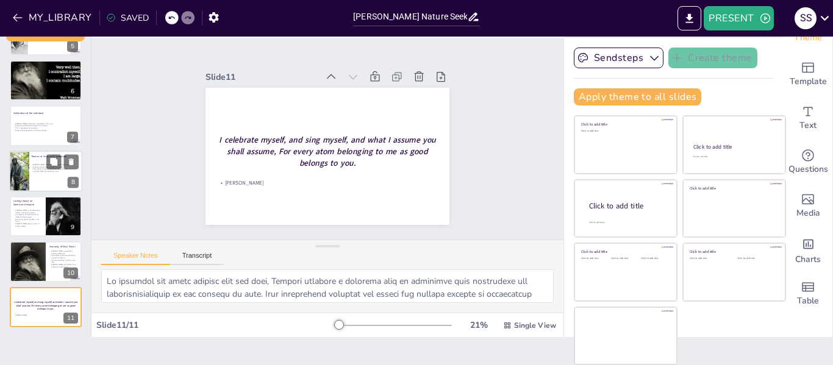
scroll to position [199, 0]
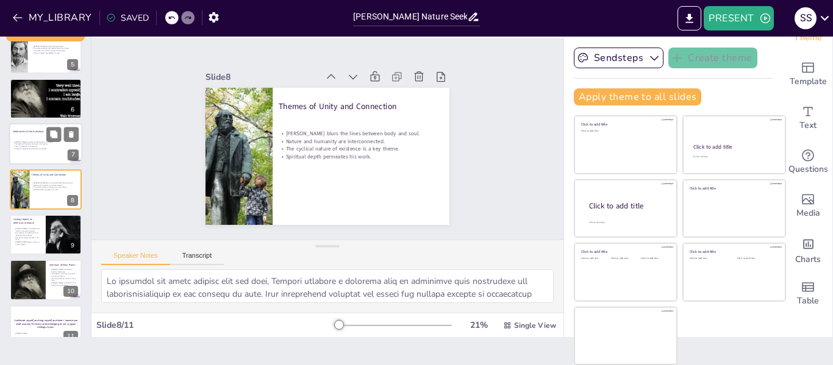
click at [28, 142] on p "[PERSON_NAME] champions individuality in his work." at bounding box center [46, 142] width 66 height 2
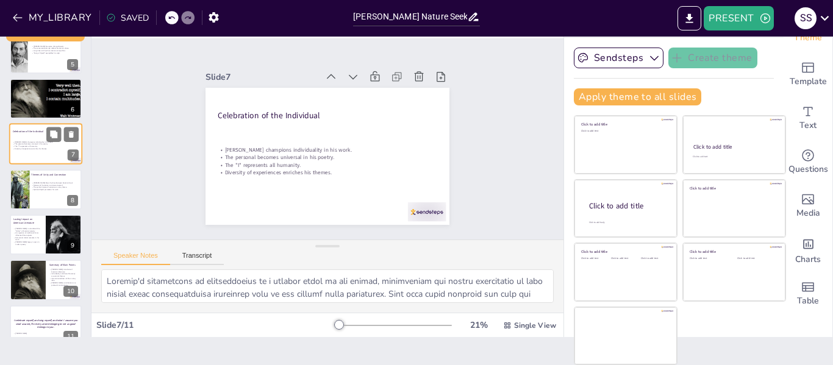
scroll to position [154, 0]
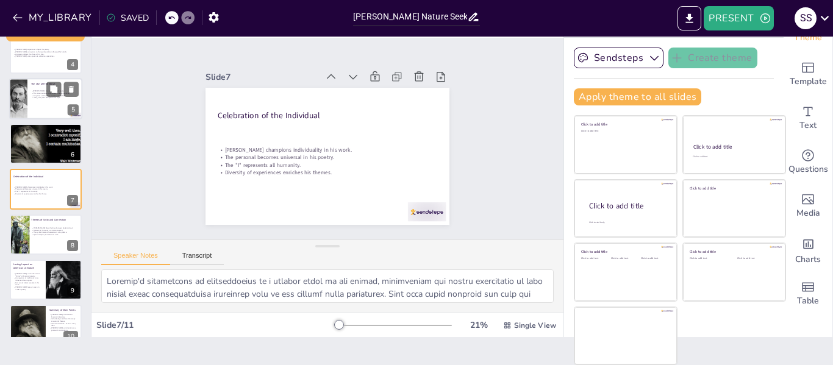
click at [40, 105] on div at bounding box center [45, 98] width 73 height 41
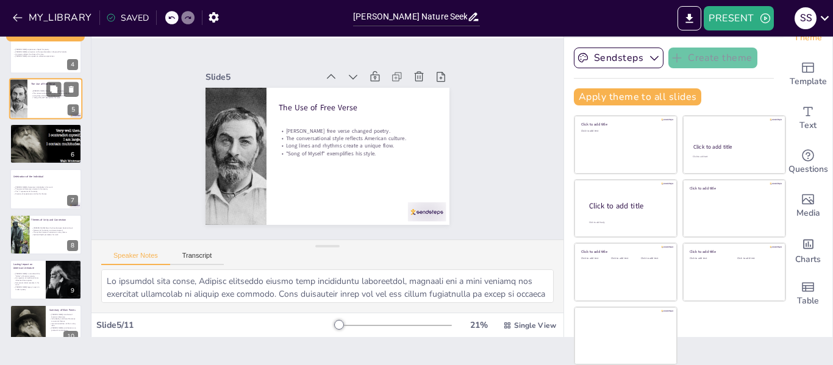
scroll to position [63, 0]
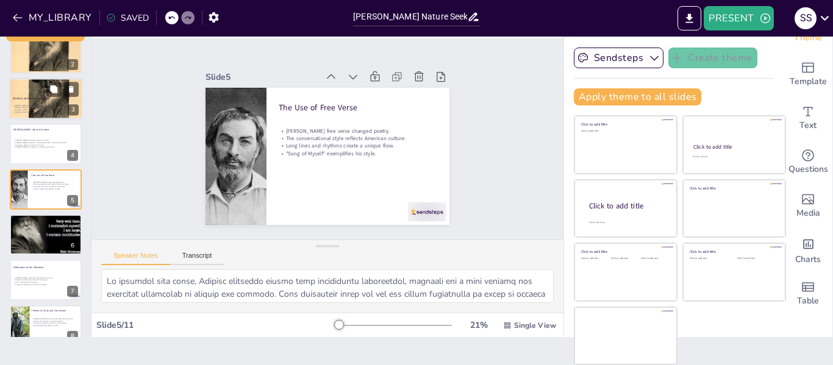
click at [35, 95] on div at bounding box center [45, 107] width 73 height 105
type textarea "[PERSON_NAME] time as a nurse during the Civil War exposed him to the realities…"
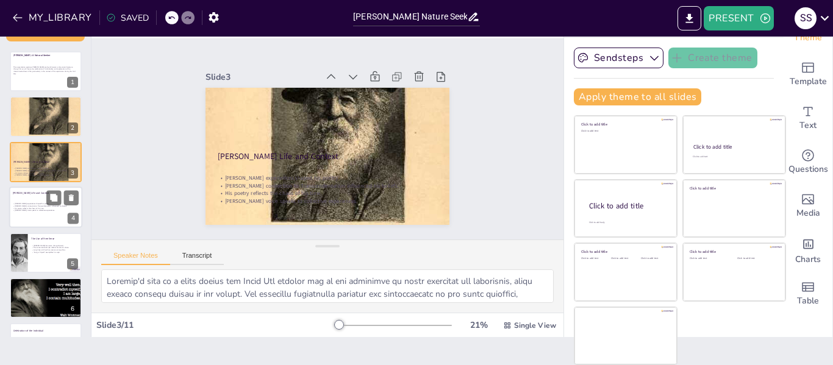
click at [26, 201] on div "[PERSON_NAME] experiences shaped his poetry. [PERSON_NAME] connection to Transc…" at bounding box center [46, 208] width 66 height 18
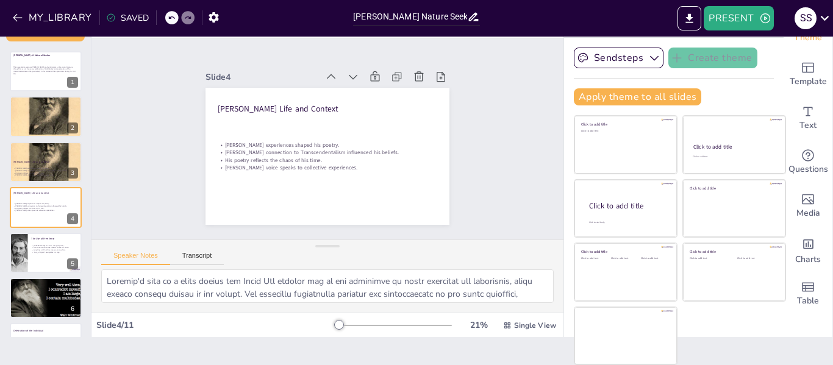
scroll to position [18, 0]
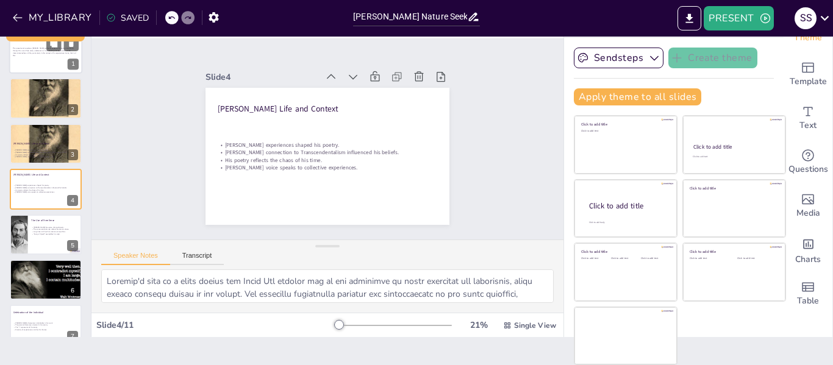
click at [58, 57] on p at bounding box center [46, 58] width 66 height 2
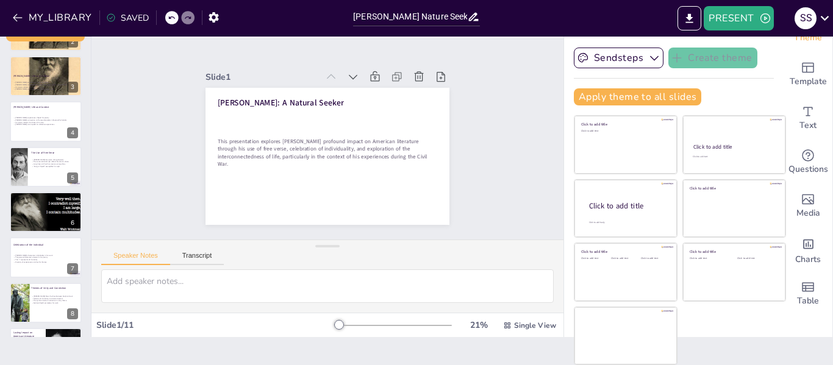
scroll to position [0, 0]
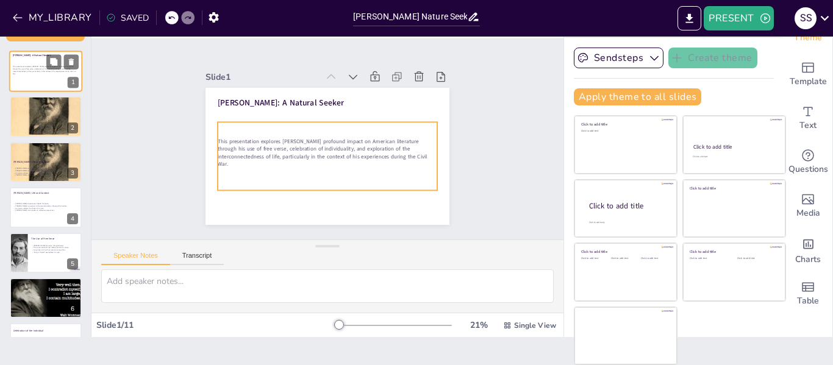
click at [41, 76] on p at bounding box center [46, 76] width 66 height 2
click at [265, 156] on p "This presentation explores [PERSON_NAME] profound impact on American literature…" at bounding box center [325, 152] width 221 height 53
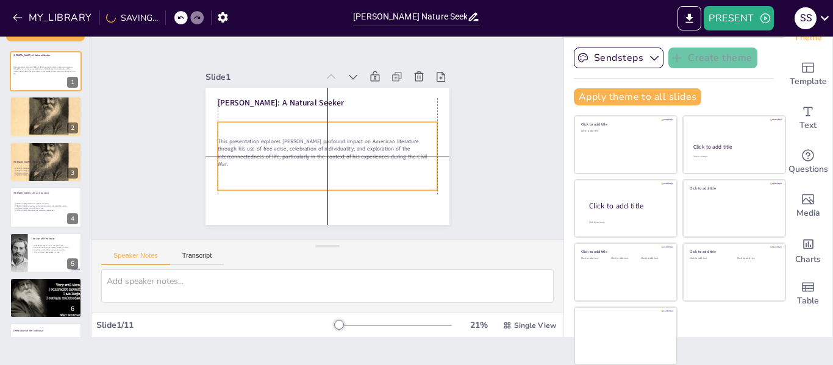
click at [369, 166] on p at bounding box center [301, 158] width 135 height 182
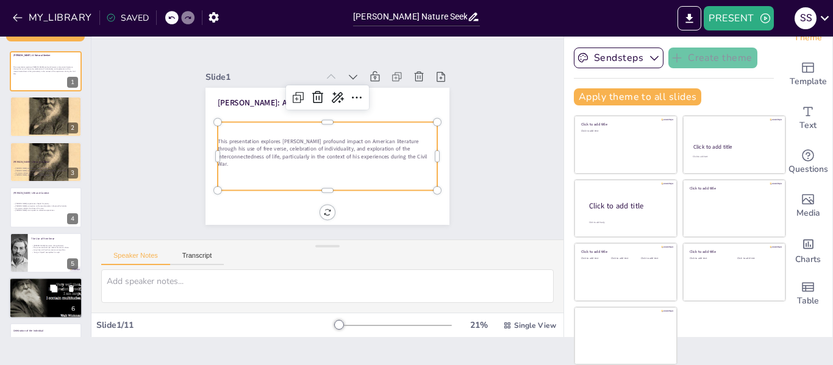
click at [41, 303] on div at bounding box center [42, 289] width 79 height 63
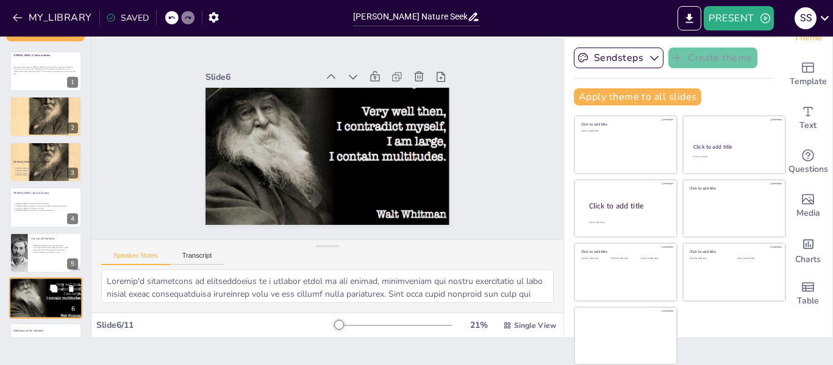
scroll to position [109, 0]
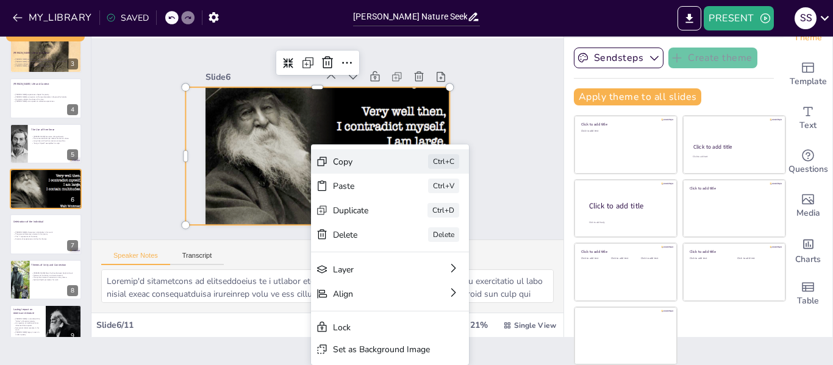
click at [378, 236] on div "Copy" at bounding box center [407, 256] width 59 height 40
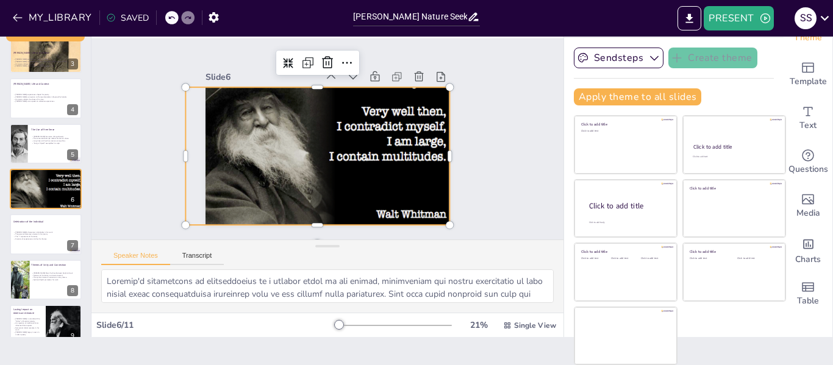
click at [383, 145] on div at bounding box center [317, 128] width 264 height 210
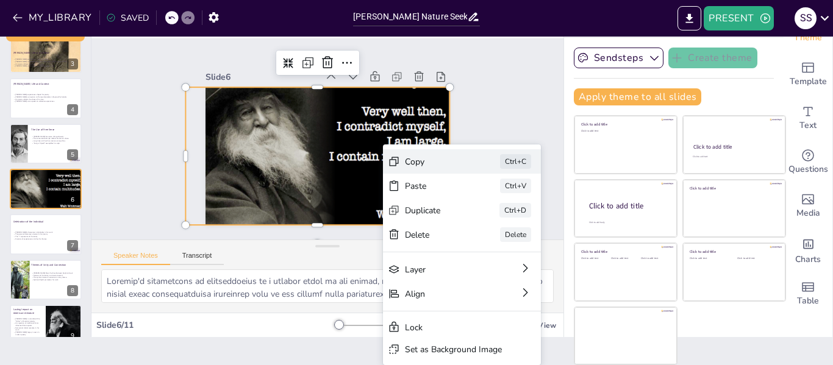
click at [180, 170] on div "Copy Ctrl+C" at bounding box center [109, 223] width 142 height 113
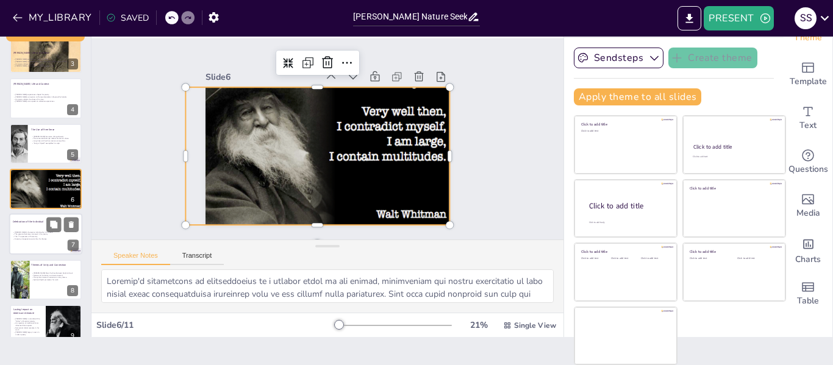
click at [37, 239] on p "Diversity of experiences enriches his themes." at bounding box center [46, 240] width 66 height 2
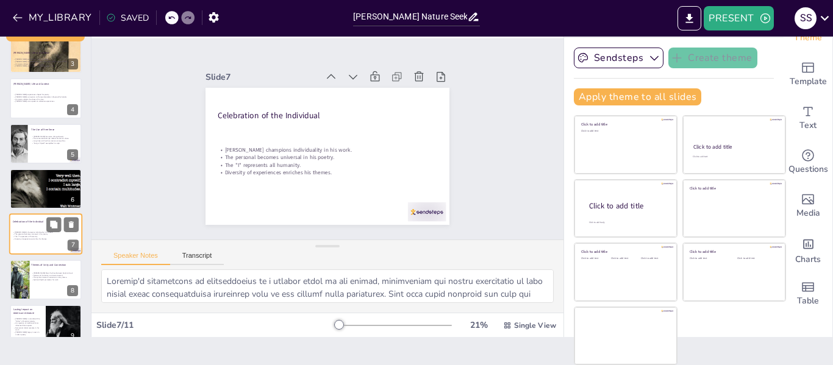
scroll to position [154, 0]
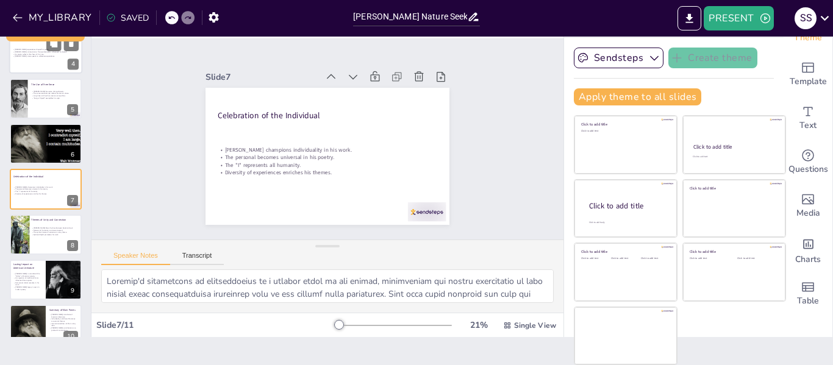
click at [40, 64] on div at bounding box center [45, 52] width 73 height 41
type textarea "[PERSON_NAME] time as a nurse during the Civil War exposed him to the realities…"
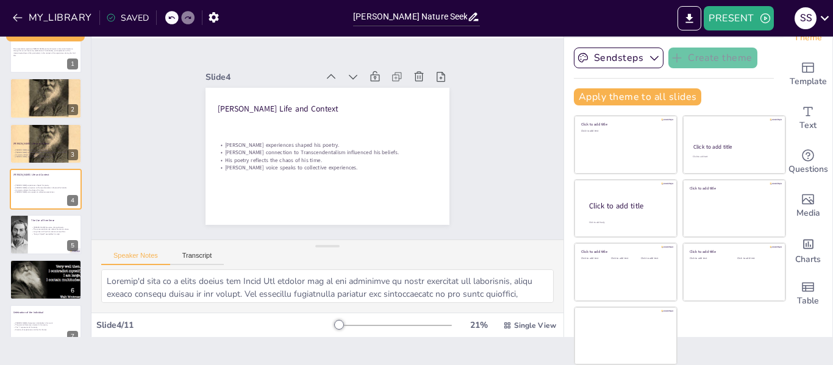
scroll to position [0, 0]
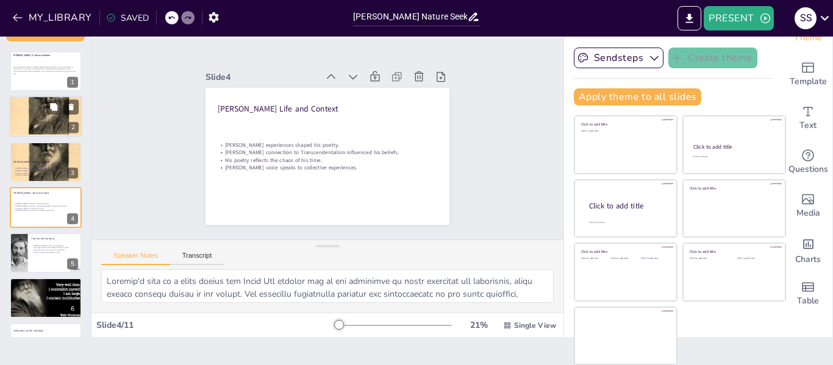
click at [38, 123] on div at bounding box center [45, 123] width 73 height 105
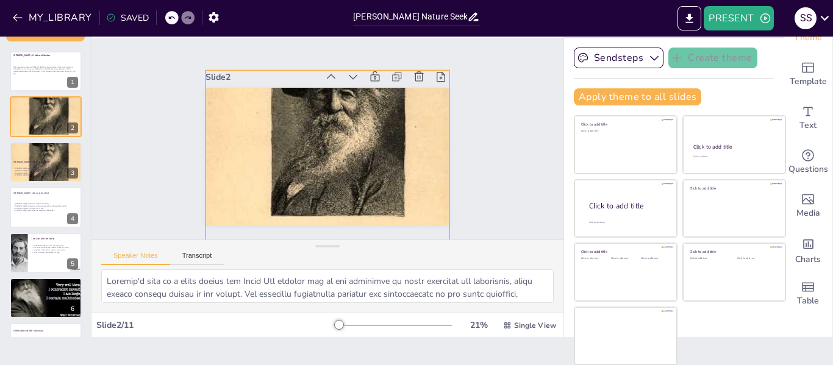
click at [312, 162] on div at bounding box center [290, 152] width 406 height 340
